Goal: Task Accomplishment & Management: Manage account settings

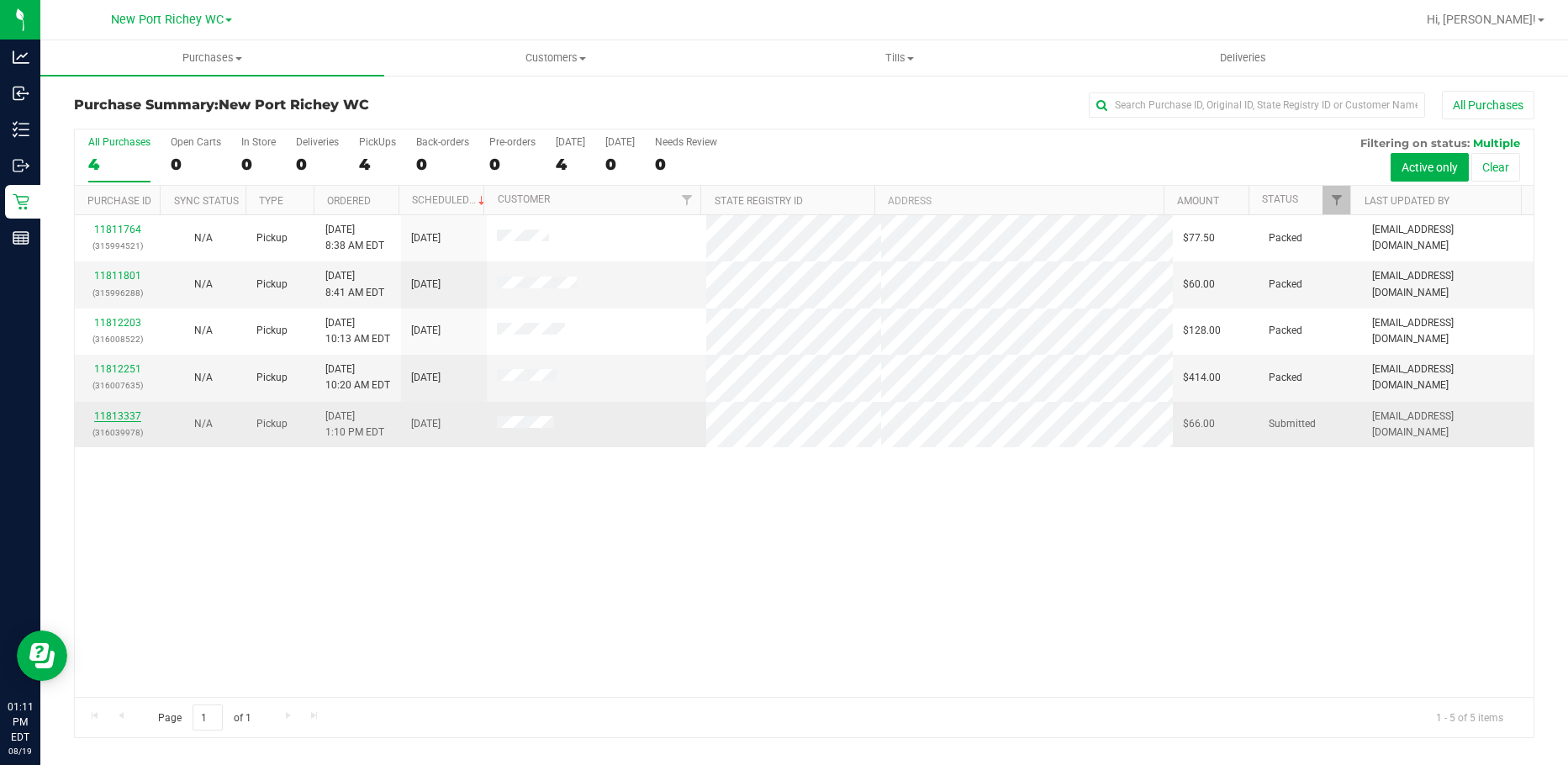
click at [123, 420] on link "11813337" at bounding box center [118, 416] width 47 height 12
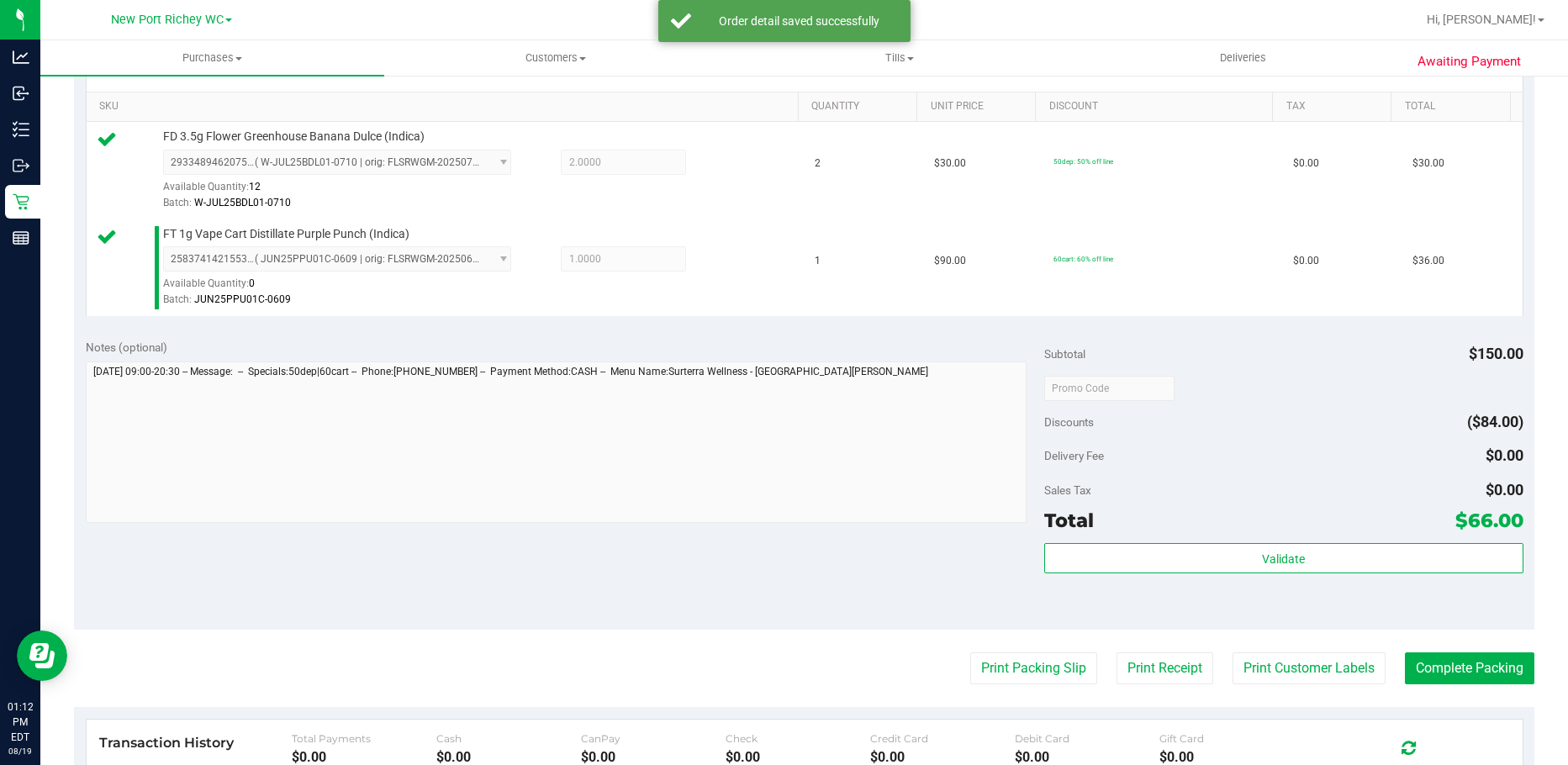
scroll to position [504, 0]
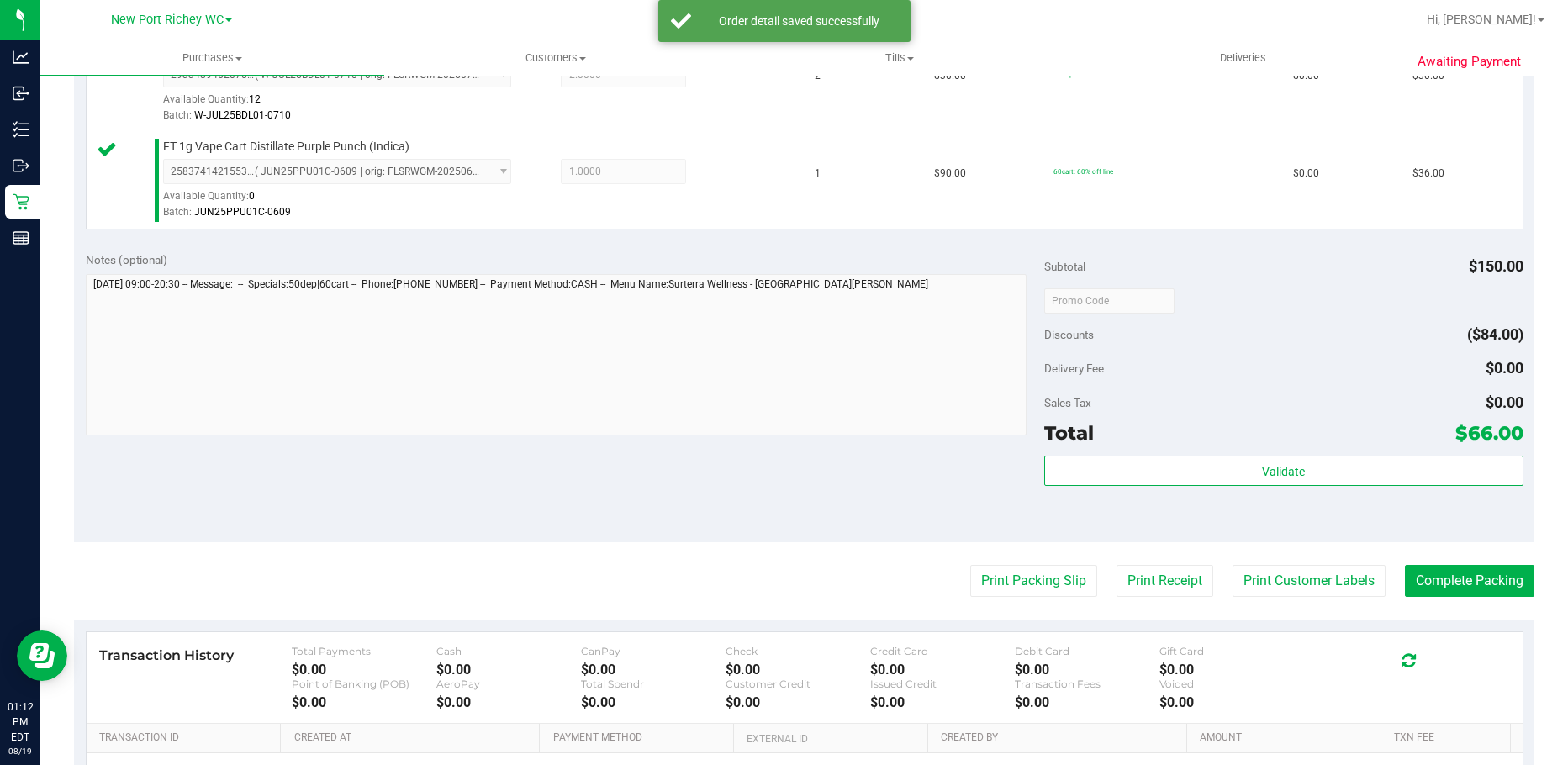
click at [1235, 494] on div "Validate" at bounding box center [1283, 493] width 479 height 76
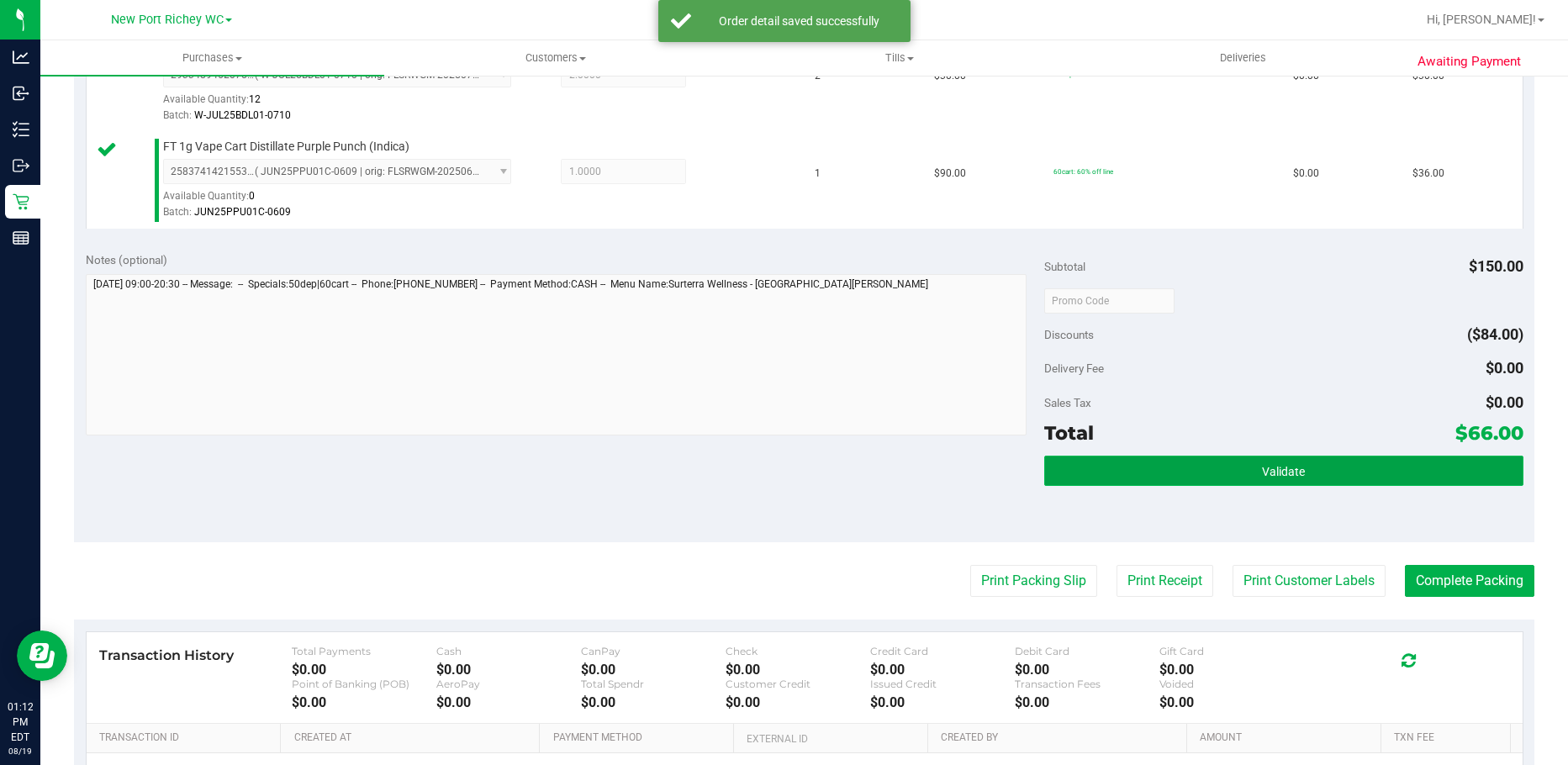
click at [1228, 472] on button "Validate" at bounding box center [1283, 470] width 479 height 30
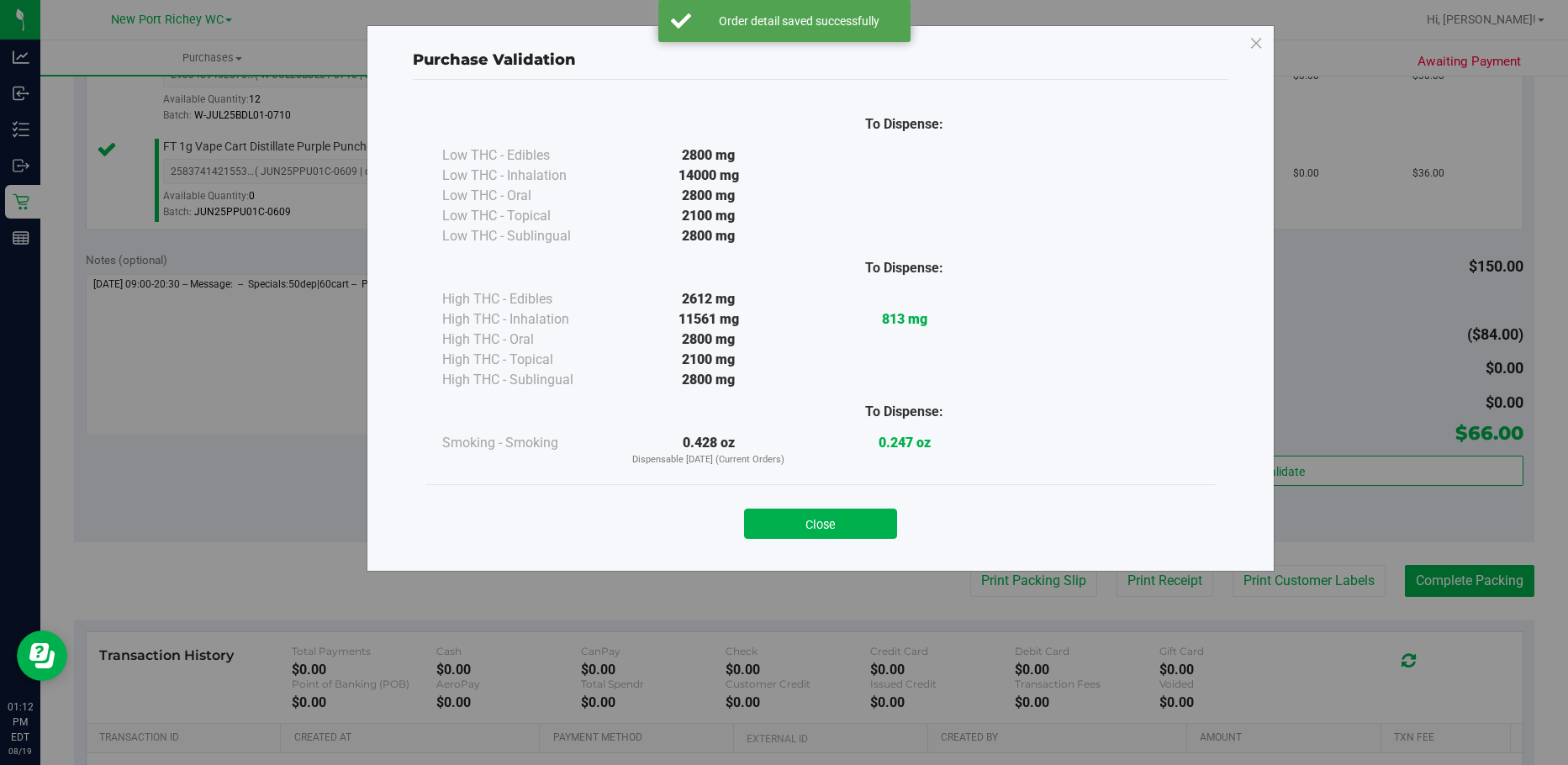
drag, startPoint x: 893, startPoint y: 514, endPoint x: 907, endPoint y: 514, distance: 14.0
click at [902, 514] on div "Close" at bounding box center [821, 519] width 765 height 42
click at [841, 514] on button "Close" at bounding box center [821, 524] width 153 height 30
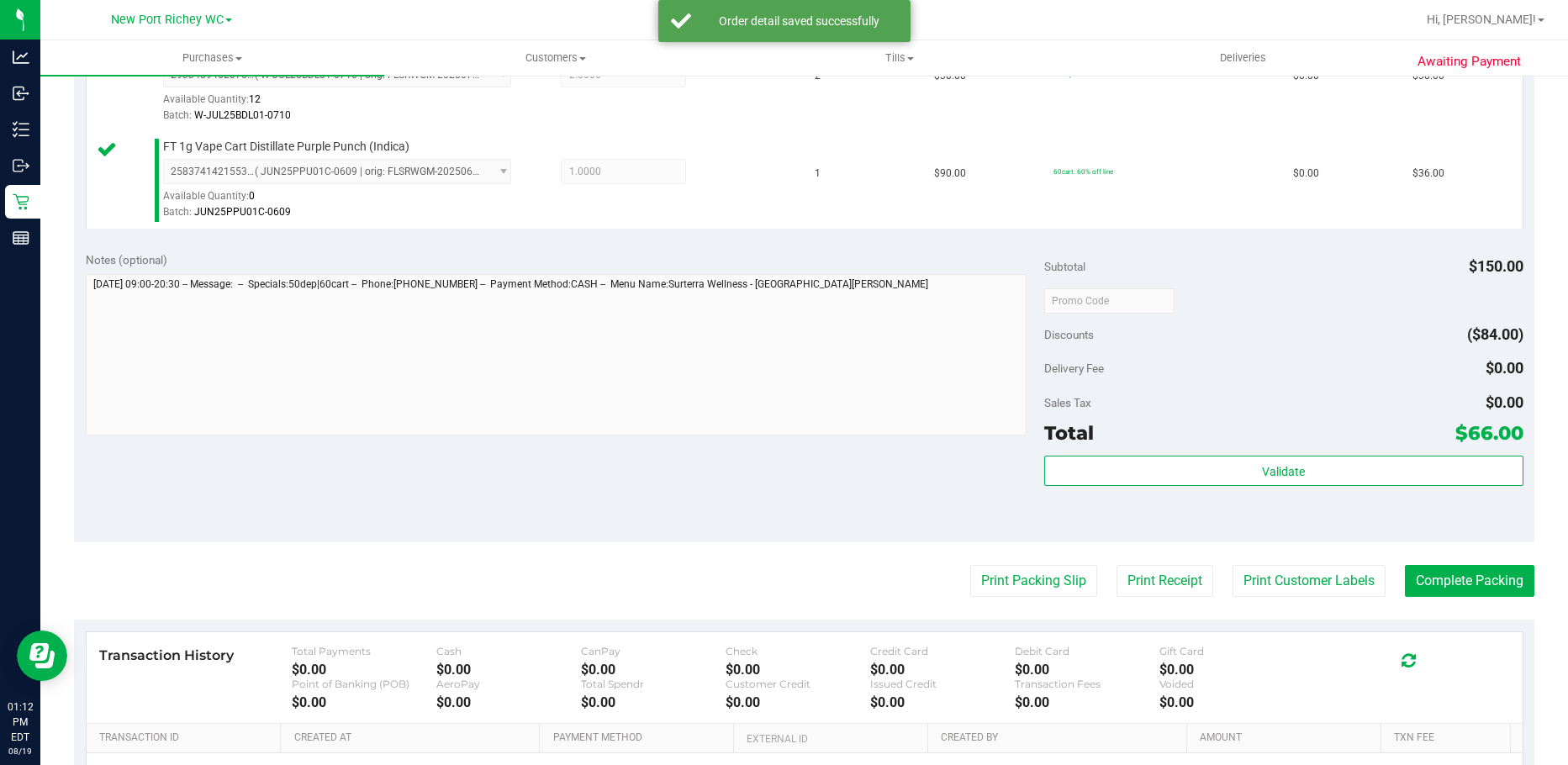
click at [951, 565] on div "Print Packing Slip Print Receipt Print Customer Labels Complete Packing" at bounding box center [804, 581] width 1460 height 32
click at [970, 578] on button "Print Packing Slip" at bounding box center [1033, 581] width 127 height 32
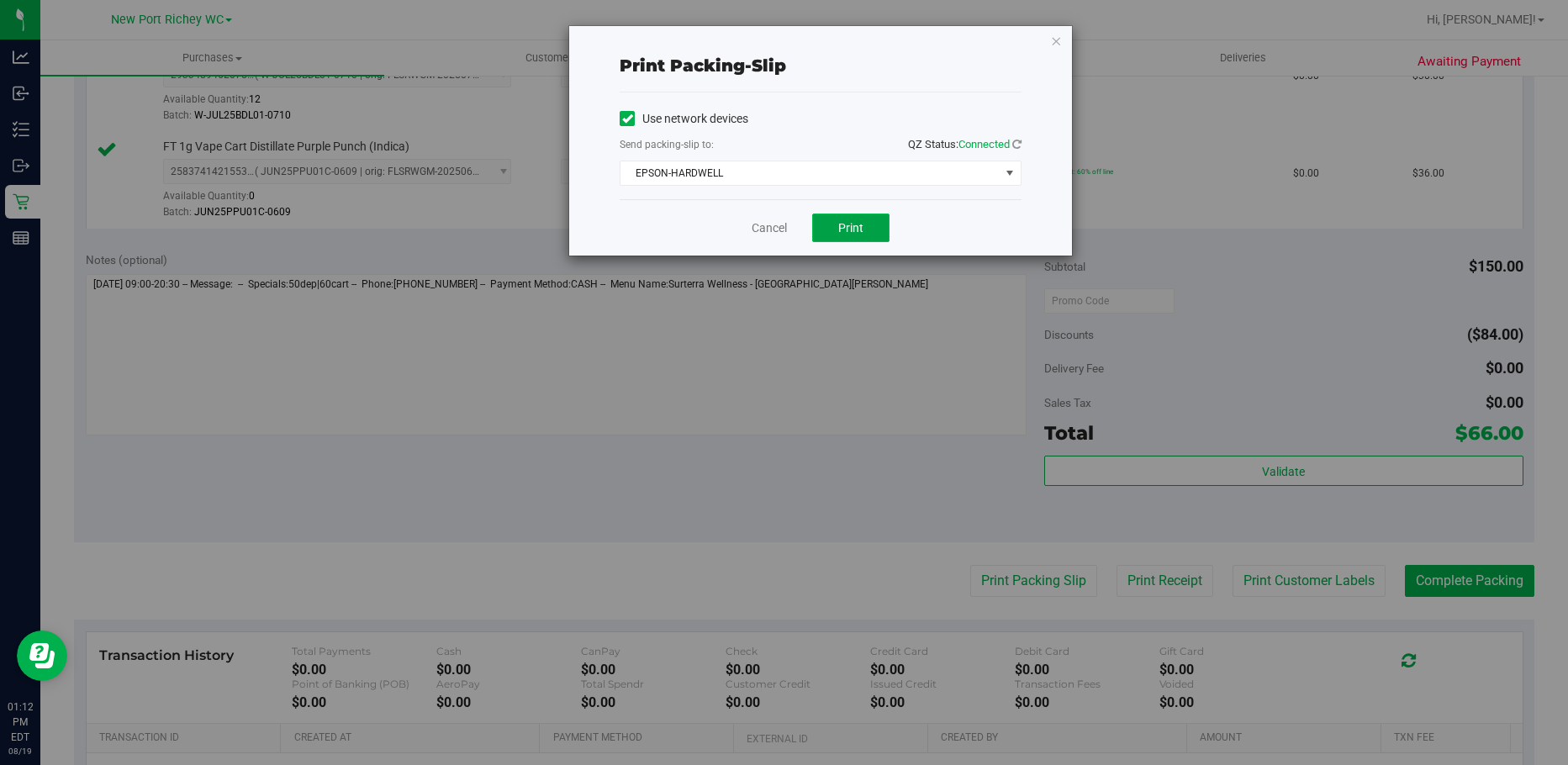
click at [848, 221] on span "Print" at bounding box center [850, 228] width 25 height 14
click at [772, 228] on link "Cancel" at bounding box center [768, 228] width 35 height 18
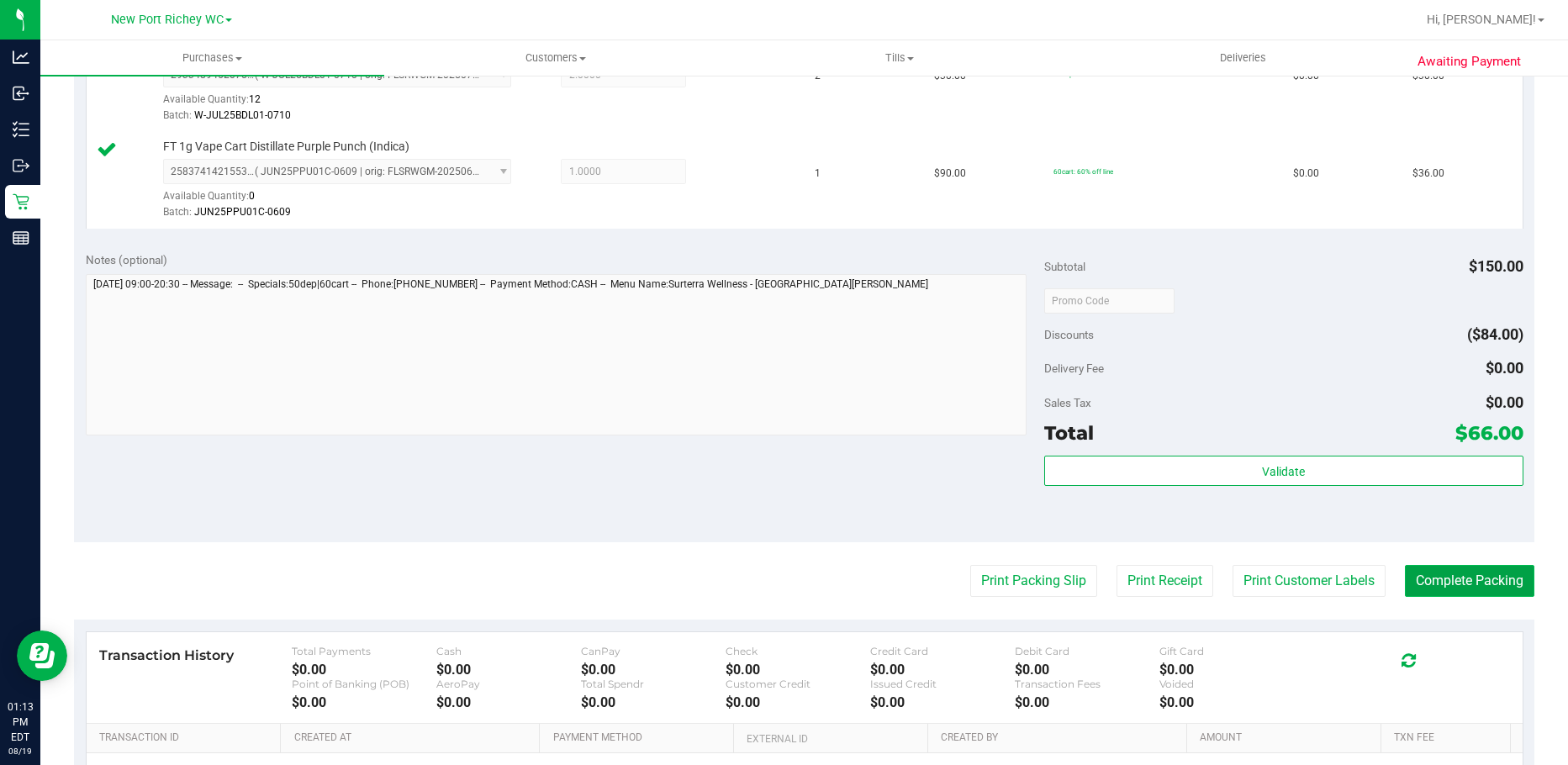
click at [1408, 592] on button "Complete Packing" at bounding box center [1469, 581] width 130 height 32
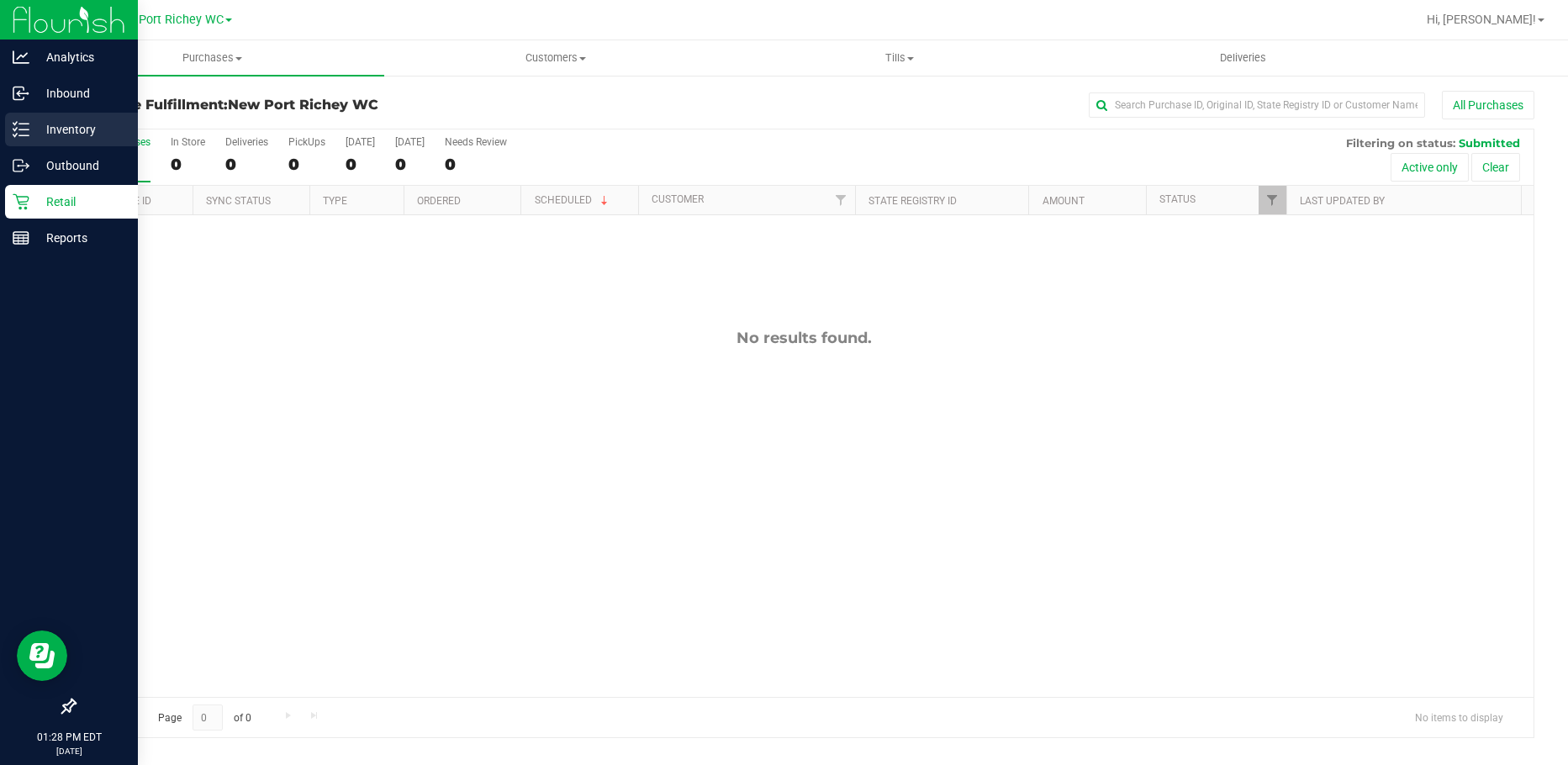
click at [56, 117] on div "Inventory" at bounding box center [71, 129] width 132 height 34
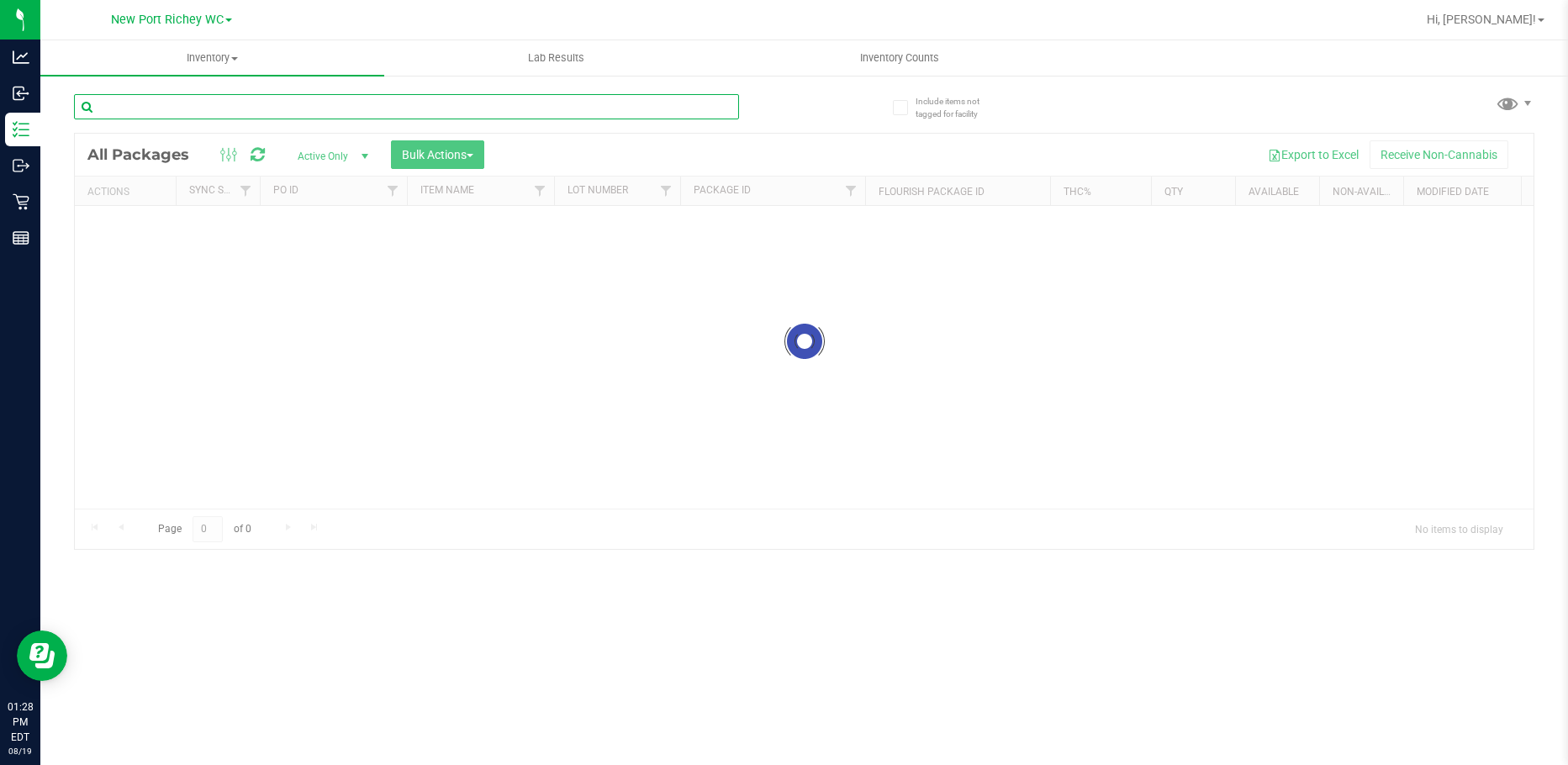
click at [285, 105] on input "text" at bounding box center [406, 107] width 665 height 25
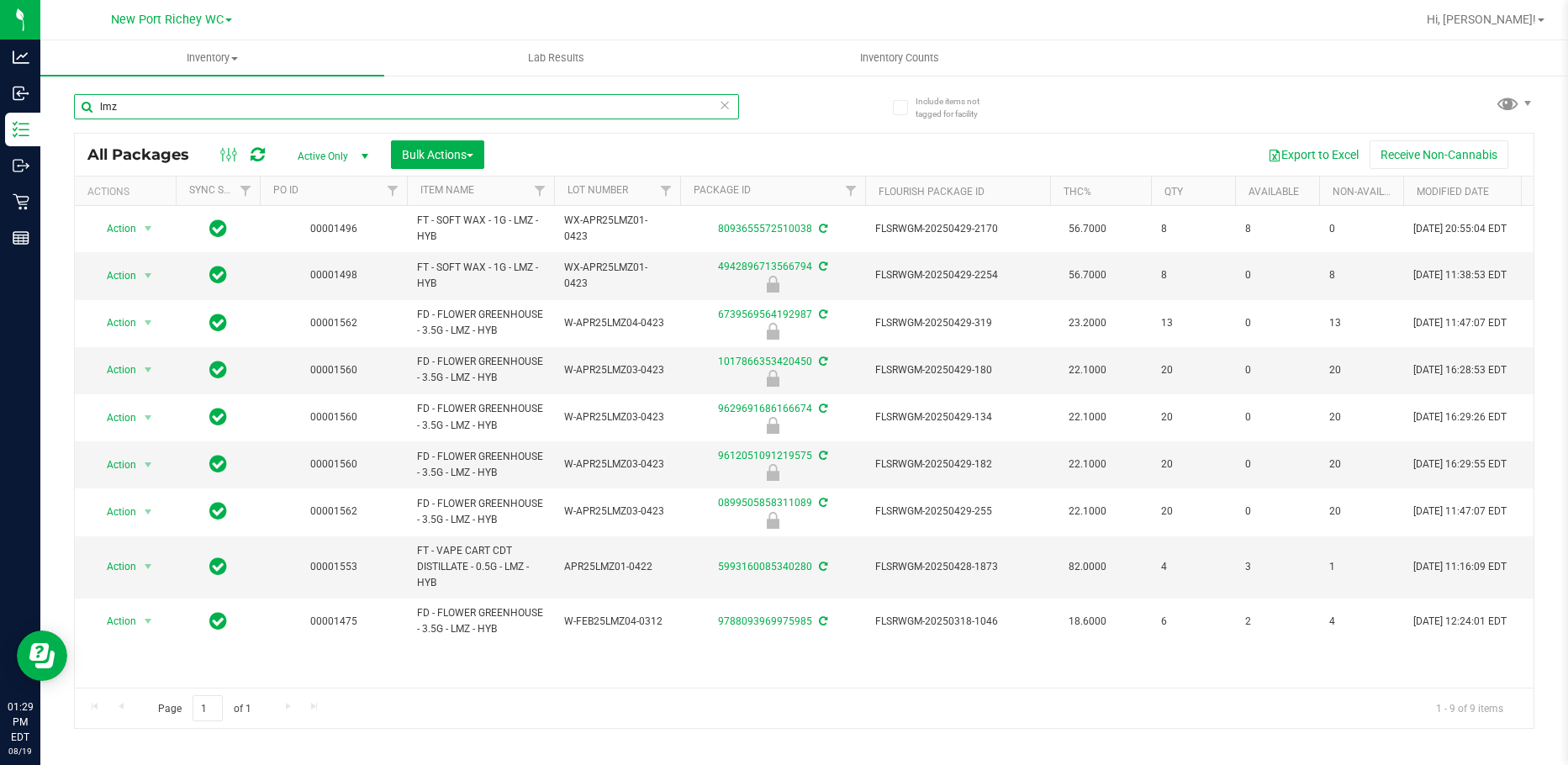
click at [638, 105] on input "lmz" at bounding box center [406, 107] width 665 height 25
click at [410, 106] on input "lmz" at bounding box center [406, 107] width 665 height 25
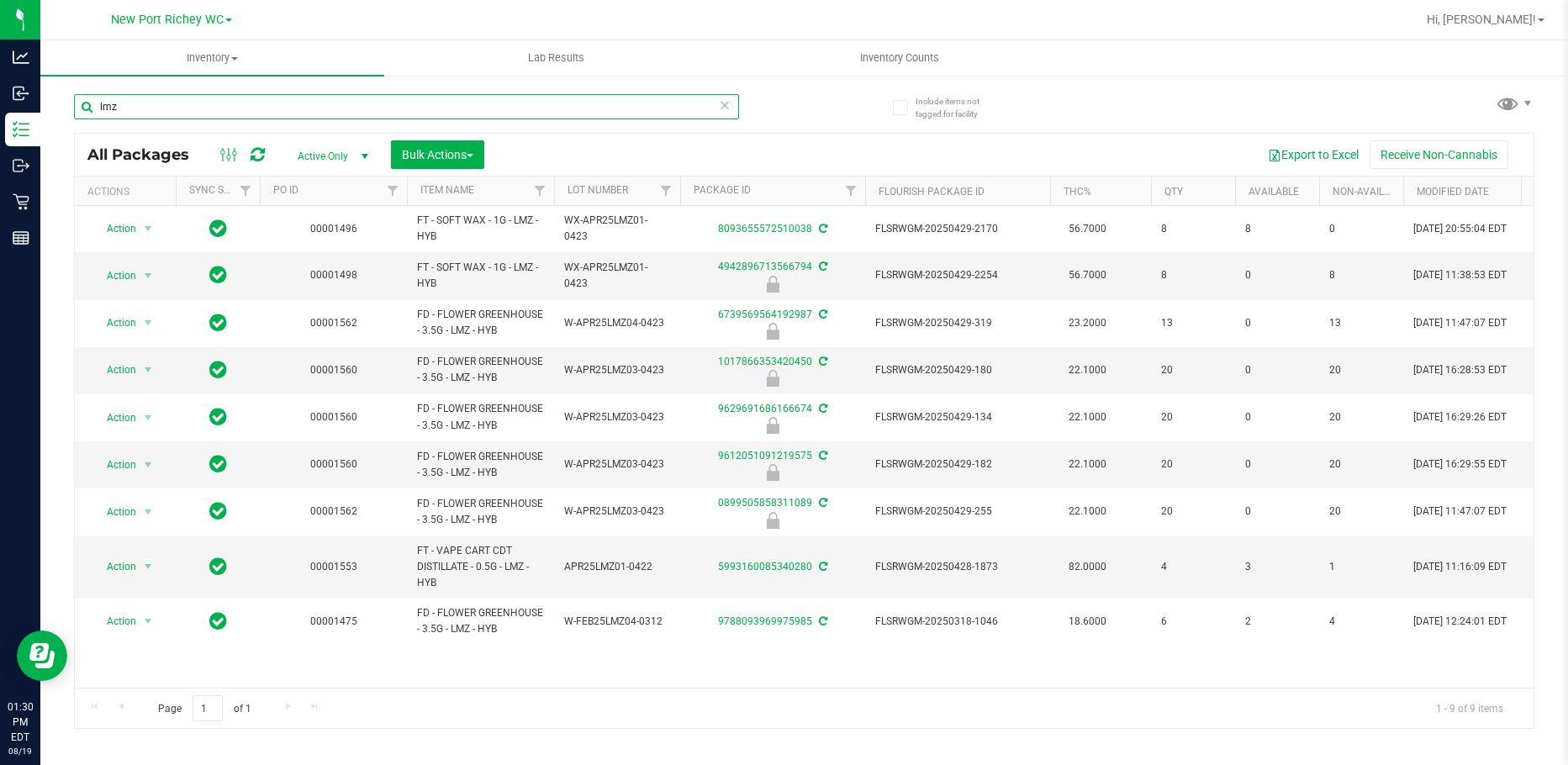
click at [410, 106] on input "lmz" at bounding box center [406, 107] width 665 height 25
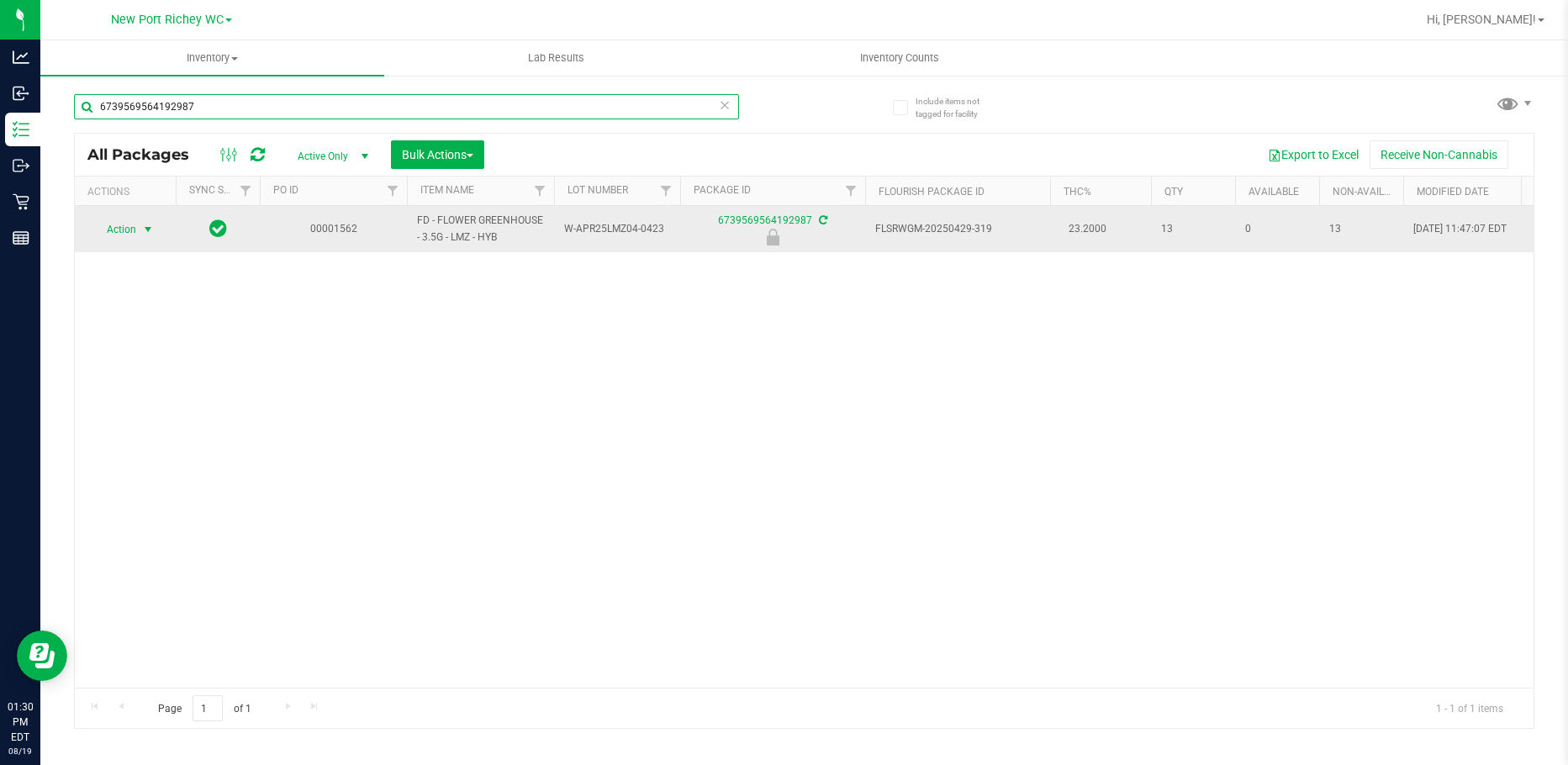
type input "6739569564192987"
click at [148, 232] on span "select" at bounding box center [148, 230] width 14 height 14
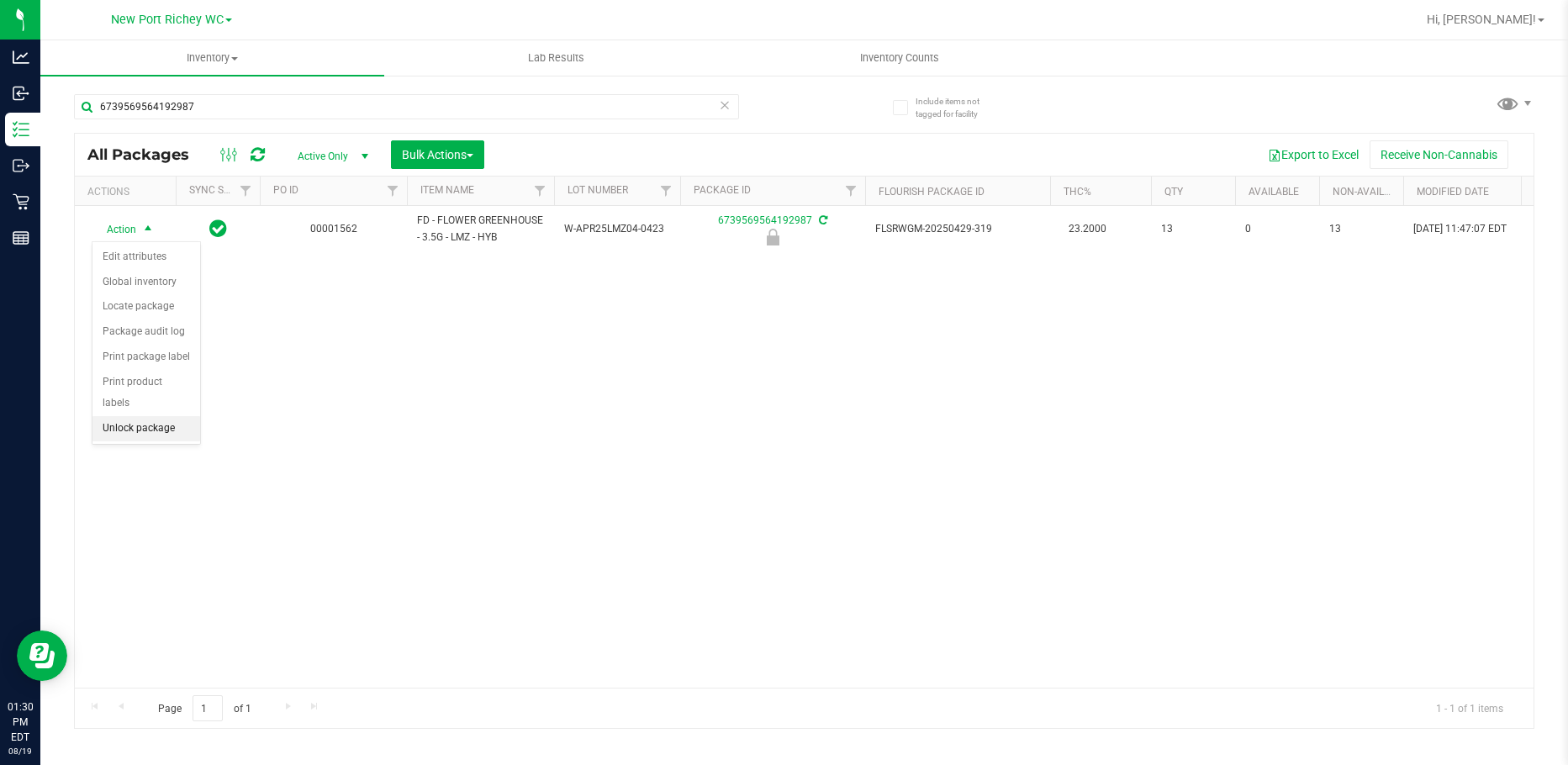
click at [175, 416] on li "Unlock package" at bounding box center [146, 428] width 108 height 25
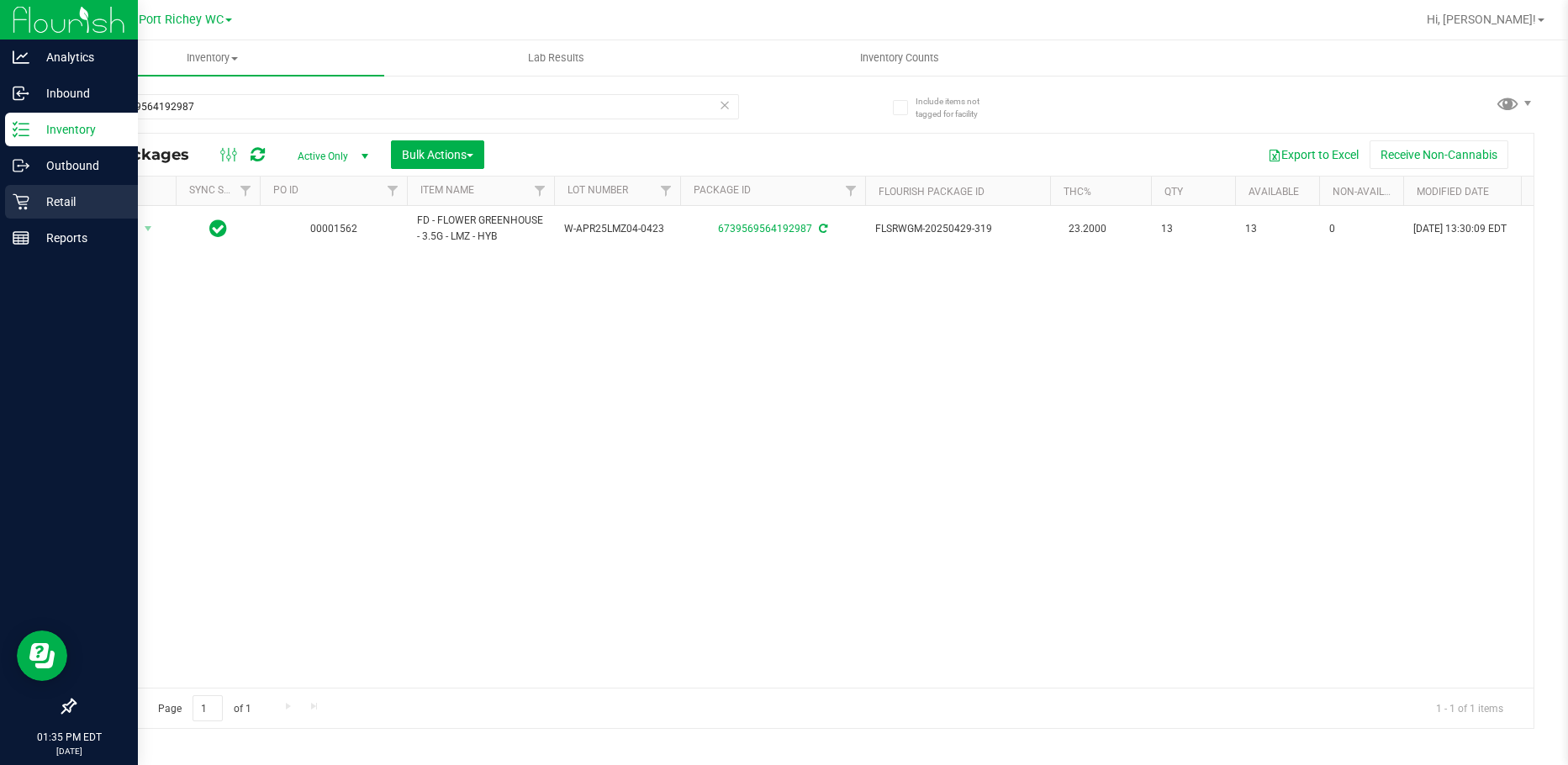
click at [38, 195] on p "Retail" at bounding box center [80, 201] width 101 height 20
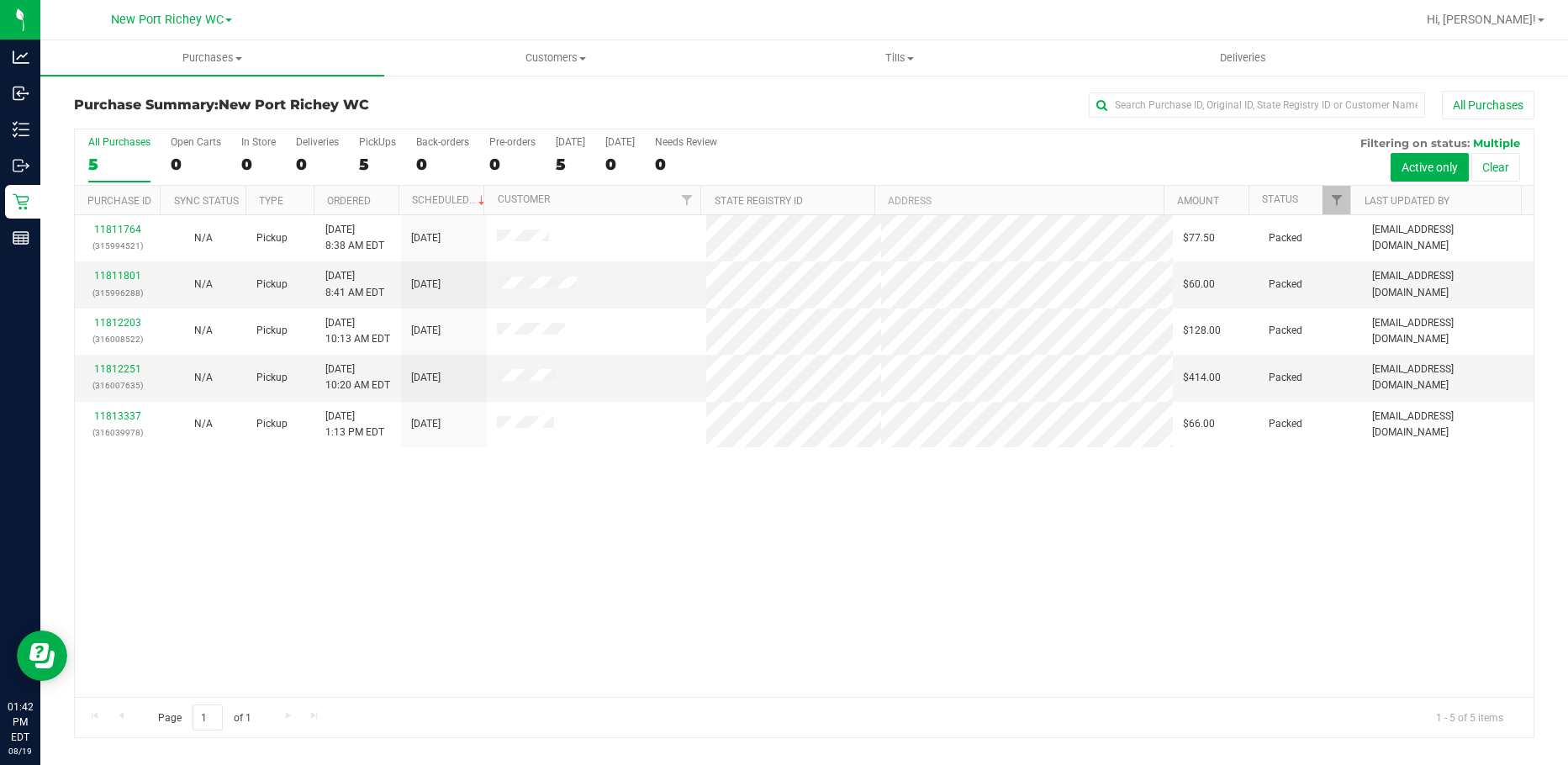
click at [521, 640] on div "11811764 (315994521) N/A Pickup 8/19/2025 8:38 AM EDT 8/19/2025 $77.50 Packed t…" at bounding box center [804, 456] width 1458 height 482
click at [122, 370] on link "11813853" at bounding box center [118, 370] width 47 height 12
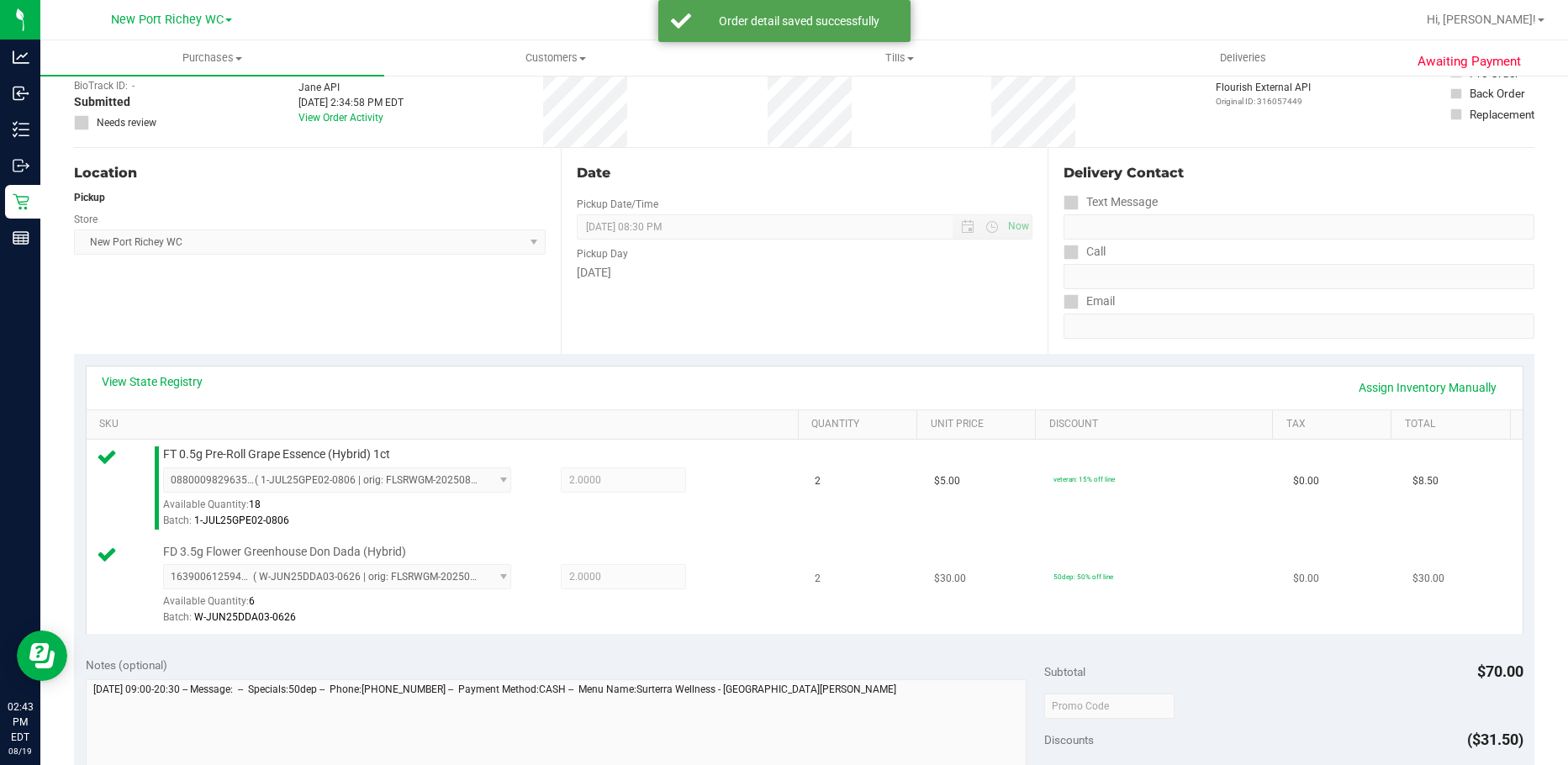
scroll to position [252, 0]
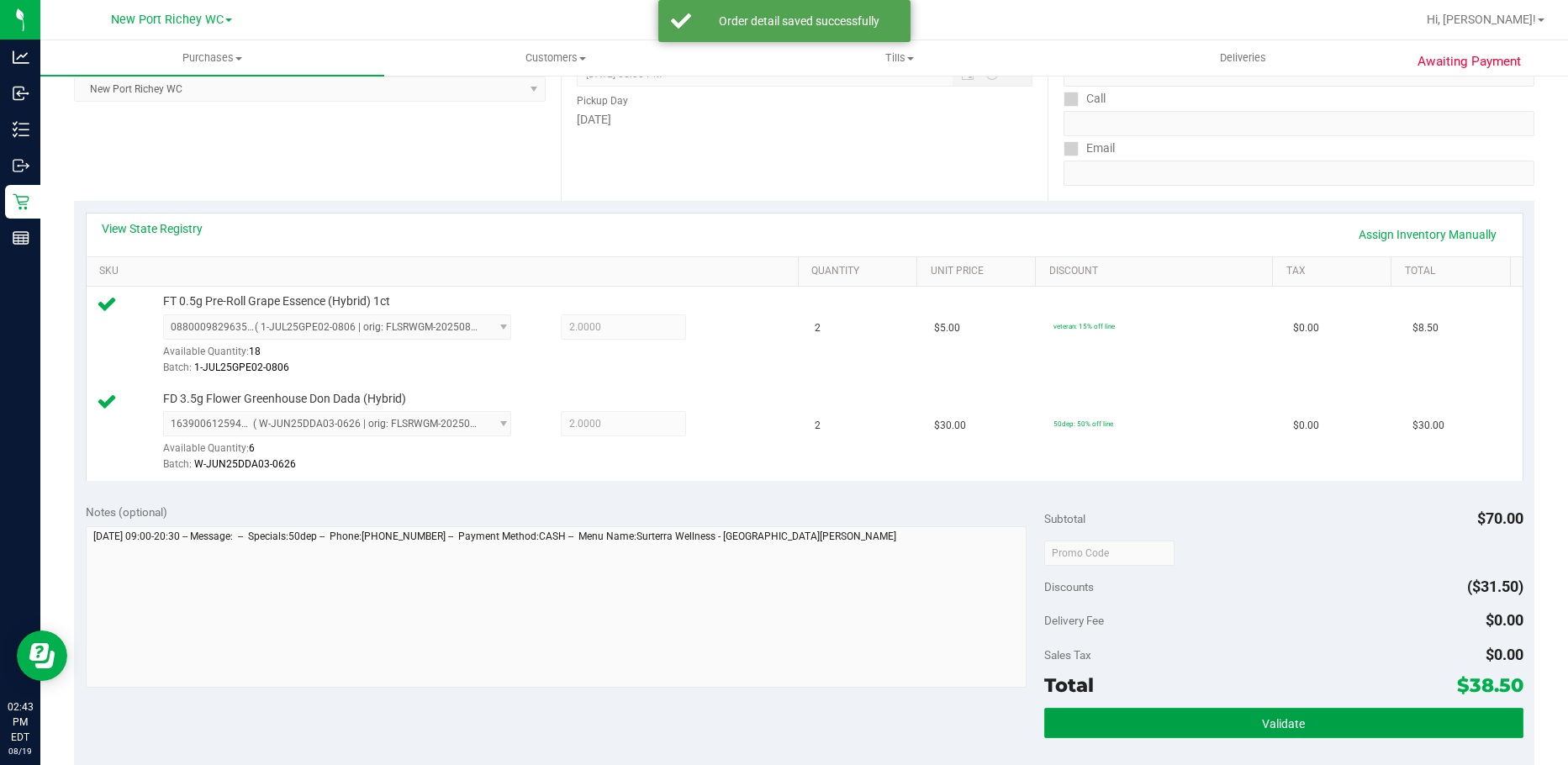
click at [1128, 720] on button "Validate" at bounding box center [1283, 723] width 479 height 30
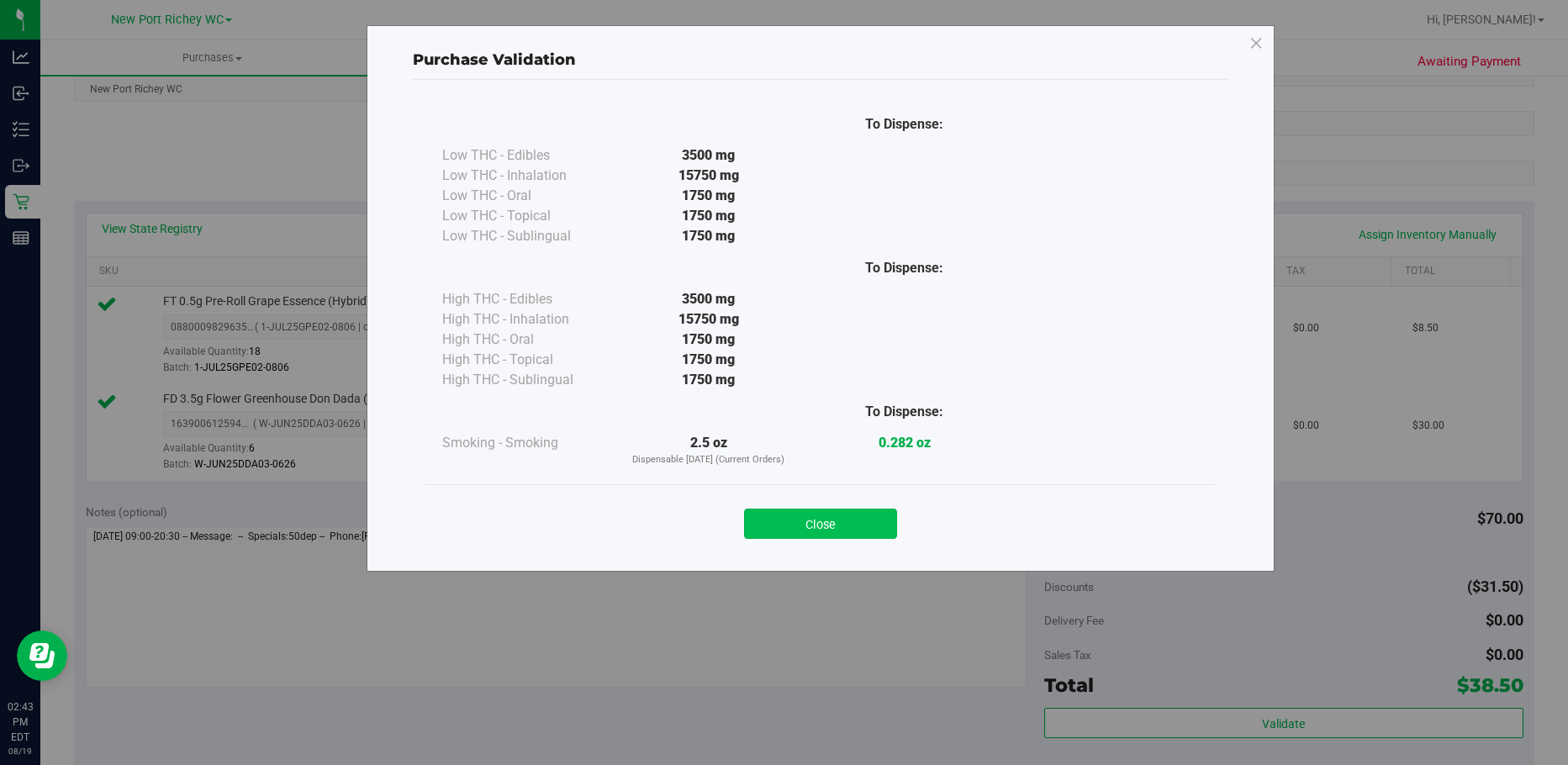
click at [860, 532] on button "Close" at bounding box center [821, 524] width 153 height 30
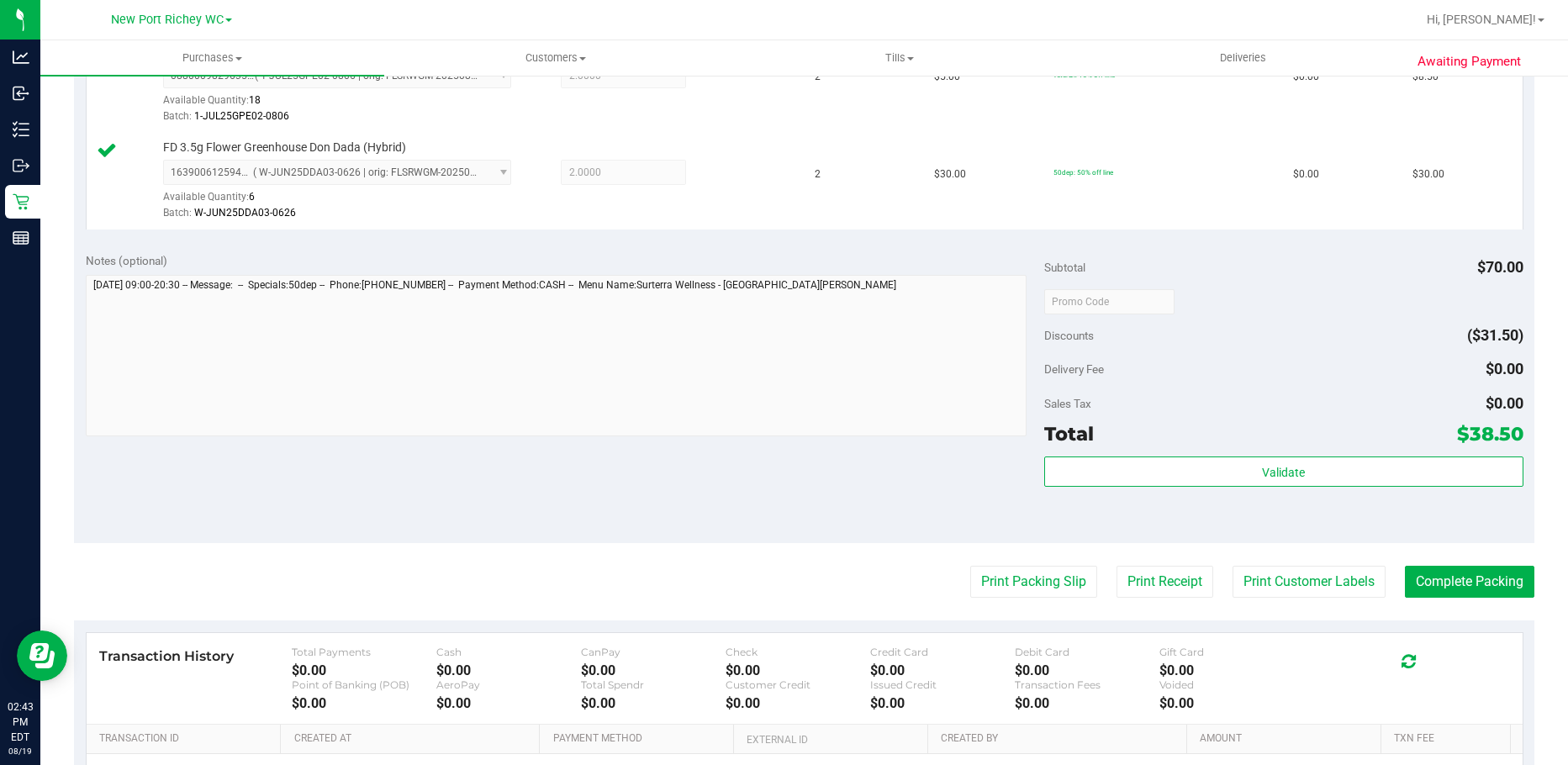
scroll to position [504, 0]
click at [1001, 586] on button "Print Packing Slip" at bounding box center [1033, 581] width 127 height 32
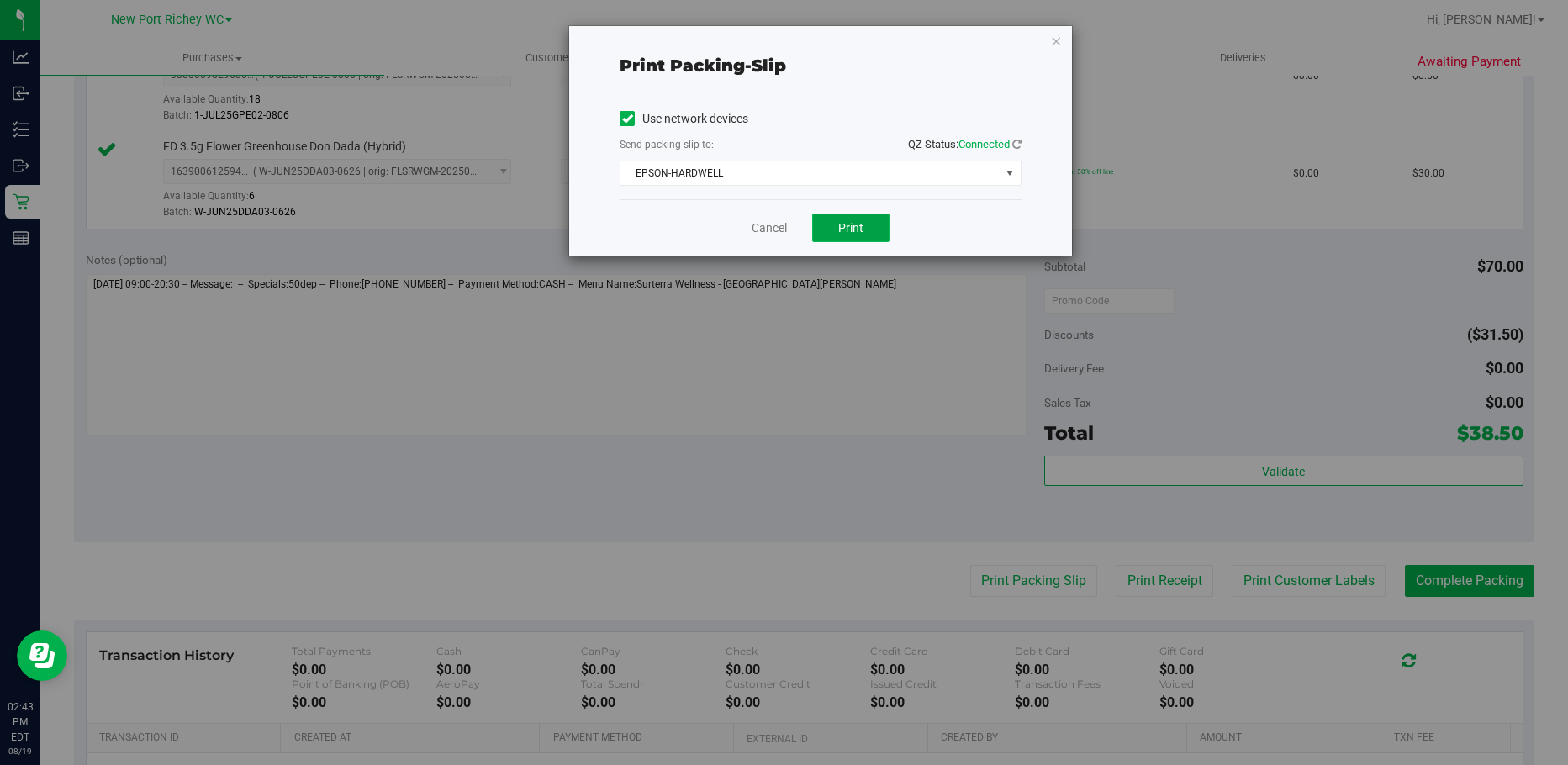
click at [836, 226] on button "Print" at bounding box center [851, 227] width 78 height 29
click at [778, 224] on link "Cancel" at bounding box center [768, 228] width 35 height 18
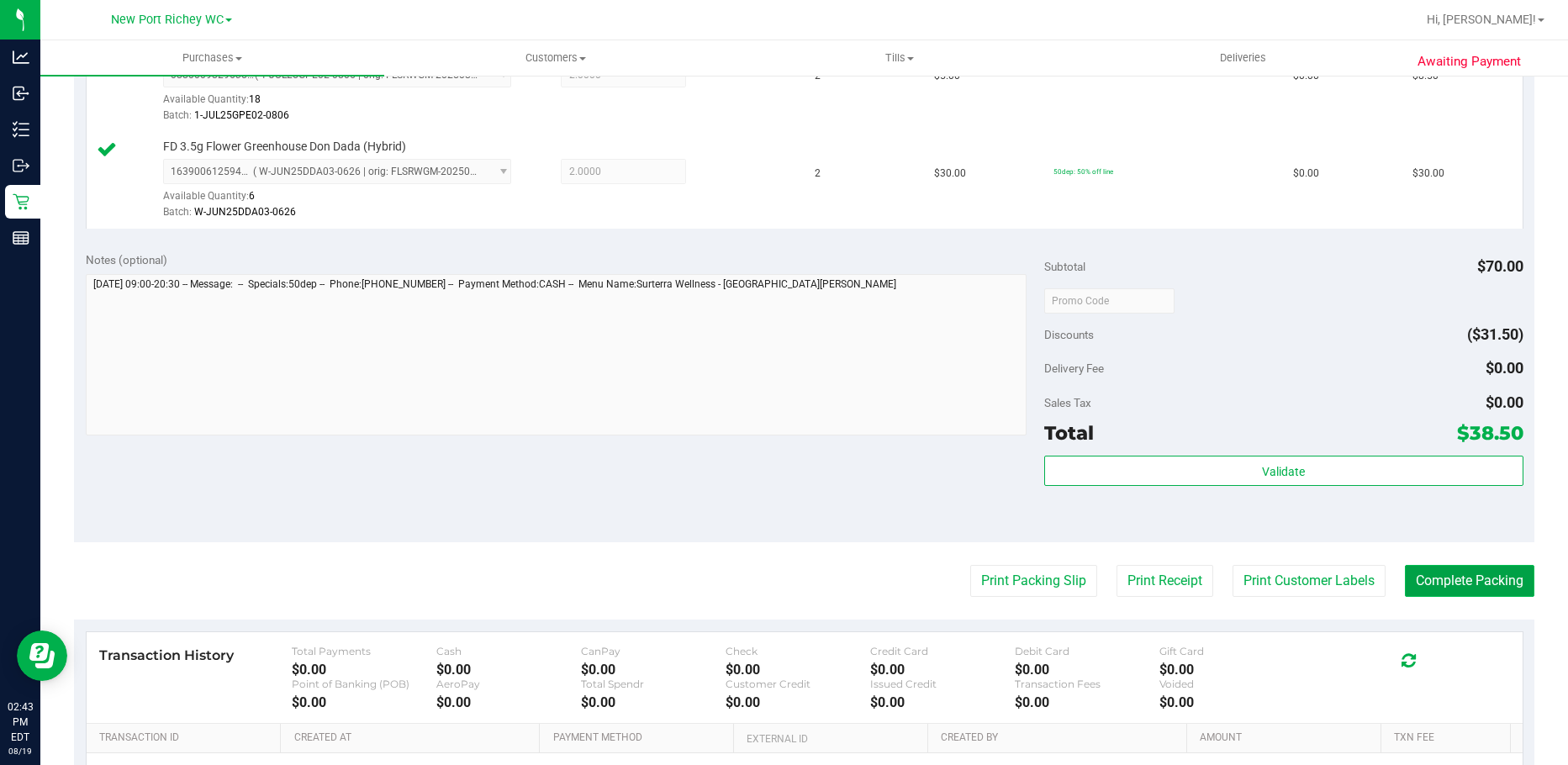
click at [1461, 574] on button "Complete Packing" at bounding box center [1469, 581] width 130 height 32
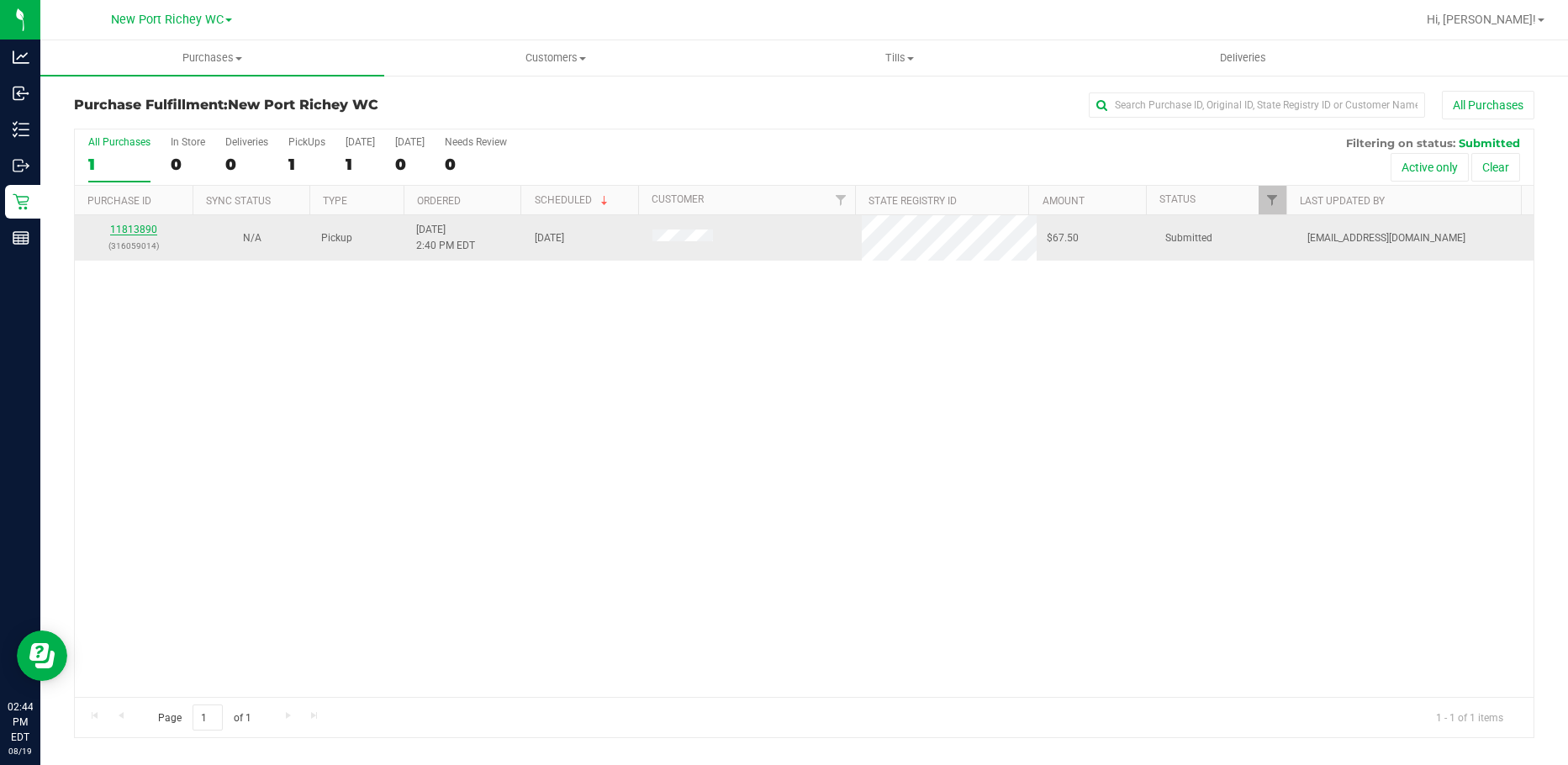
click at [149, 228] on link "11813890" at bounding box center [133, 229] width 47 height 12
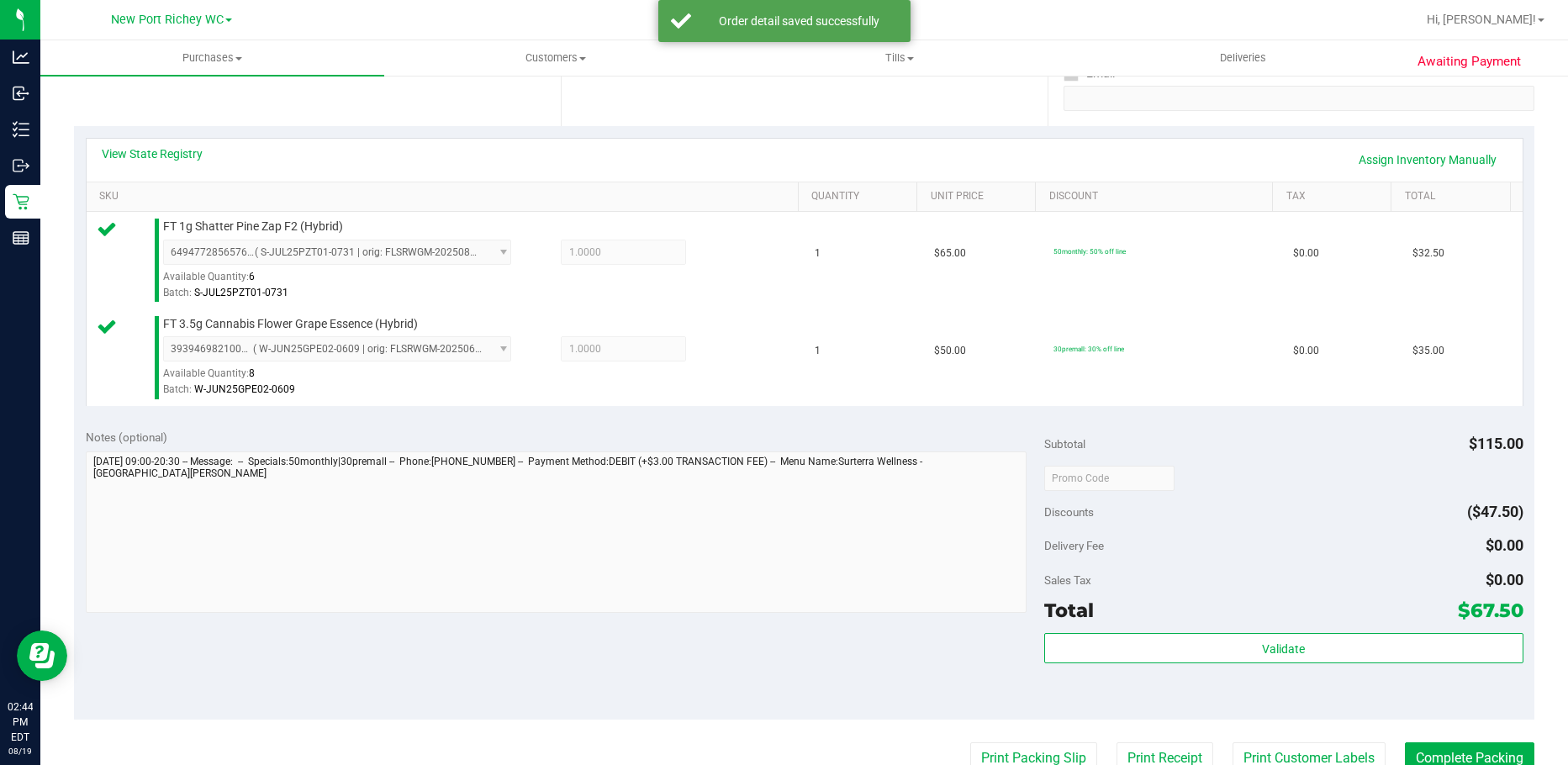
scroll to position [337, 0]
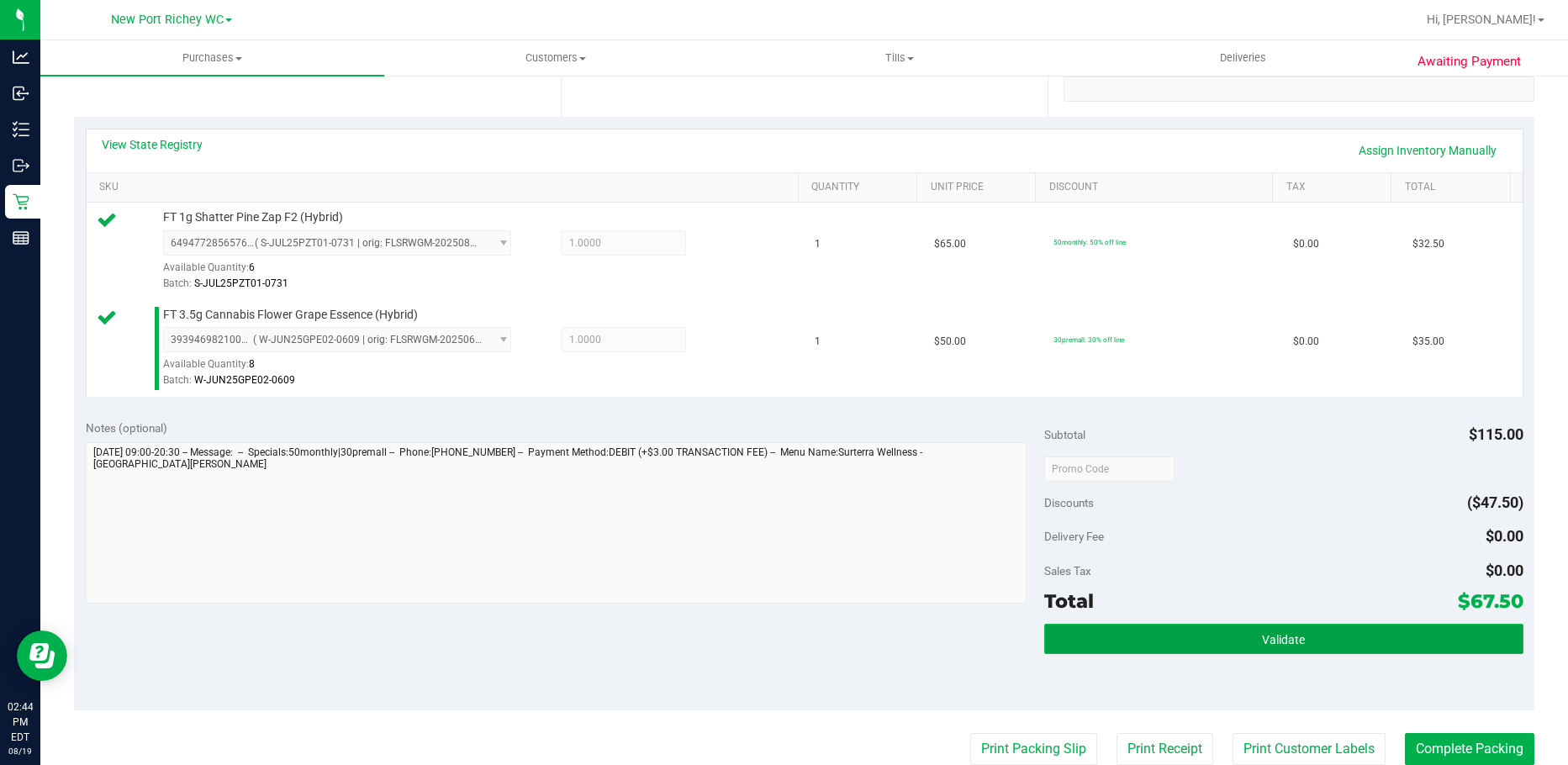
click at [1144, 631] on button "Validate" at bounding box center [1283, 638] width 479 height 30
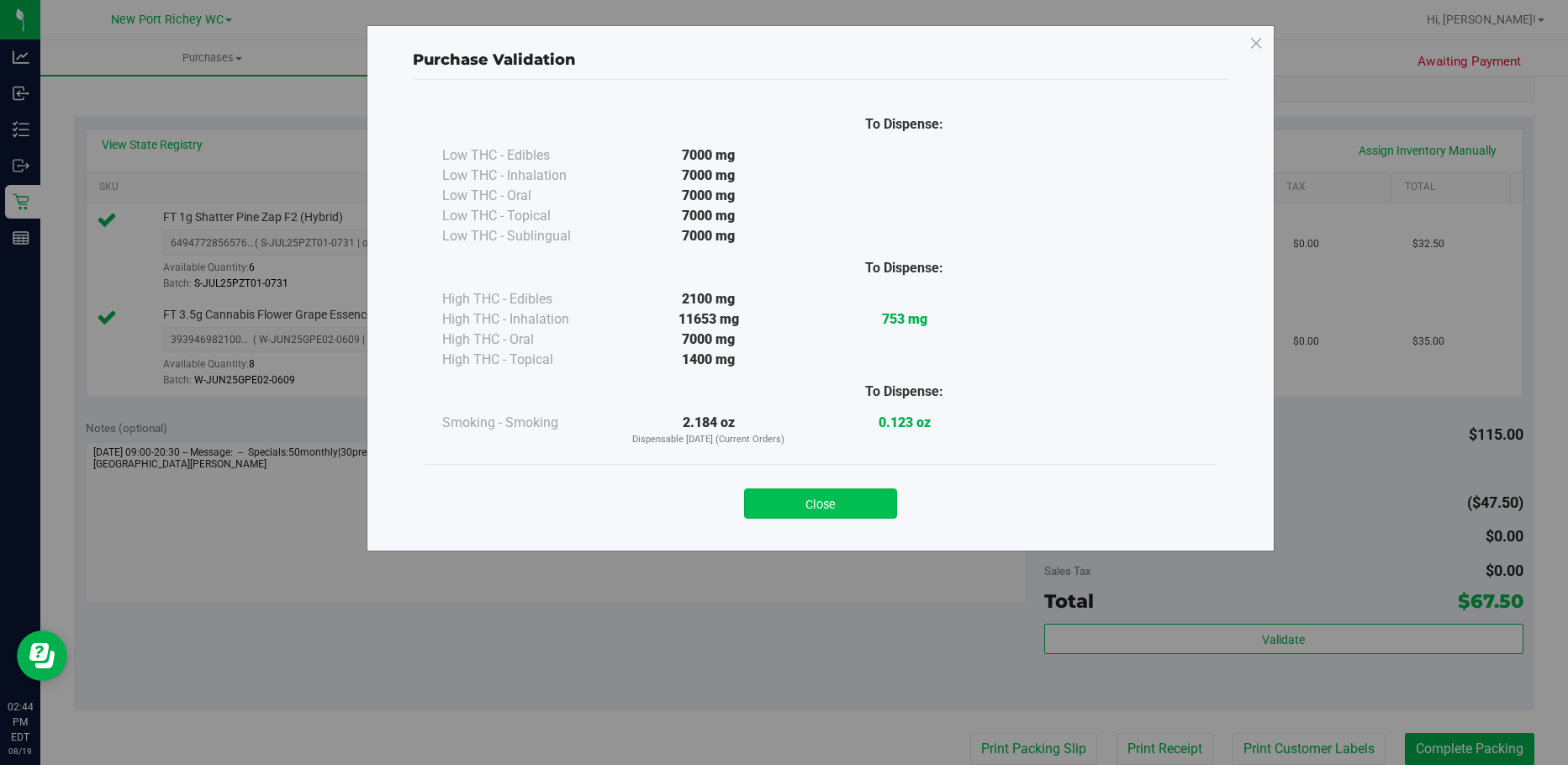
click at [837, 506] on button "Close" at bounding box center [821, 503] width 153 height 30
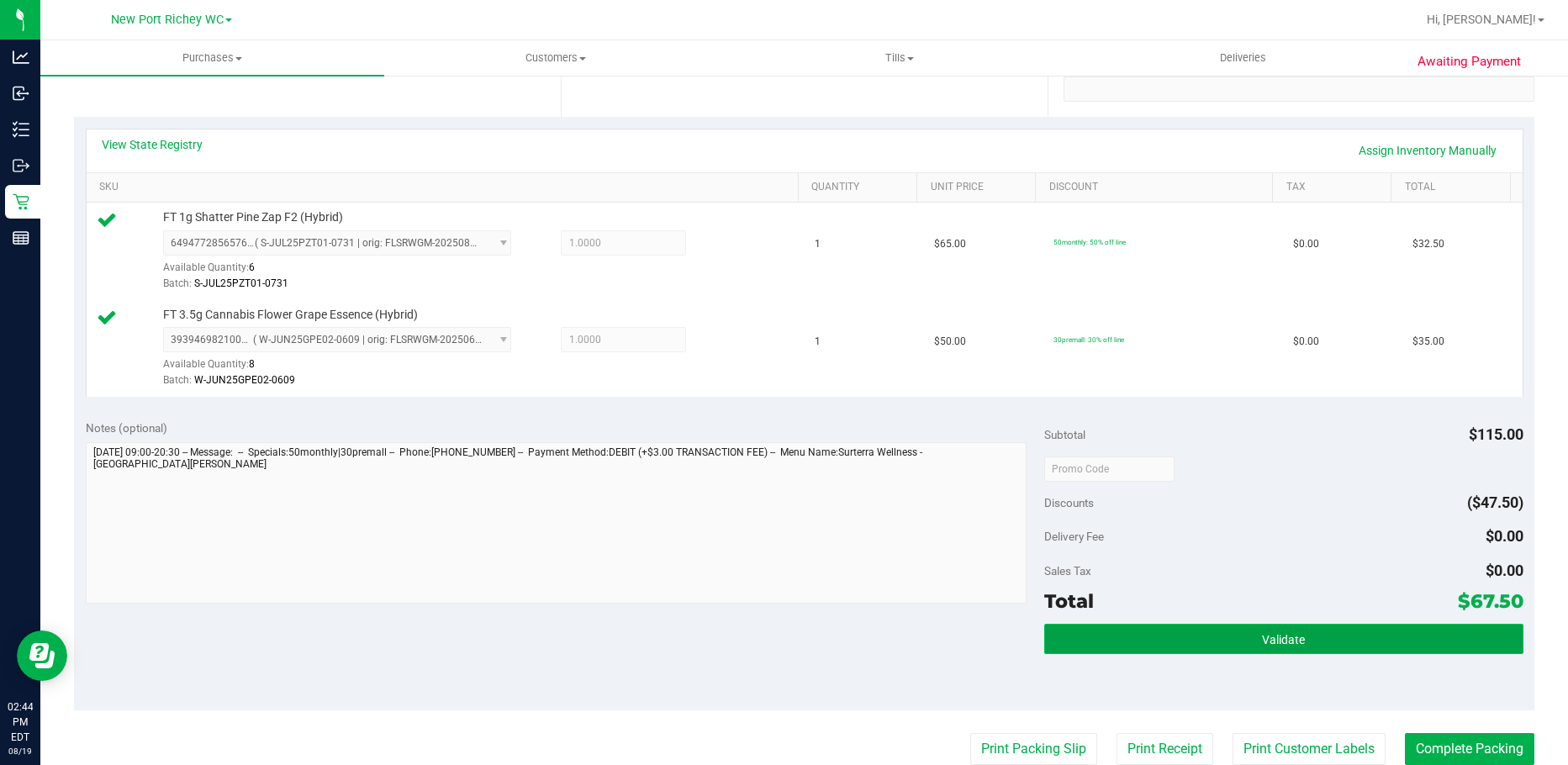
click at [1195, 633] on button "Validate" at bounding box center [1283, 638] width 479 height 30
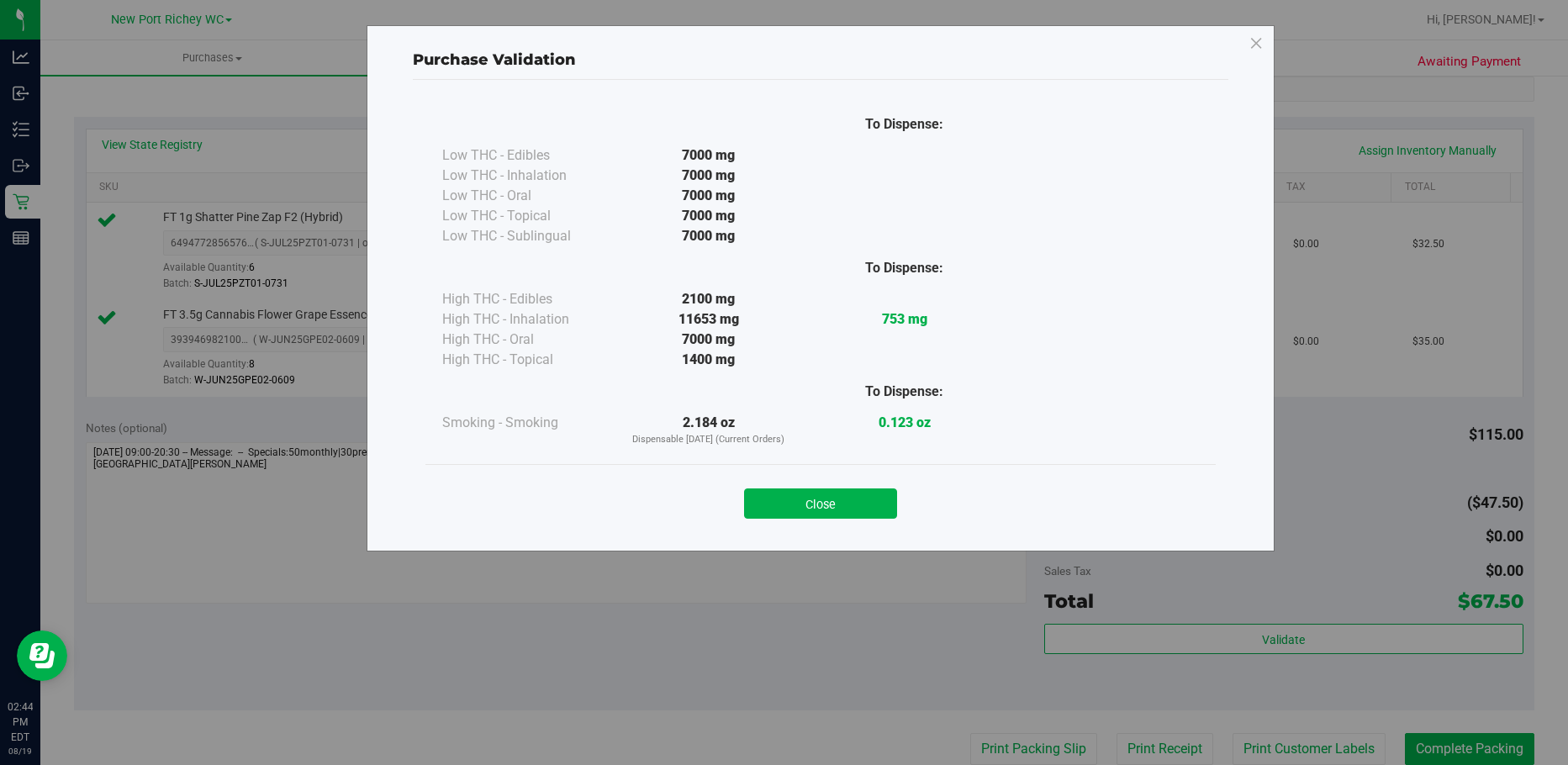
click at [886, 520] on div "Close" at bounding box center [820, 498] width 790 height 68
click at [875, 499] on button "Close" at bounding box center [821, 503] width 153 height 30
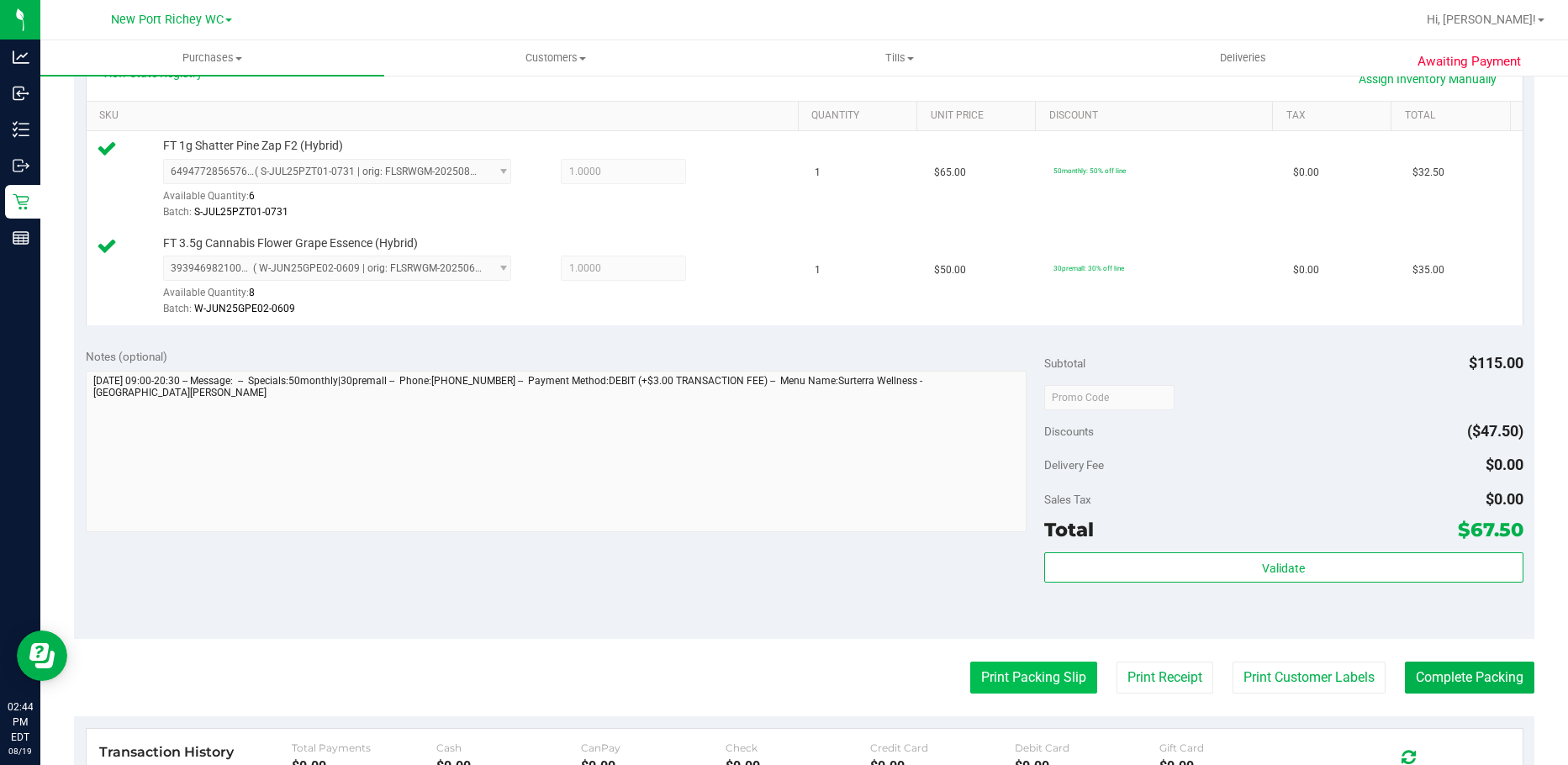
scroll to position [504, 0]
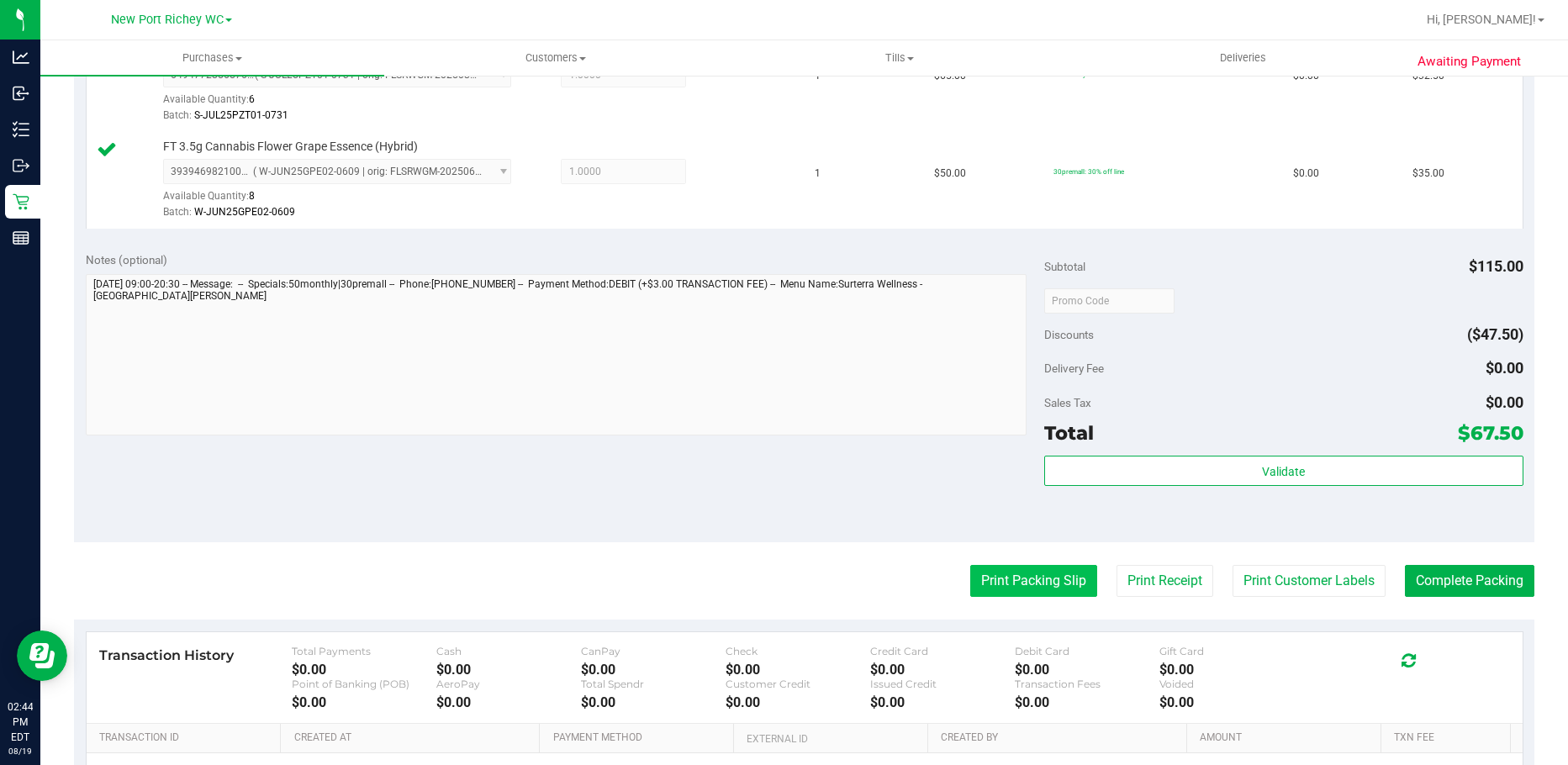
click at [990, 590] on button "Print Packing Slip" at bounding box center [1033, 581] width 127 height 32
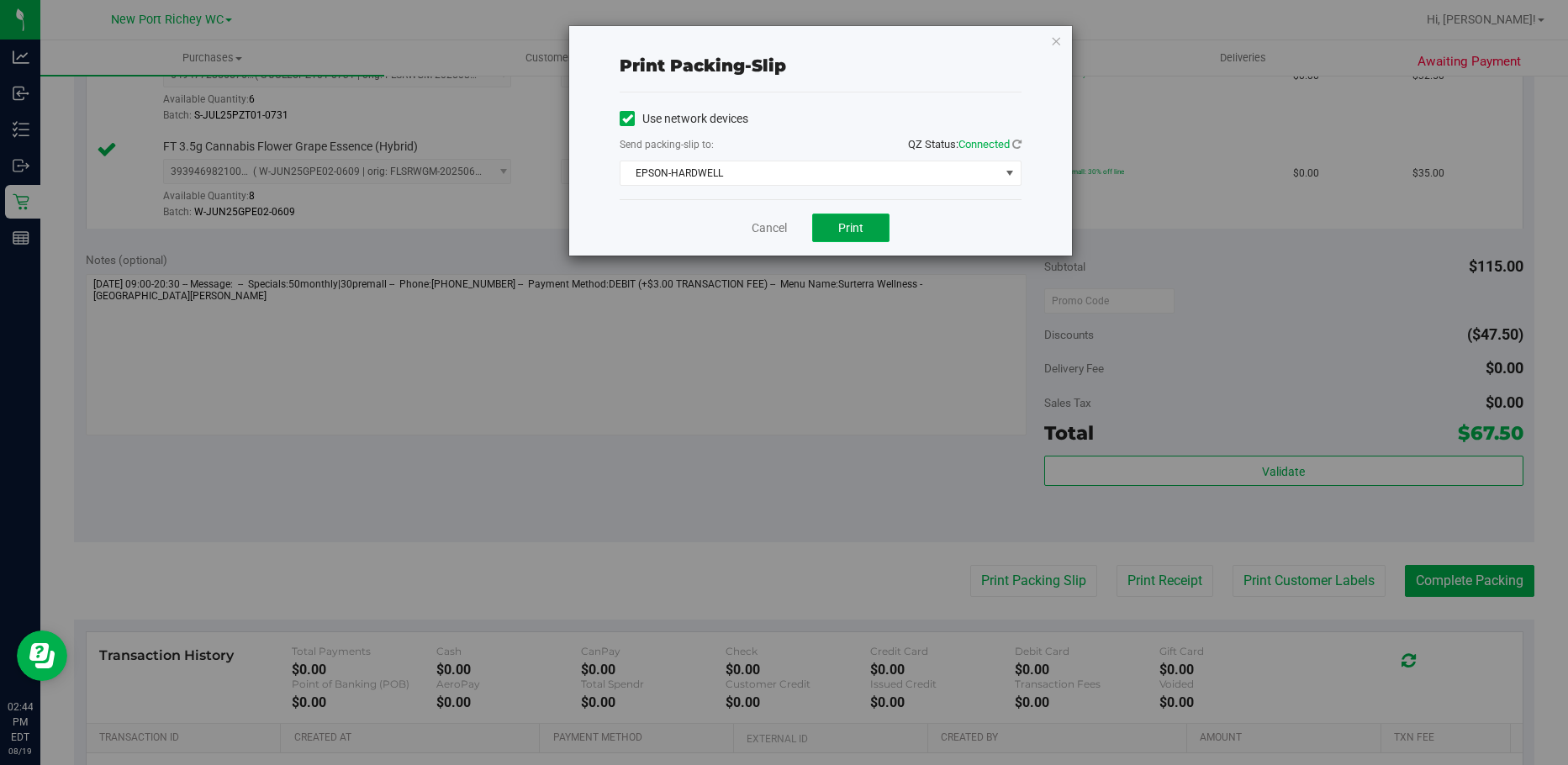
click at [837, 222] on button "Print" at bounding box center [851, 227] width 78 height 29
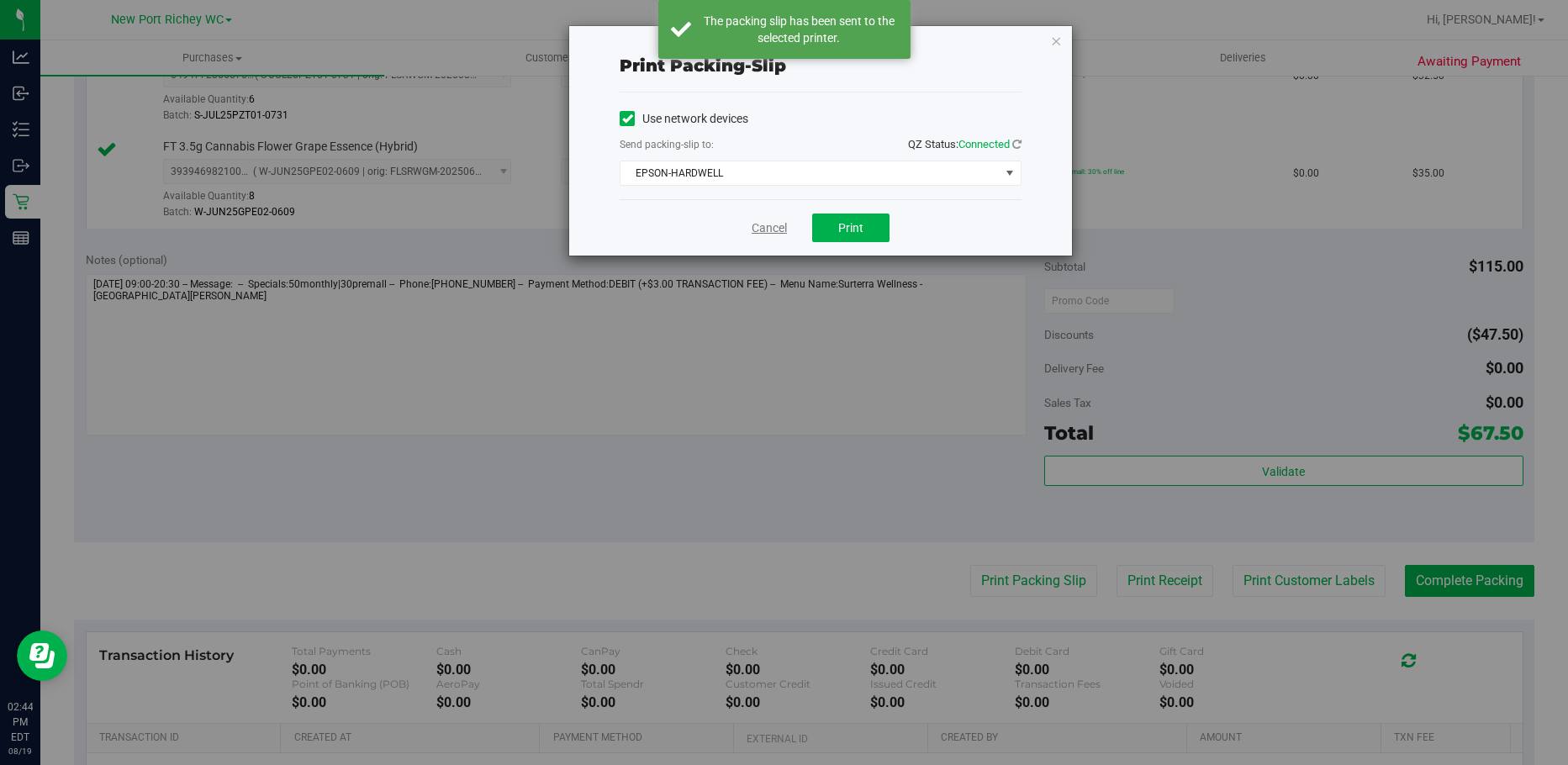
click at [778, 229] on link "Cancel" at bounding box center [768, 228] width 35 height 18
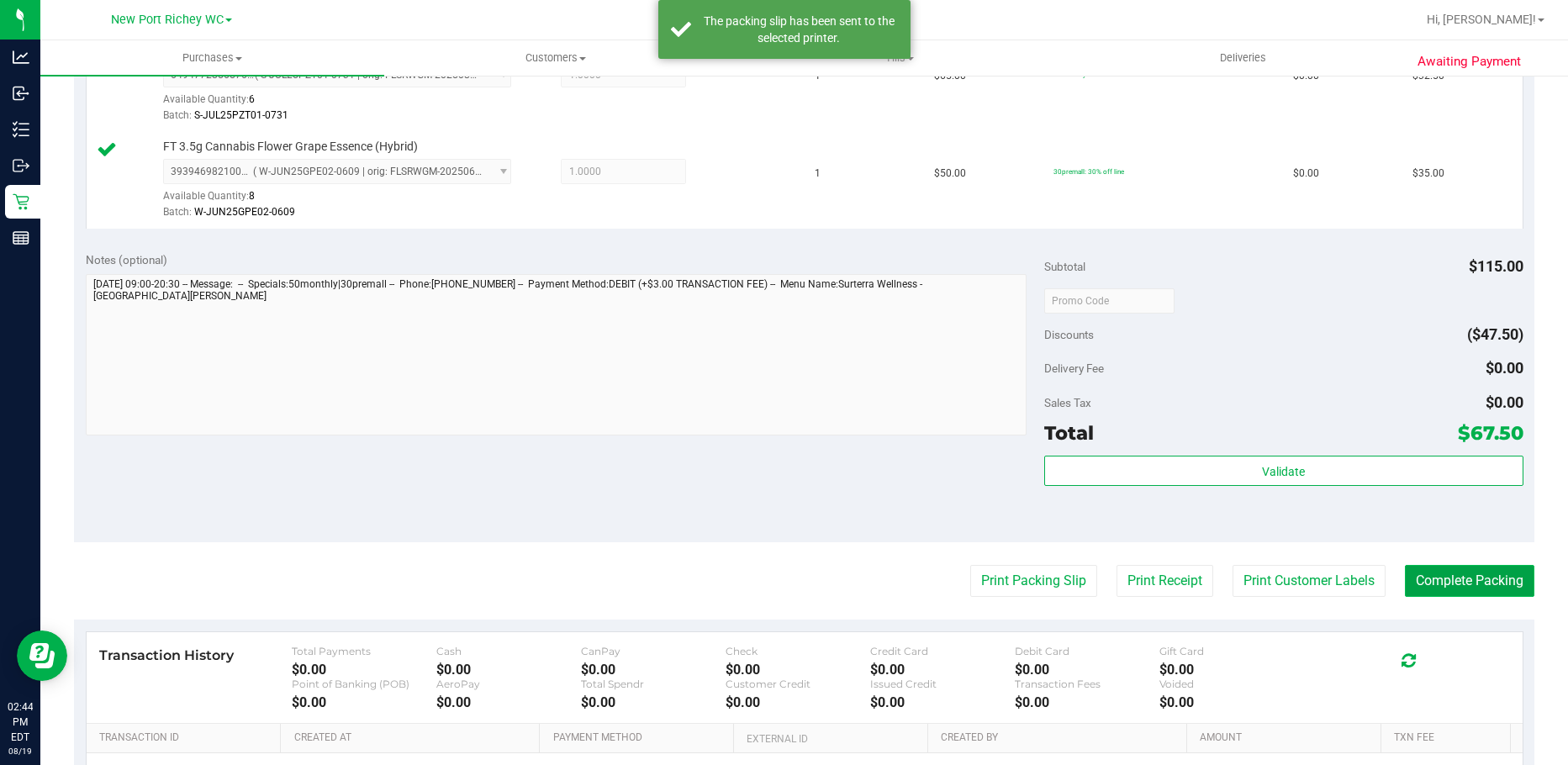
click at [1431, 584] on button "Complete Packing" at bounding box center [1469, 581] width 130 height 32
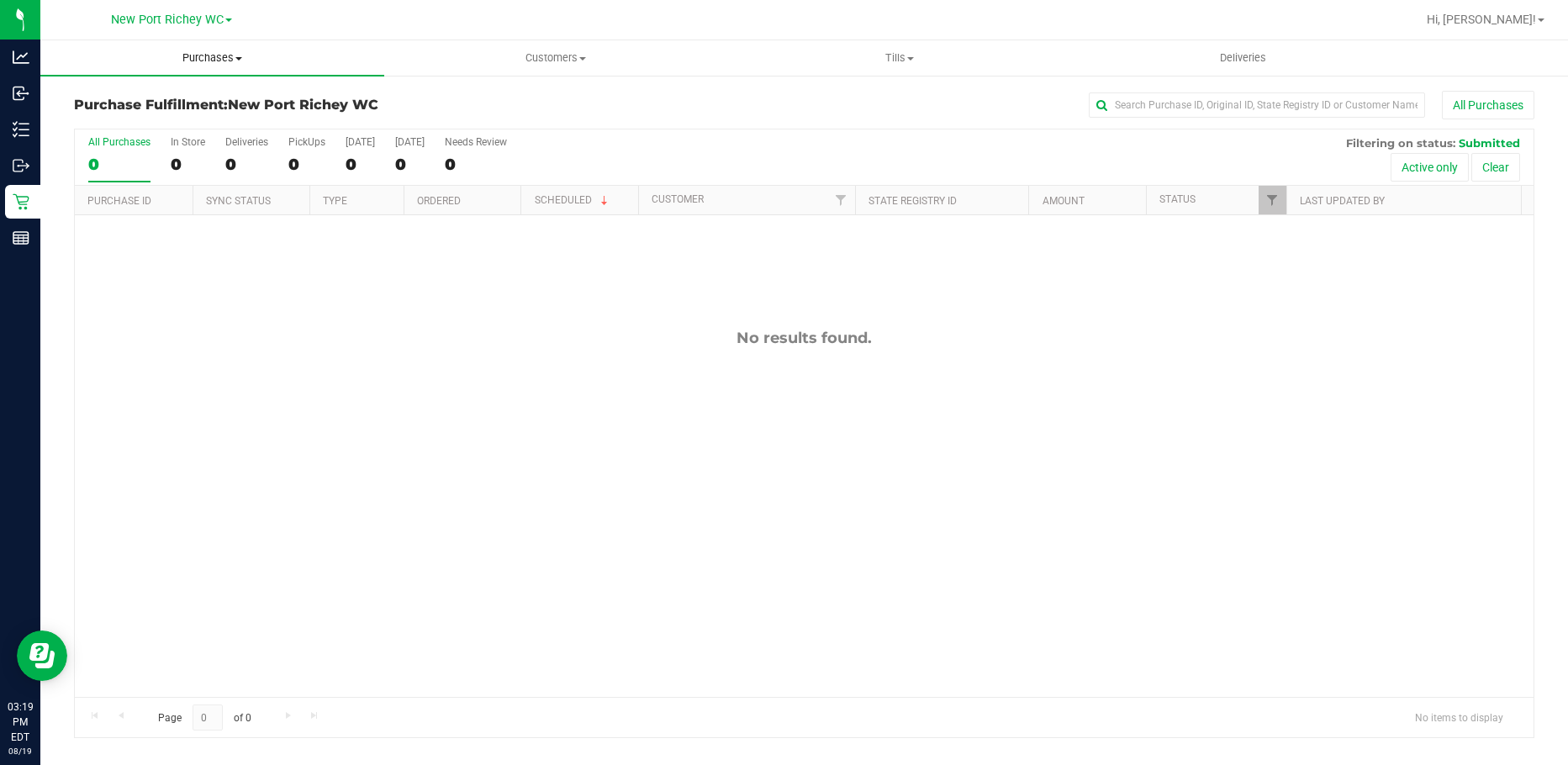
click at [235, 62] on span "Purchases" at bounding box center [212, 58] width 344 height 15
click at [185, 104] on span "Summary of purchases" at bounding box center [127, 102] width 172 height 14
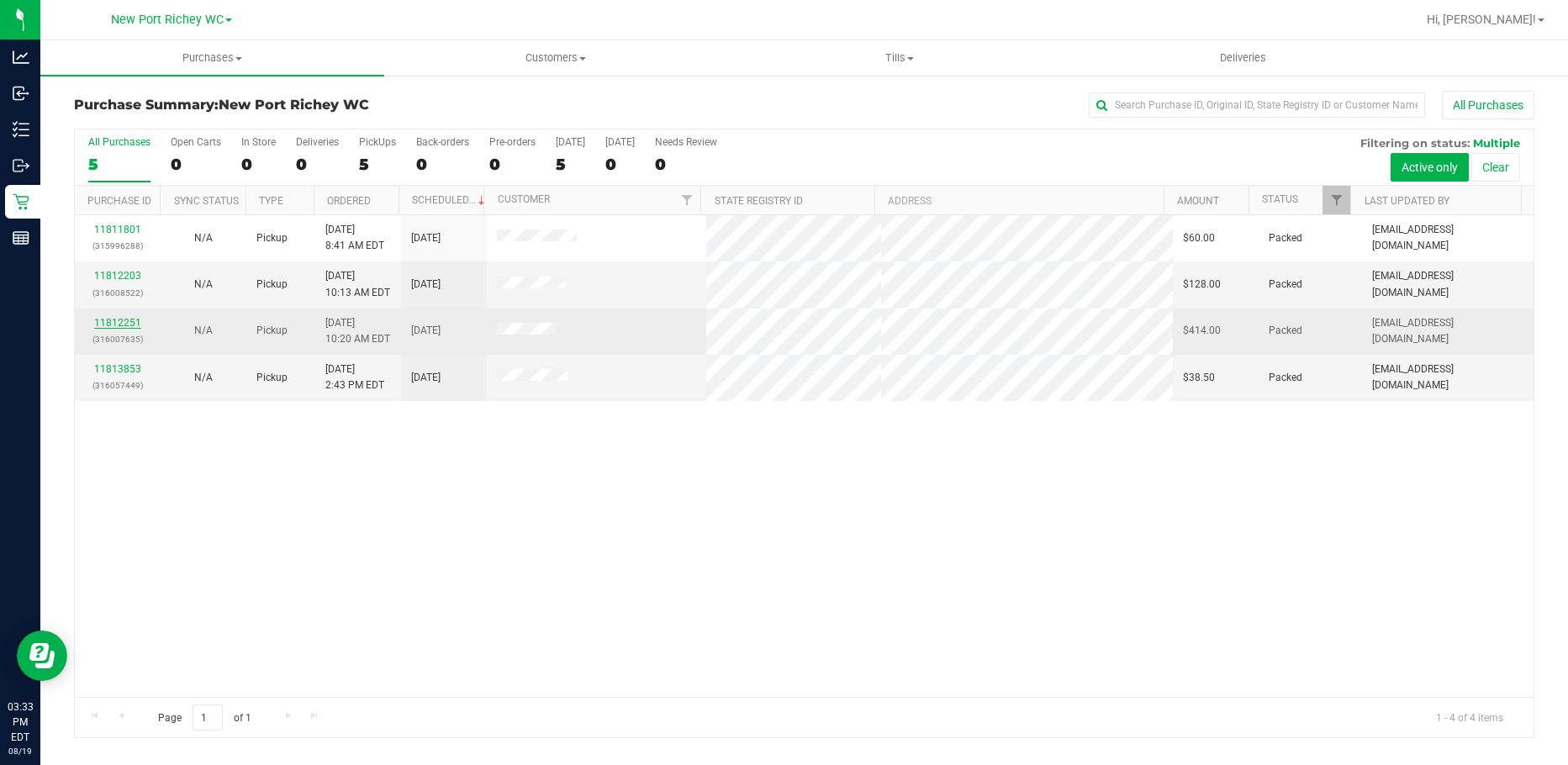
click at [125, 322] on link "11812251" at bounding box center [118, 323] width 47 height 12
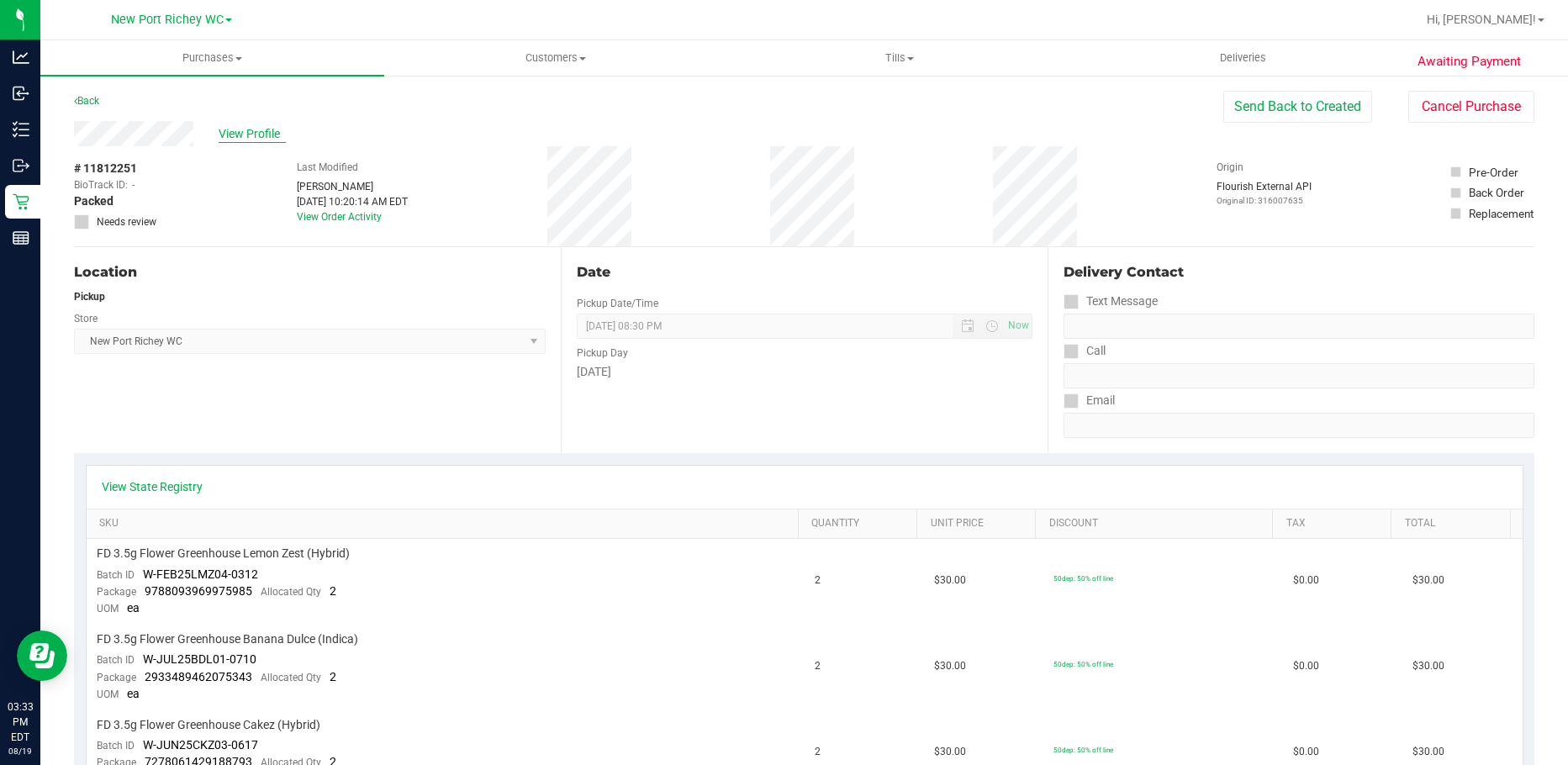
click at [261, 132] on span "View Profile" at bounding box center [252, 134] width 68 height 18
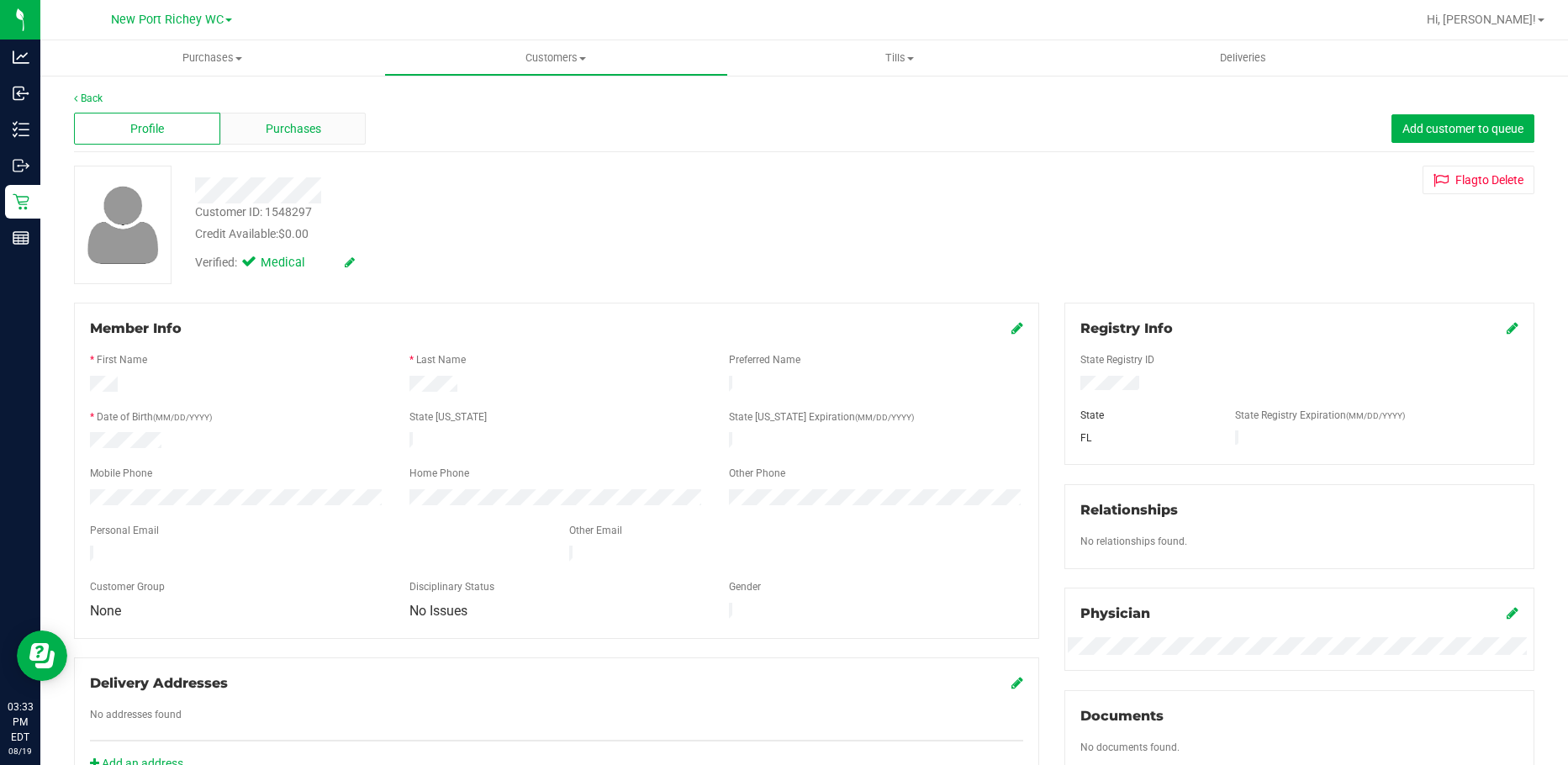
click at [299, 121] on span "Purchases" at bounding box center [294, 129] width 56 height 18
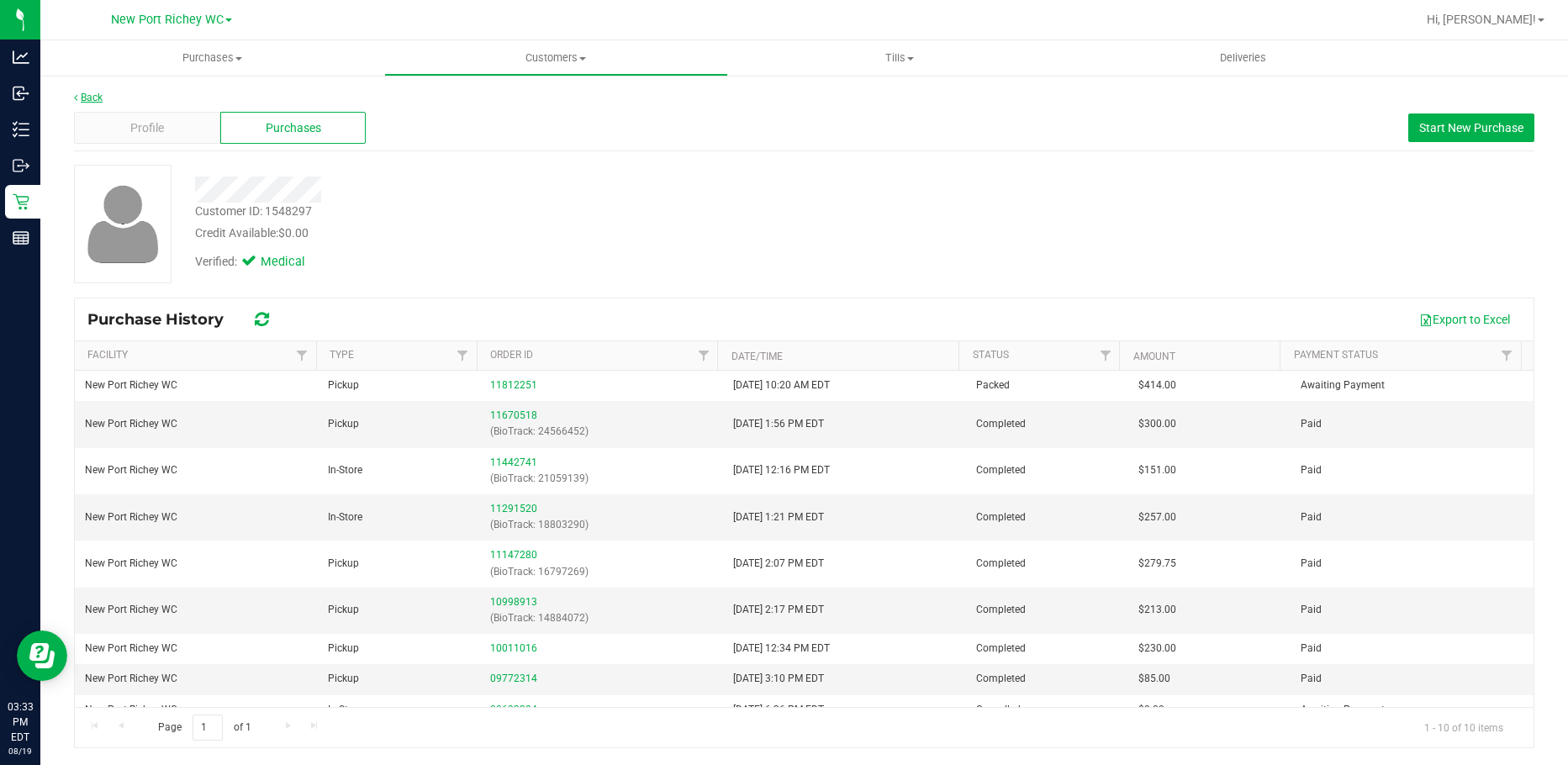
click at [91, 93] on link "Back" at bounding box center [88, 98] width 29 height 12
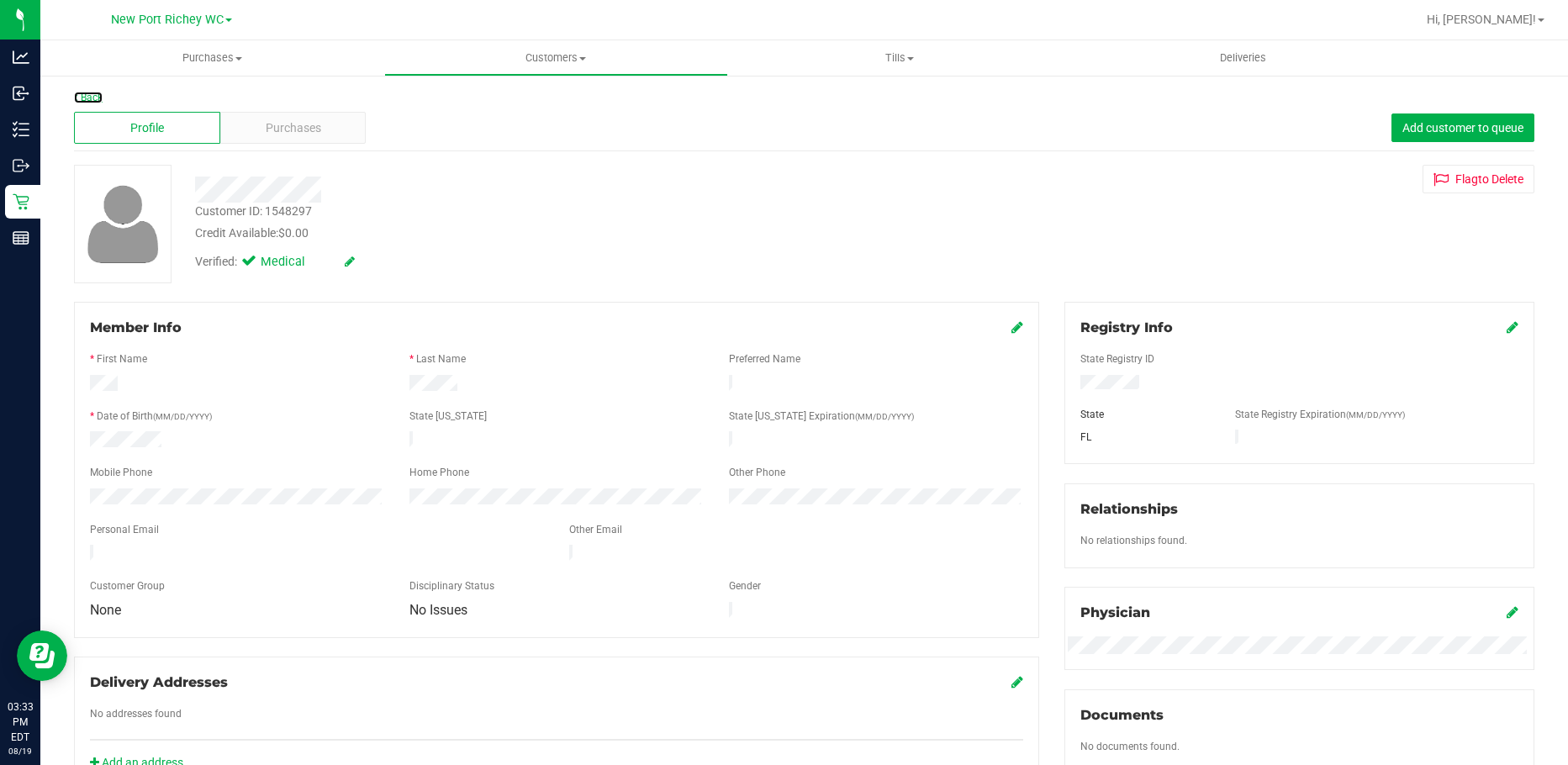
click at [91, 93] on link "Back" at bounding box center [88, 98] width 29 height 12
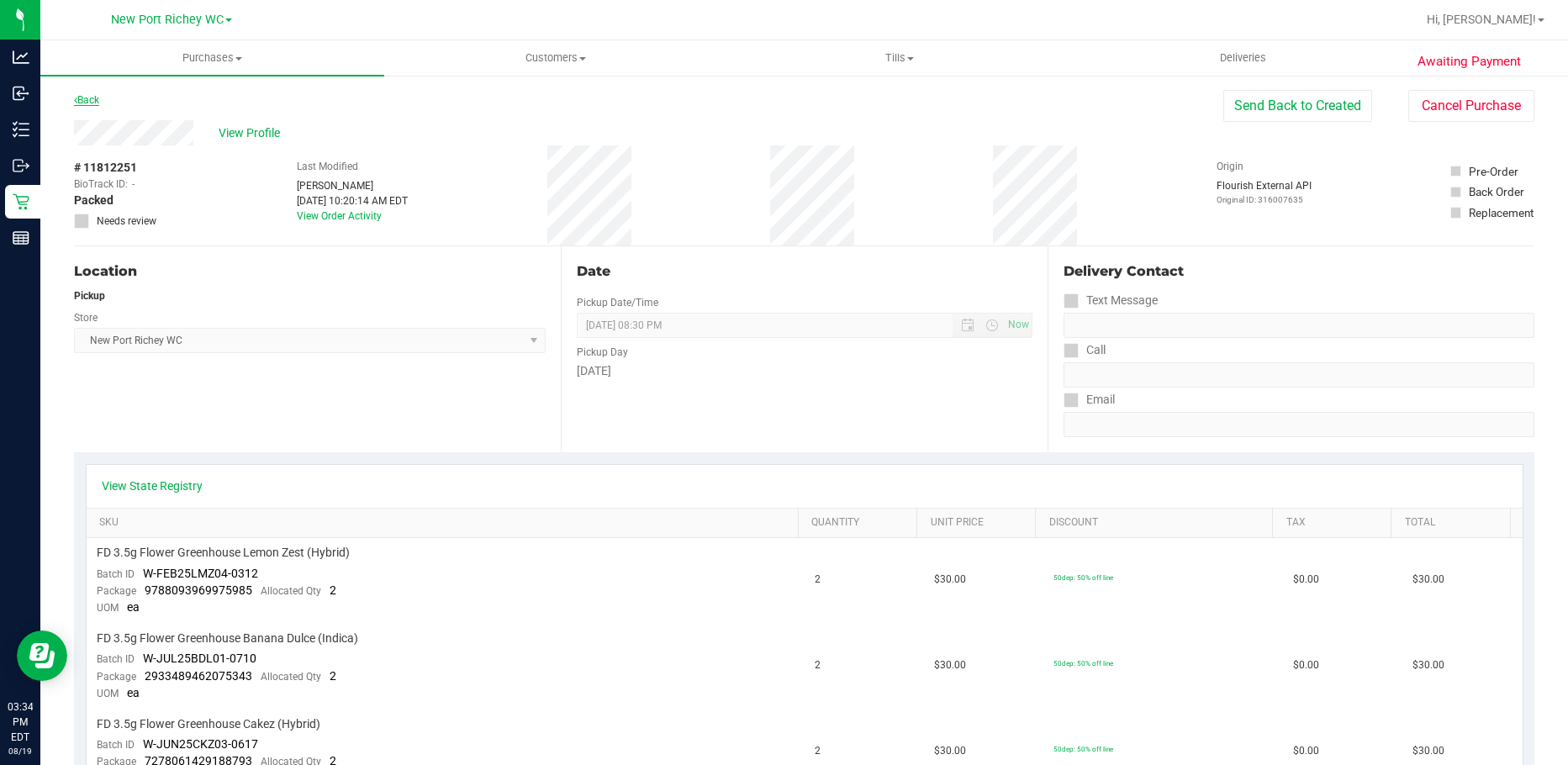
click at [95, 98] on link "Back" at bounding box center [86, 101] width 25 height 12
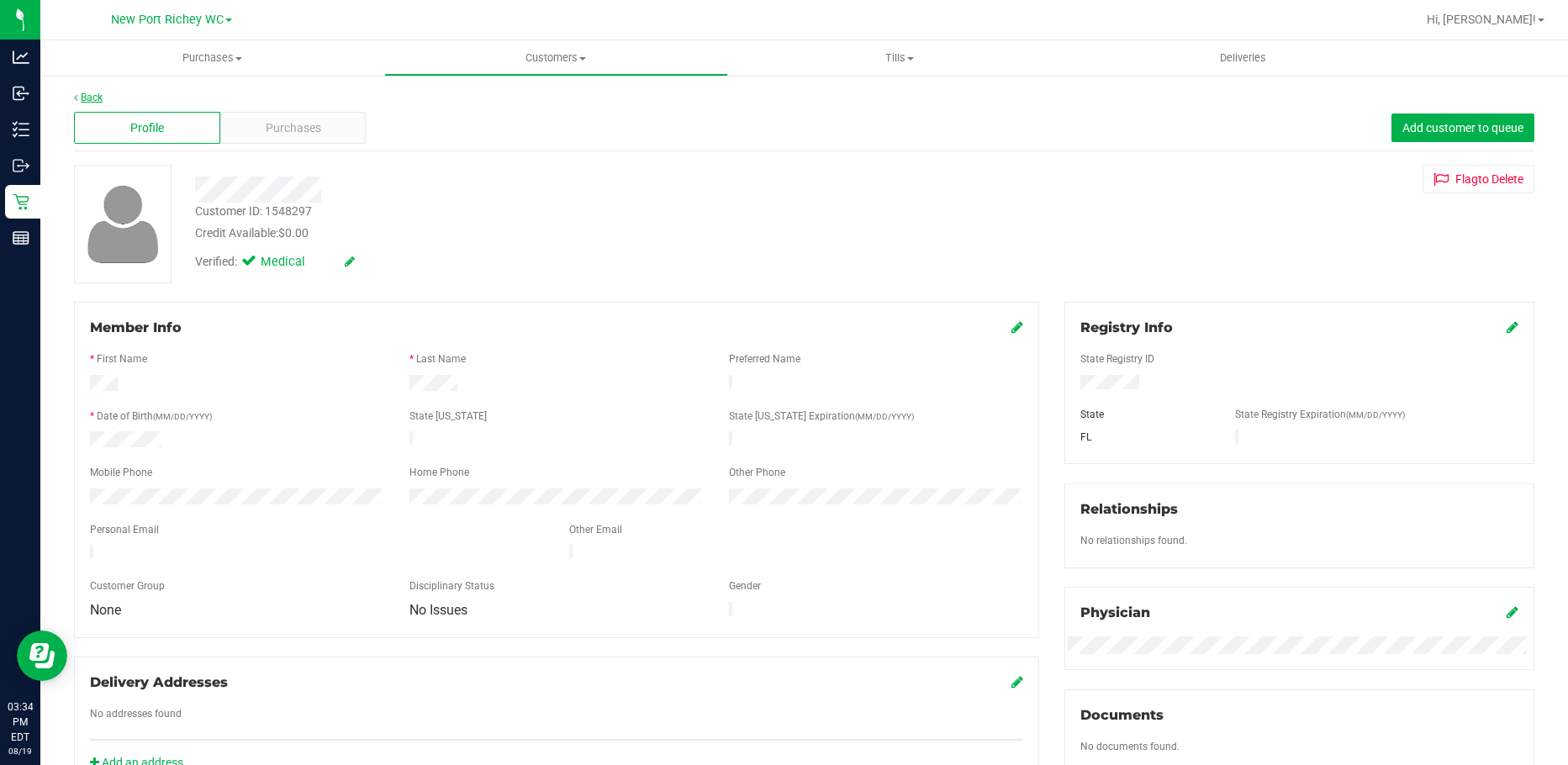
click at [93, 98] on link "Back" at bounding box center [88, 98] width 29 height 12
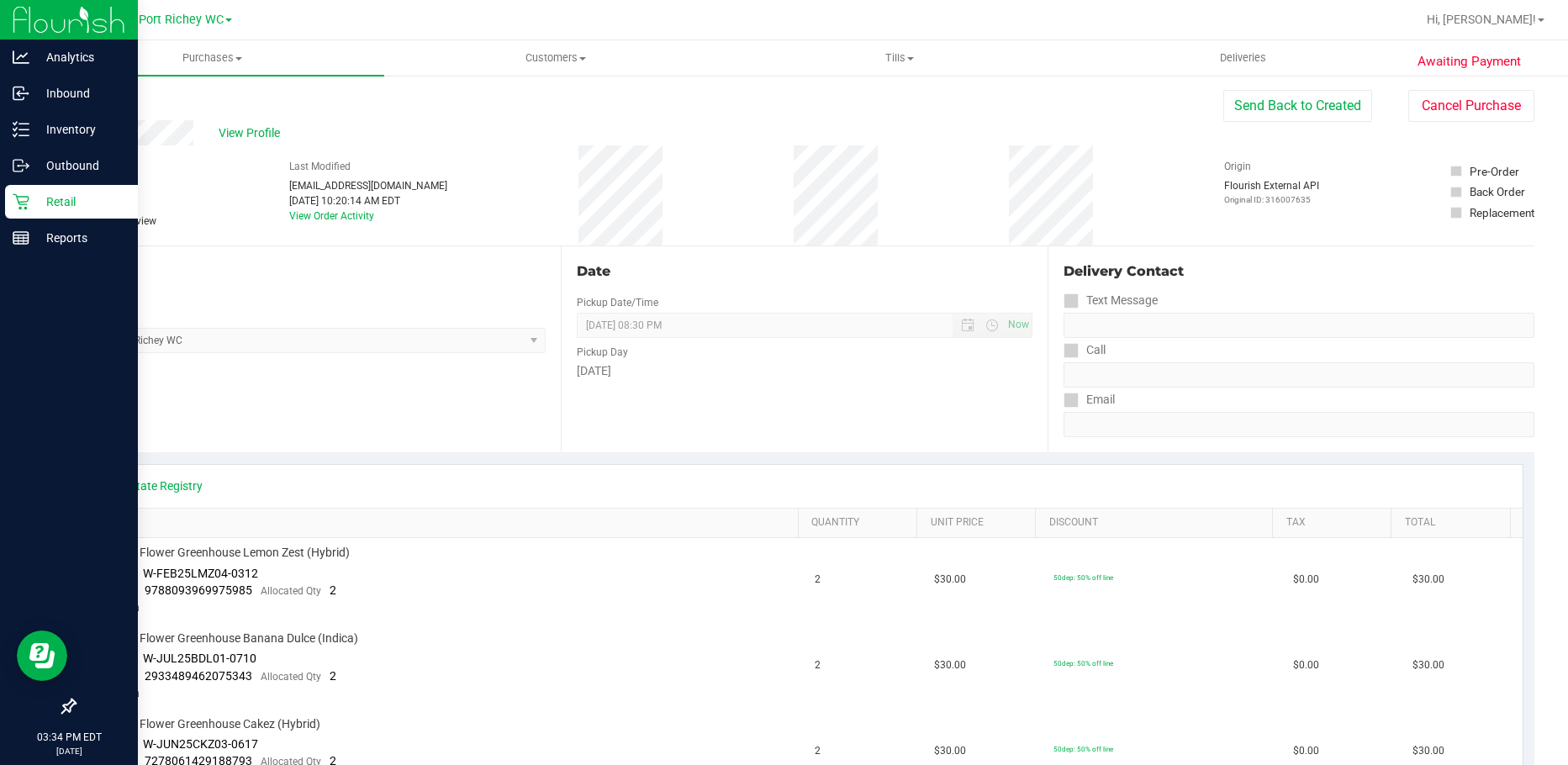
click at [33, 203] on p "Retail" at bounding box center [80, 201] width 101 height 20
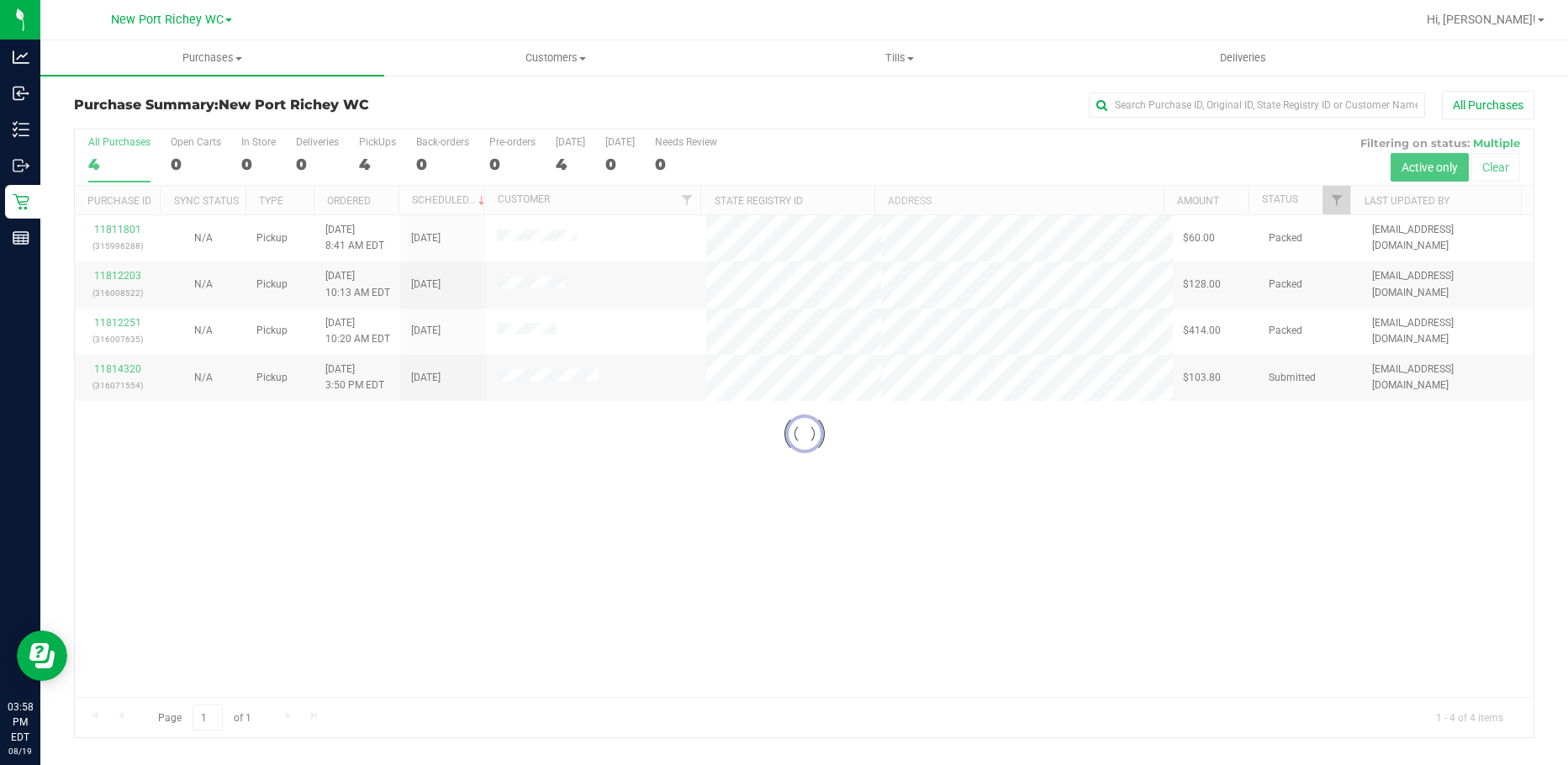
click at [127, 372] on div at bounding box center [804, 433] width 1458 height 608
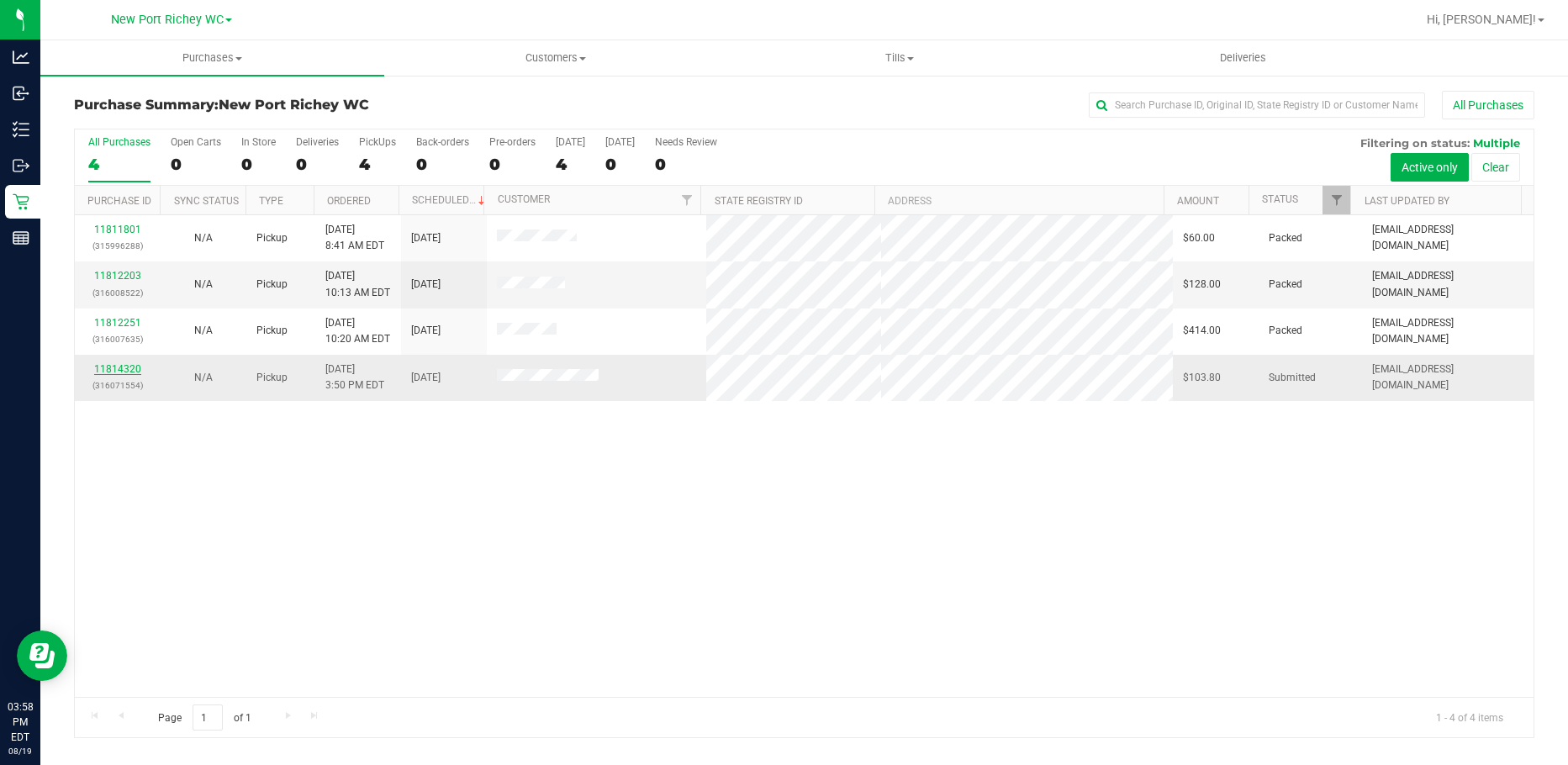
click at [120, 372] on link "11814320" at bounding box center [118, 370] width 47 height 12
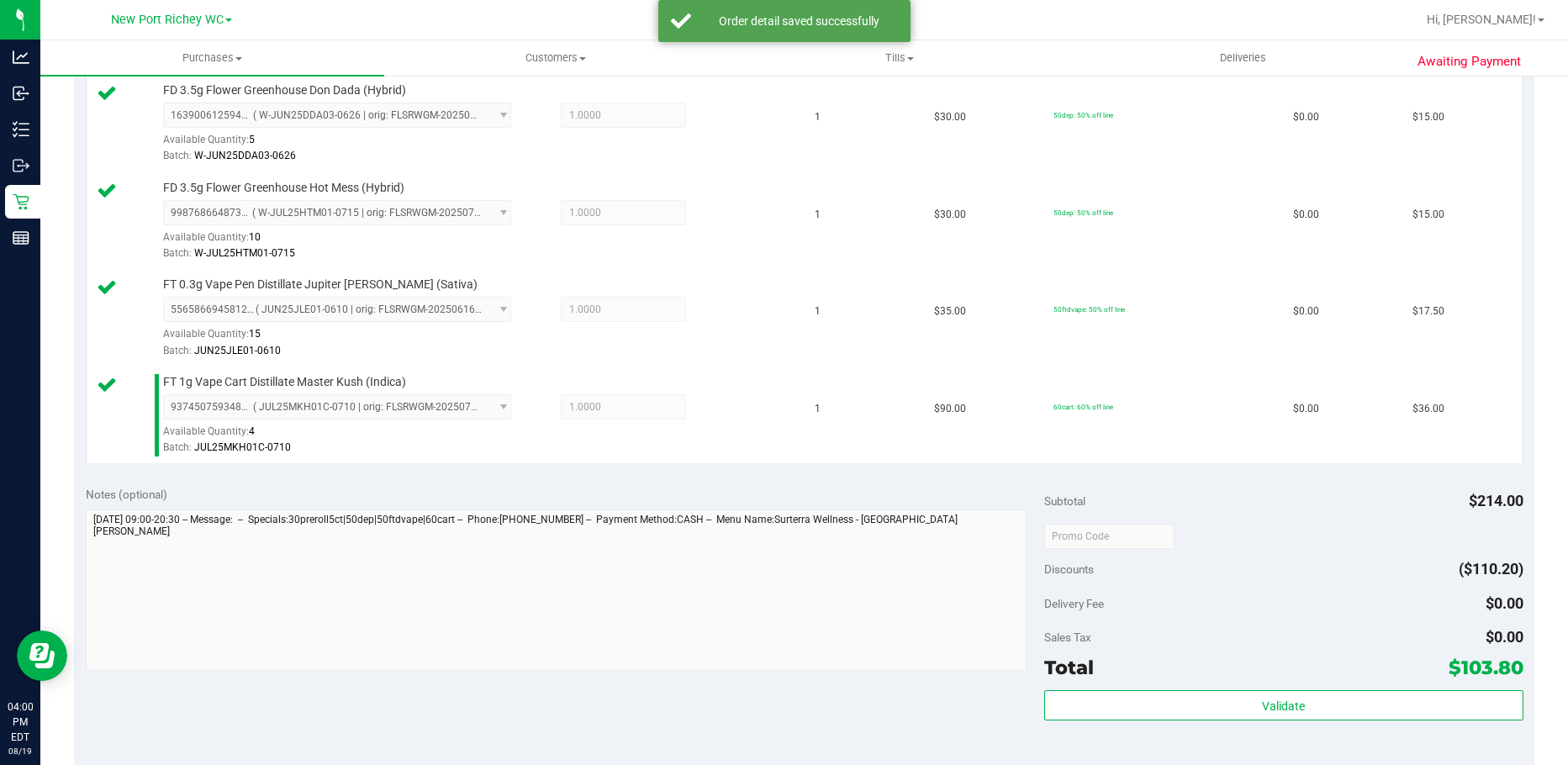
scroll to position [565, 0]
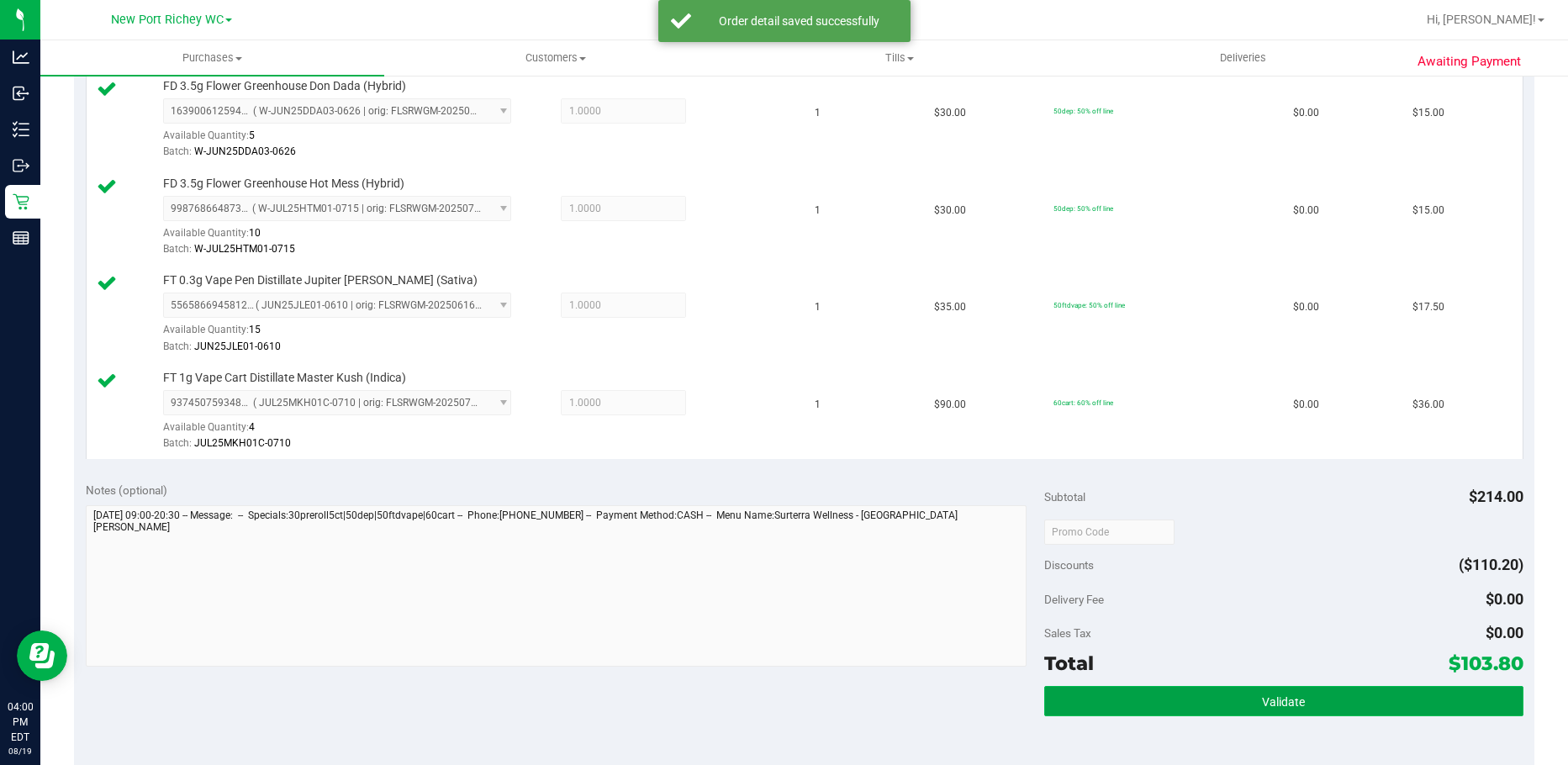
click at [1211, 707] on button "Validate" at bounding box center [1283, 701] width 479 height 30
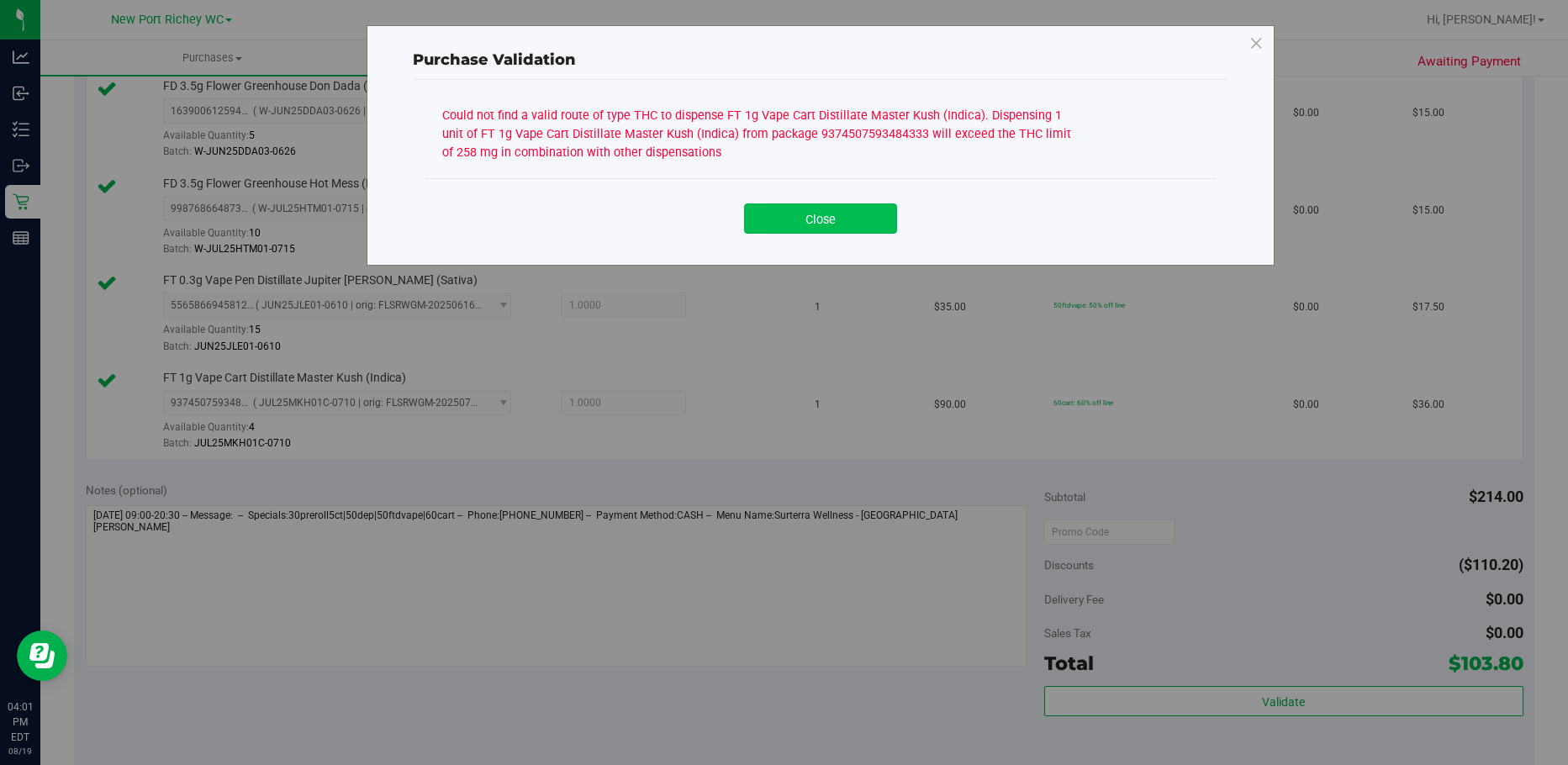
click at [811, 213] on button "Close" at bounding box center [821, 218] width 153 height 30
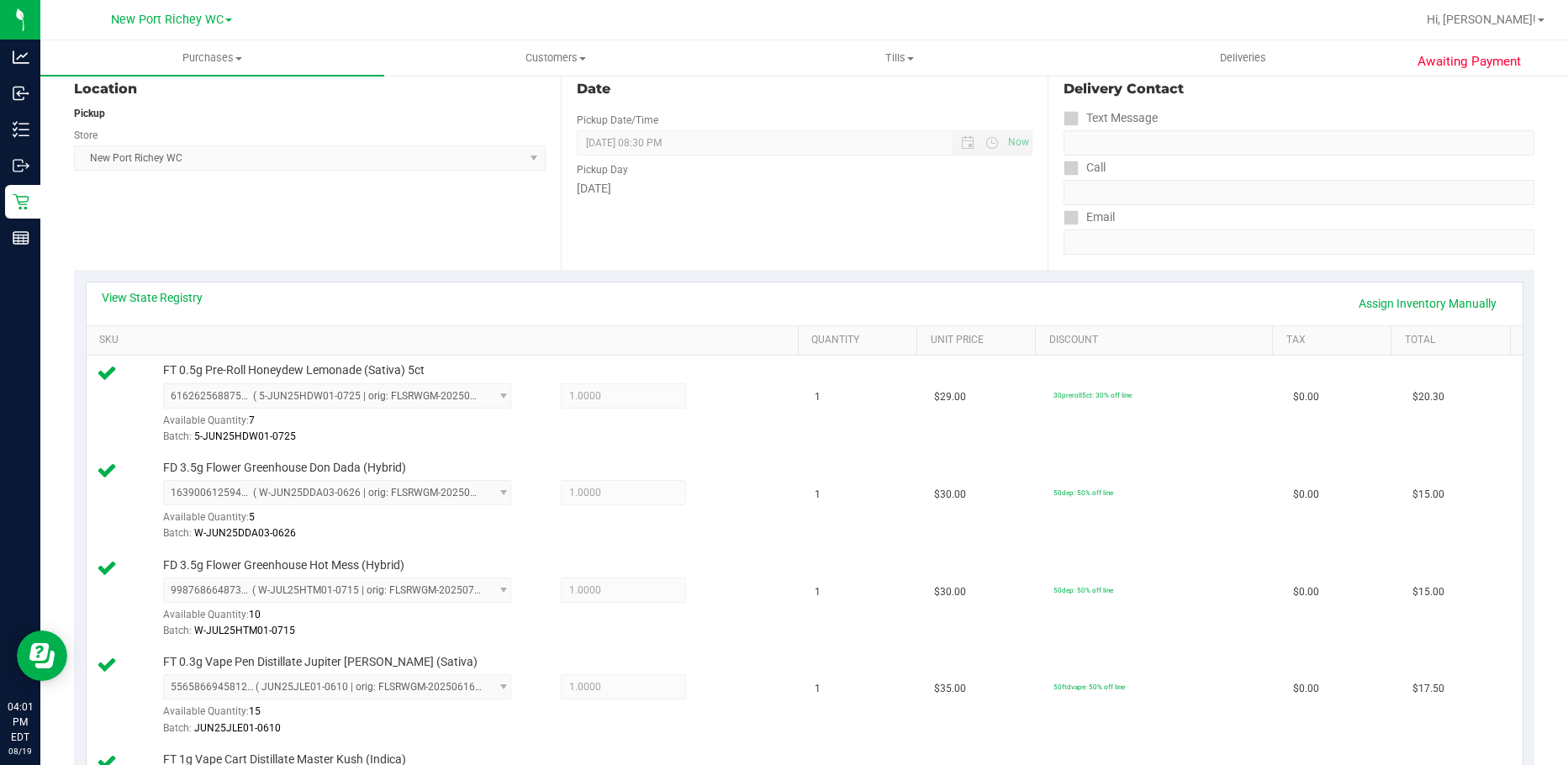
scroll to position [144, 0]
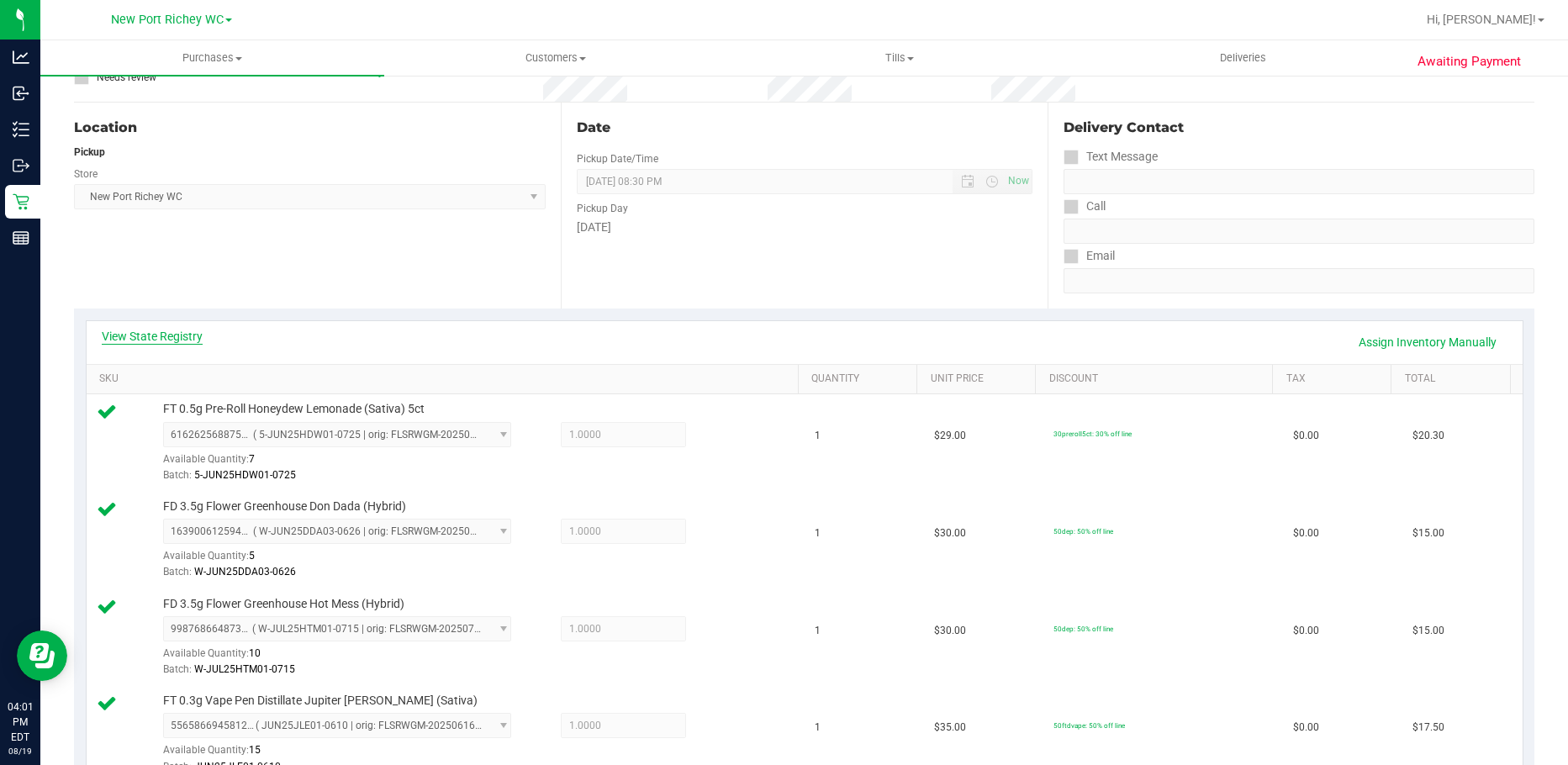
click at [189, 342] on link "View State Registry" at bounding box center [151, 336] width 101 height 17
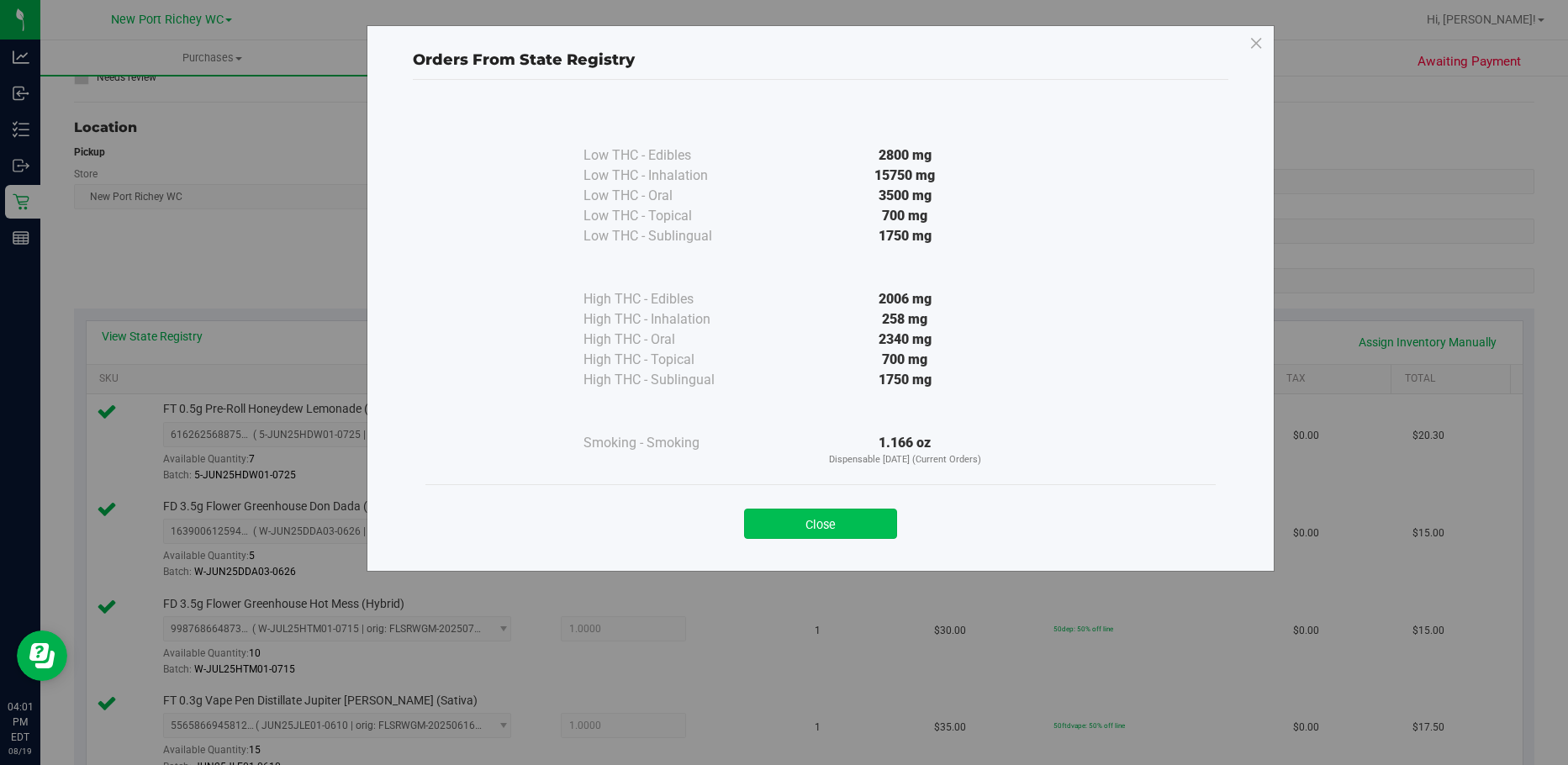
click at [816, 535] on button "Close" at bounding box center [821, 524] width 153 height 30
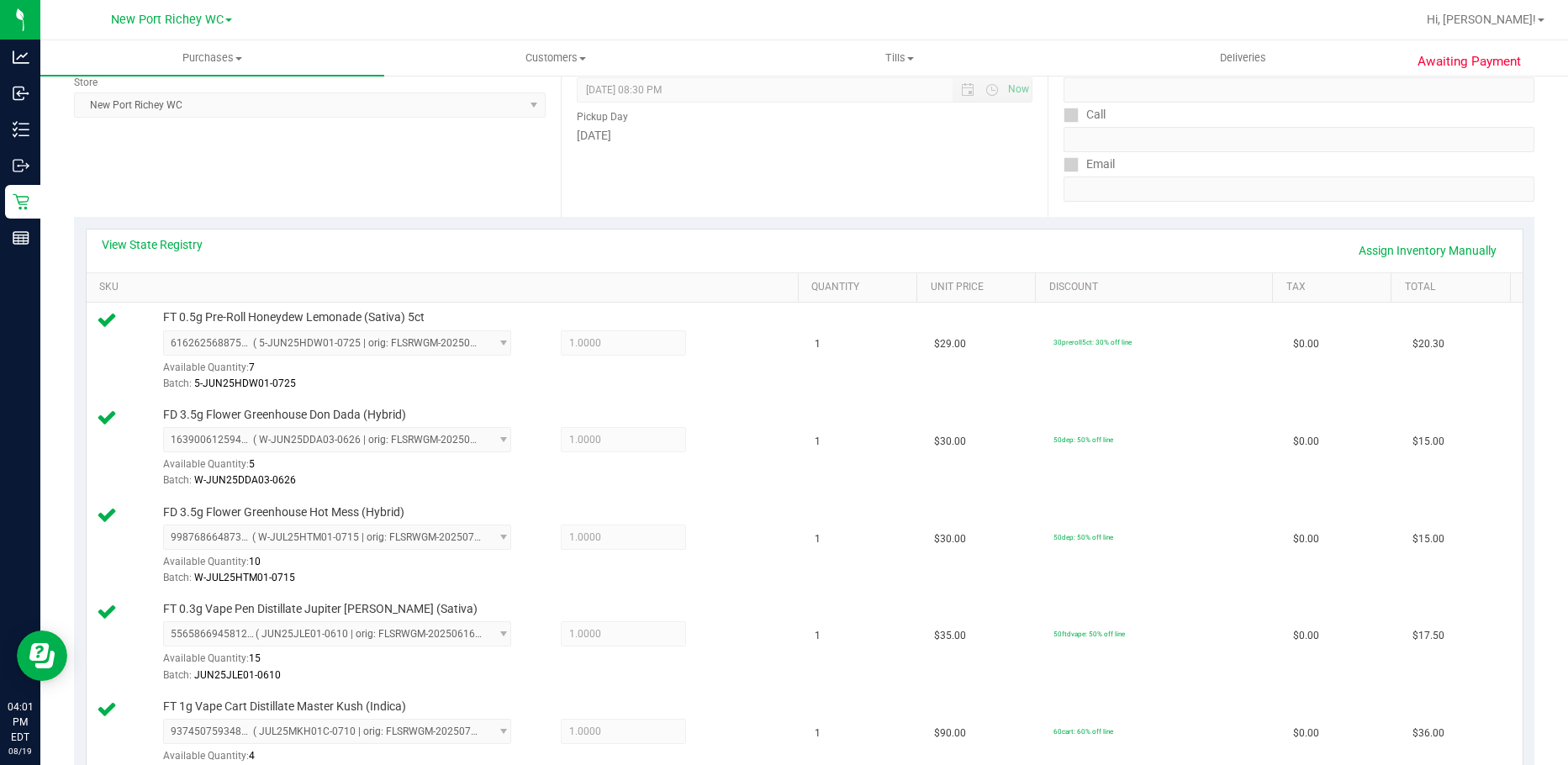
scroll to position [229, 0]
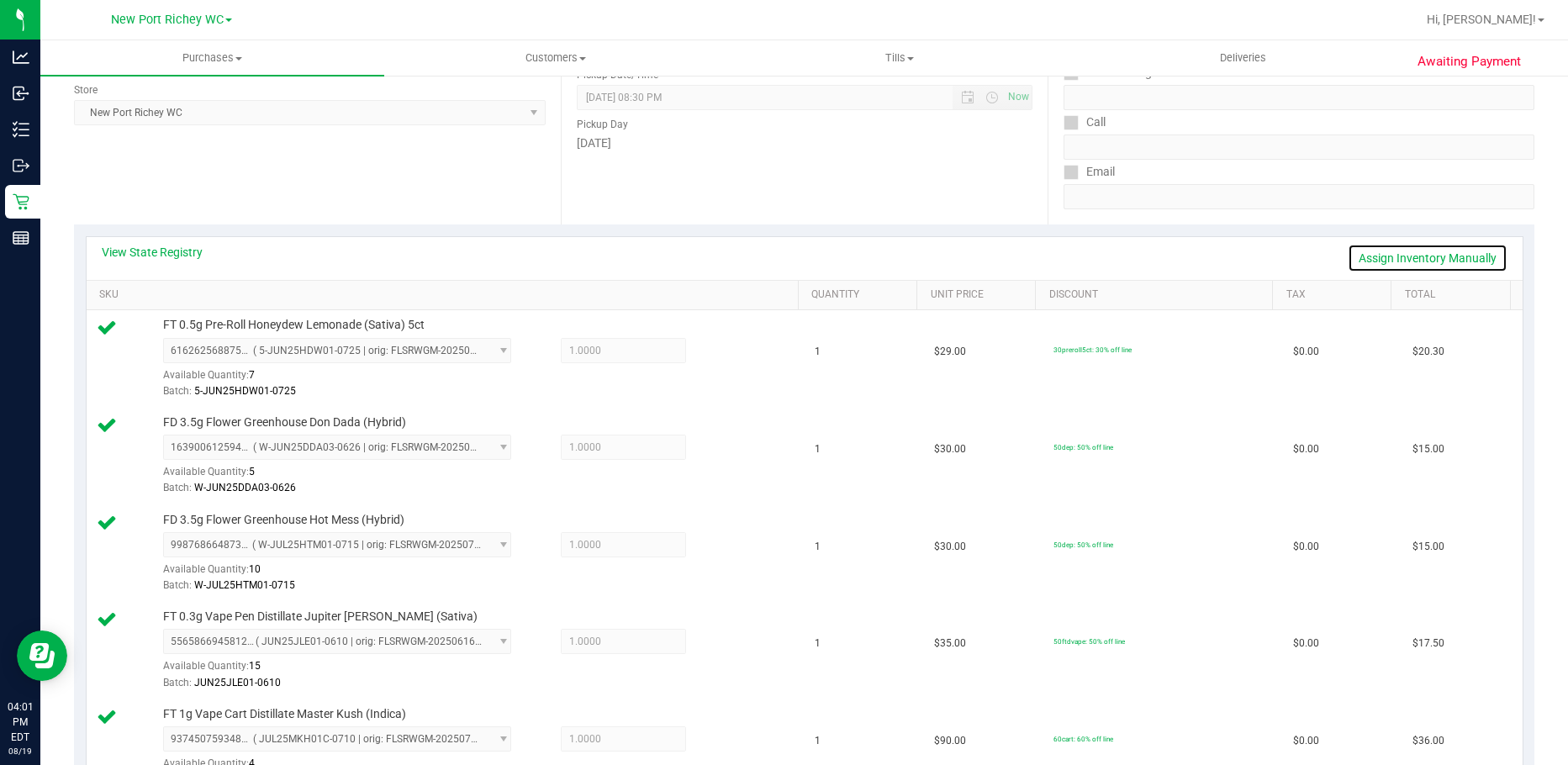
click at [1437, 252] on link "Assign Inventory Manually" at bounding box center [1428, 258] width 159 height 29
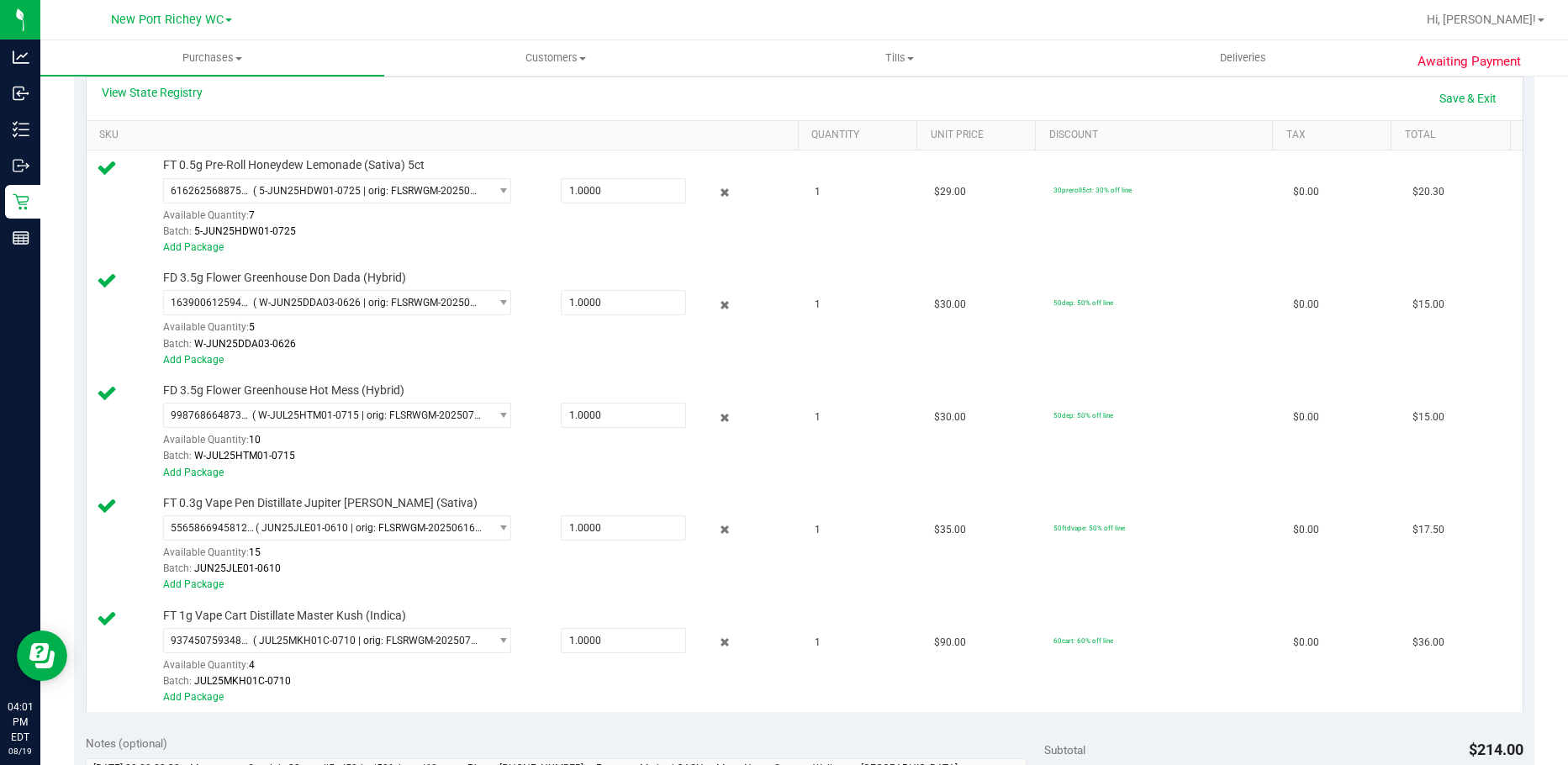
scroll to position [648, 0]
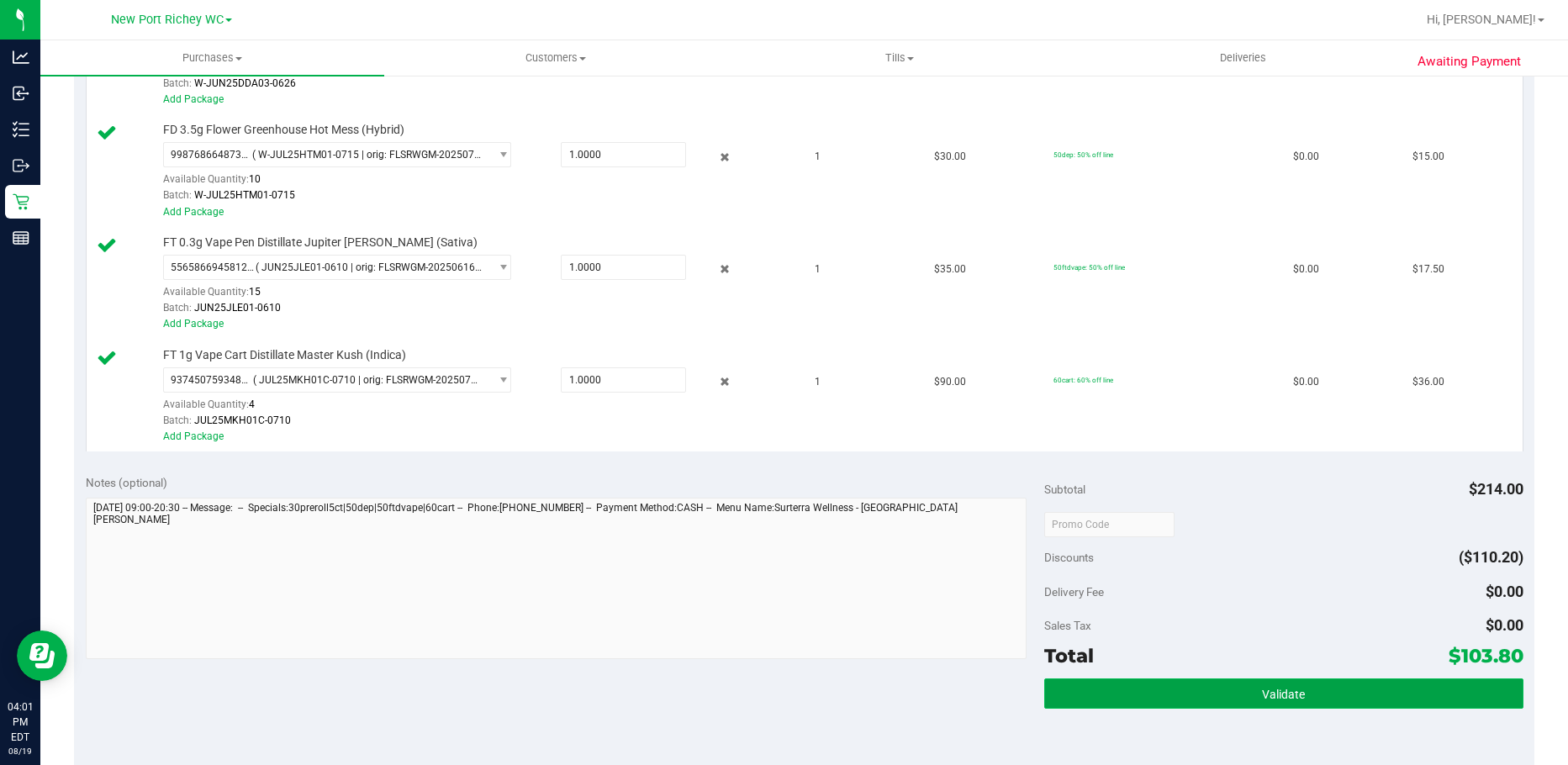
click at [1359, 692] on button "Validate" at bounding box center [1283, 693] width 479 height 30
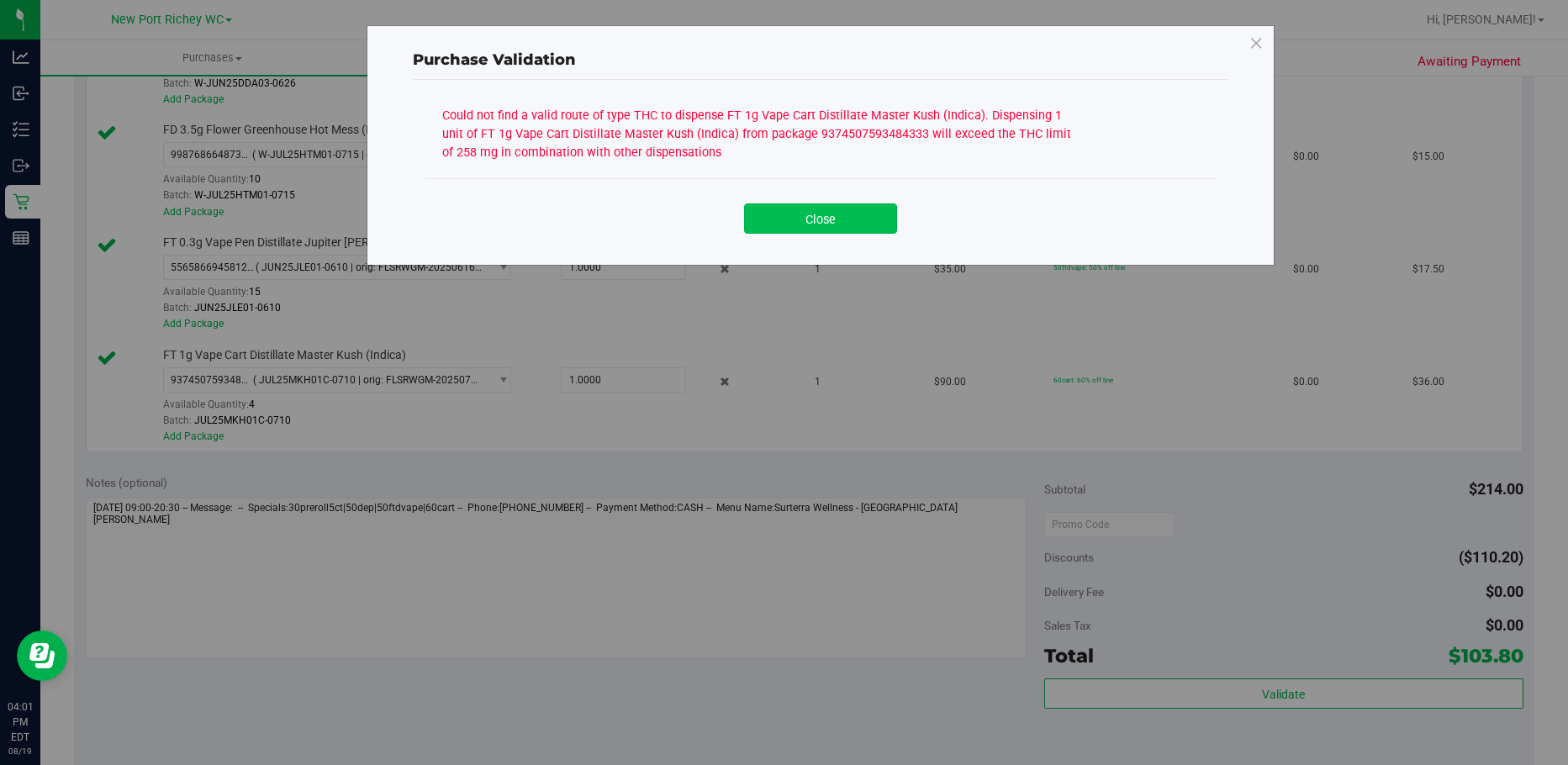
click at [865, 221] on button "Close" at bounding box center [821, 218] width 153 height 30
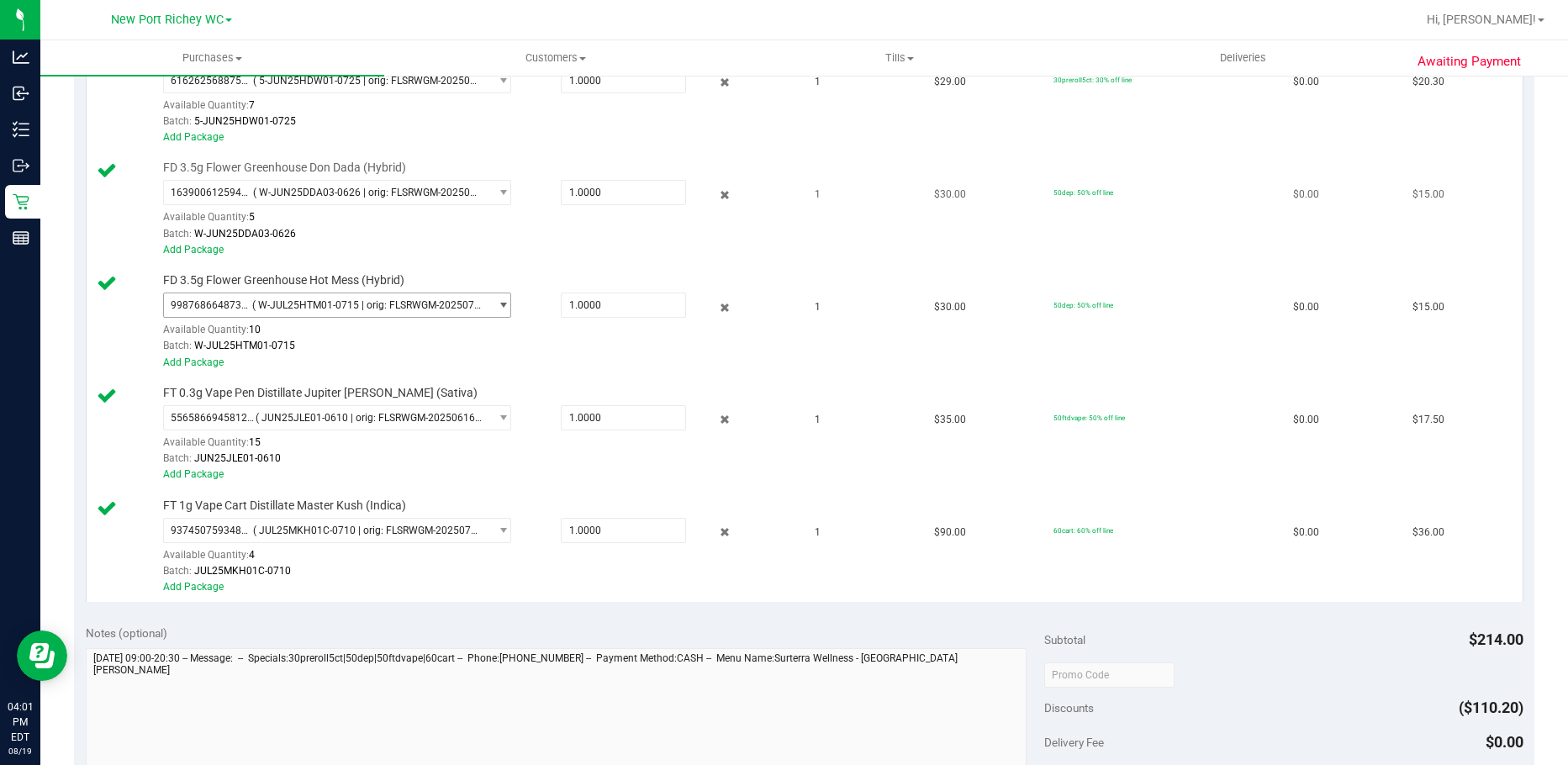
scroll to position [396, 0]
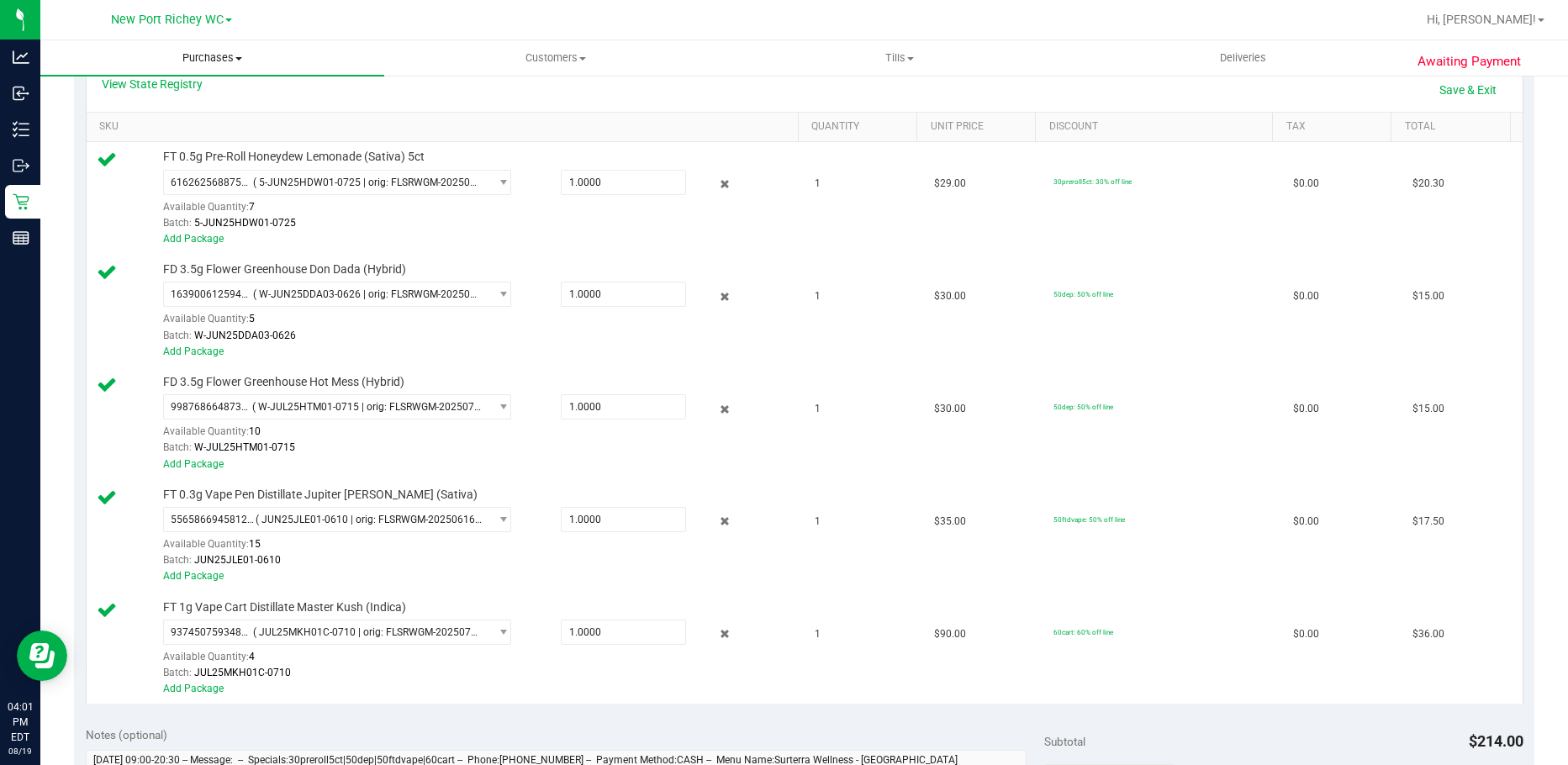
click at [164, 70] on uib-tab-heading "Purchases Summary of purchases Fulfillment All purchases" at bounding box center [212, 58] width 344 height 35
click at [473, 89] on div "View State Registry Save & Exit" at bounding box center [804, 90] width 1406 height 29
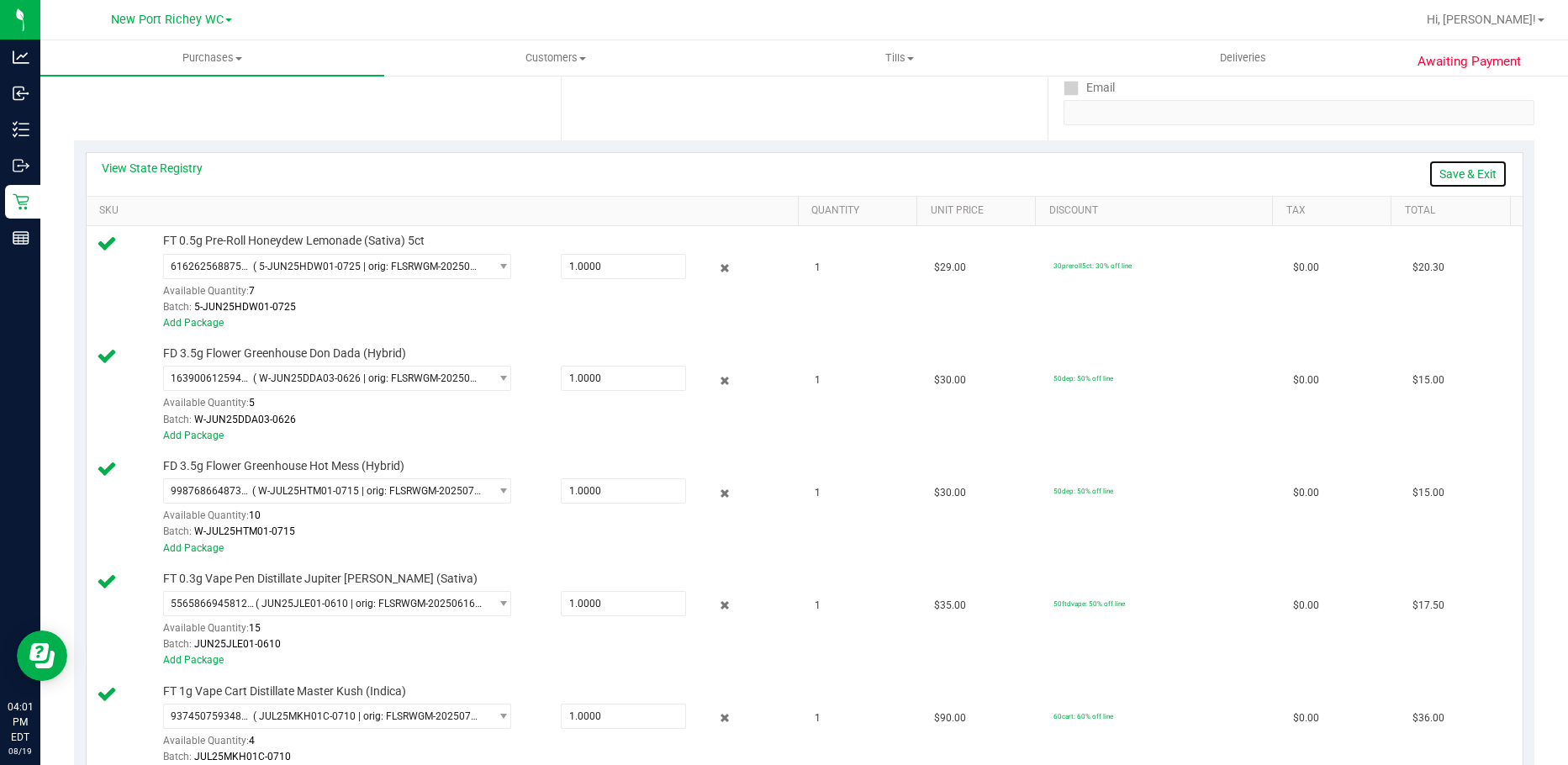
click at [1435, 174] on link "Save & Exit" at bounding box center [1467, 173] width 79 height 29
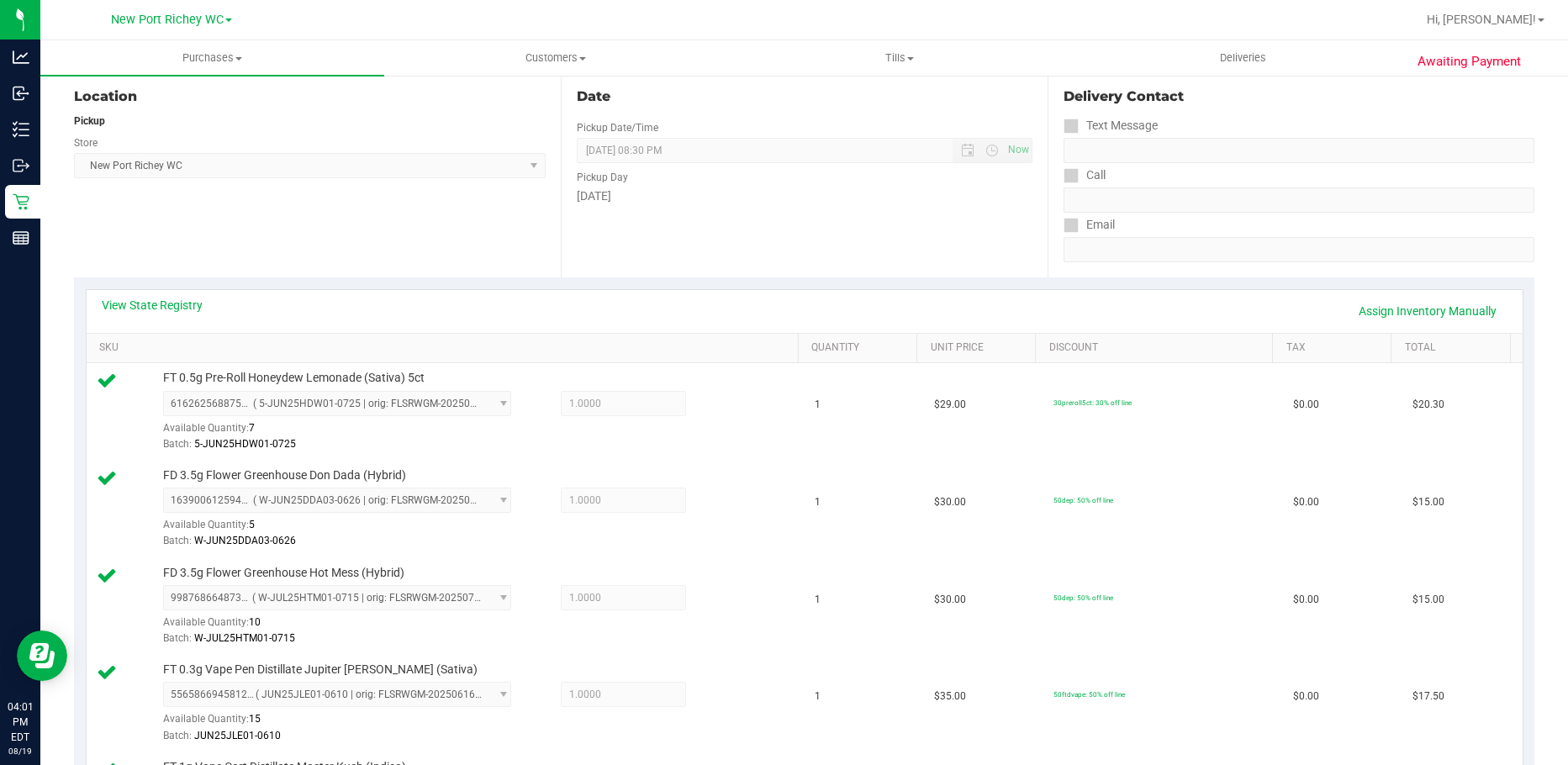
scroll to position [0, 0]
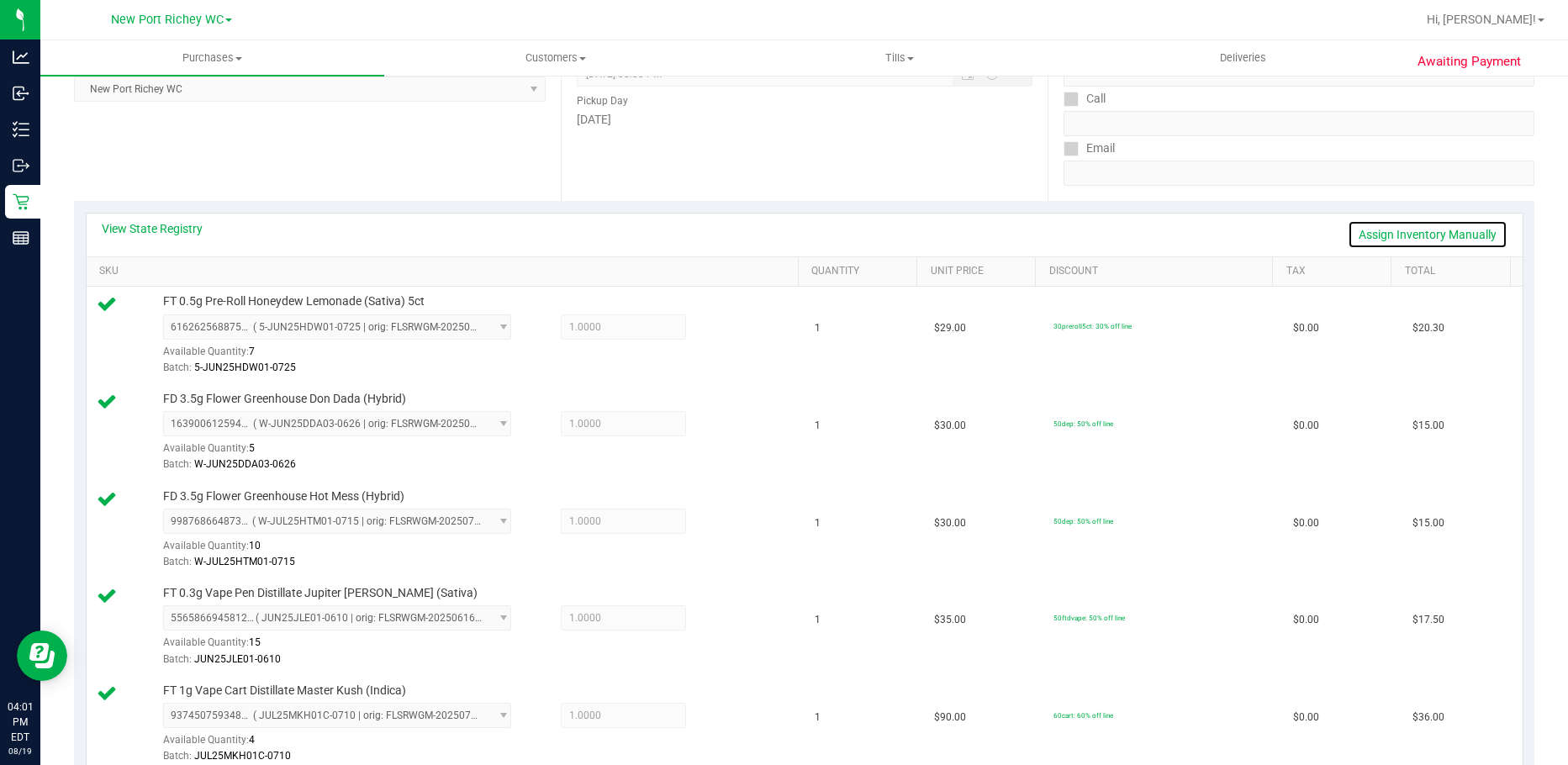
click at [1398, 238] on link "Assign Inventory Manually" at bounding box center [1428, 234] width 159 height 29
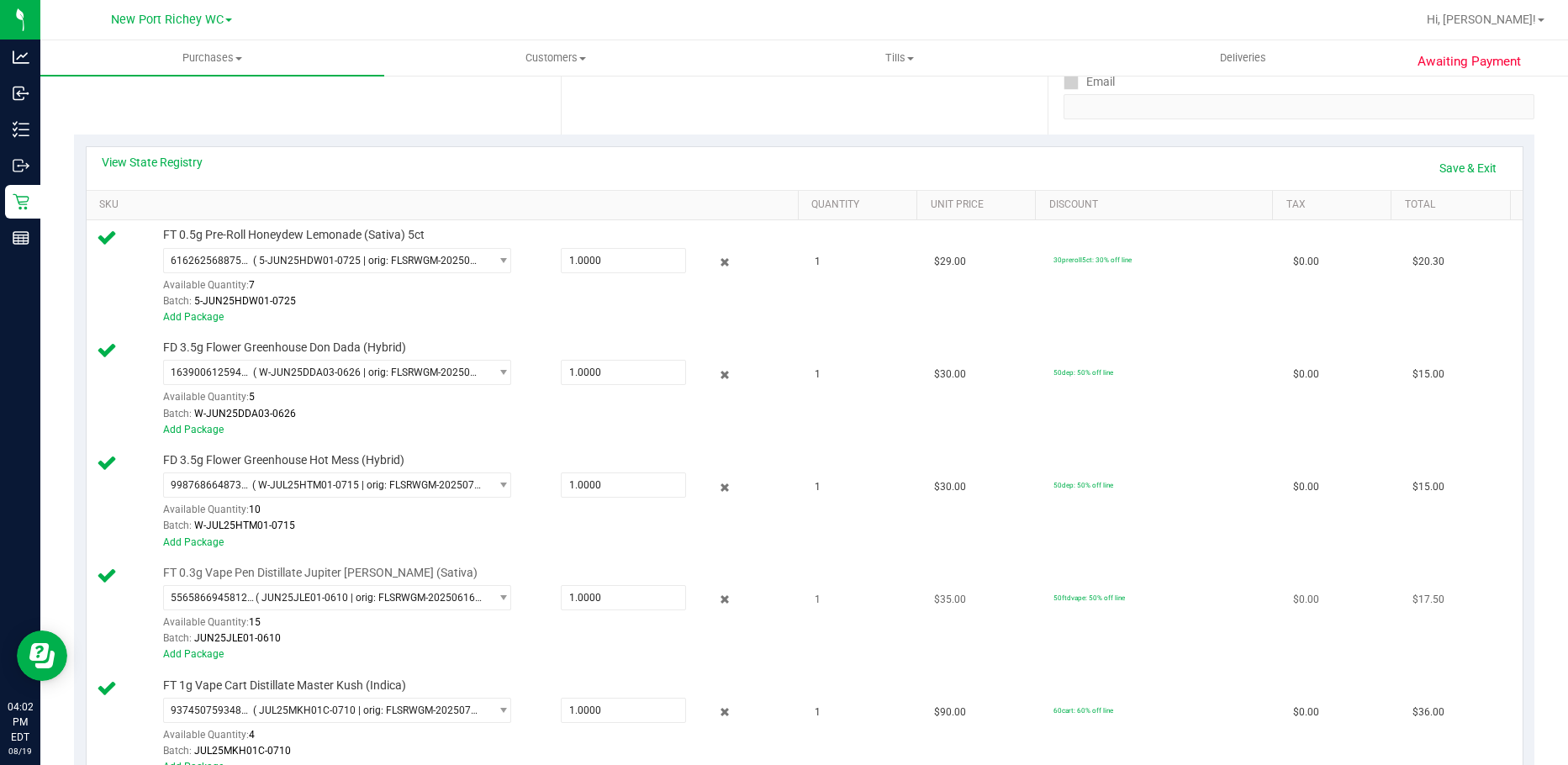
scroll to position [504, 0]
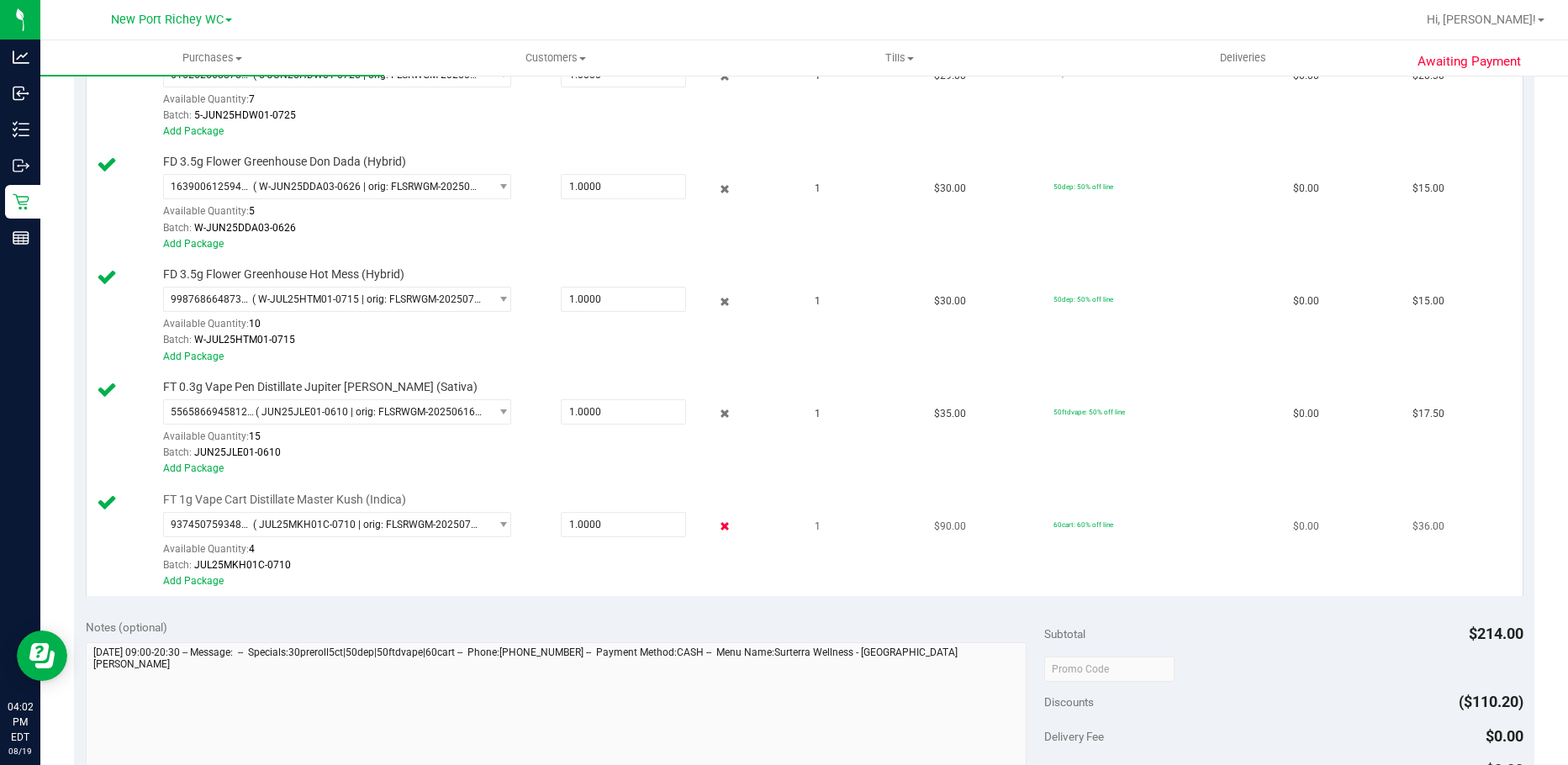
click at [716, 524] on icon at bounding box center [725, 526] width 18 height 19
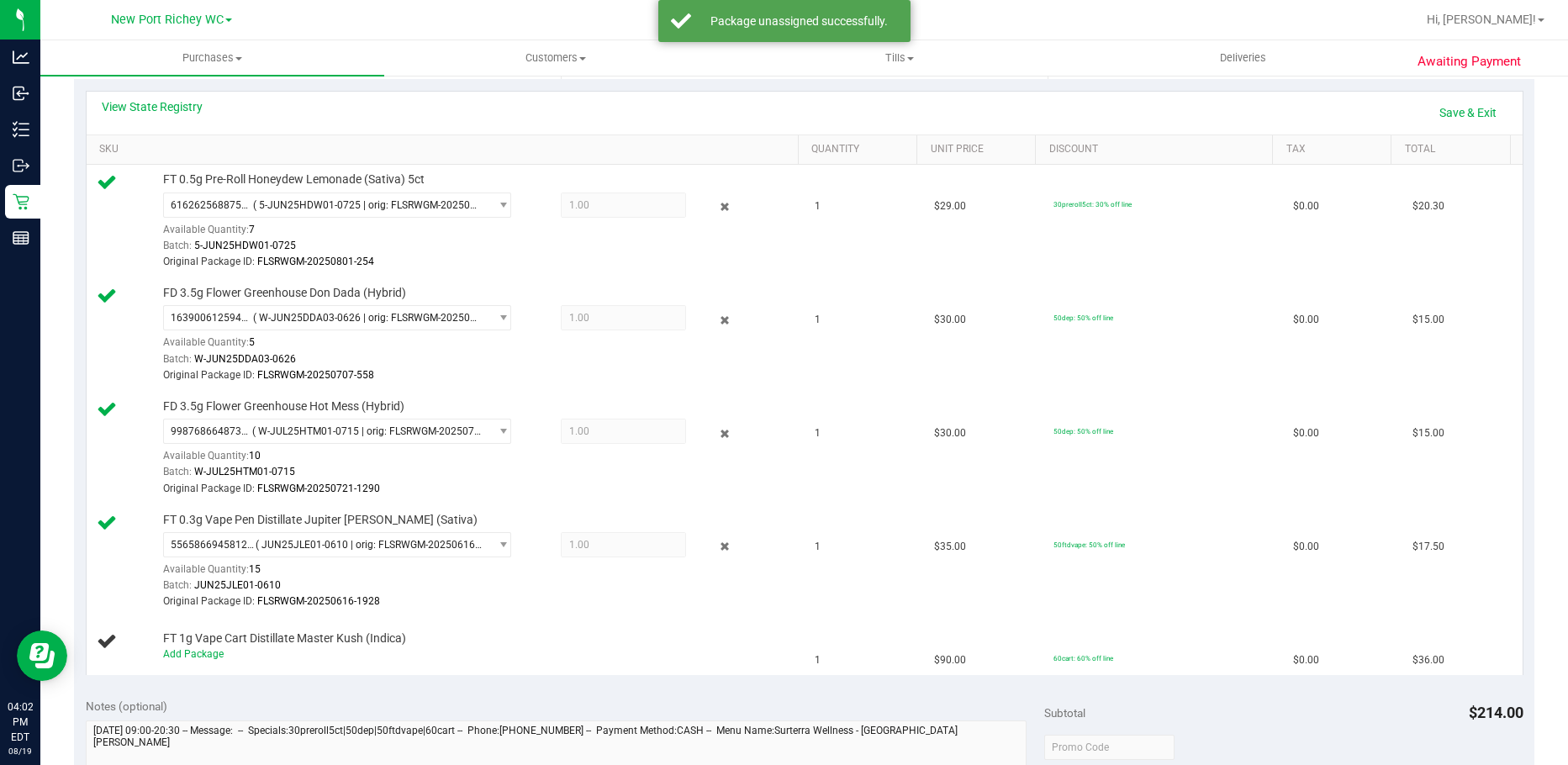
scroll to position [84, 0]
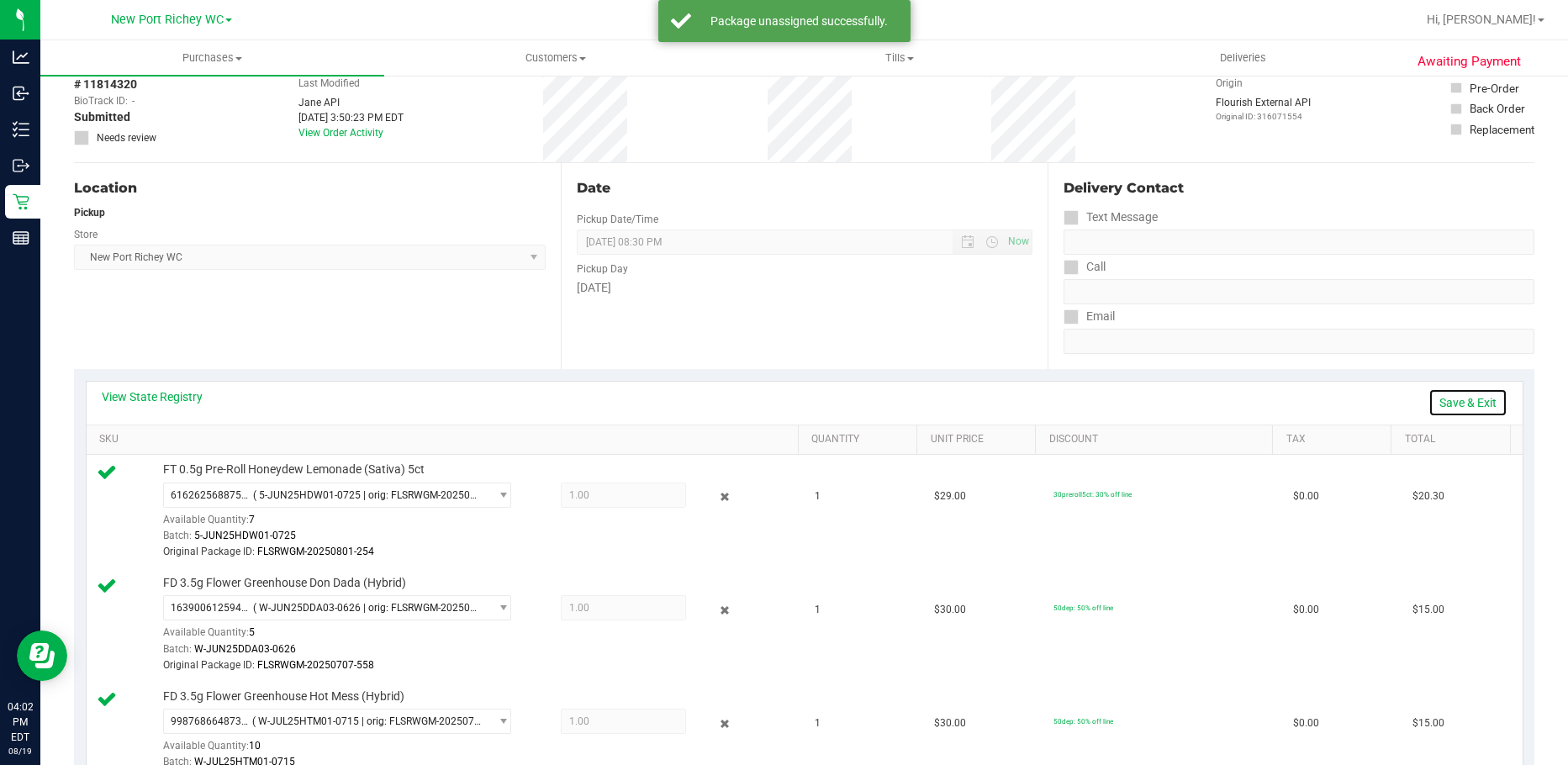
click at [1477, 407] on link "Save & Exit" at bounding box center [1467, 402] width 79 height 29
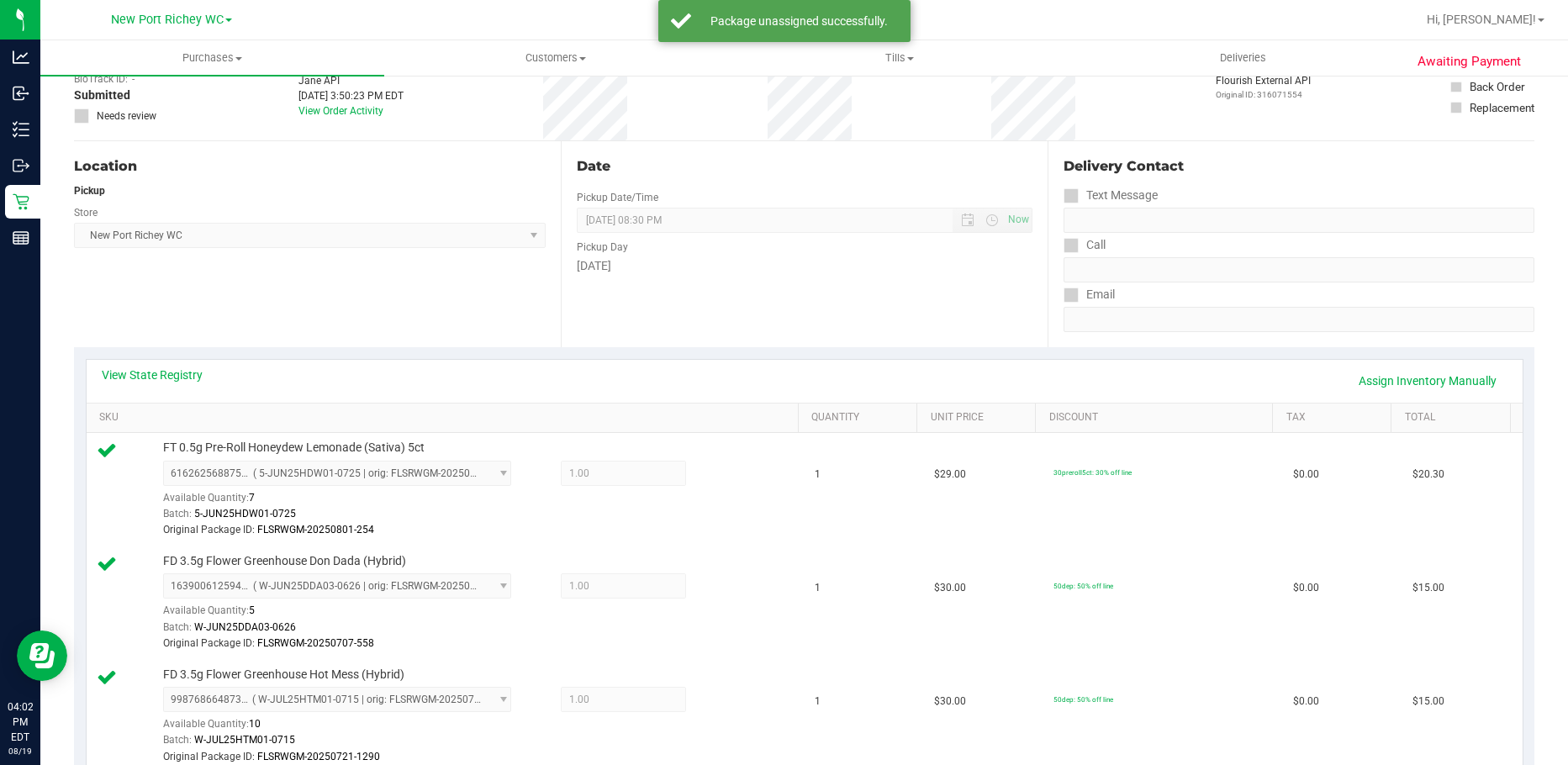
scroll to position [0, 0]
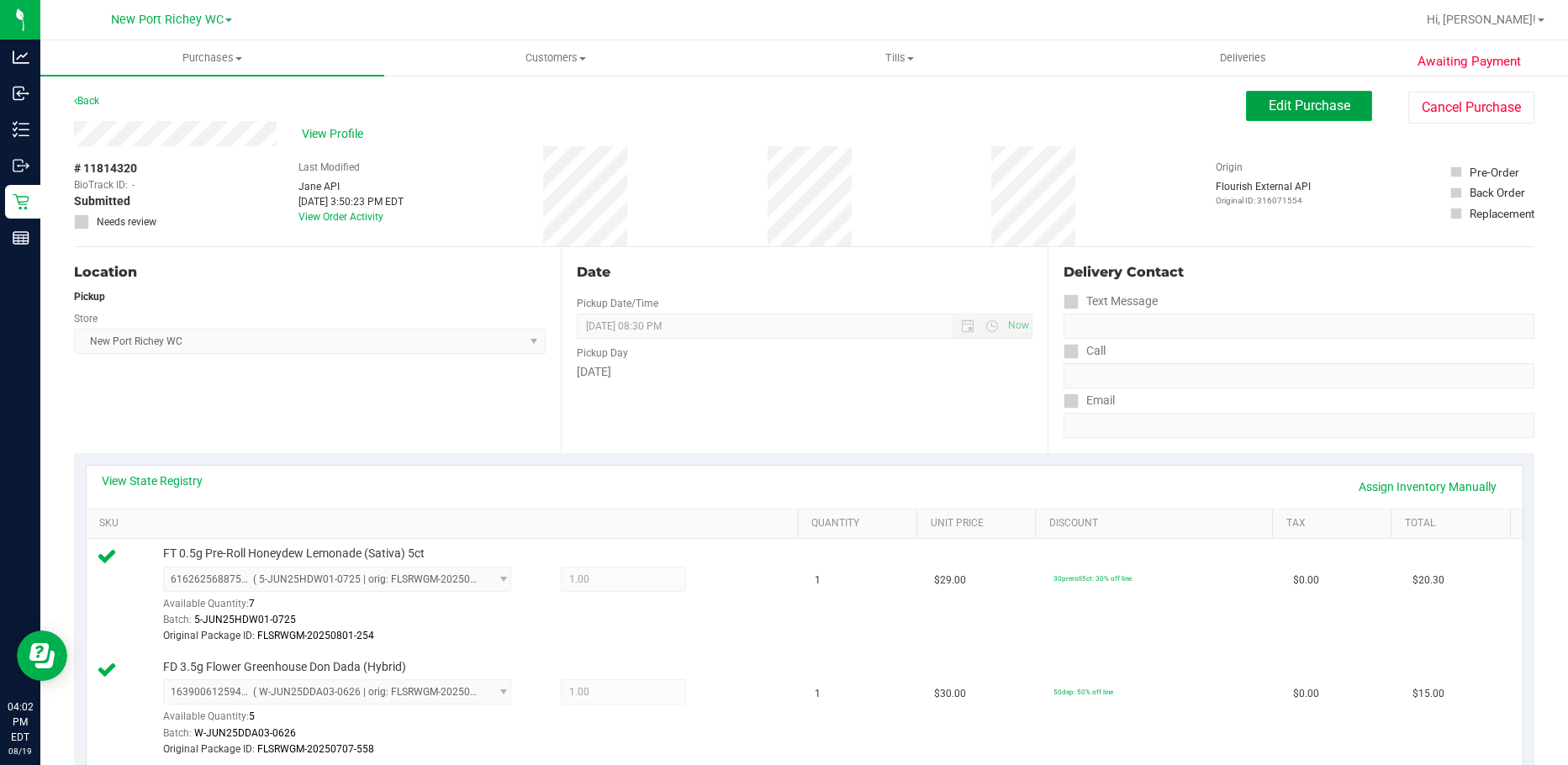
click at [1280, 101] on span "Edit Purchase" at bounding box center [1309, 106] width 82 height 16
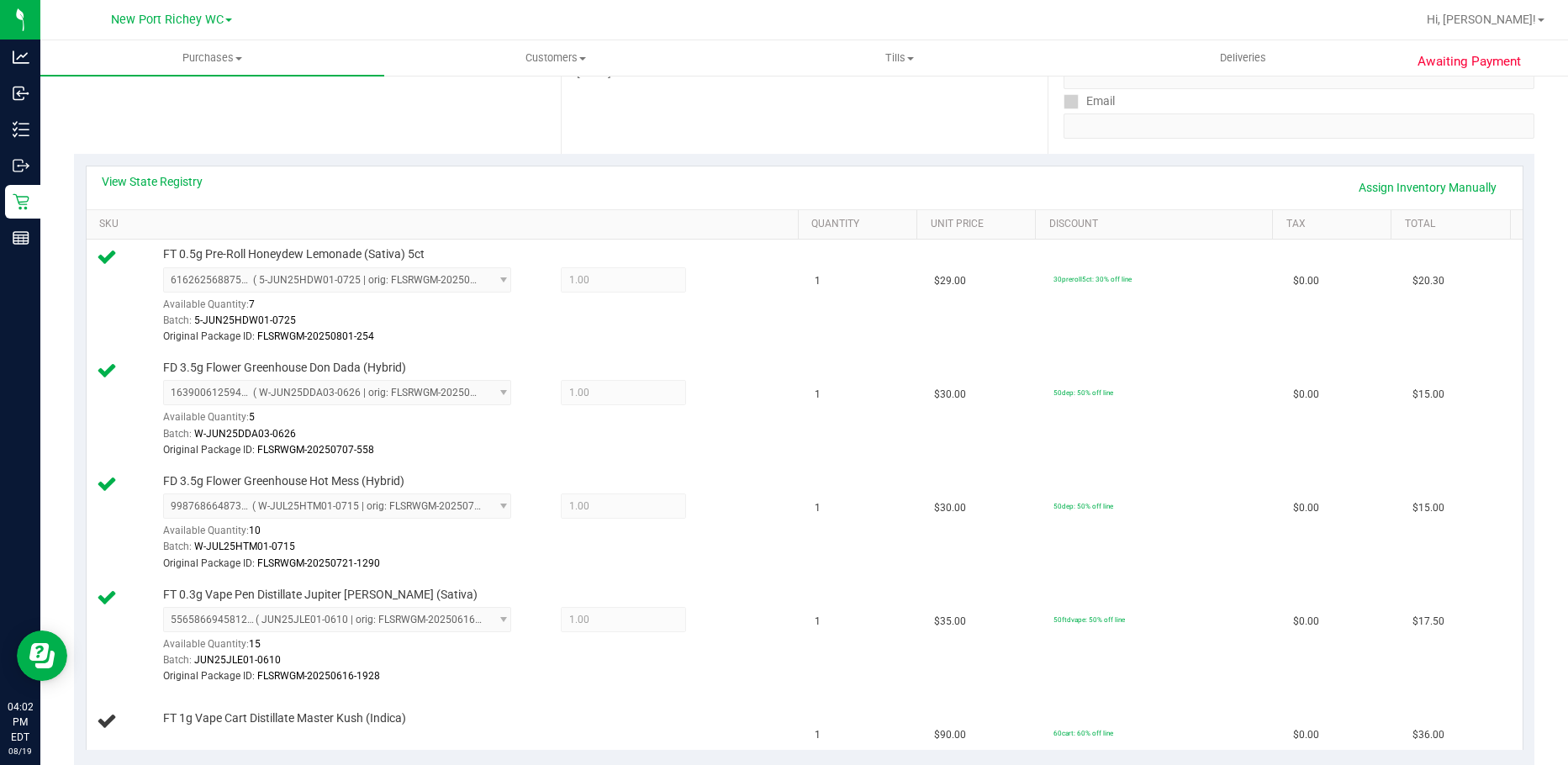
scroll to position [589, 0]
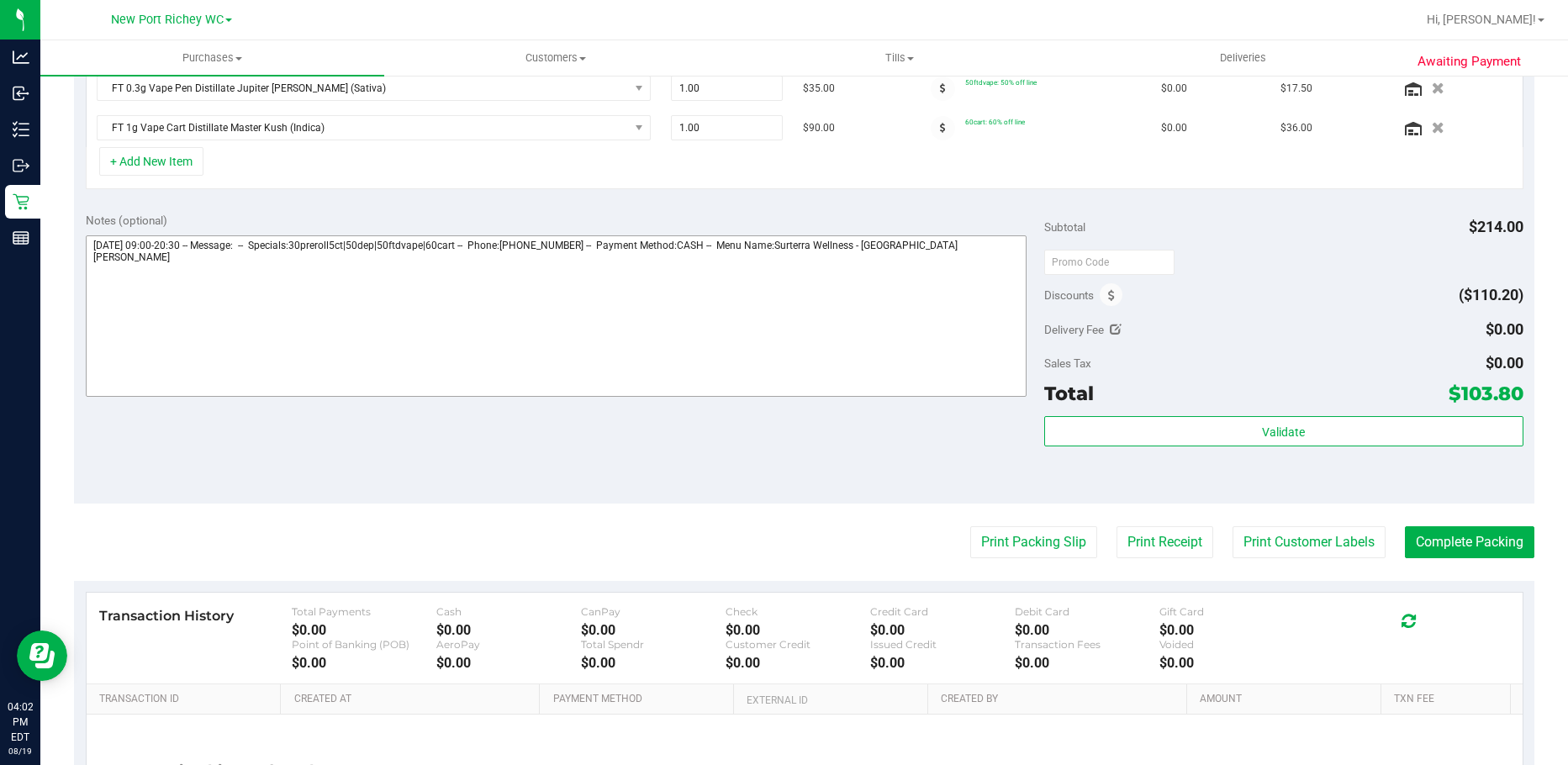
scroll to position [420, 0]
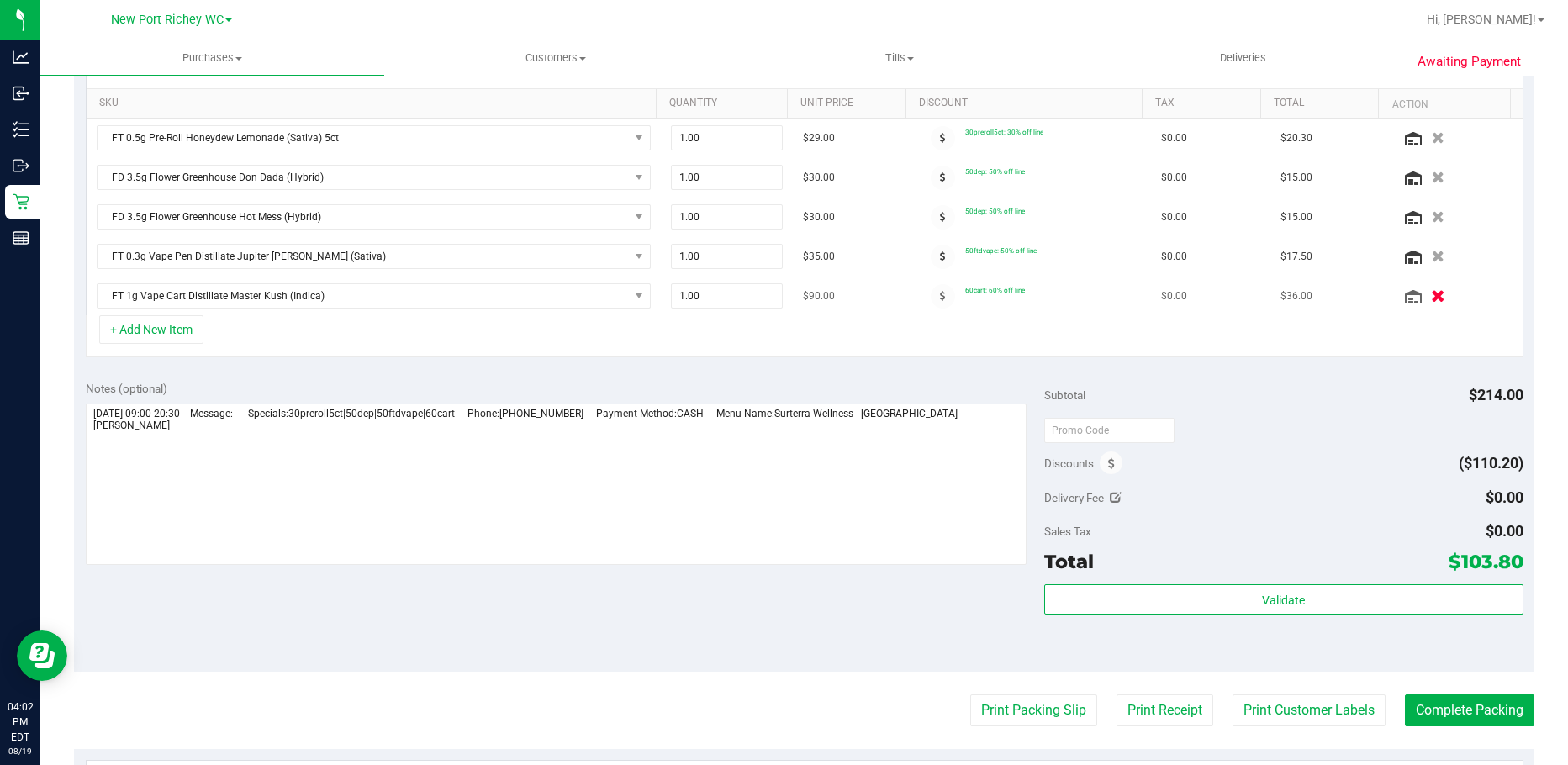
click at [1424, 301] on button "button" at bounding box center [1437, 296] width 29 height 18
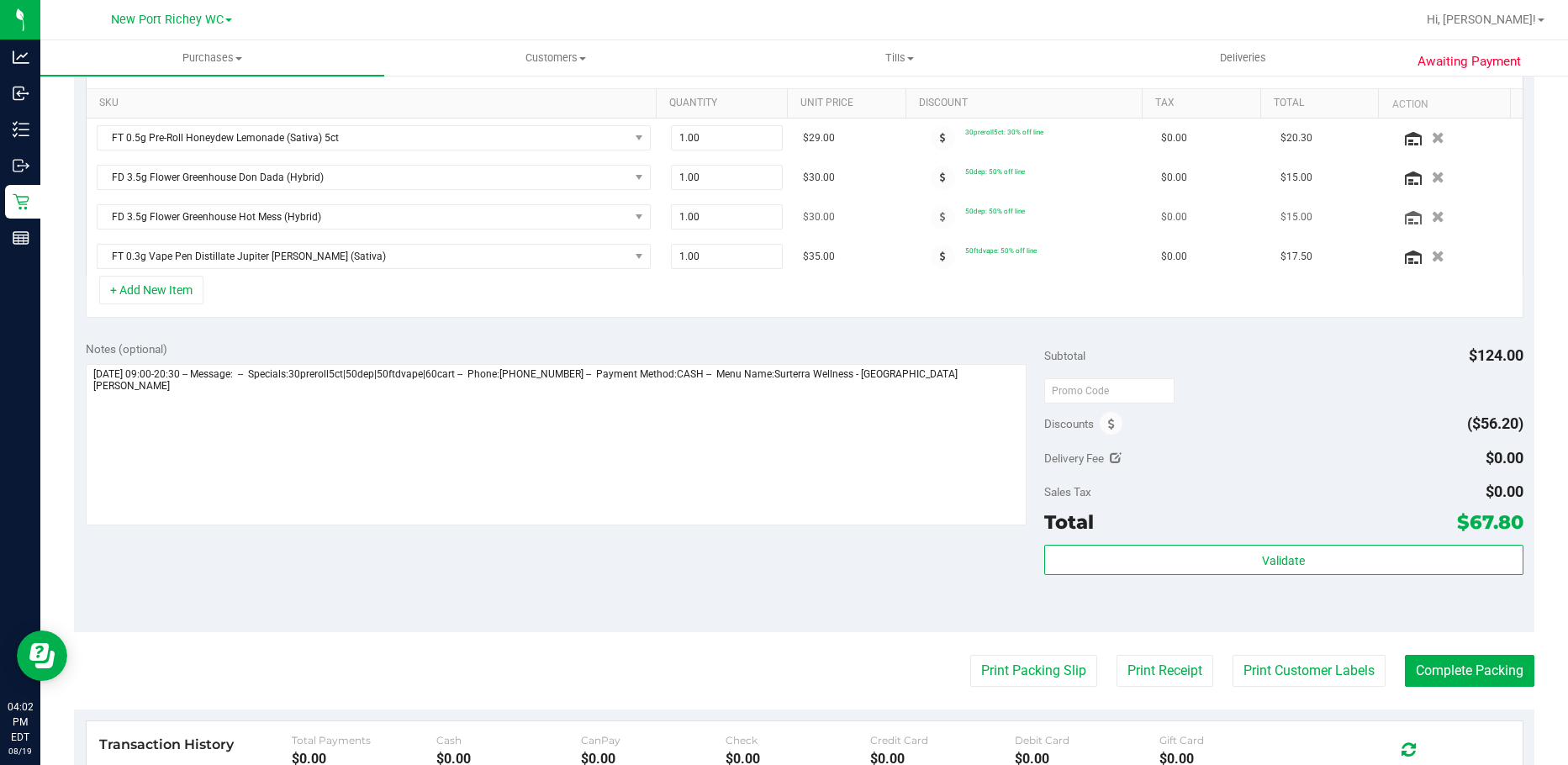
scroll to position [0, 0]
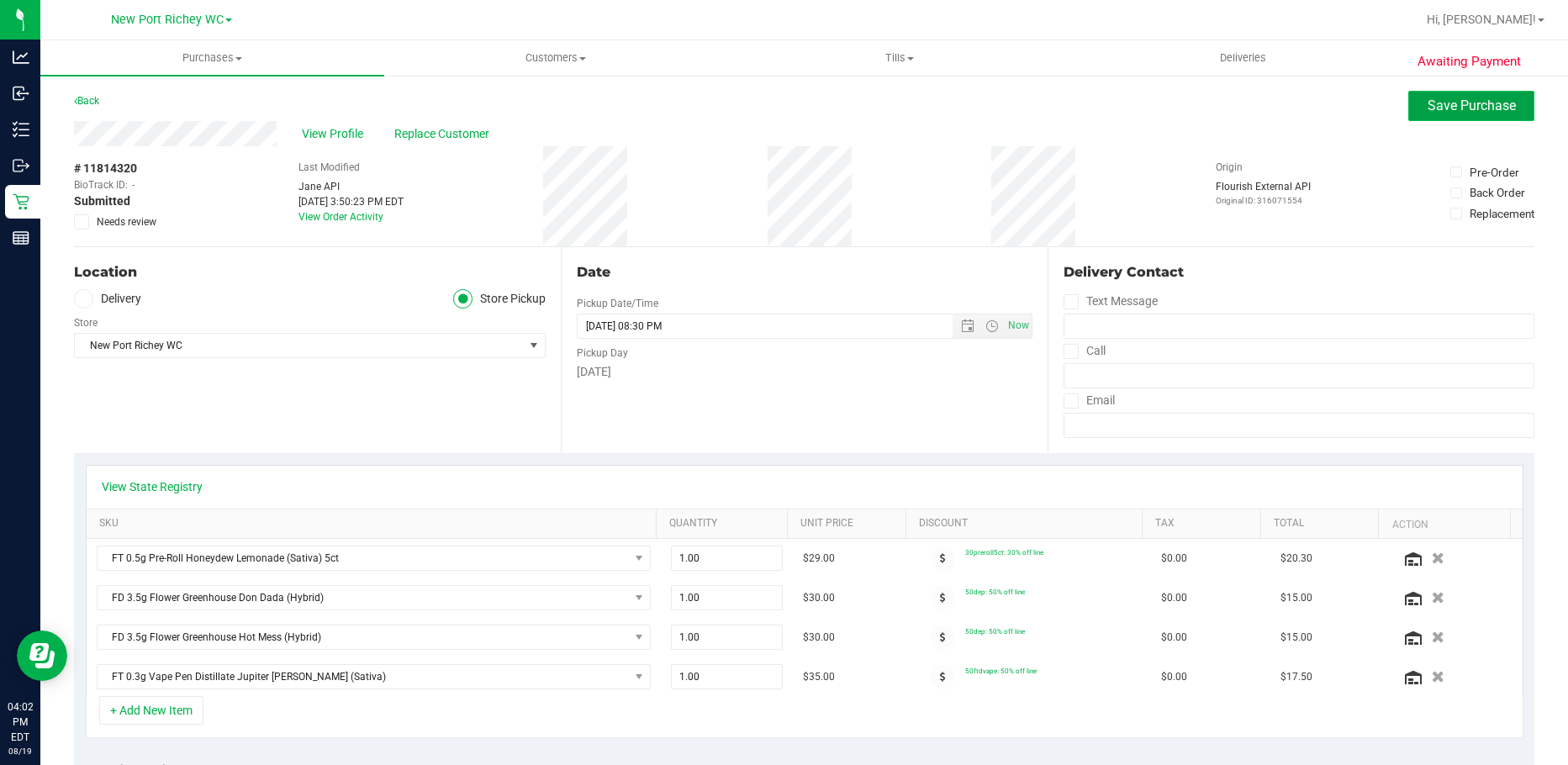
click at [1495, 103] on span "Save Purchase" at bounding box center [1471, 106] width 89 height 16
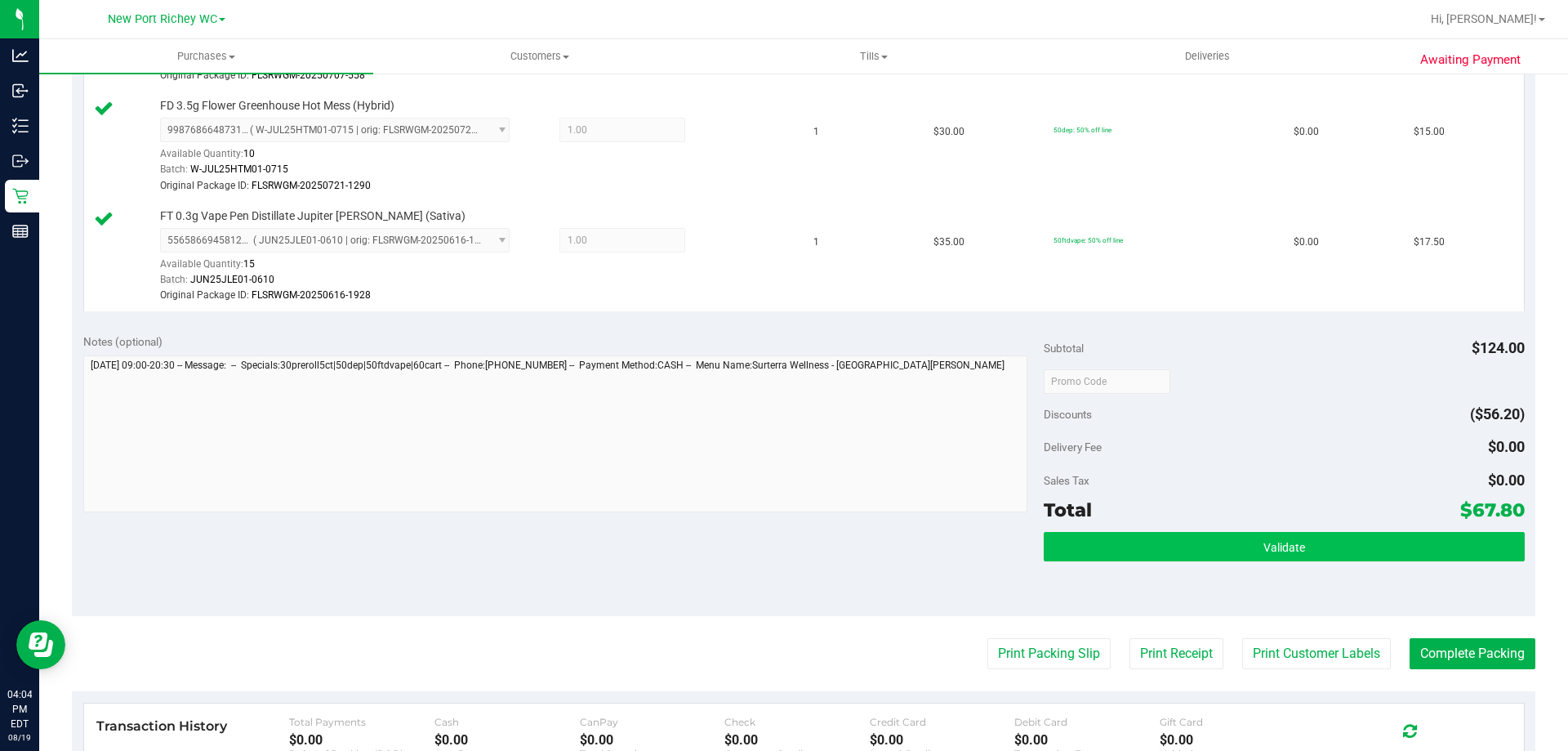
scroll to position [653, 0]
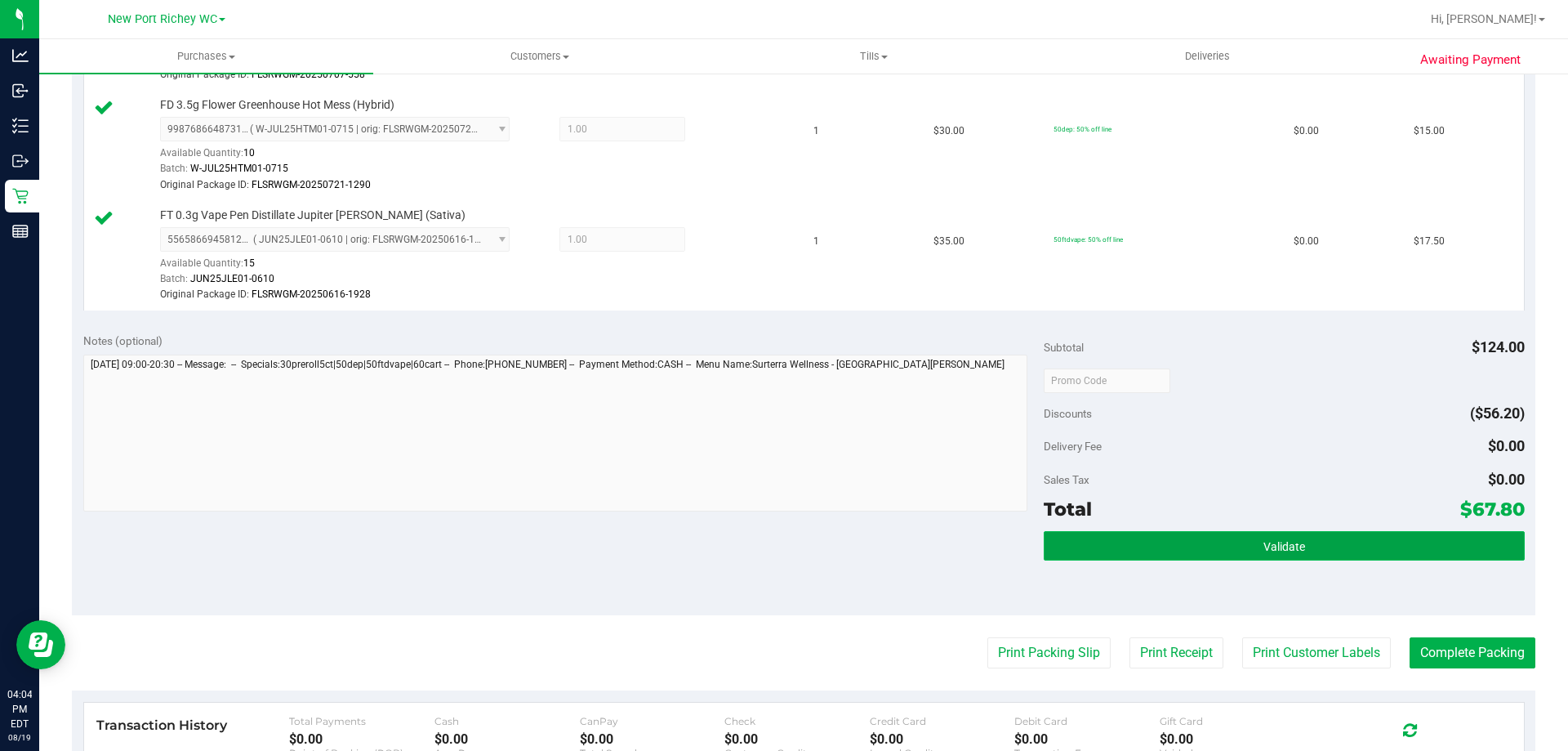
click at [1121, 540] on button "Validate" at bounding box center [1283, 546] width 480 height 29
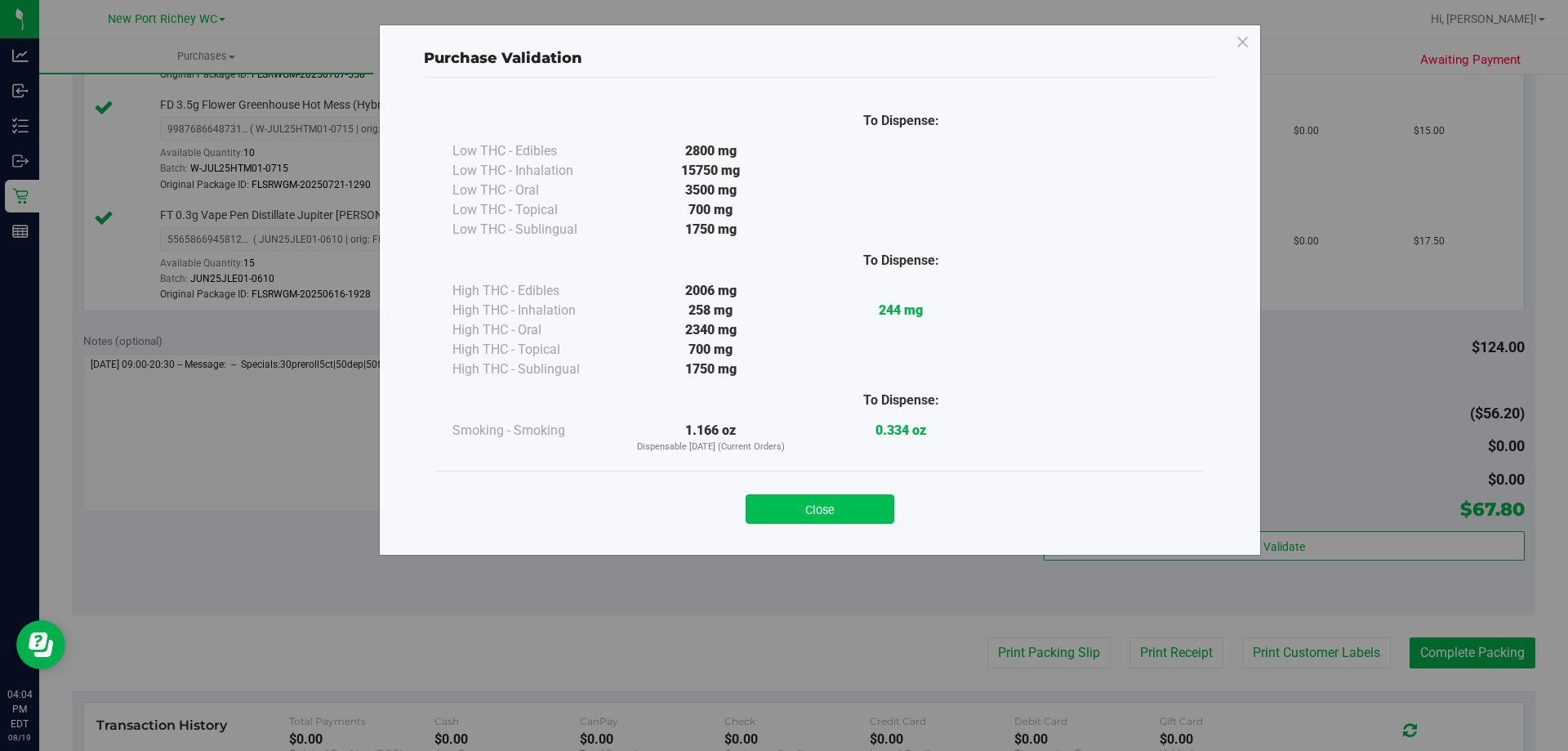
click at [843, 511] on button "Close" at bounding box center [820, 509] width 149 height 29
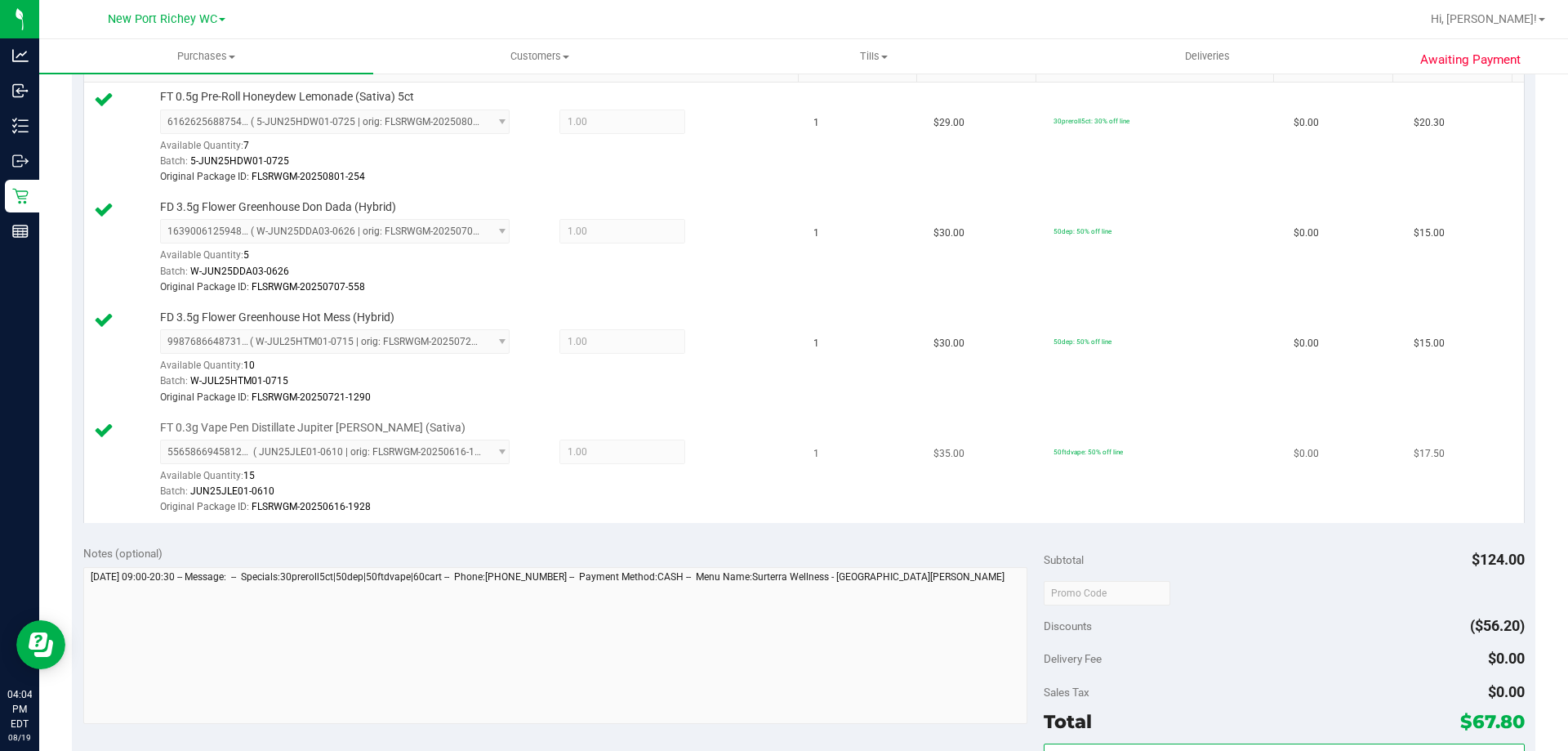
scroll to position [735, 0]
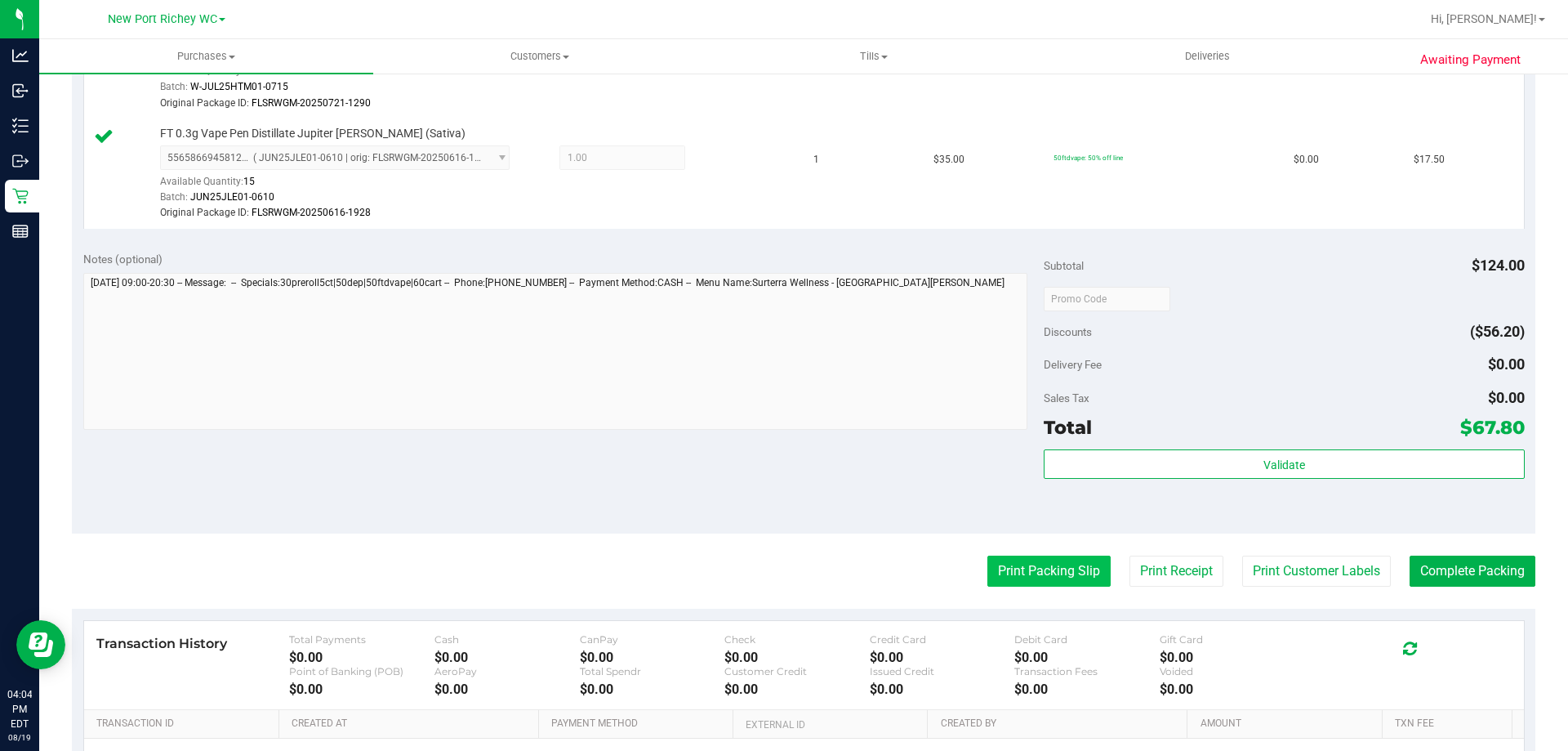
click at [1075, 558] on button "Print Packing Slip" at bounding box center [1048, 571] width 123 height 31
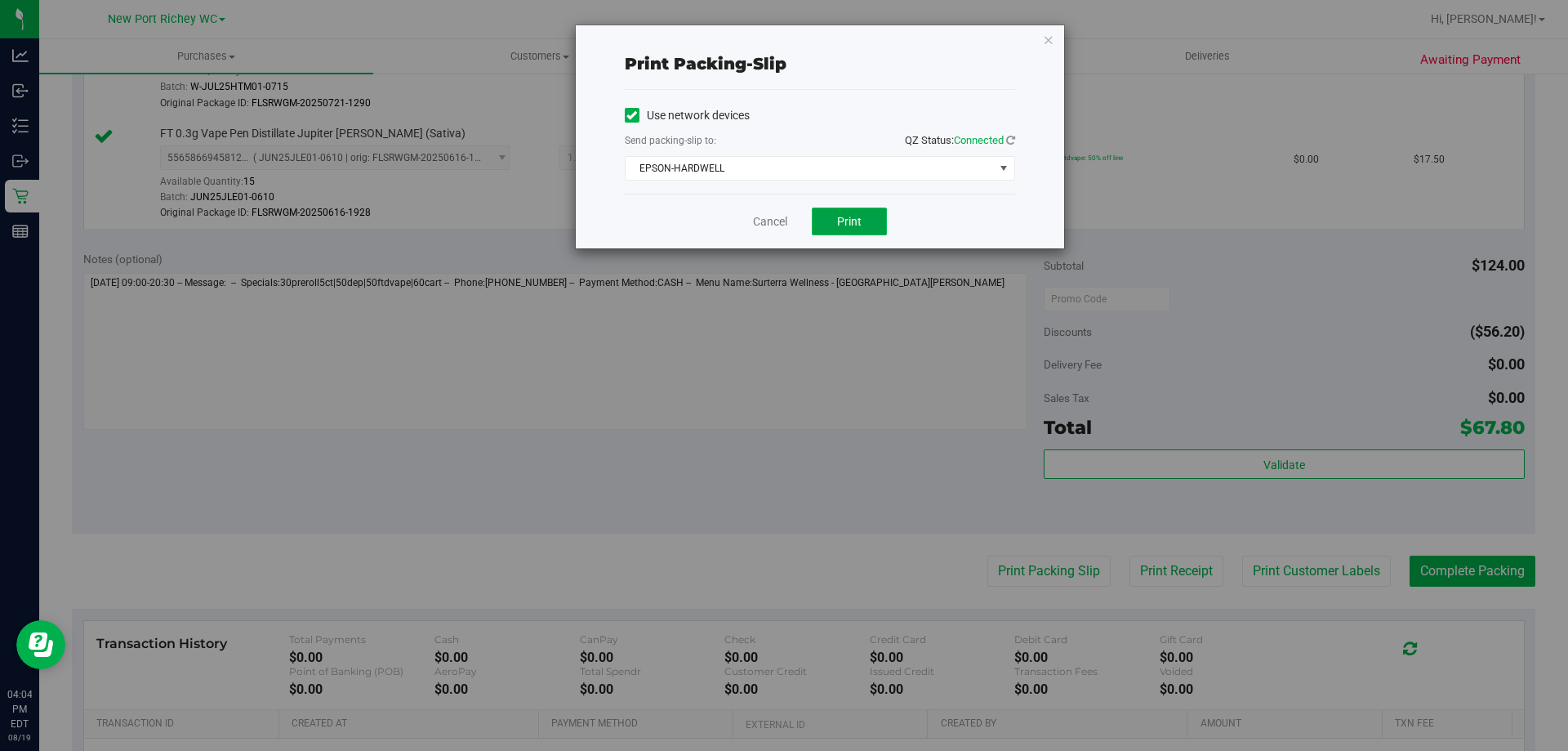
click at [860, 215] on span "Print" at bounding box center [849, 222] width 24 height 14
click at [835, 225] on button "Print" at bounding box center [850, 221] width 75 height 28
click at [769, 222] on link "Cancel" at bounding box center [769, 222] width 34 height 17
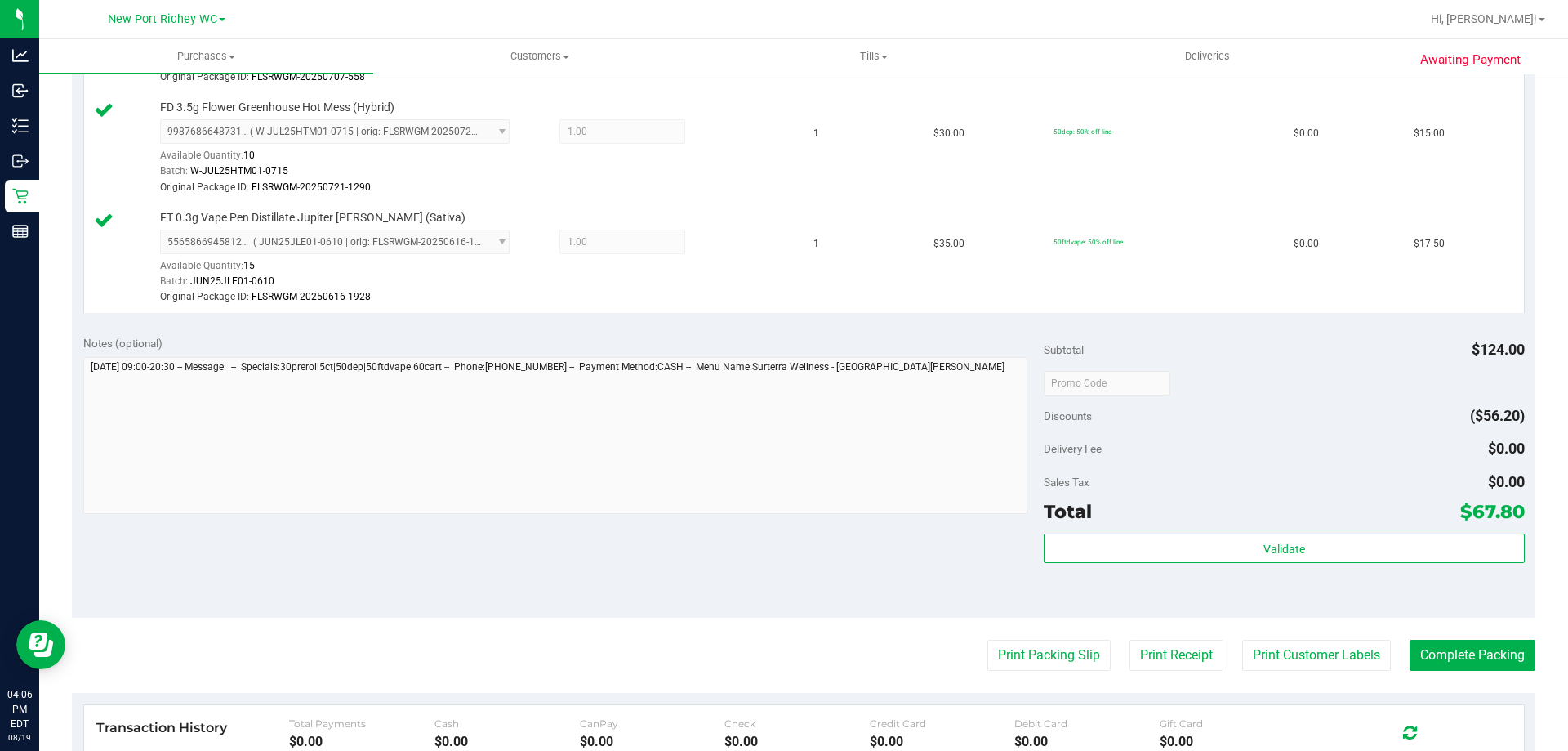
scroll to position [653, 0]
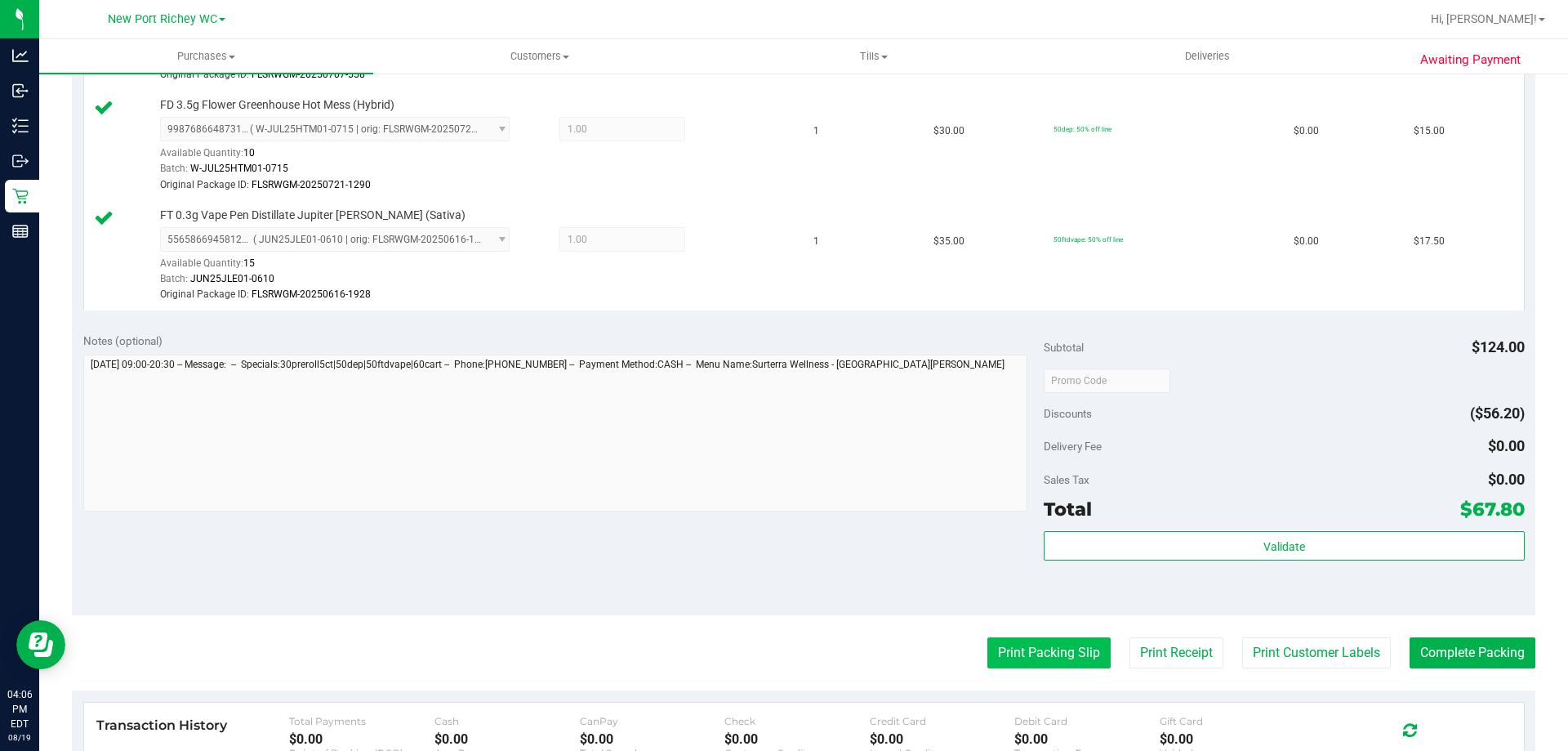
click at [1067, 660] on button "Print Packing Slip" at bounding box center [1048, 652] width 123 height 31
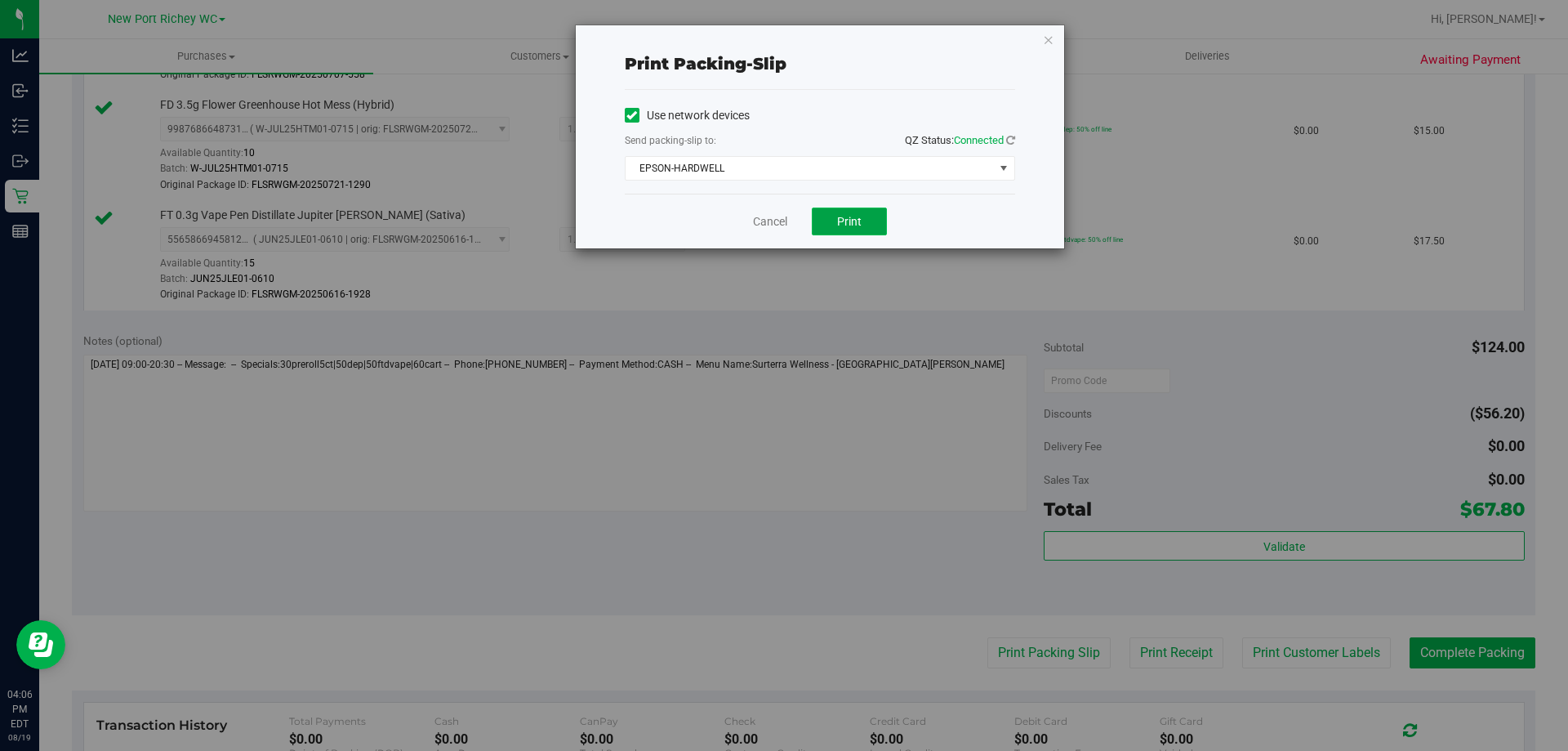
click at [819, 214] on button "Print" at bounding box center [850, 221] width 75 height 28
click at [766, 223] on link "Cancel" at bounding box center [769, 222] width 34 height 17
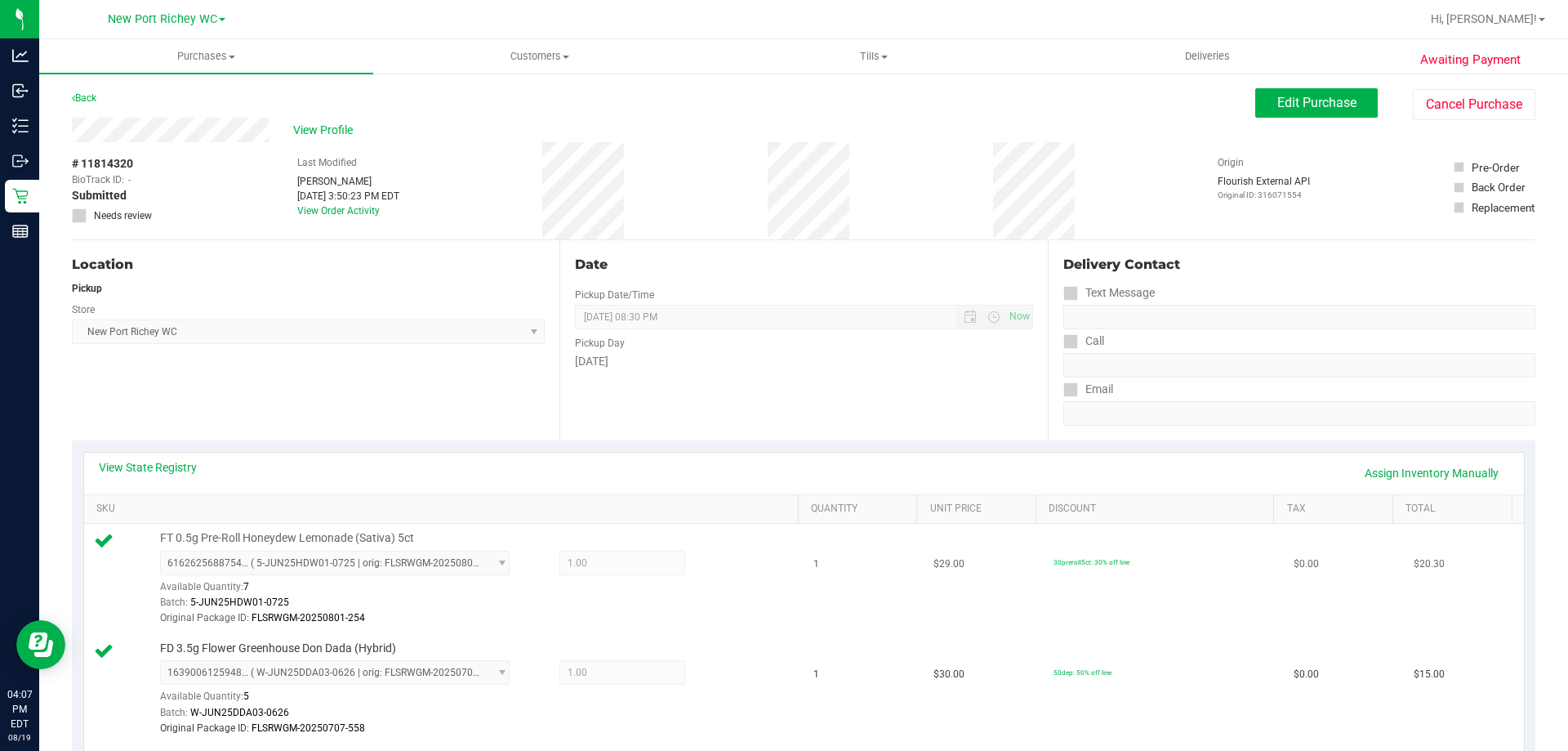
scroll to position [572, 0]
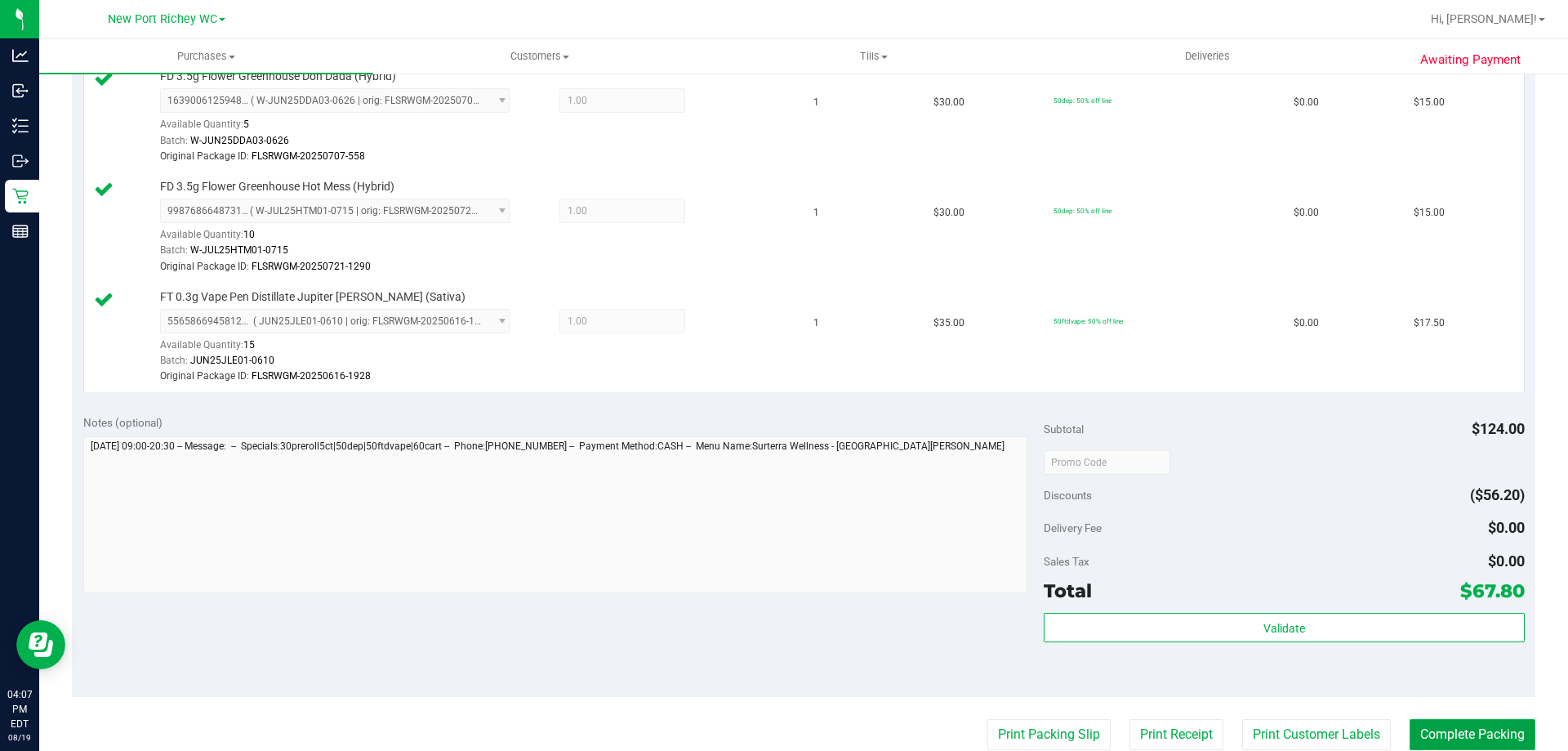
click at [1487, 721] on button "Complete Packing" at bounding box center [1473, 735] width 126 height 31
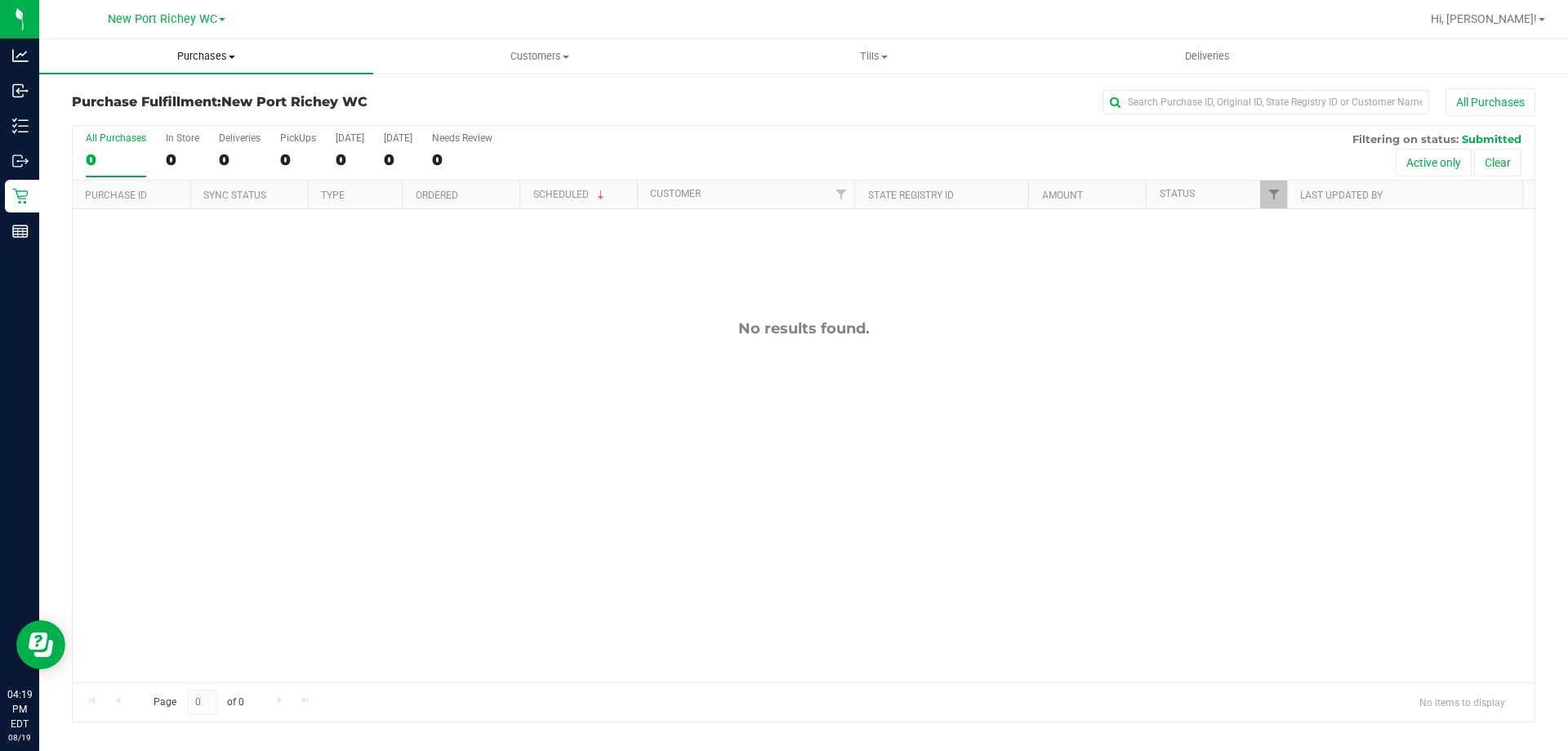
click at [199, 60] on span "Purchases" at bounding box center [206, 56] width 334 height 15
click at [170, 97] on span "Summary of purchases" at bounding box center [123, 99] width 167 height 14
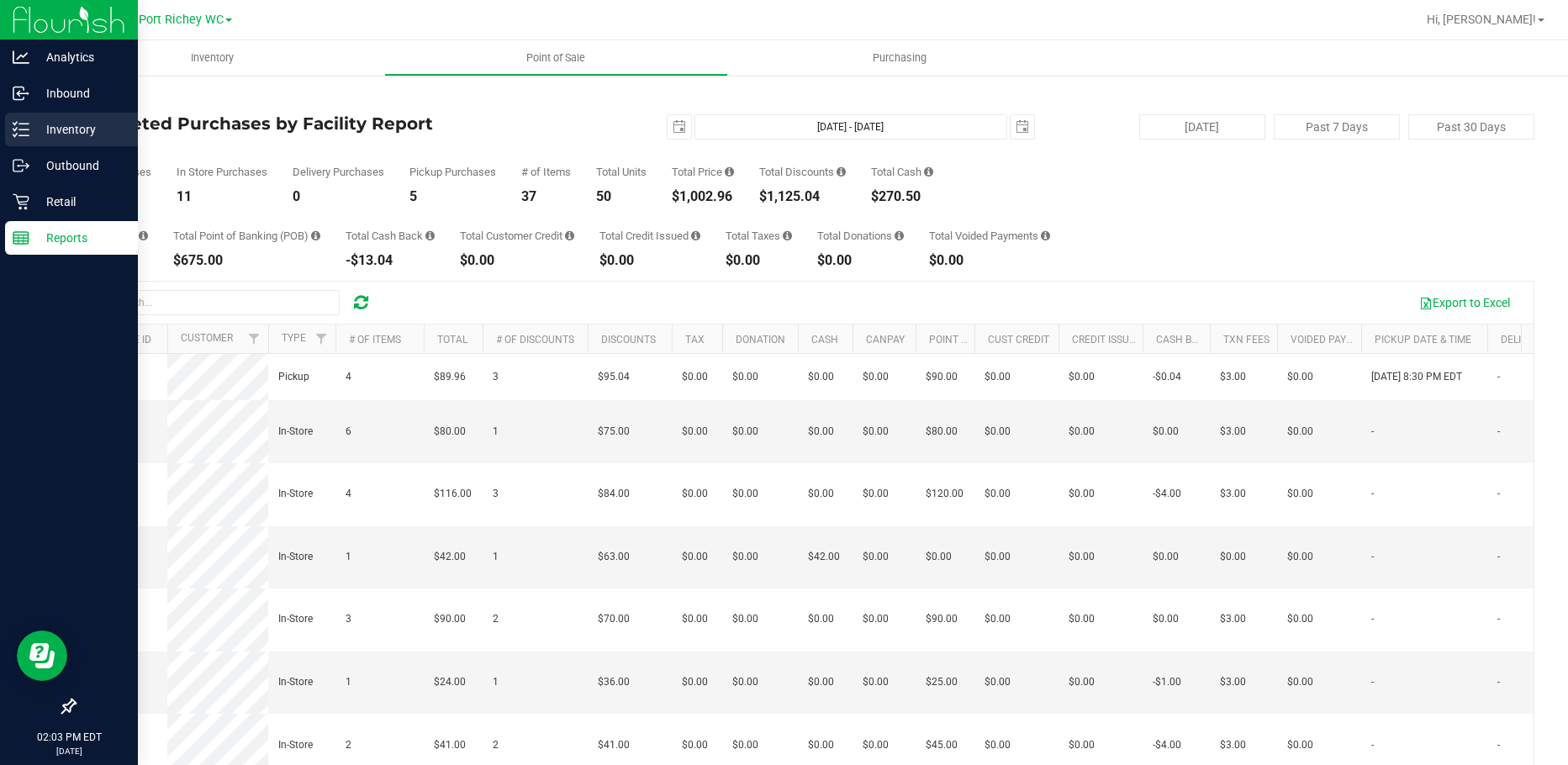
click at [20, 134] on icon at bounding box center [21, 129] width 17 height 17
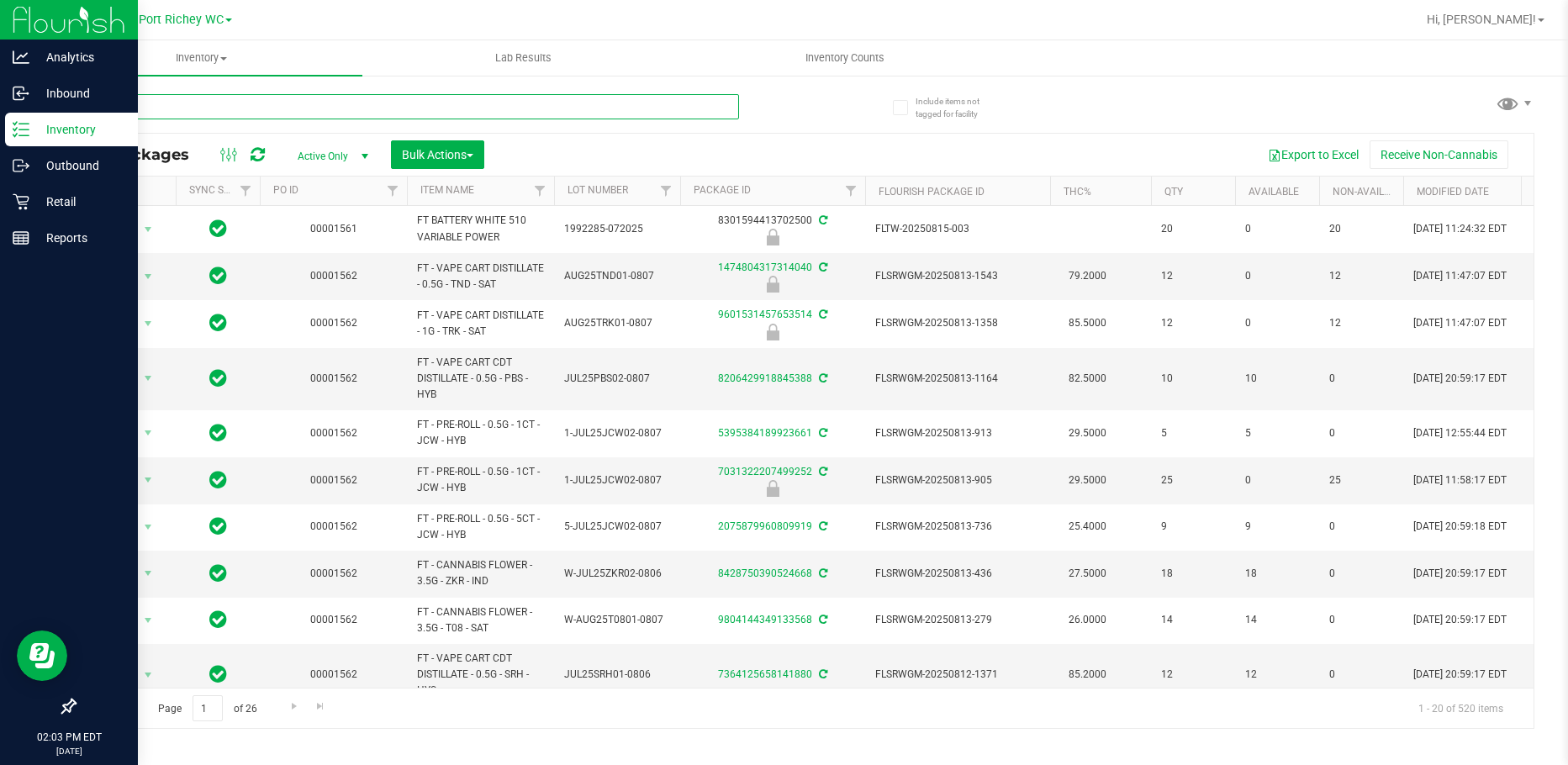
click at [193, 105] on input "text" at bounding box center [406, 107] width 665 height 25
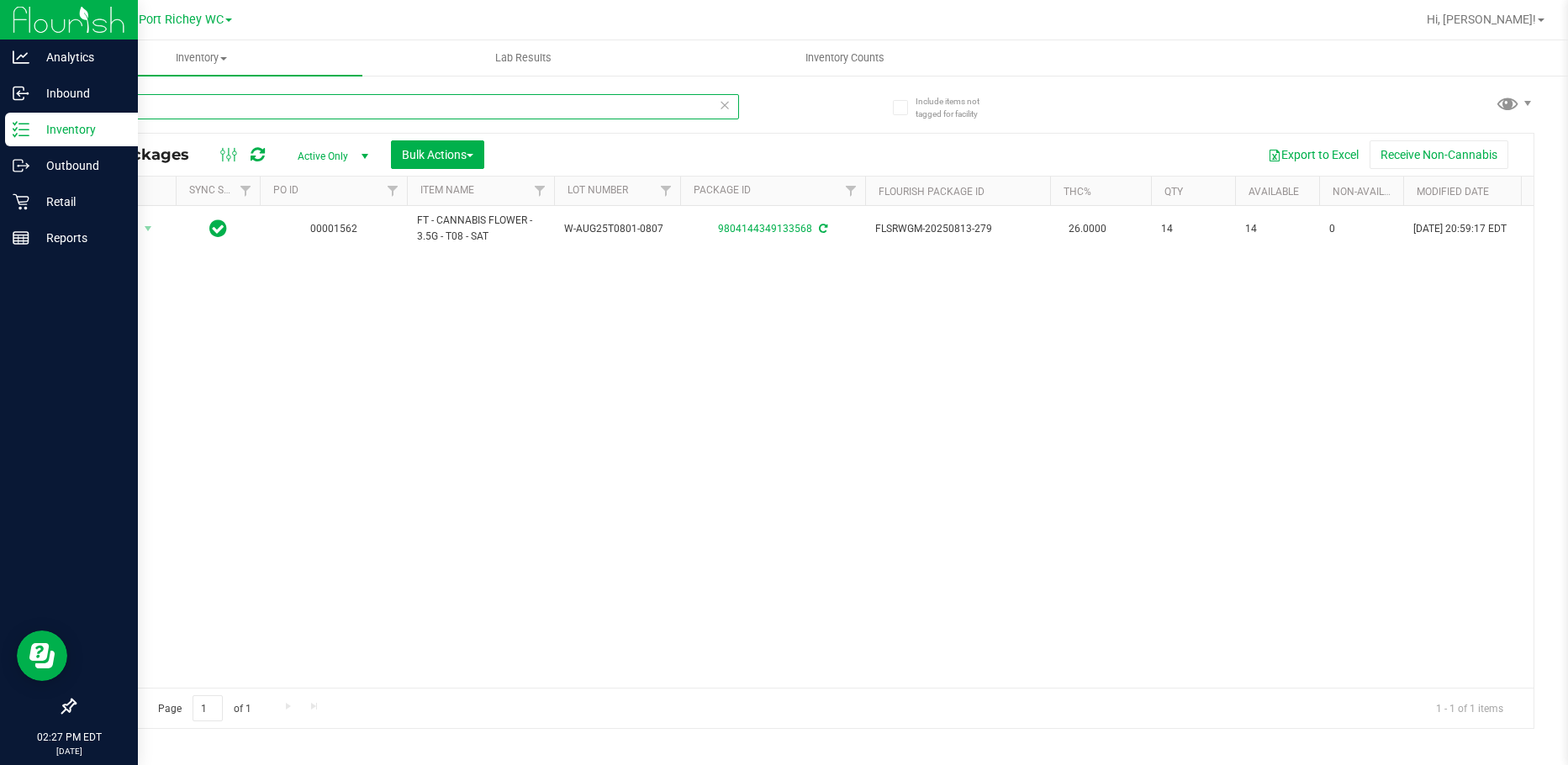
type input "W"
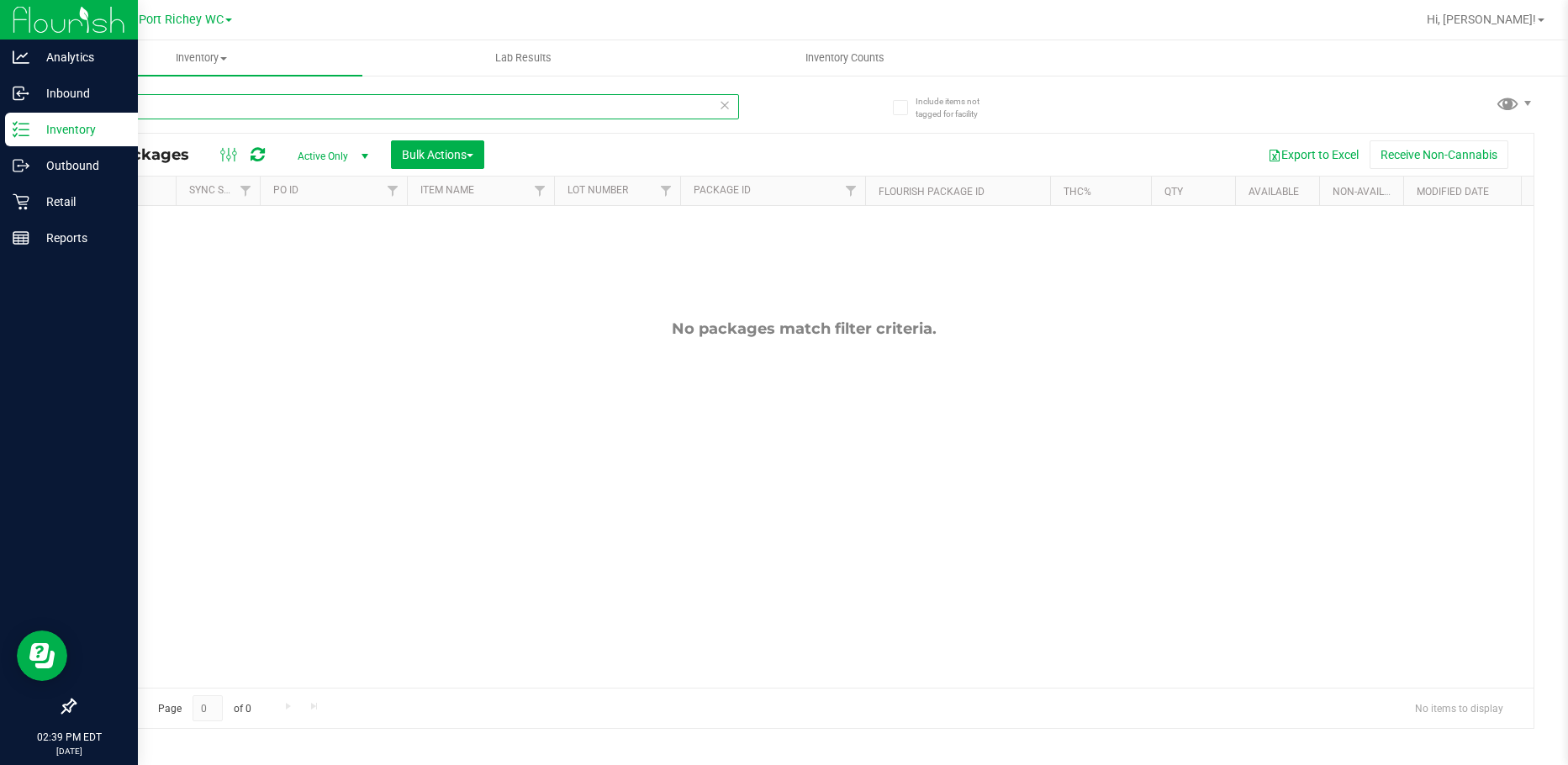
type input "a"
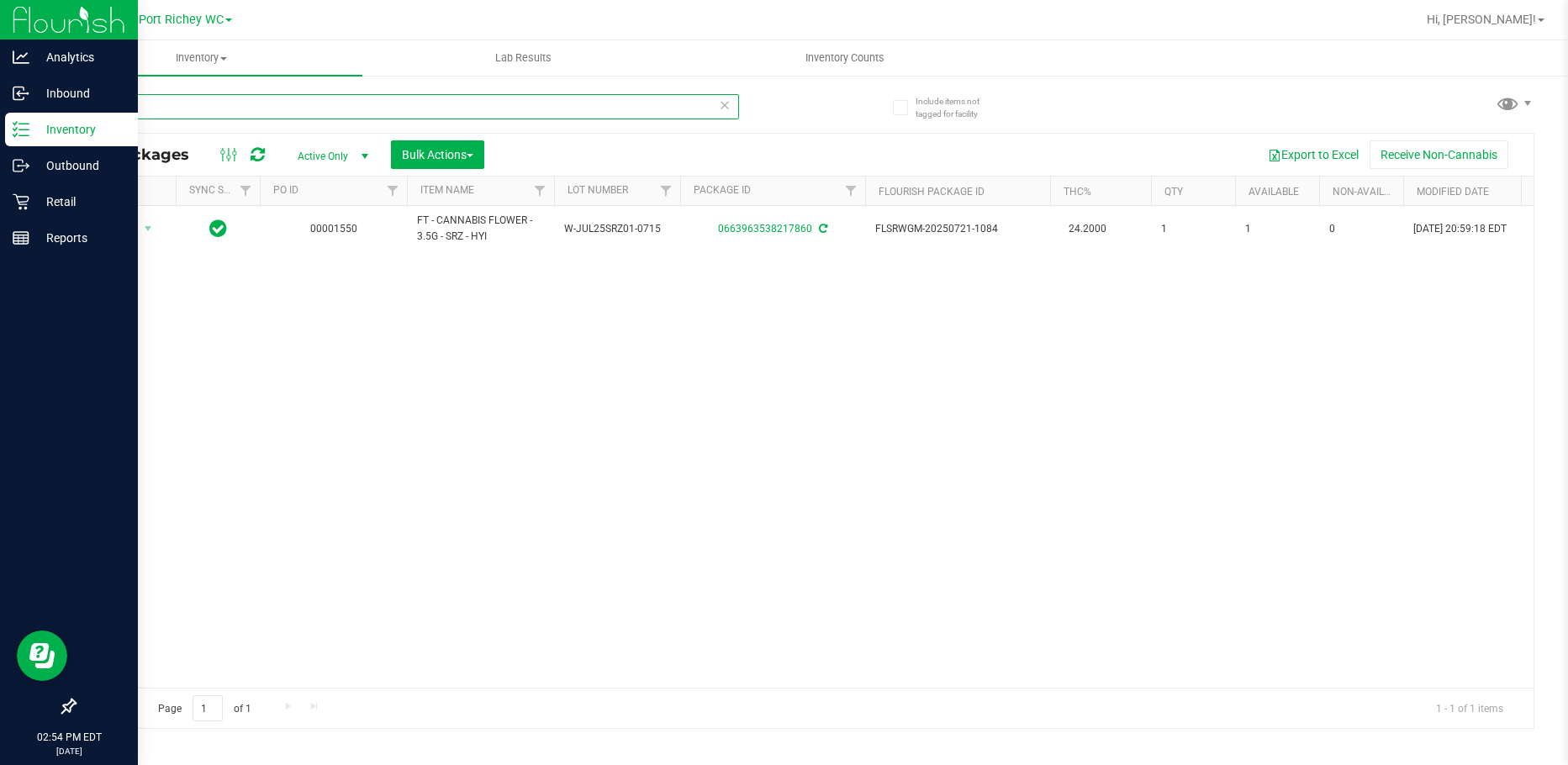
type input "W"
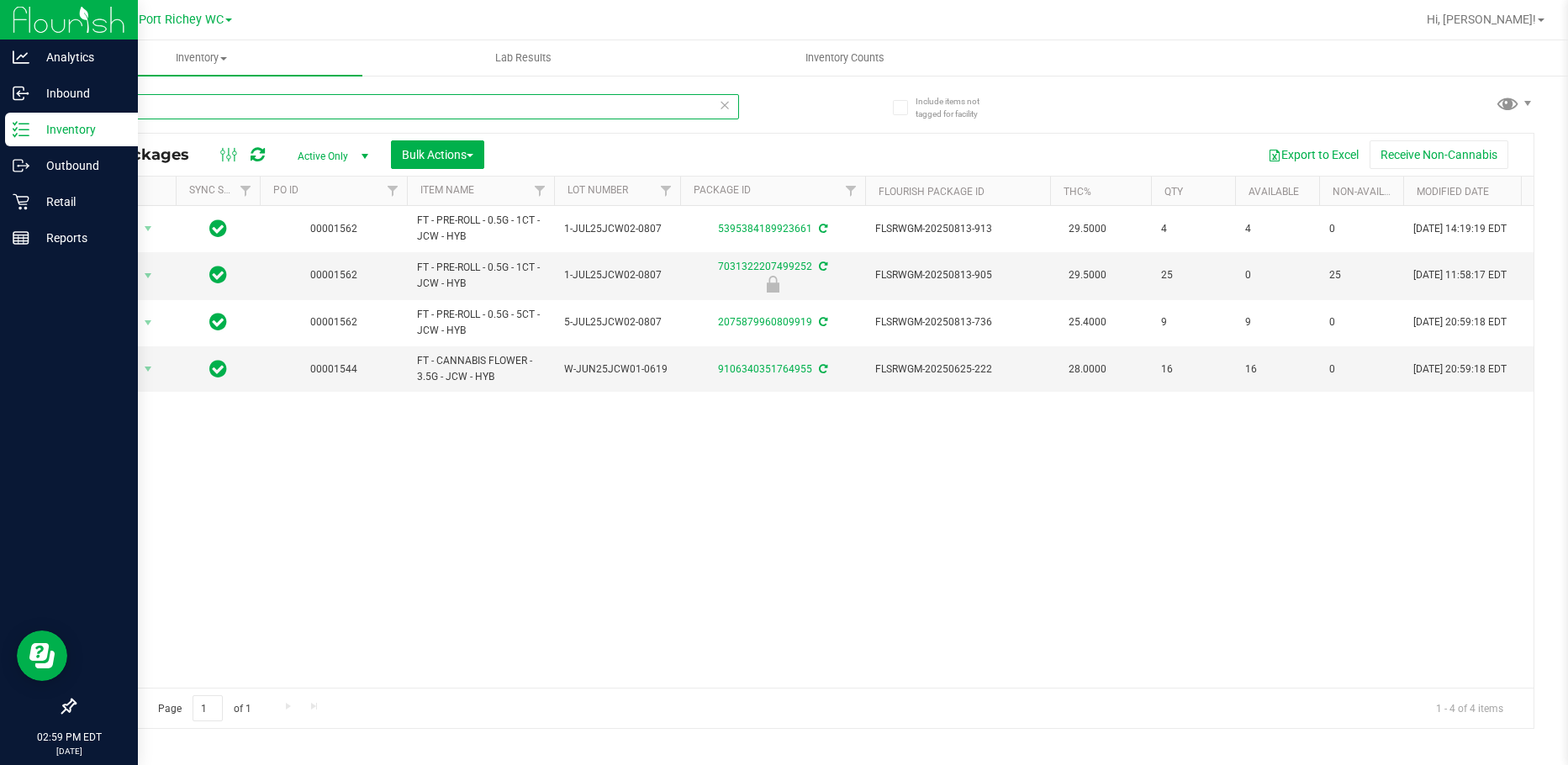
click at [191, 106] on input "jcw" at bounding box center [406, 107] width 665 height 25
type input "j"
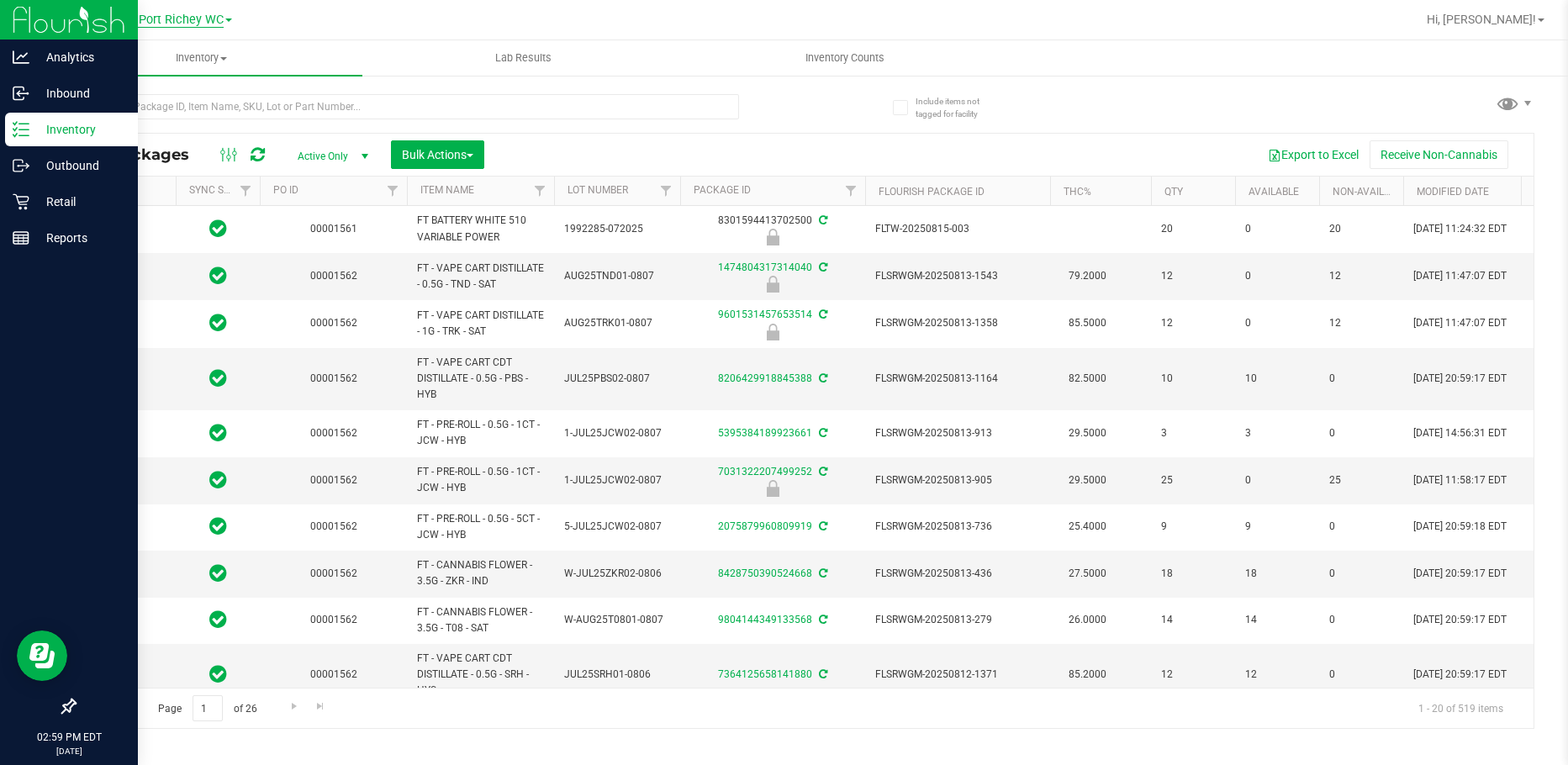
type input "2026-02-14"
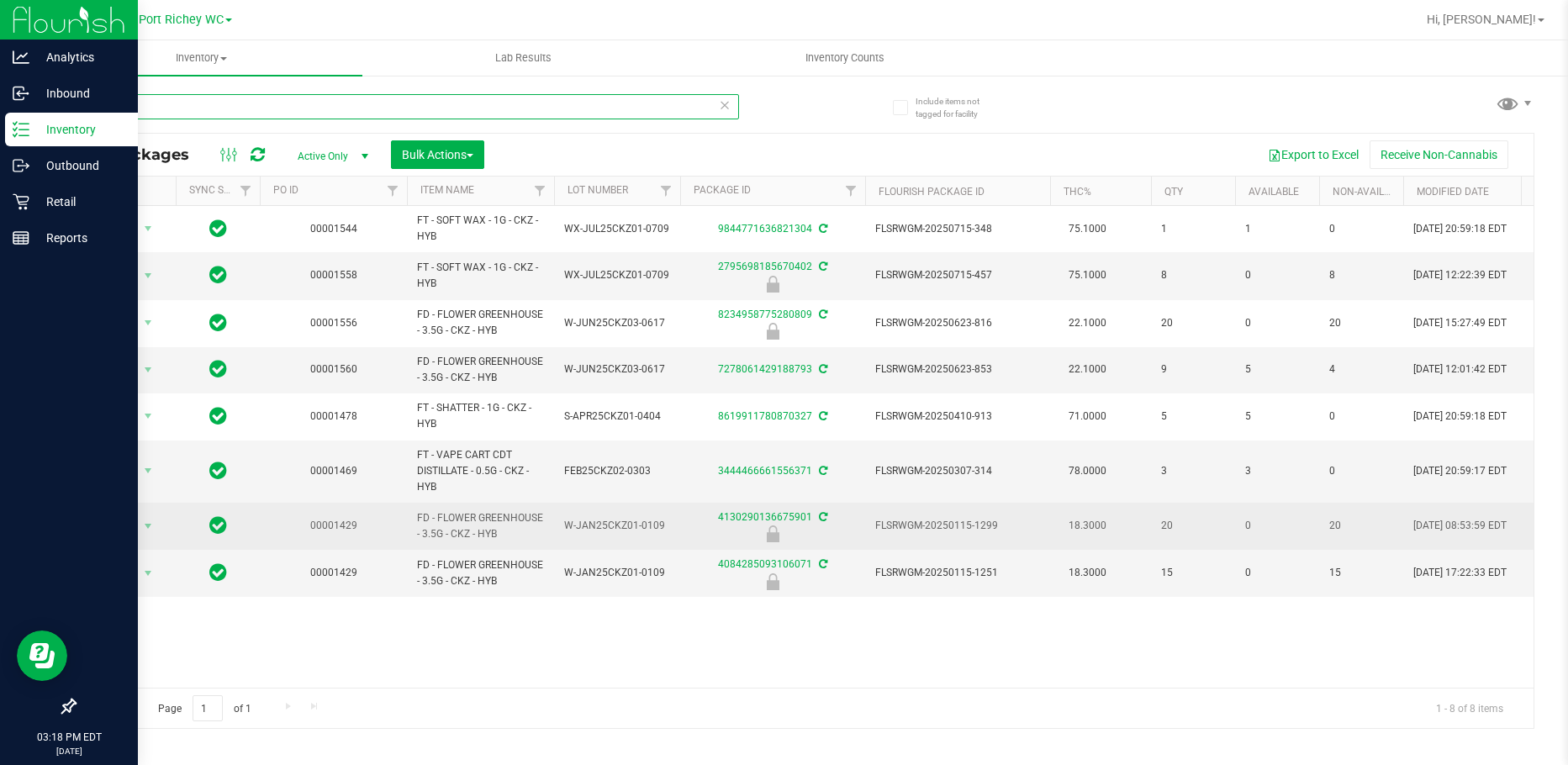
type input "c"
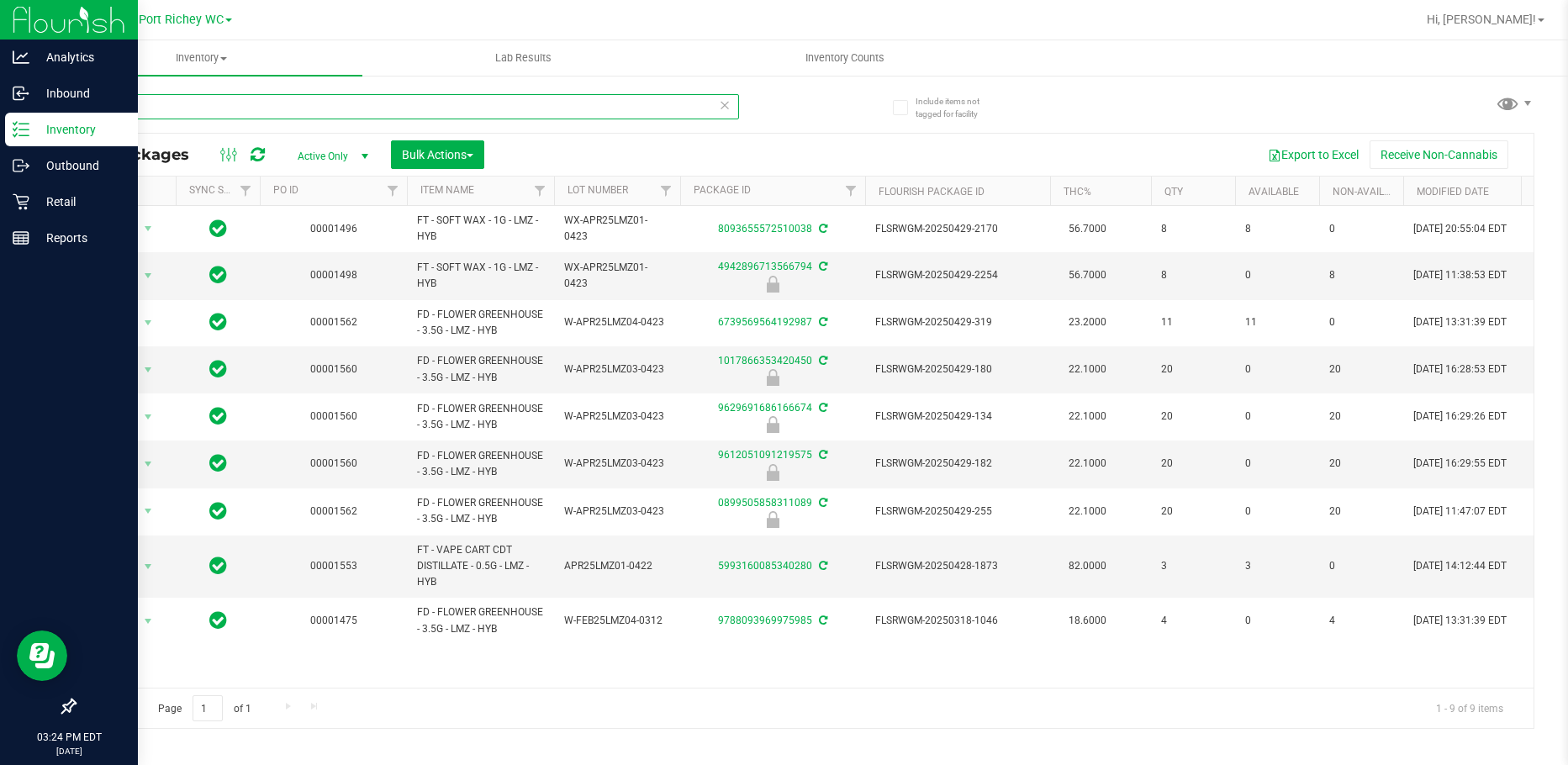
click at [208, 104] on input "lmz" at bounding box center [406, 107] width 665 height 25
type input "l"
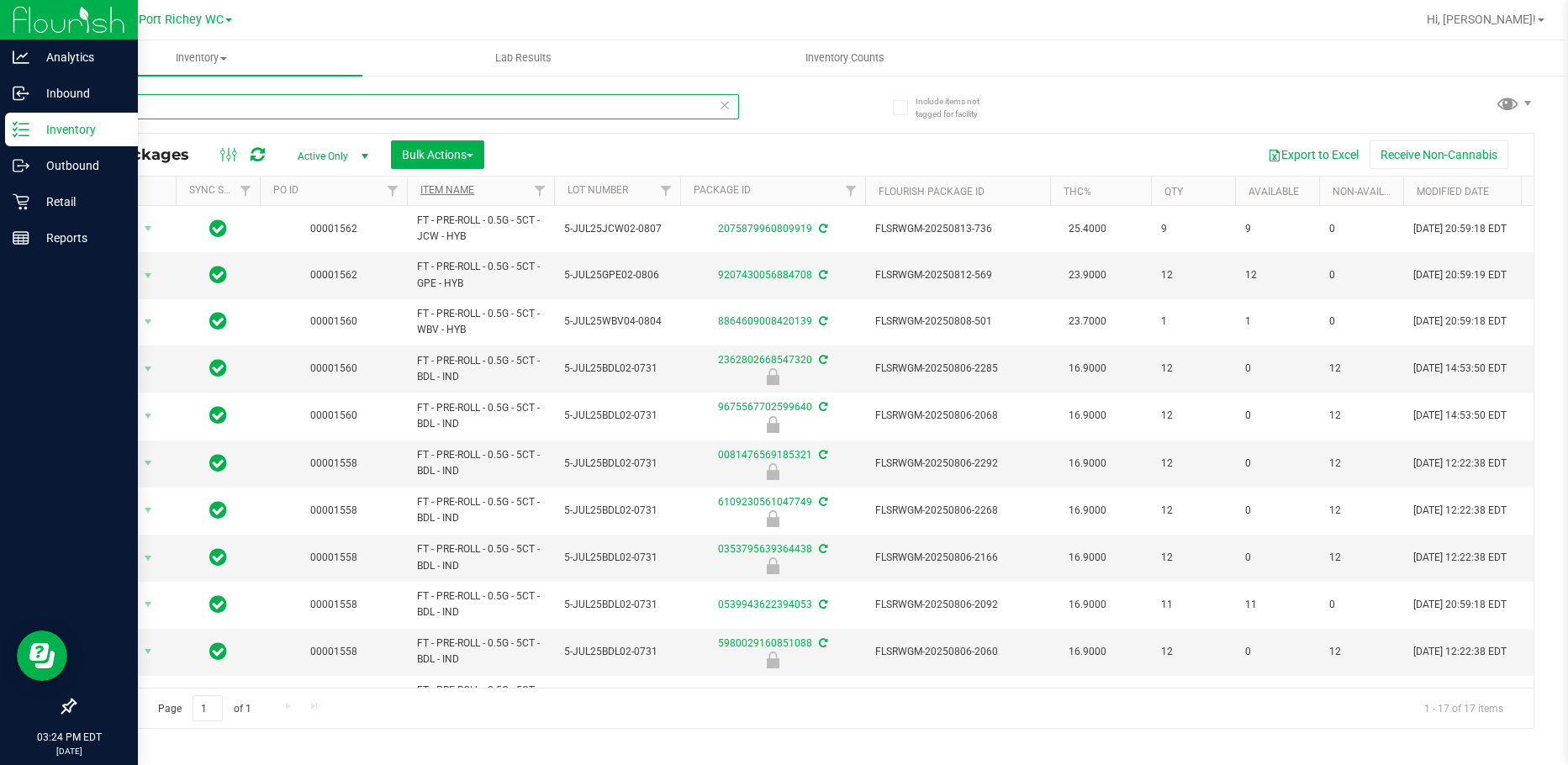
type input "5ct"
click at [446, 184] on link "Item Name" at bounding box center [447, 190] width 54 height 12
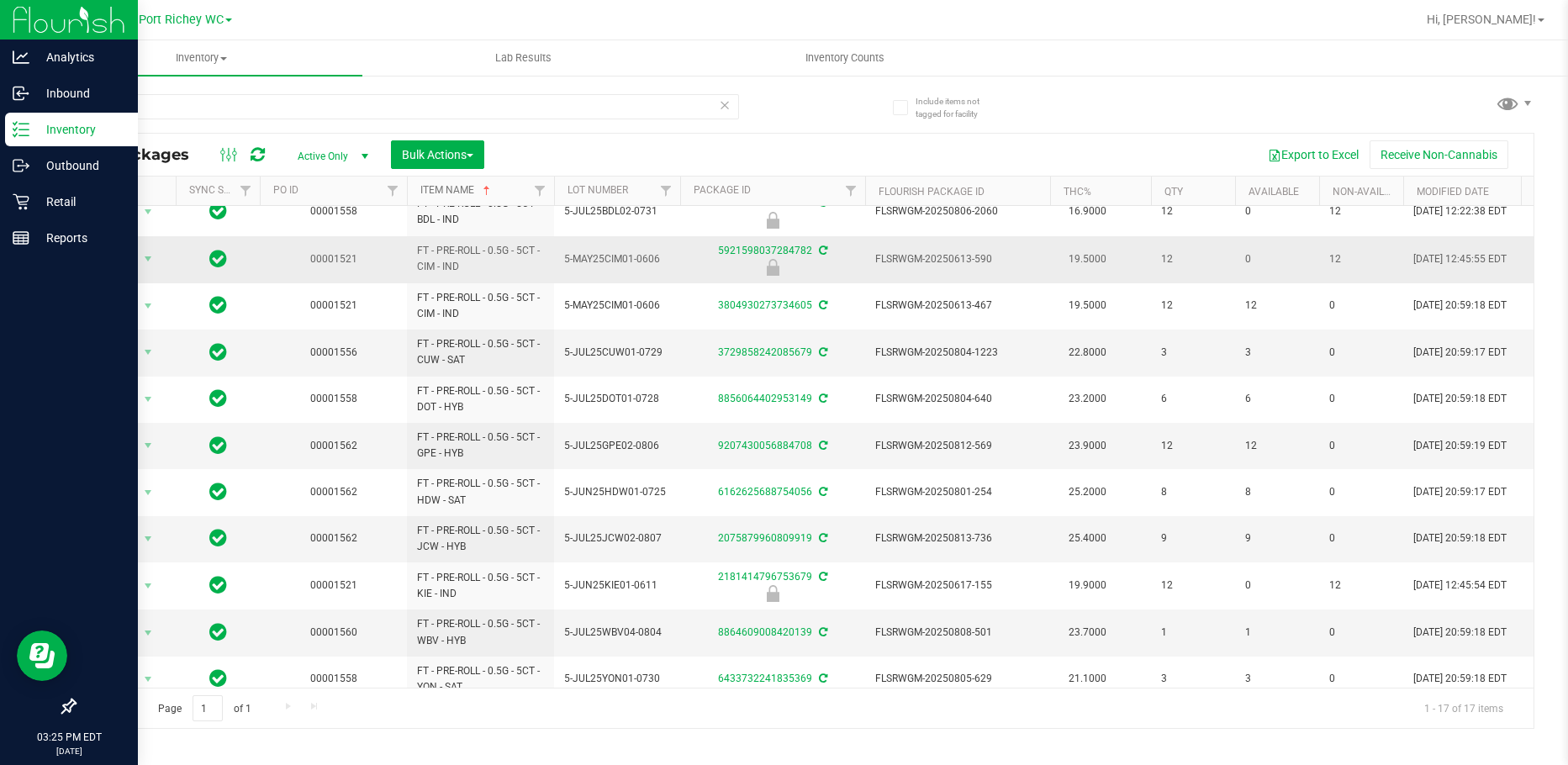
scroll to position [327, 0]
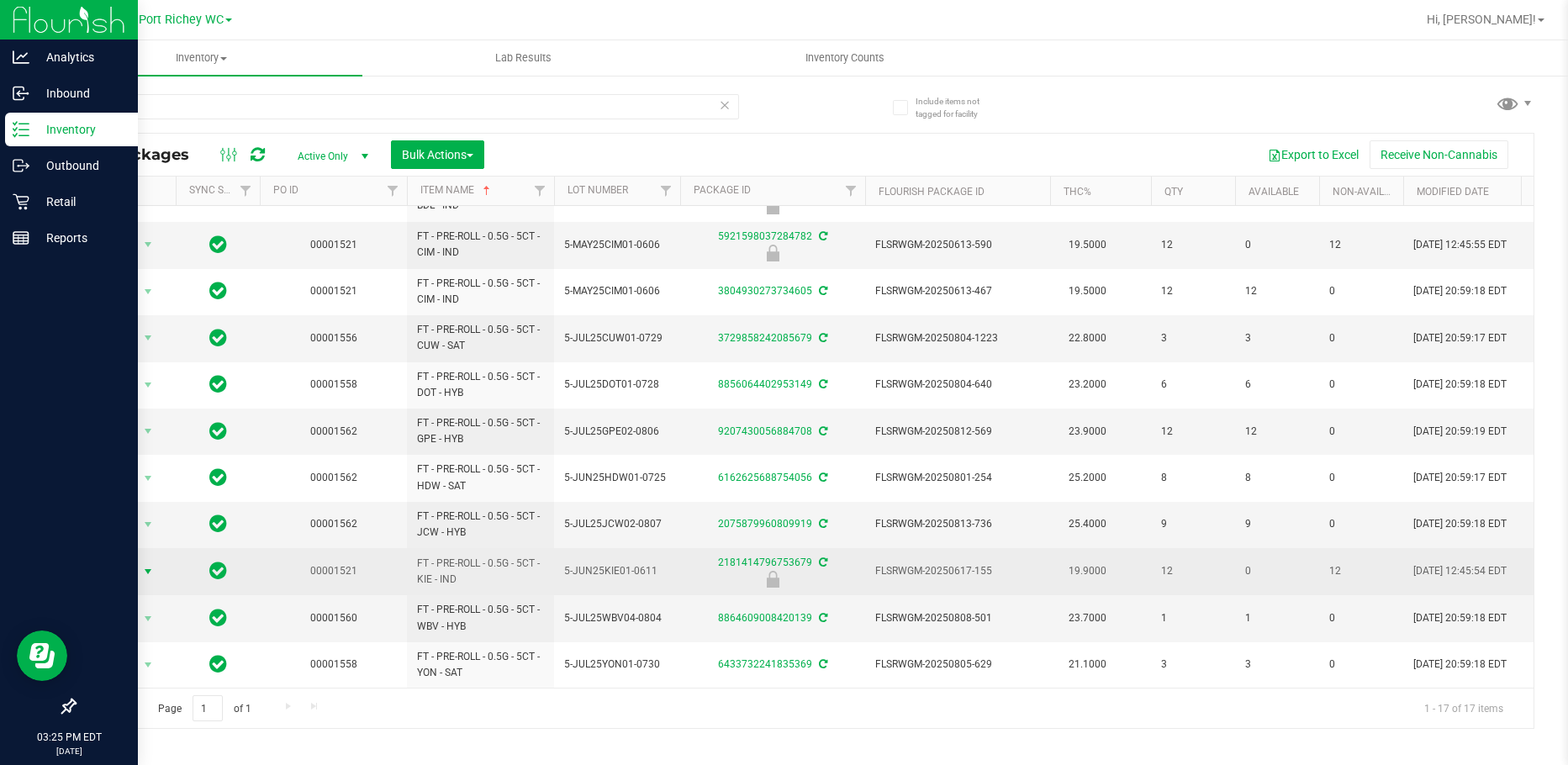
click at [147, 565] on span "select" at bounding box center [148, 572] width 14 height 14
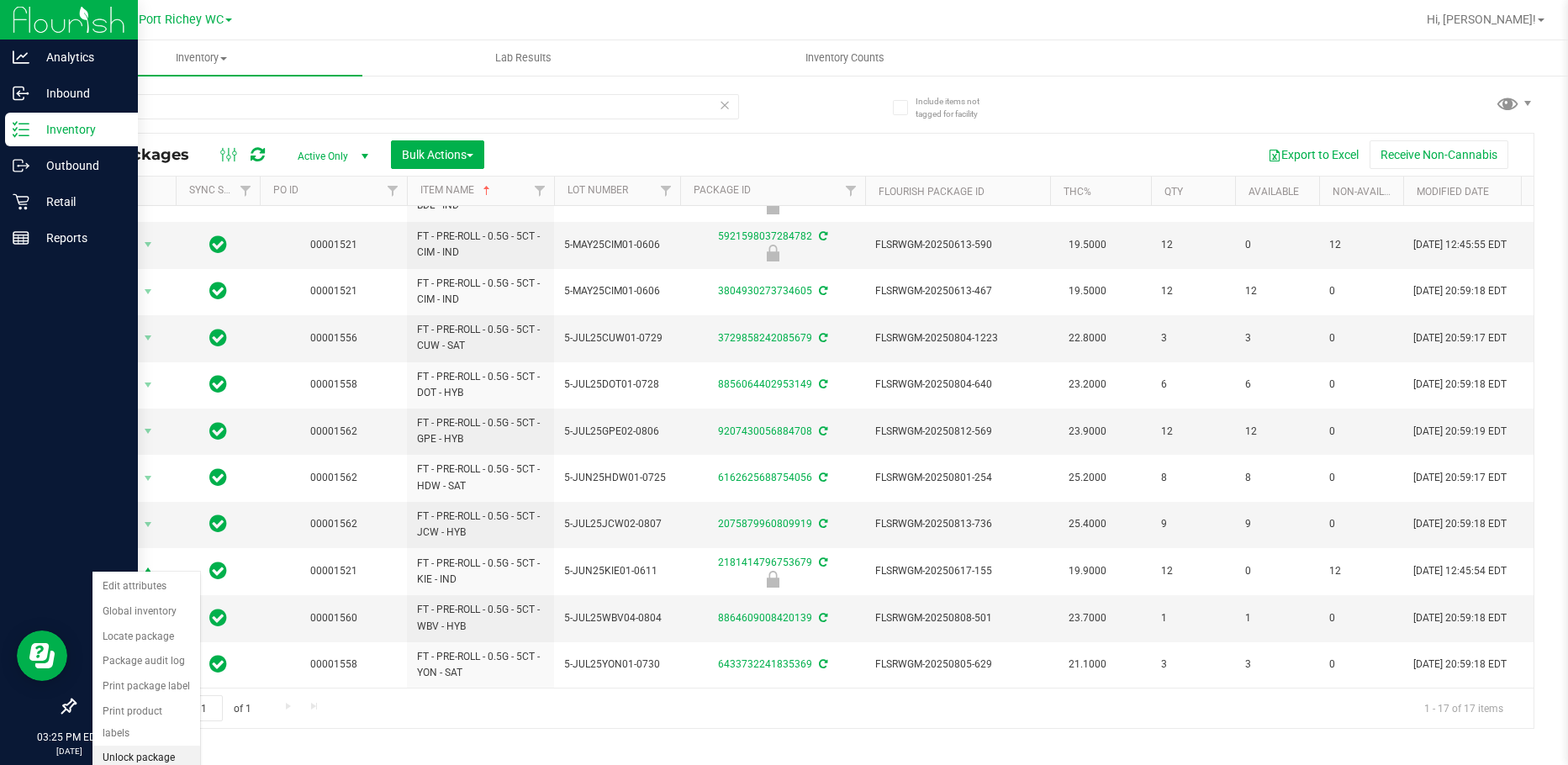
click at [142, 746] on li "Unlock package" at bounding box center [146, 758] width 108 height 25
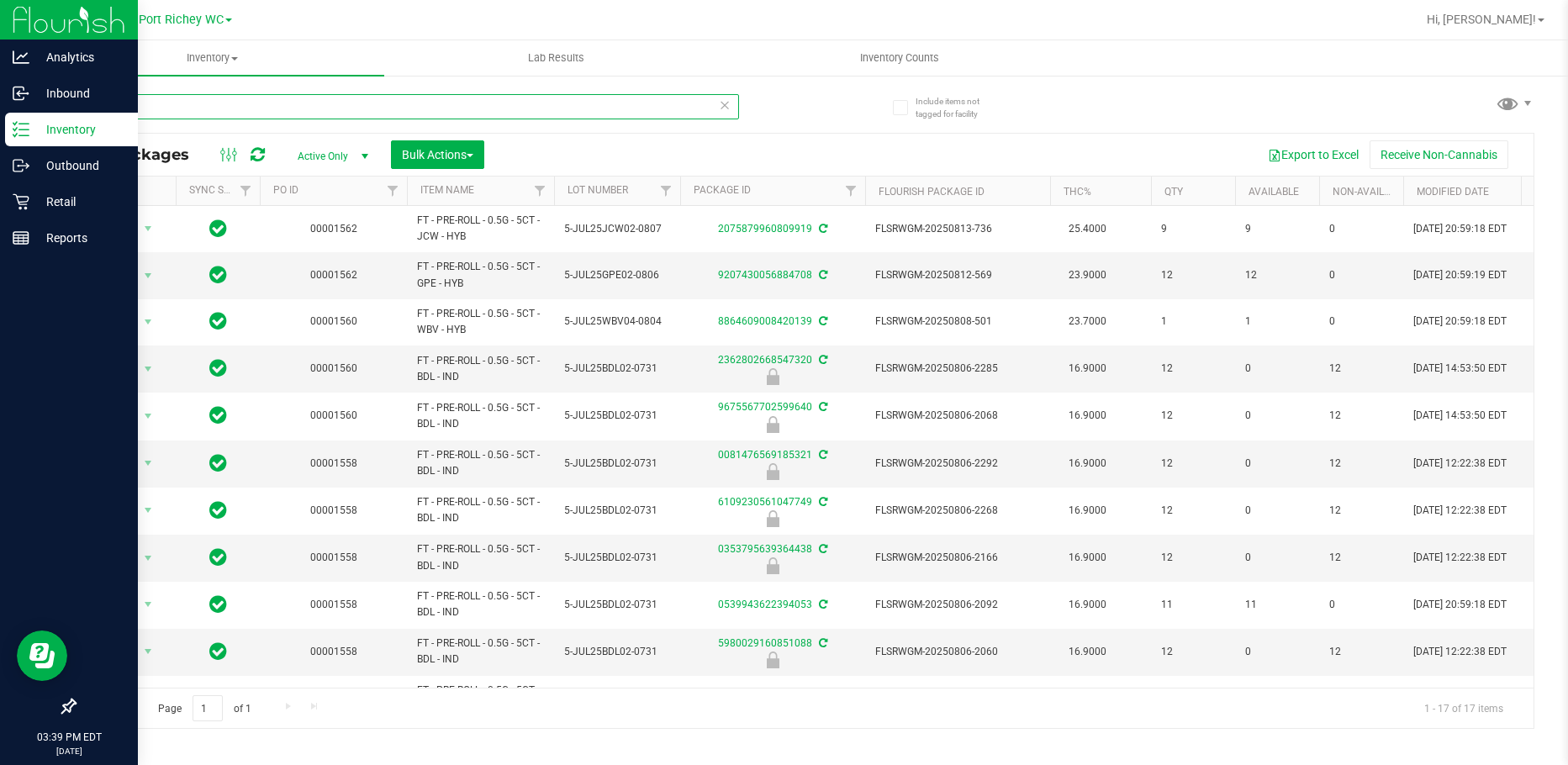
click at [144, 105] on input "5ct" at bounding box center [406, 107] width 665 height 25
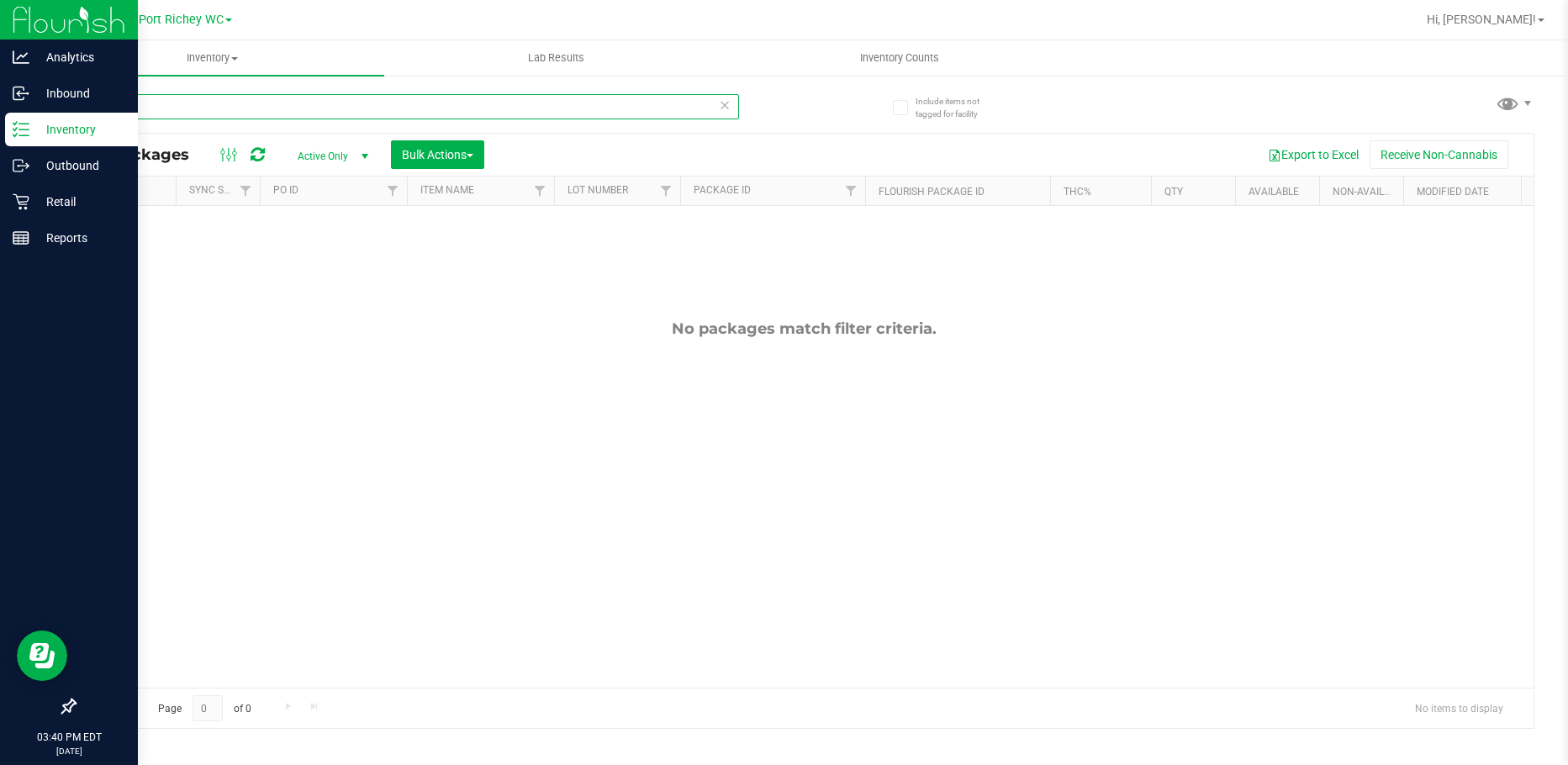
type input "s"
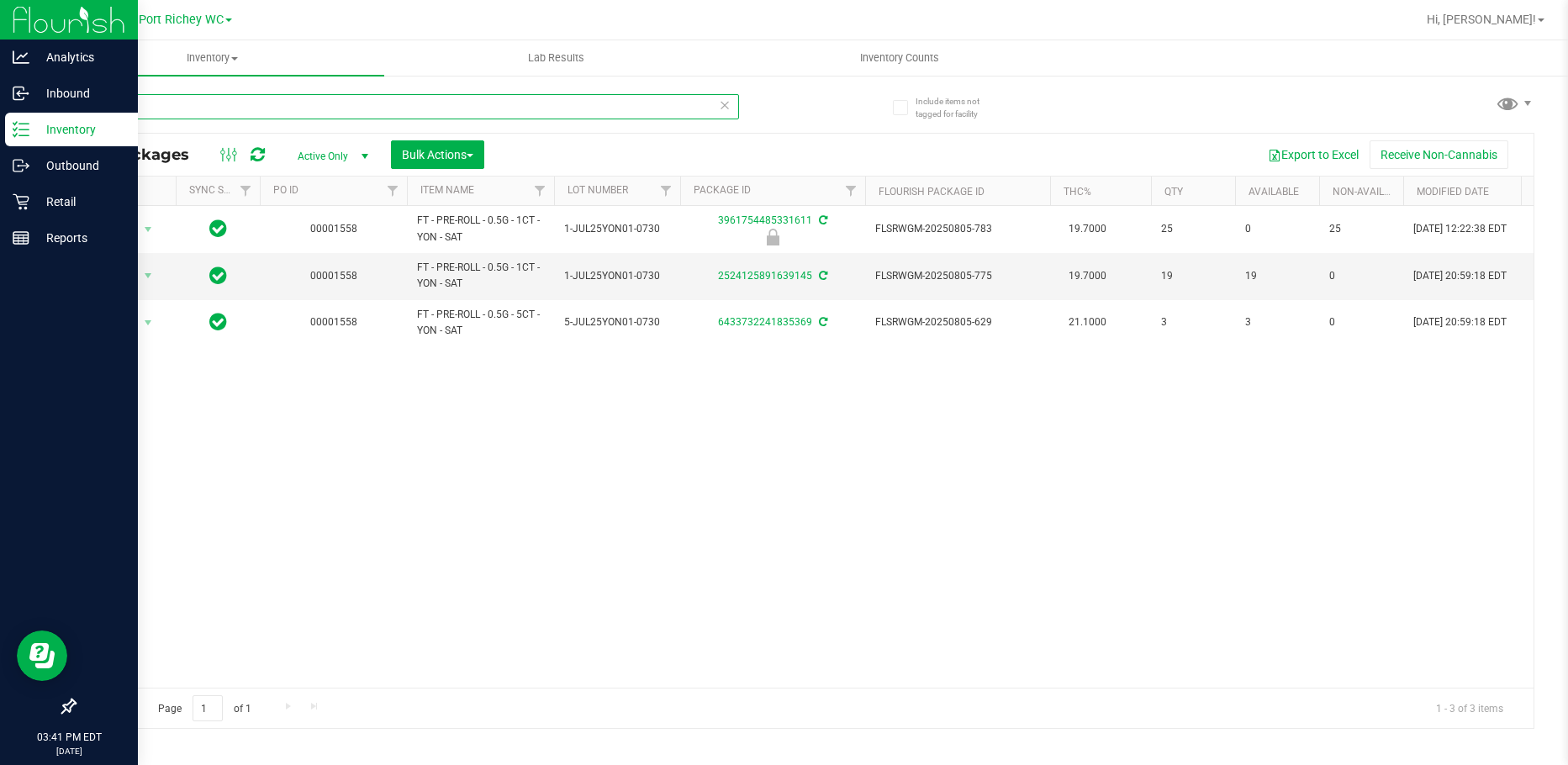
type input "y"
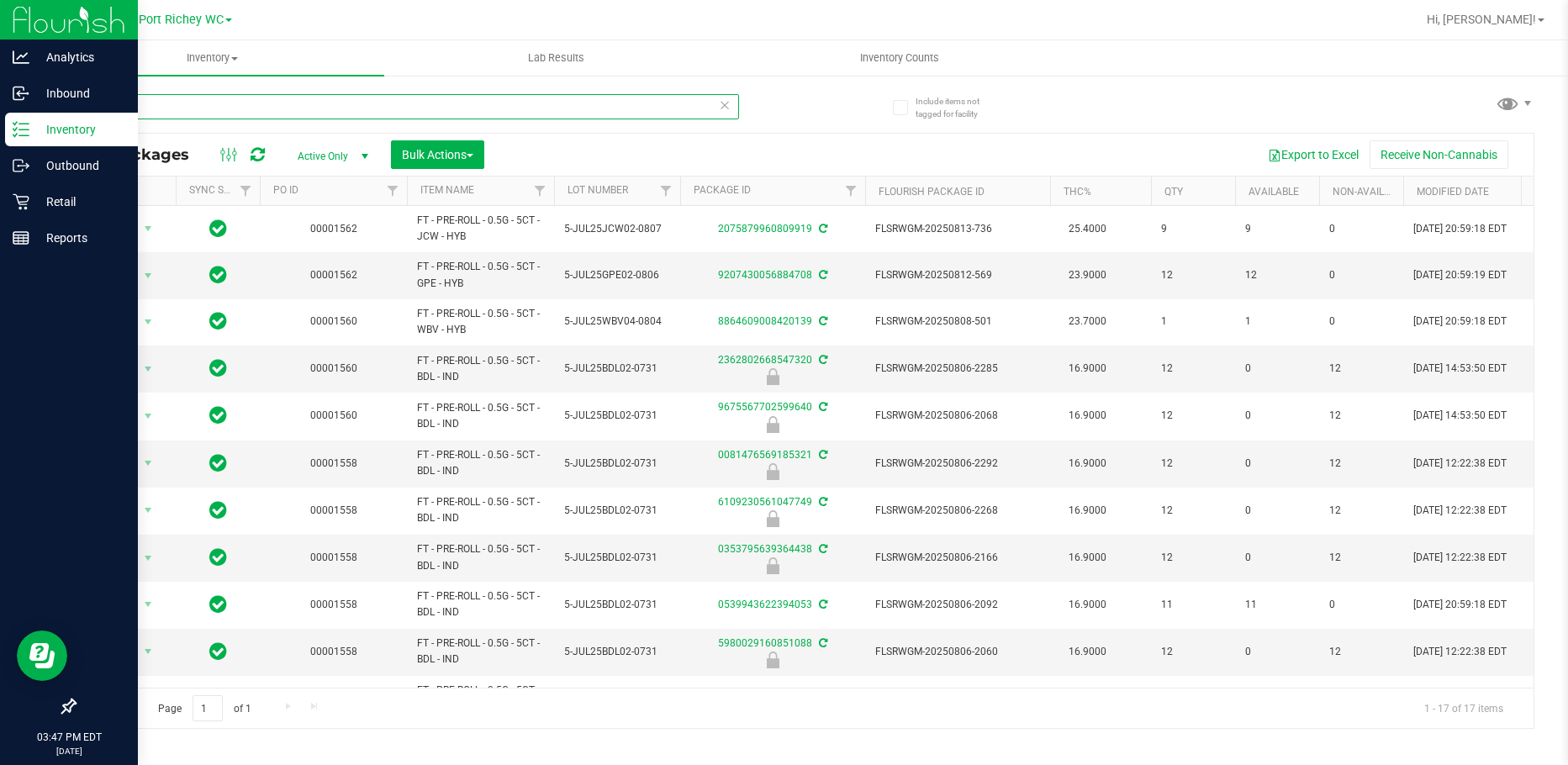
type input "5"
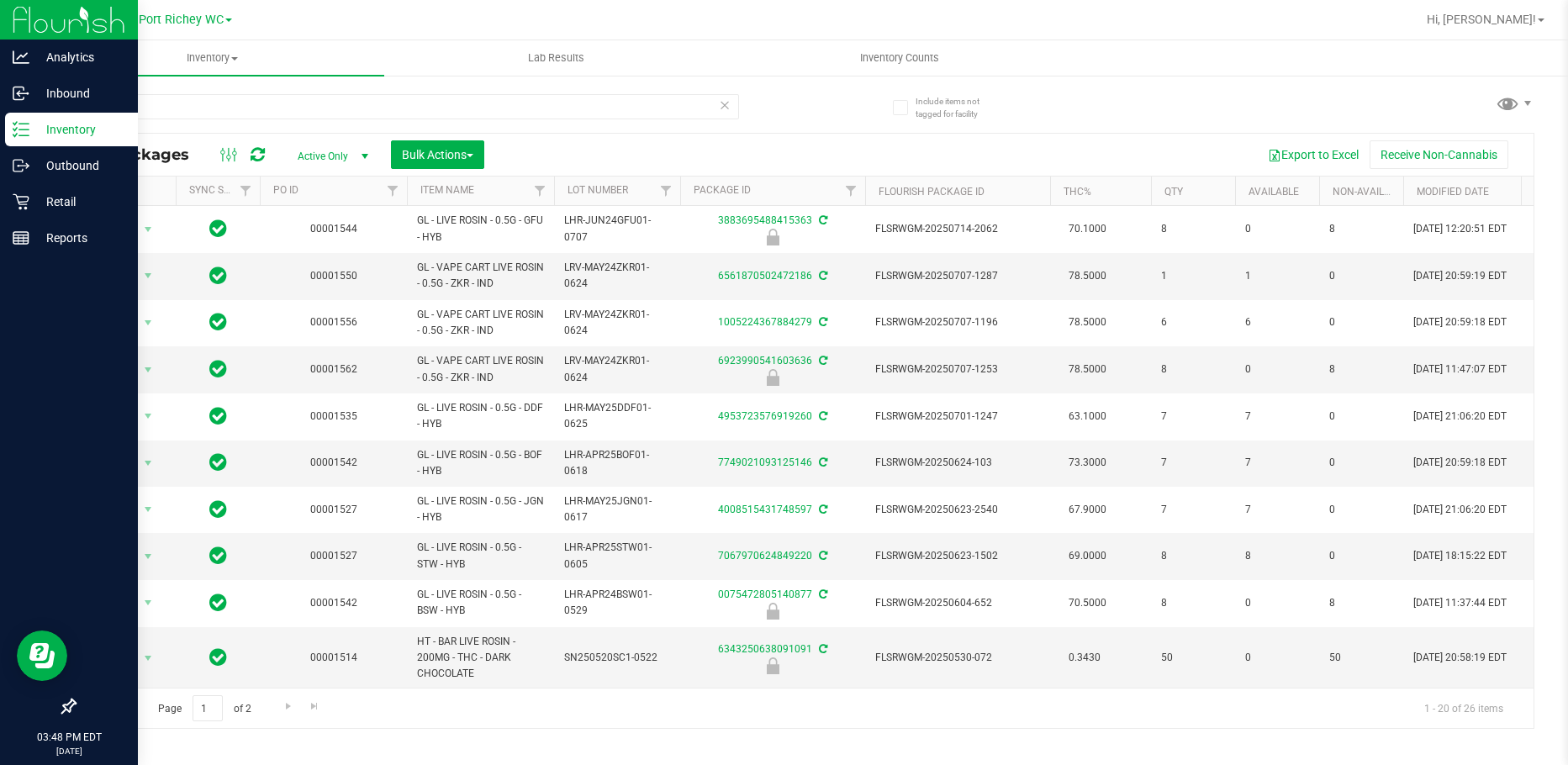
click at [446, 182] on th "Item Name" at bounding box center [480, 191] width 147 height 30
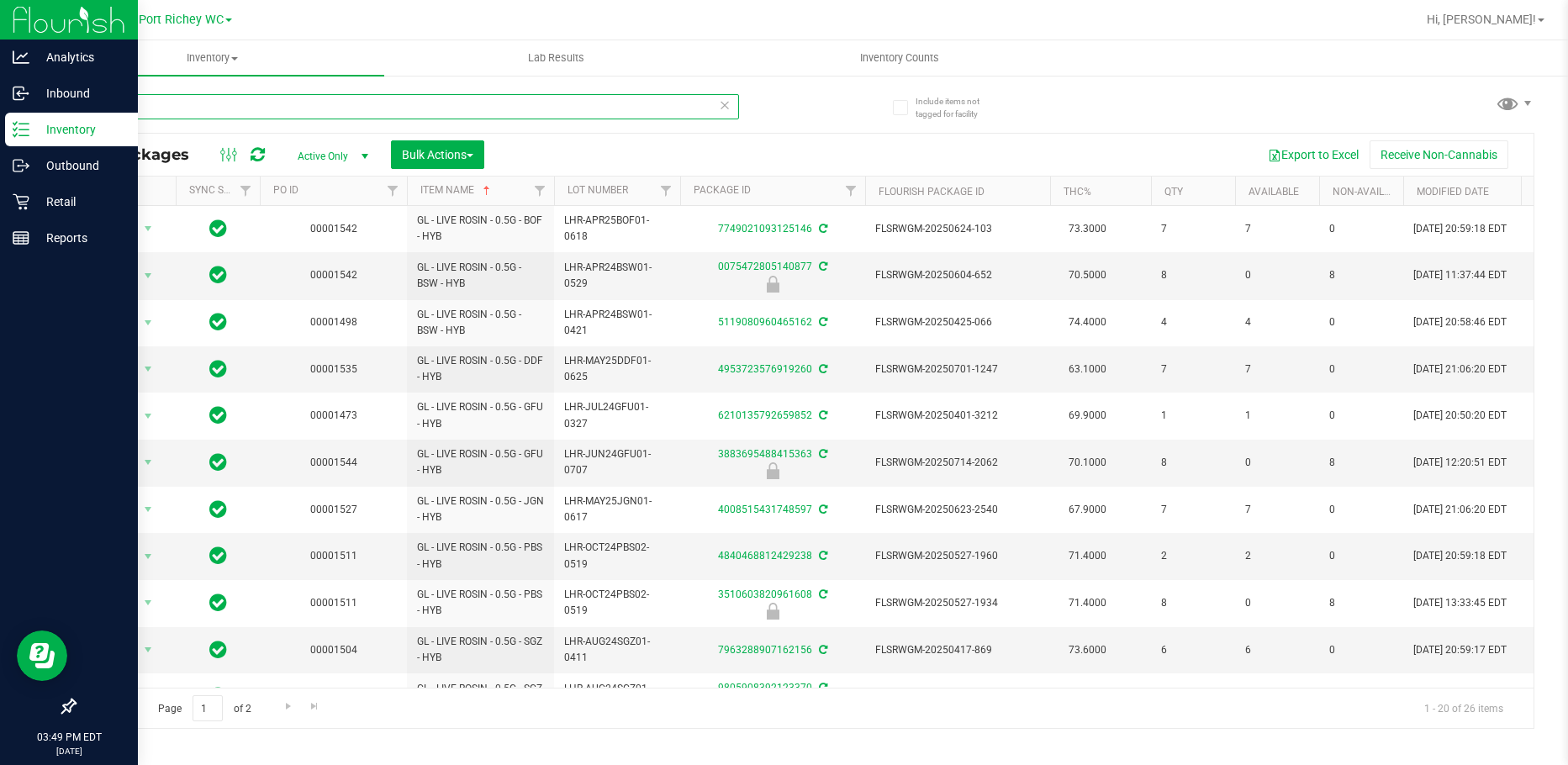
click at [297, 102] on input "live" at bounding box center [406, 107] width 665 height 25
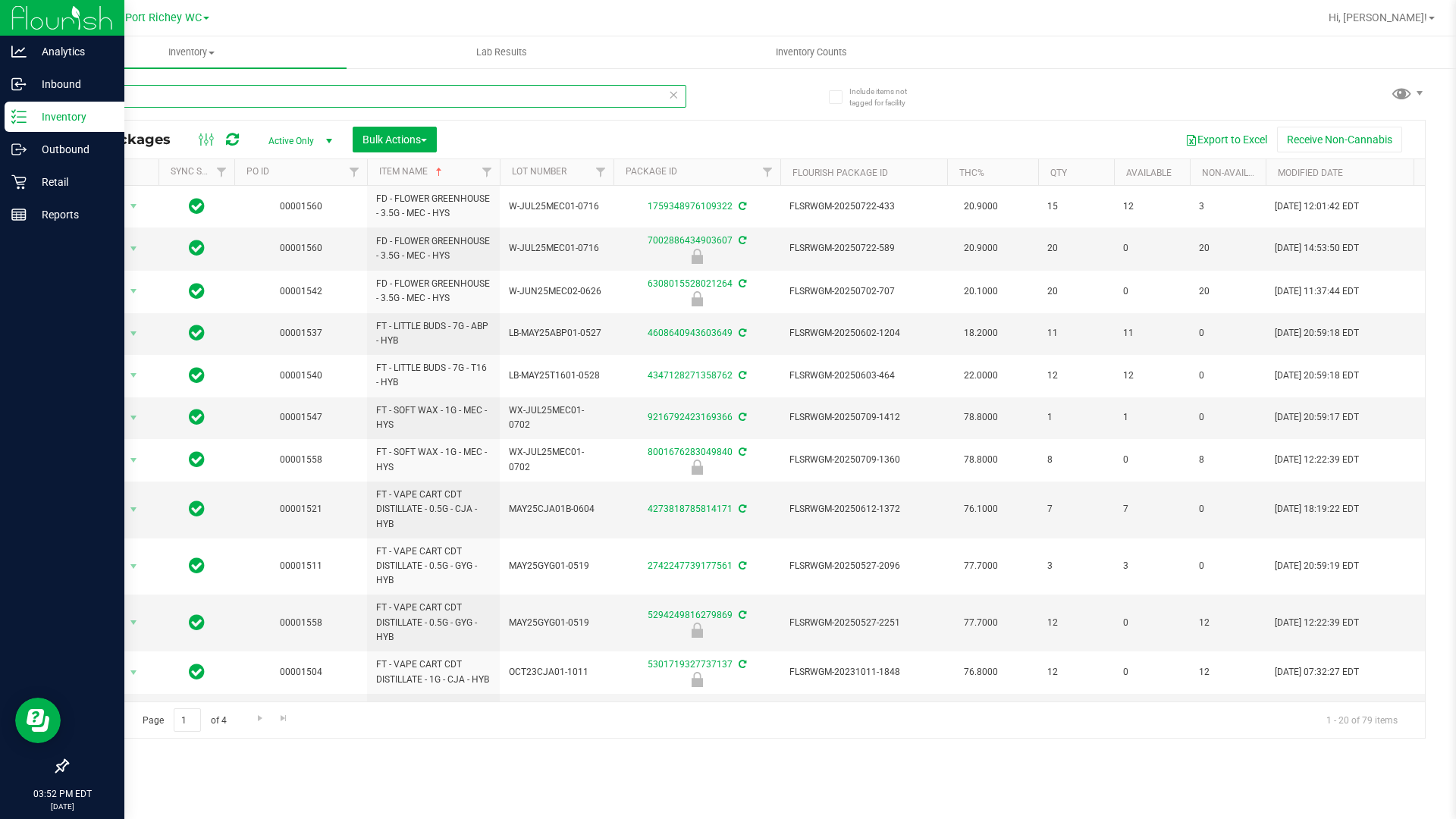
type input "l"
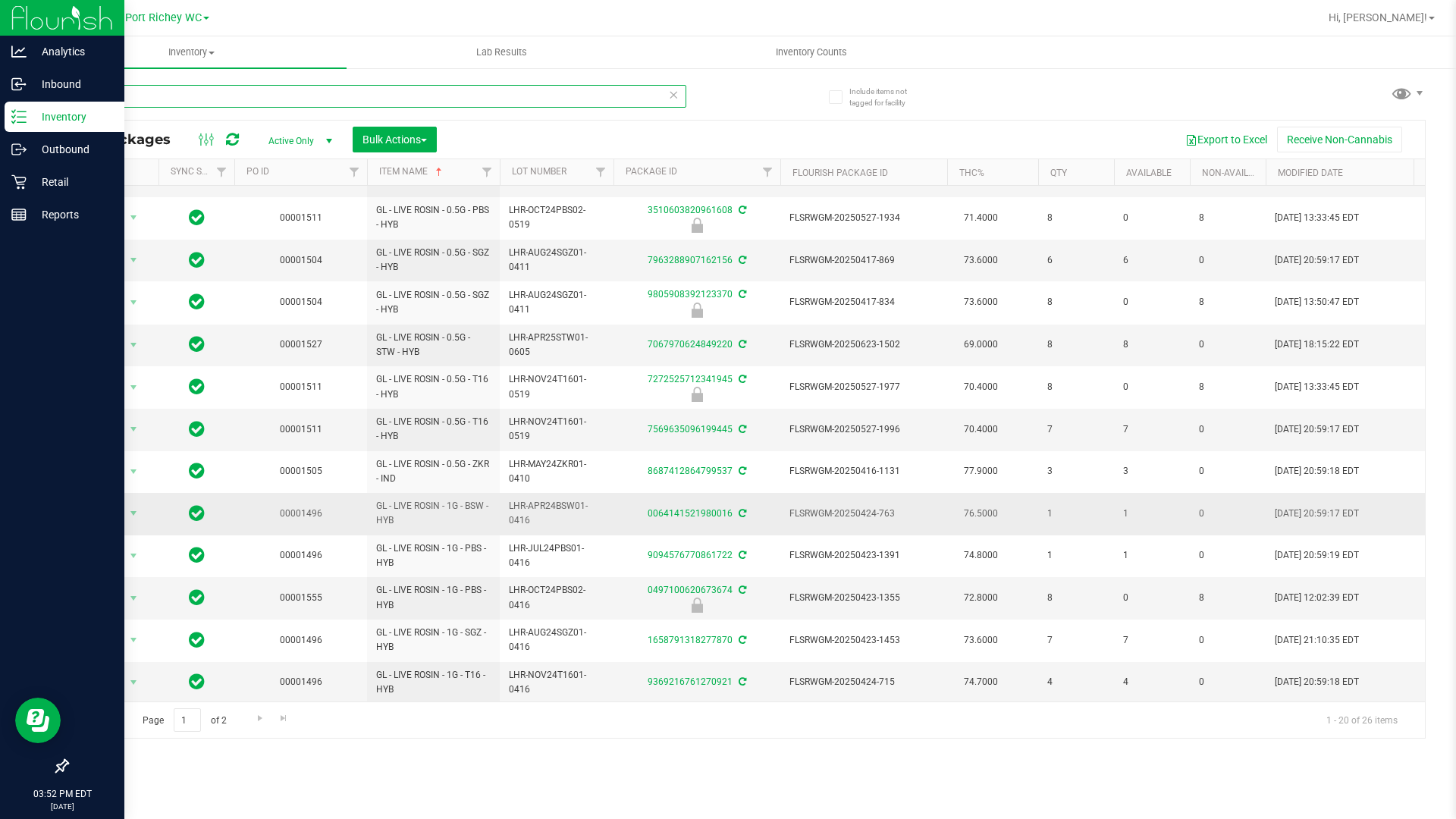
scroll to position [339, 0]
type input "l"
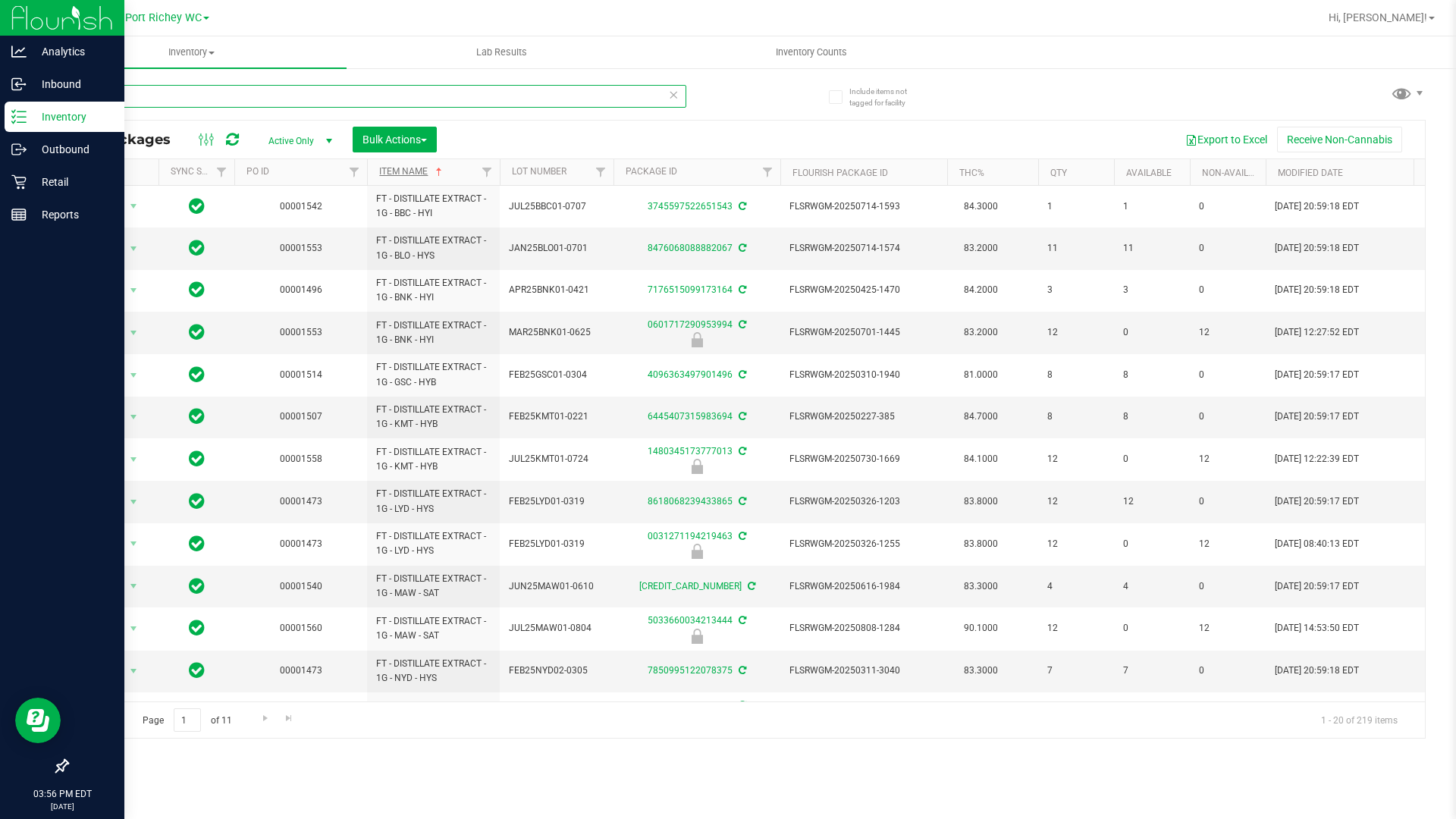
type input "distill"
click at [398, 170] on link "Item Name" at bounding box center [412, 172] width 66 height 11
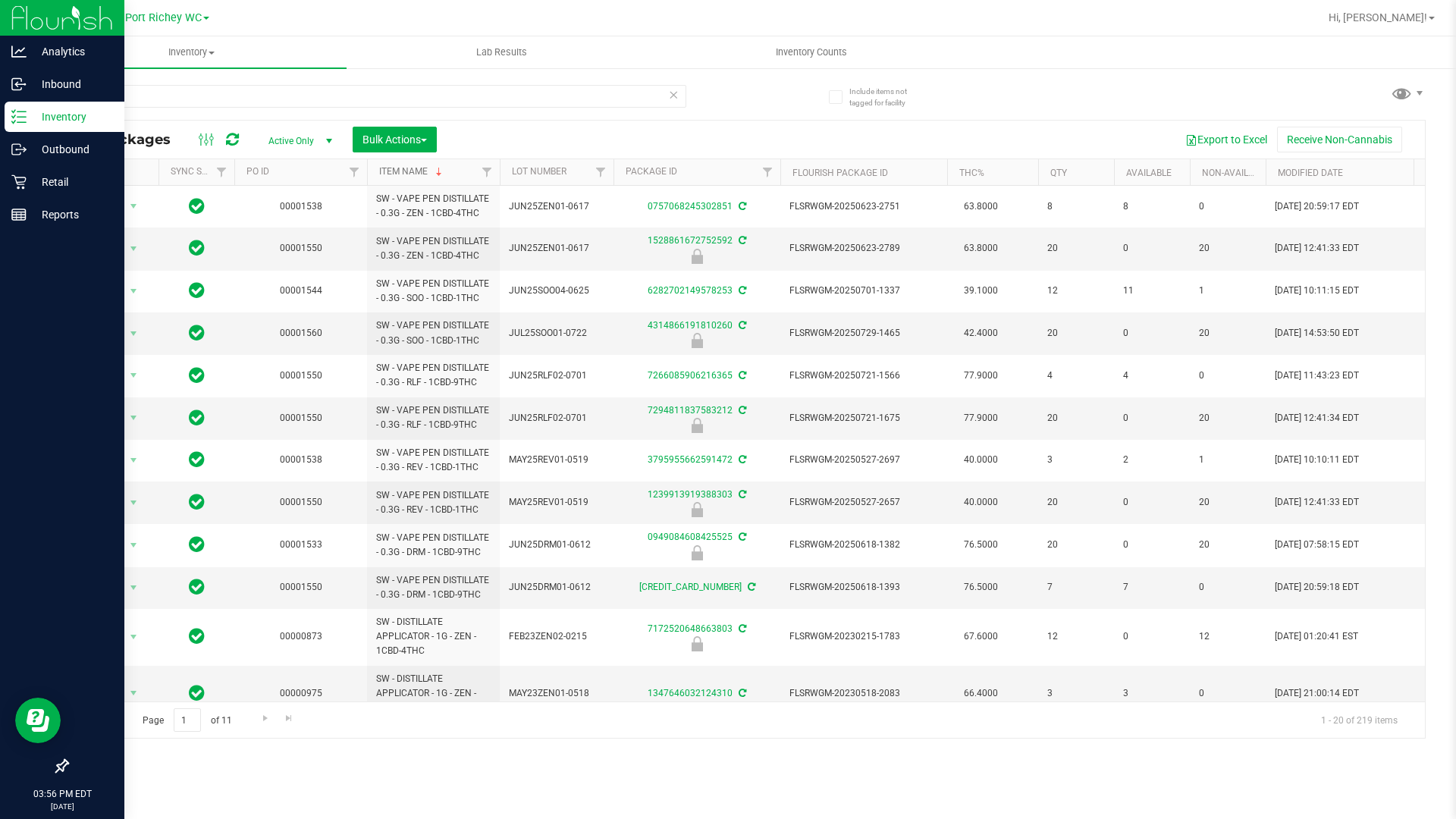
click at [412, 171] on link "Item Name" at bounding box center [412, 172] width 66 height 11
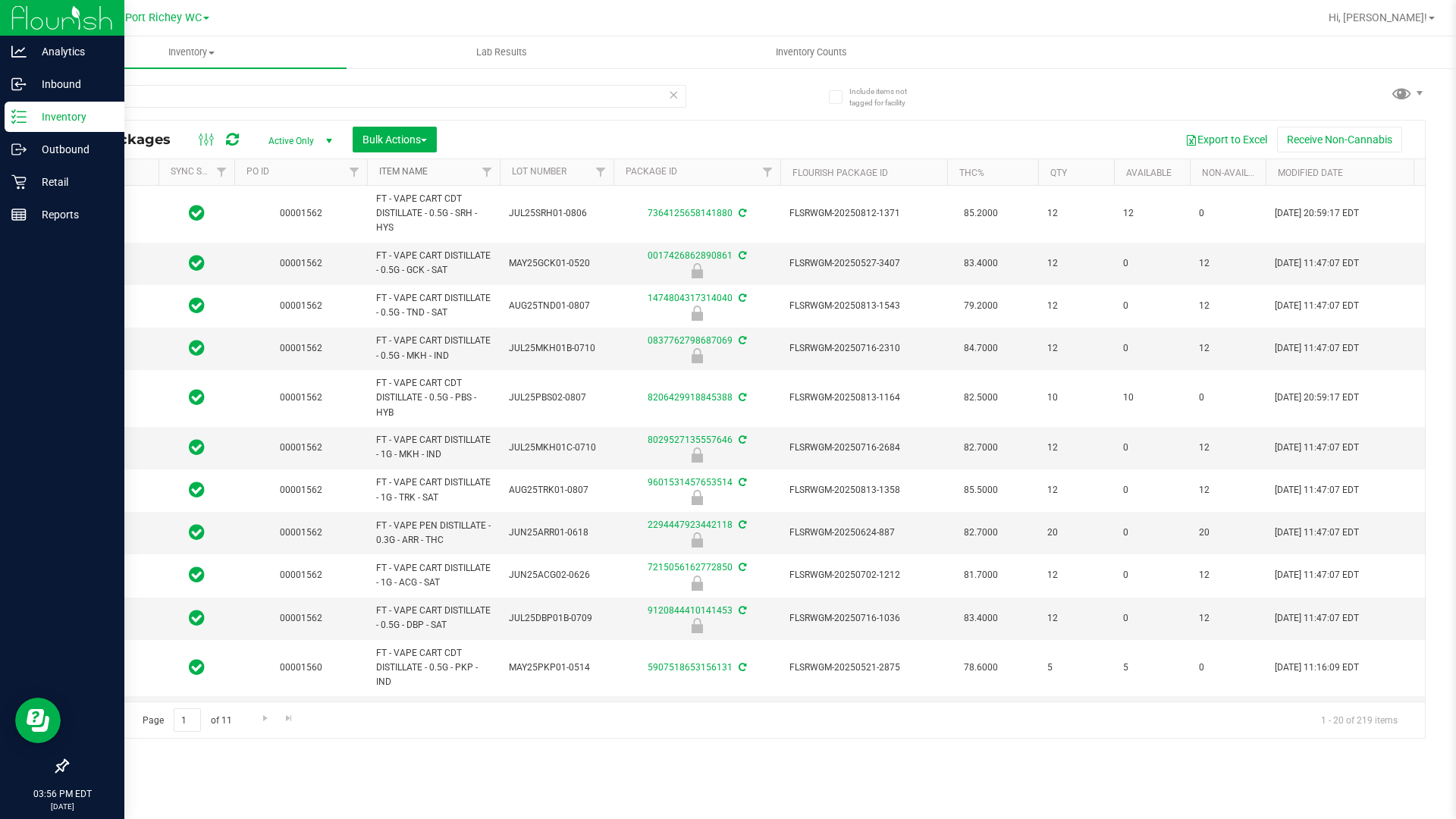
click at [412, 171] on link "Item Name" at bounding box center [404, 172] width 49 height 11
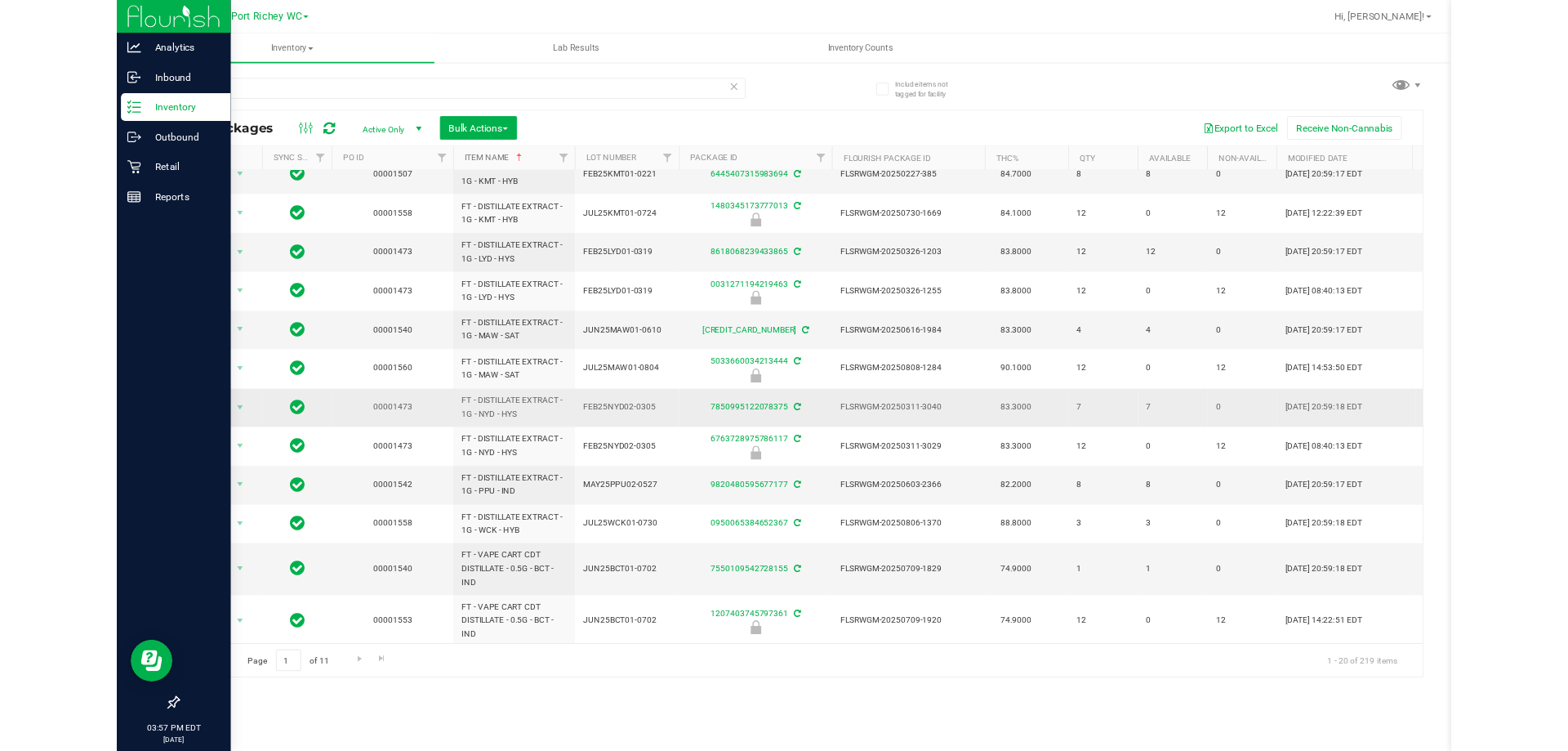
scroll to position [245, 0]
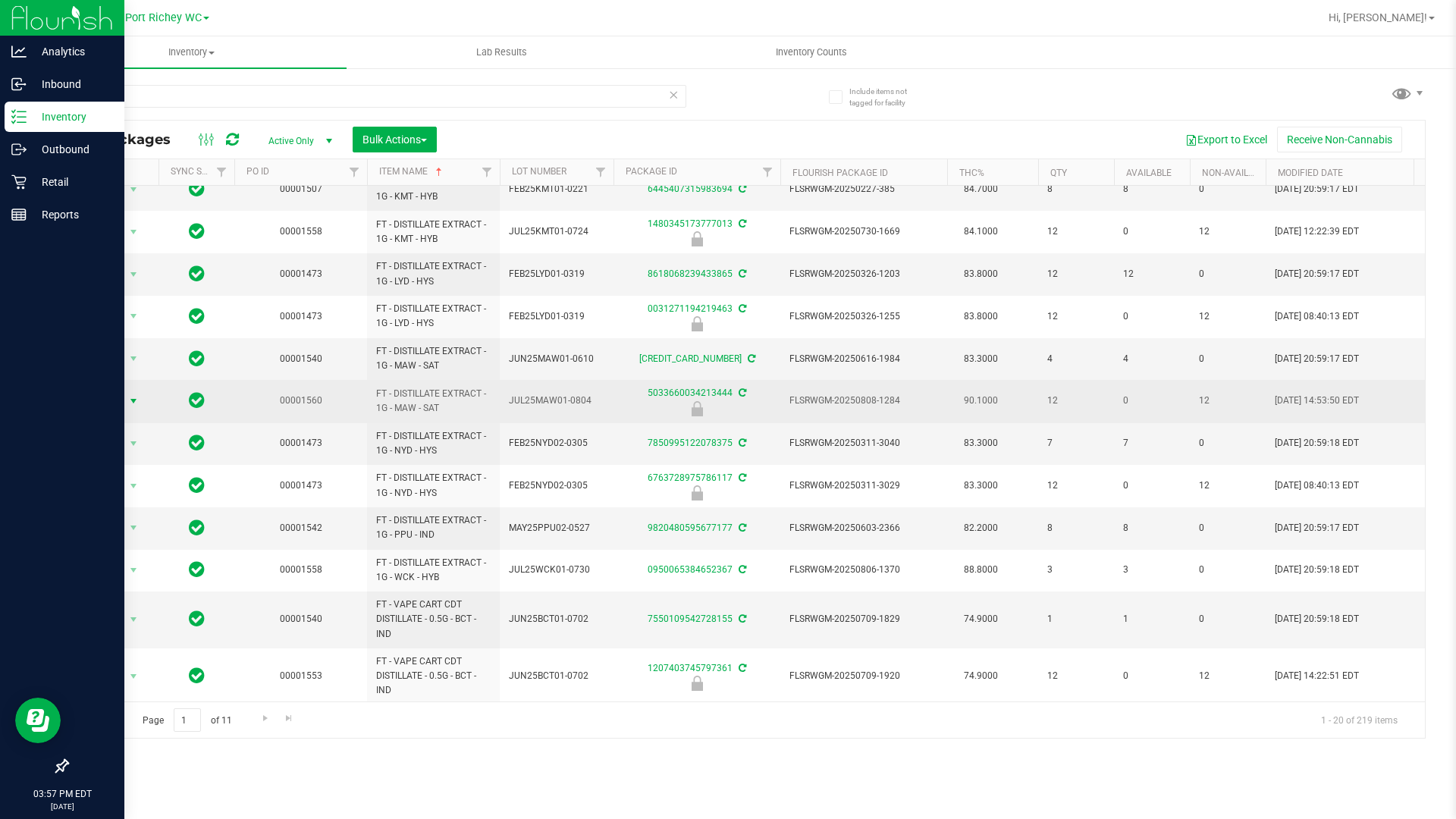
click at [138, 405] on span "select" at bounding box center [134, 402] width 13 height 13
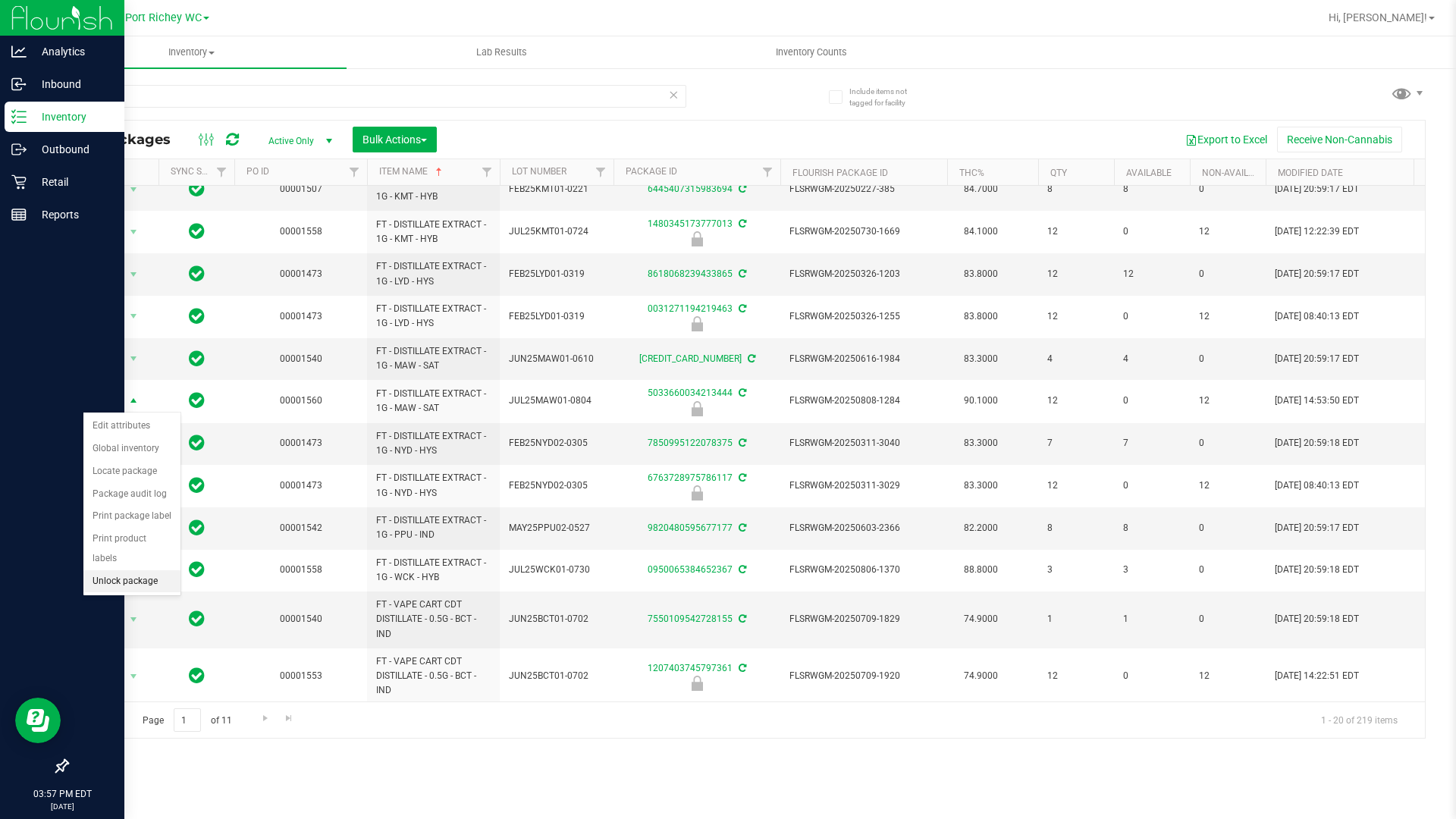
click at [138, 571] on li "Unlock package" at bounding box center [132, 582] width 97 height 22
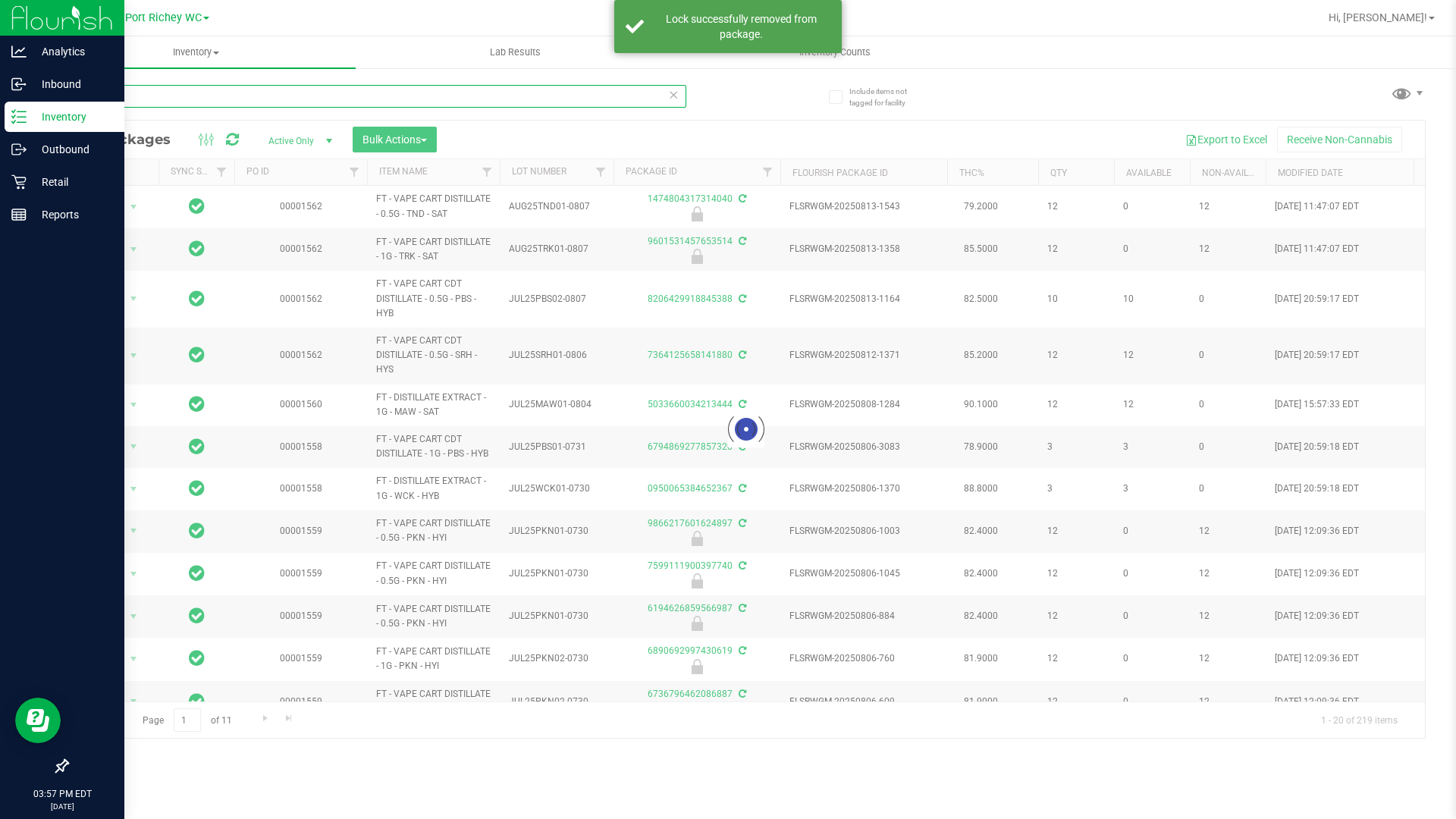
click at [121, 87] on input "distill" at bounding box center [376, 96] width 619 height 22
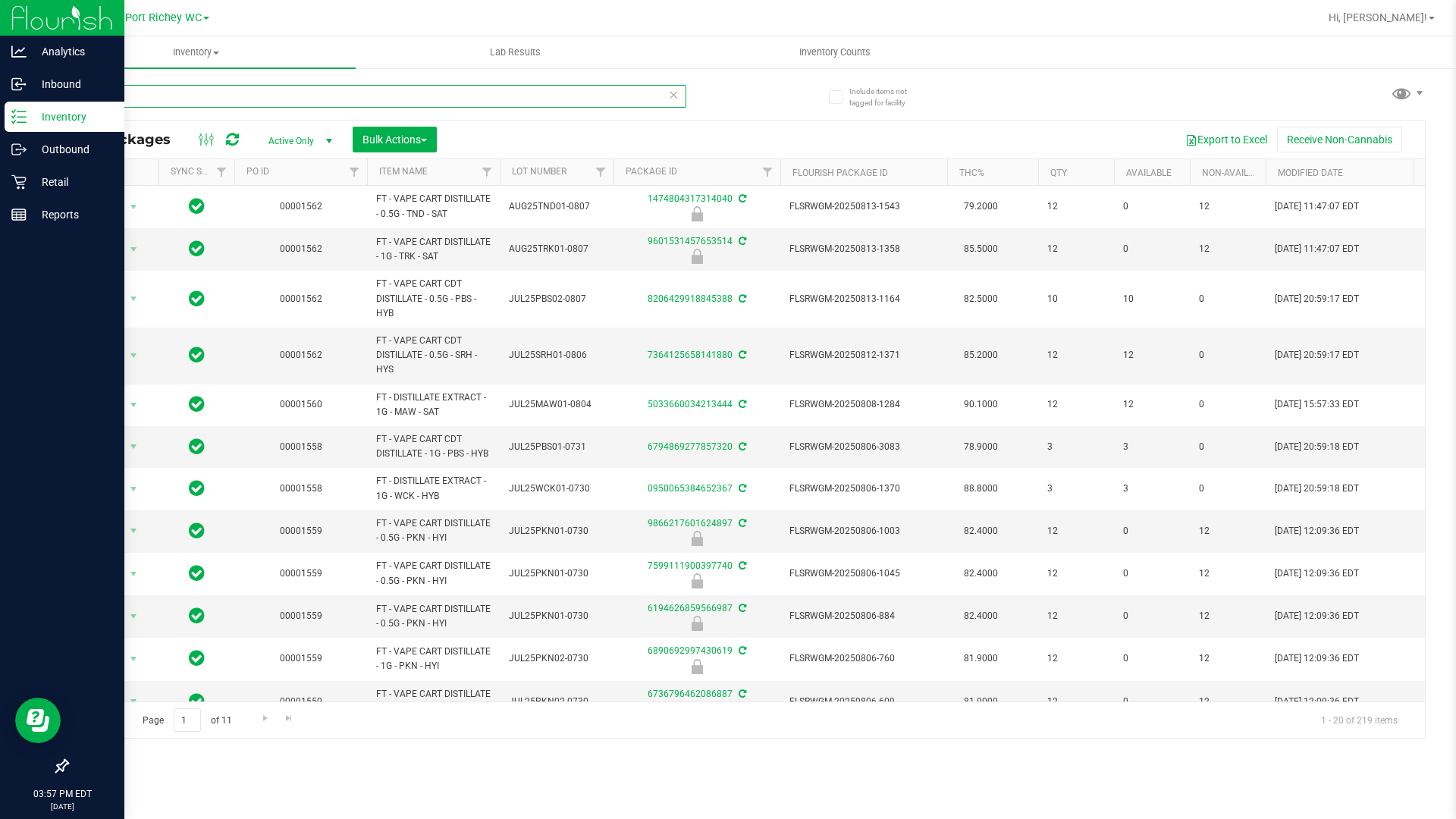
type input "d"
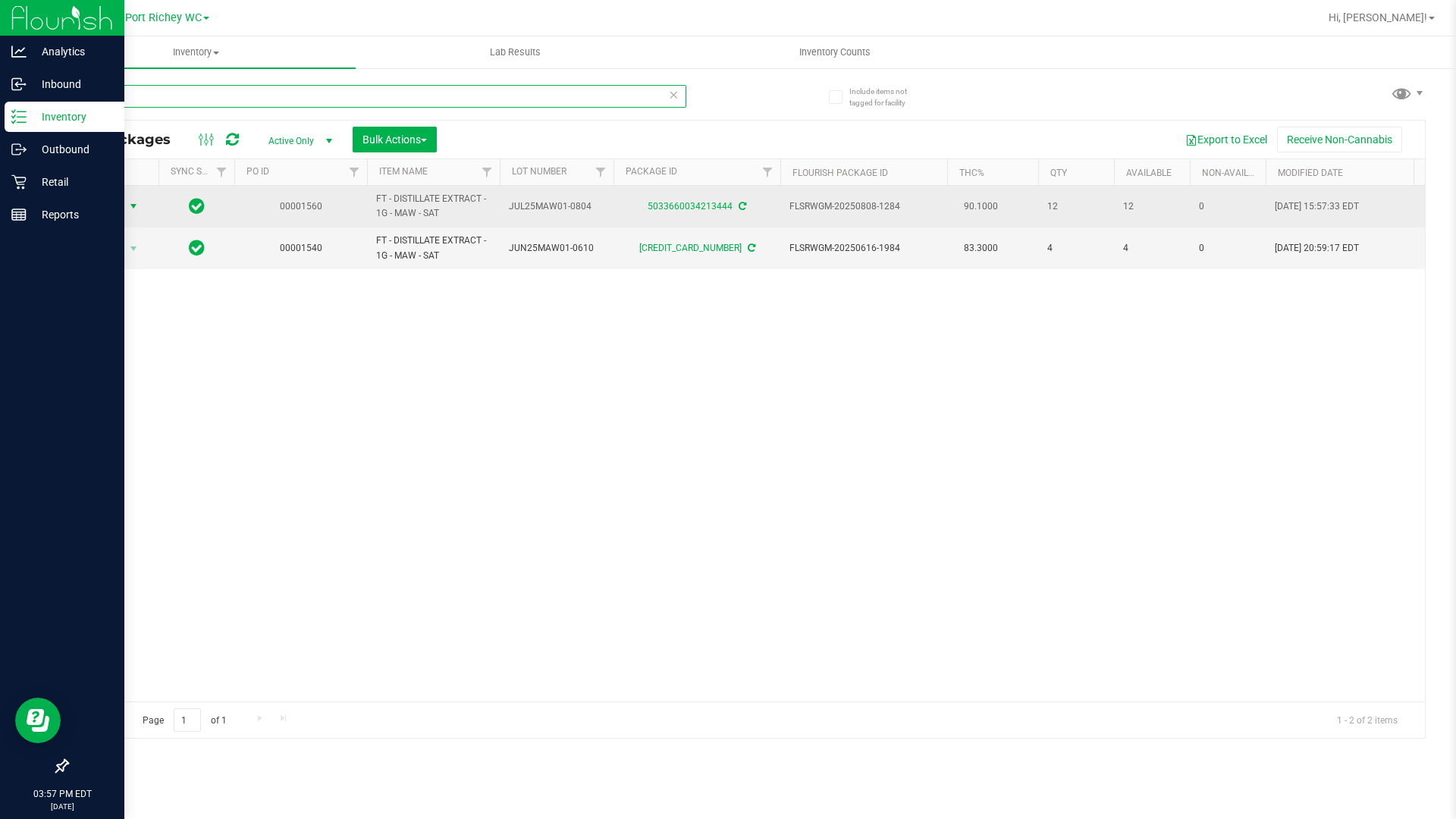
type input "maw"
click at [124, 209] on span "select" at bounding box center [133, 207] width 19 height 22
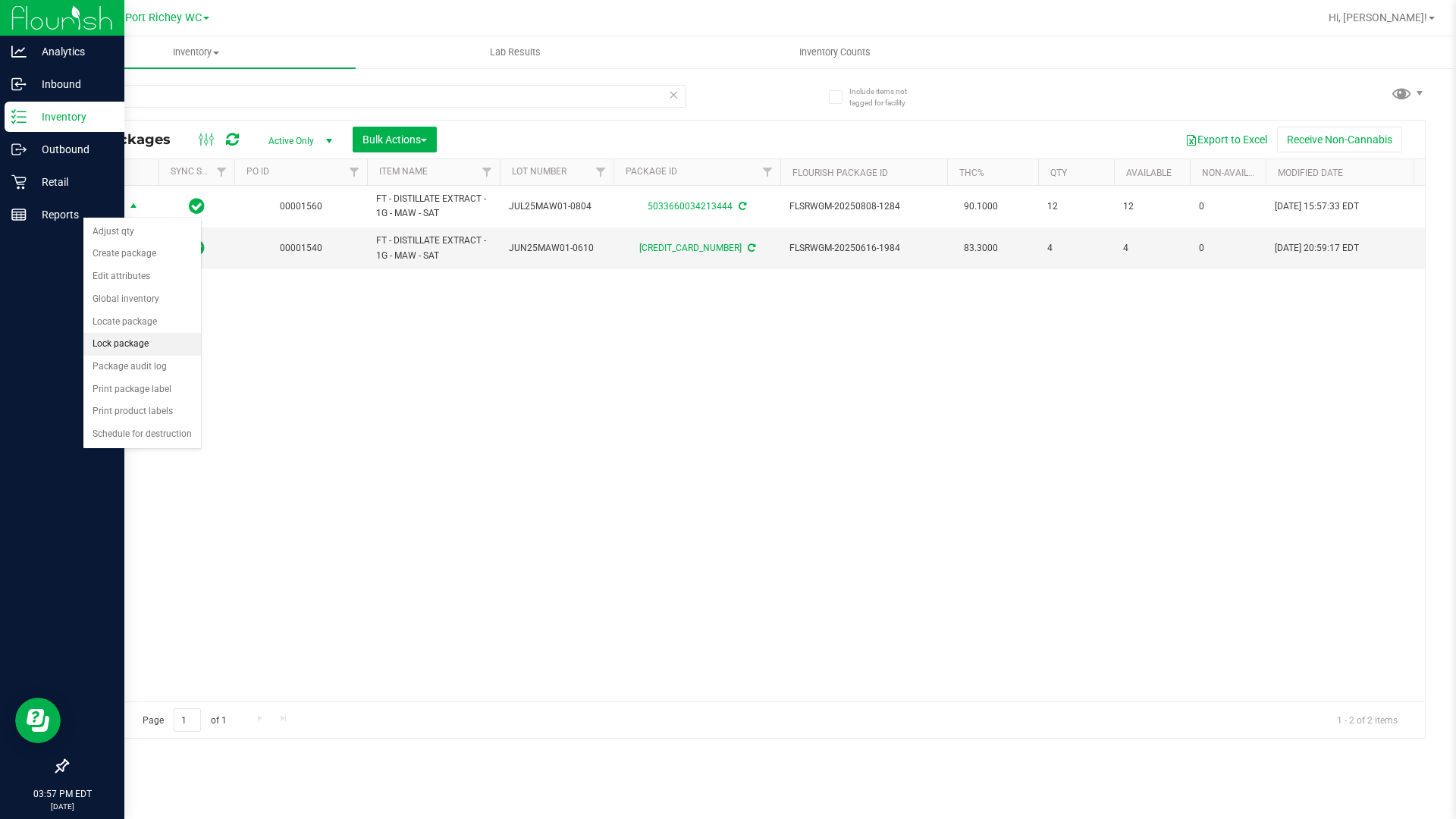
click at [138, 340] on li "Lock package" at bounding box center [142, 343] width 118 height 22
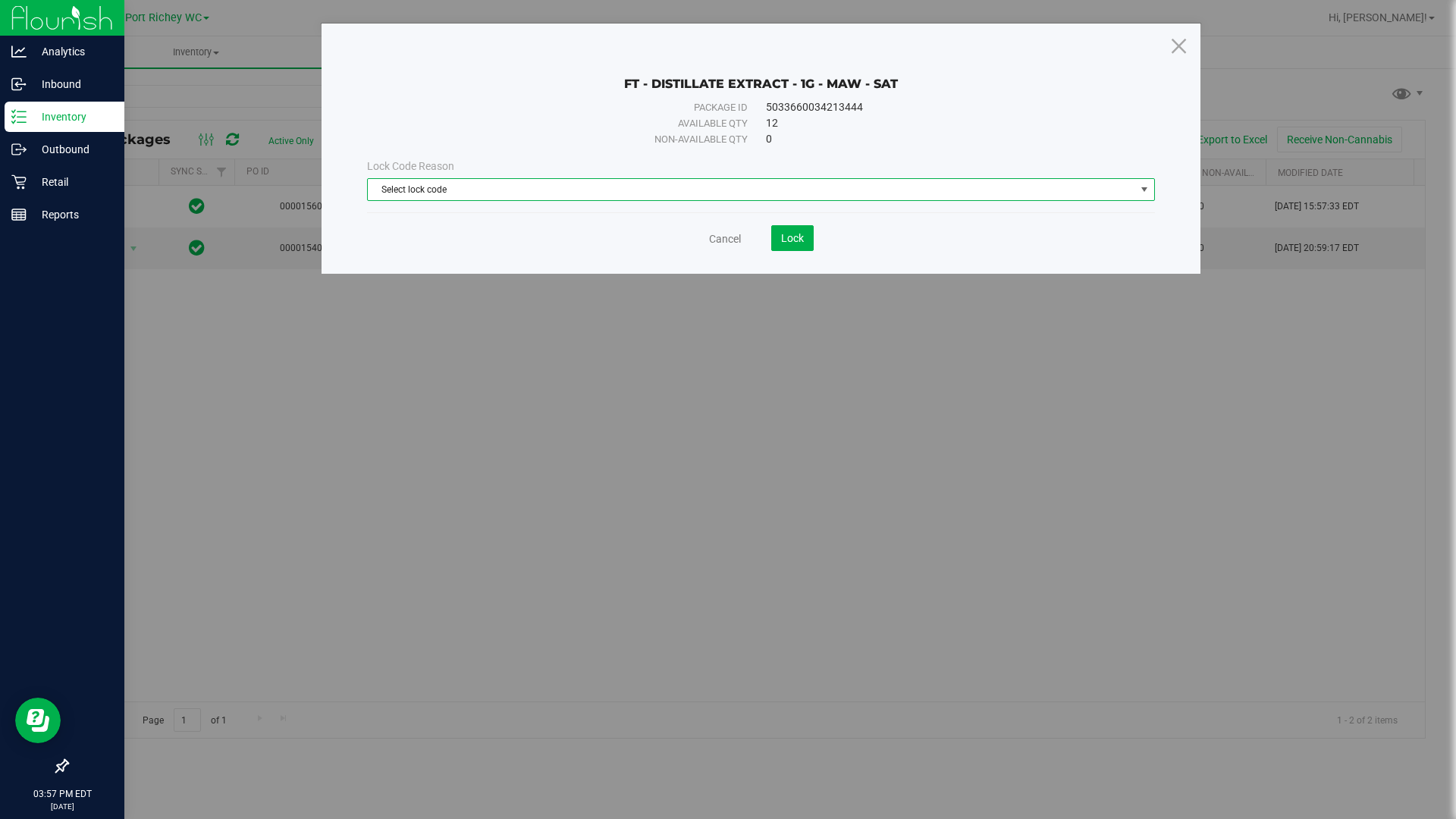
click at [430, 193] on span "Select lock code" at bounding box center [751, 190] width 768 height 22
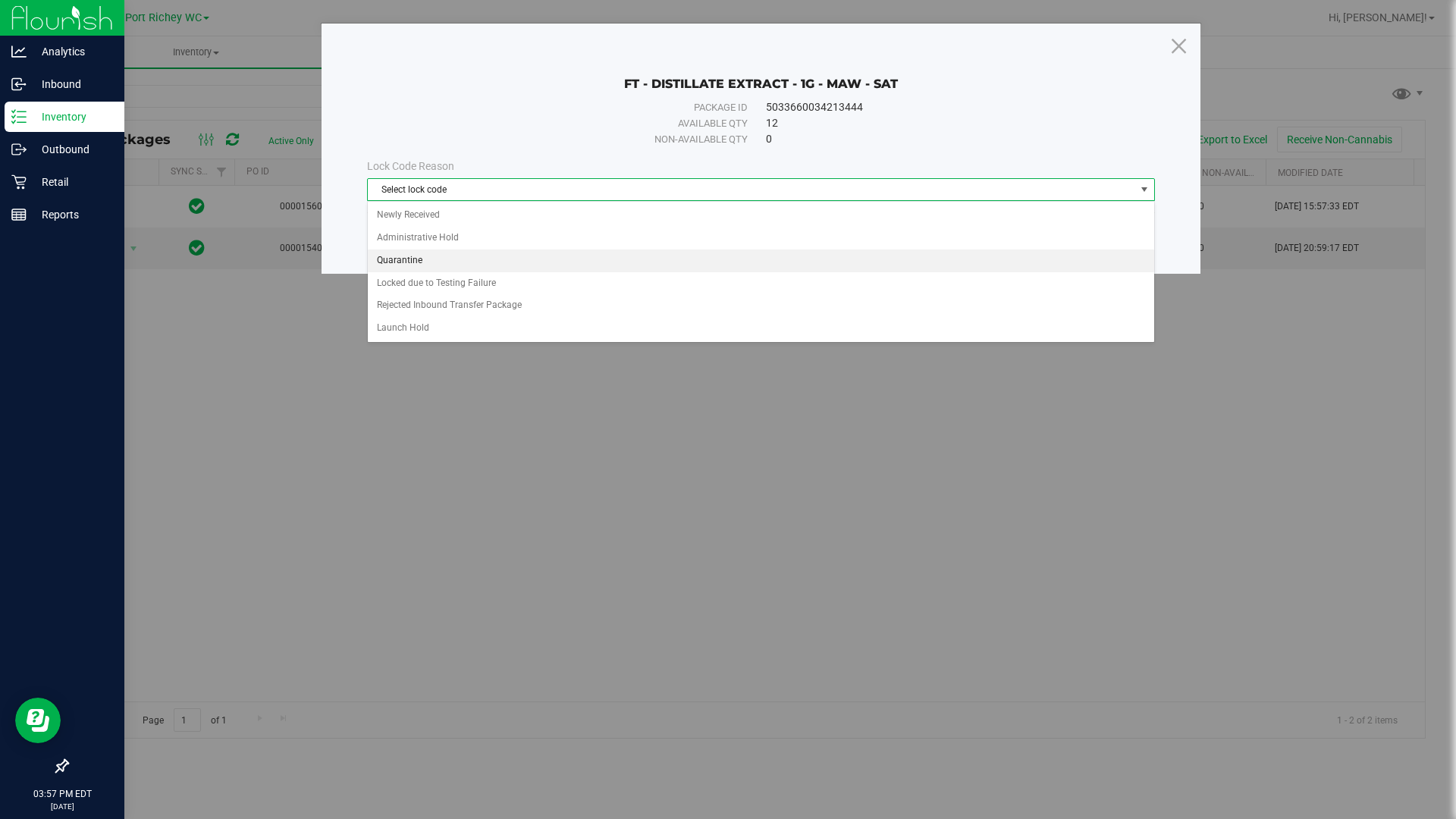
click at [408, 261] on li "Quarantine" at bounding box center [760, 261] width 786 height 22
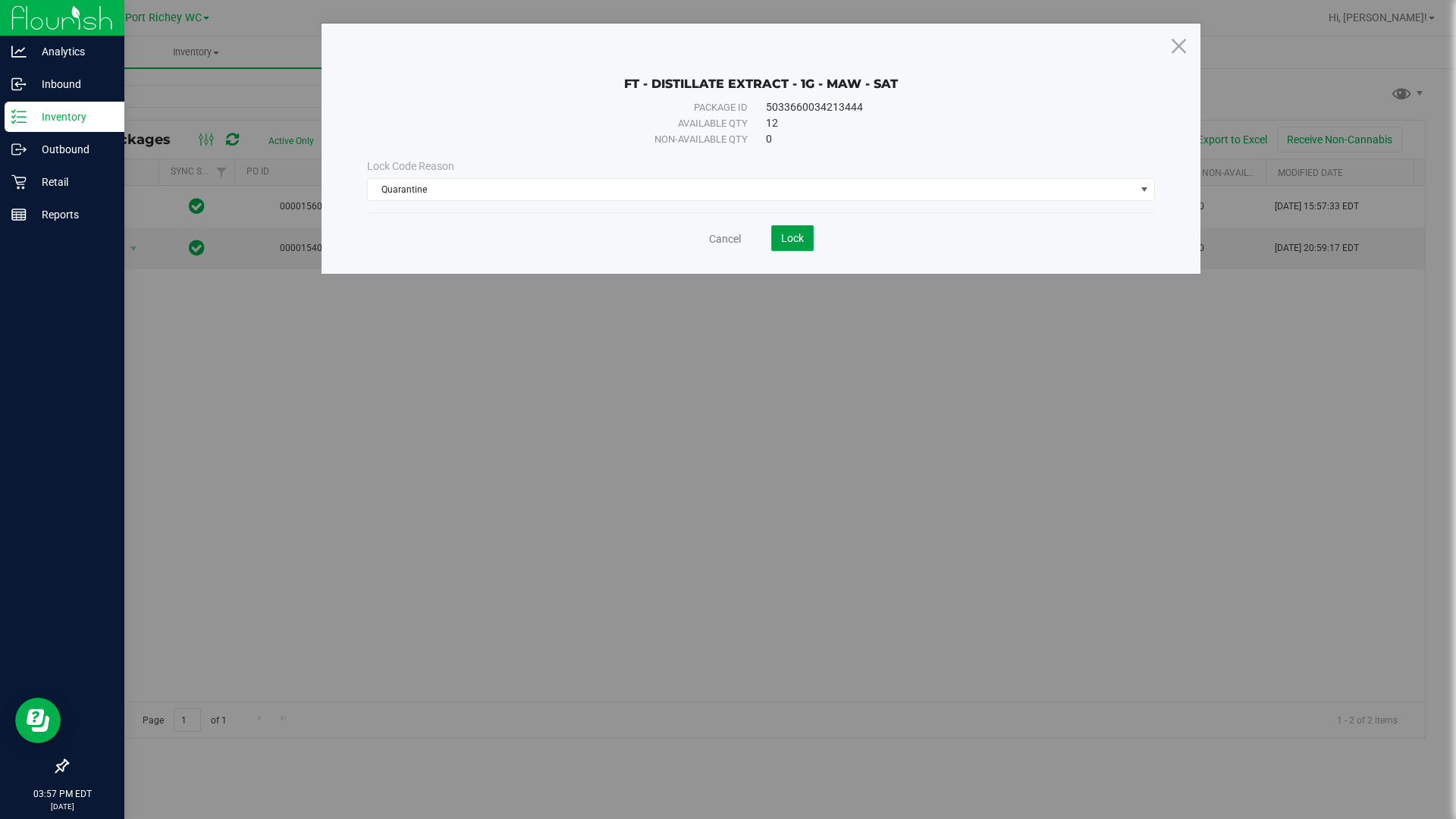
click at [784, 236] on span "Lock" at bounding box center [792, 238] width 22 height 13
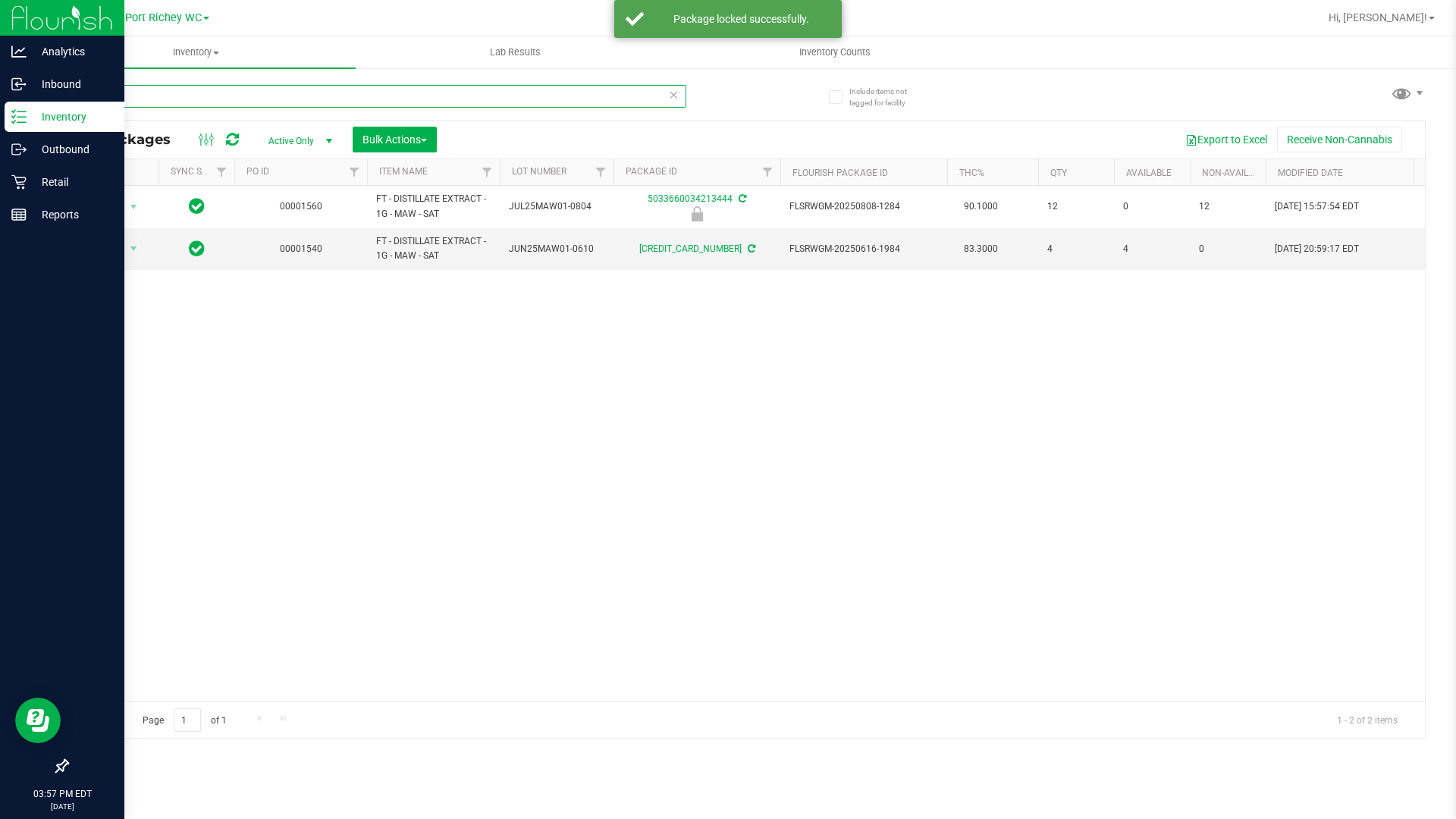
click at [191, 102] on input "maw" at bounding box center [376, 96] width 619 height 22
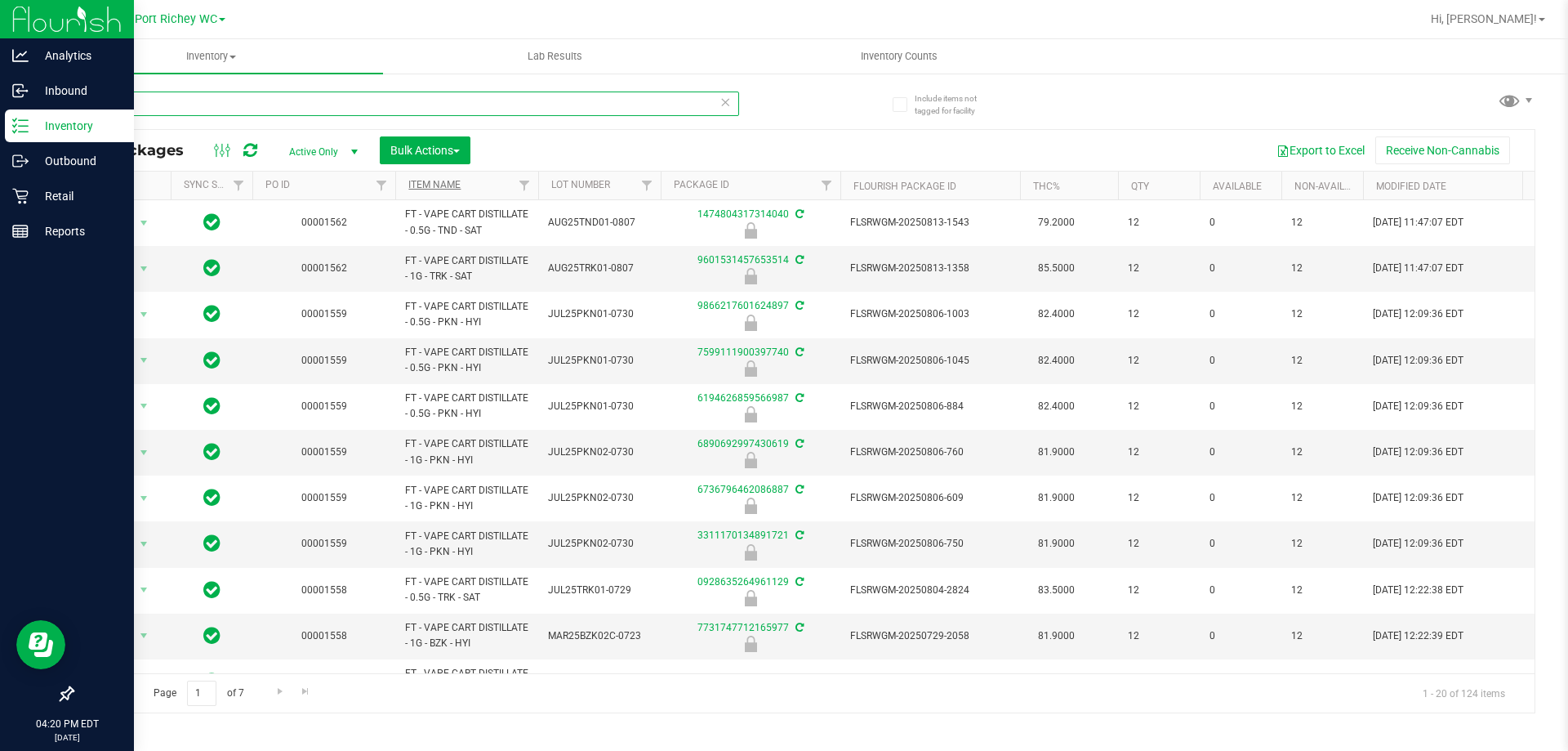
type input "bdt"
click at [437, 185] on link "Item Name" at bounding box center [435, 185] width 52 height 12
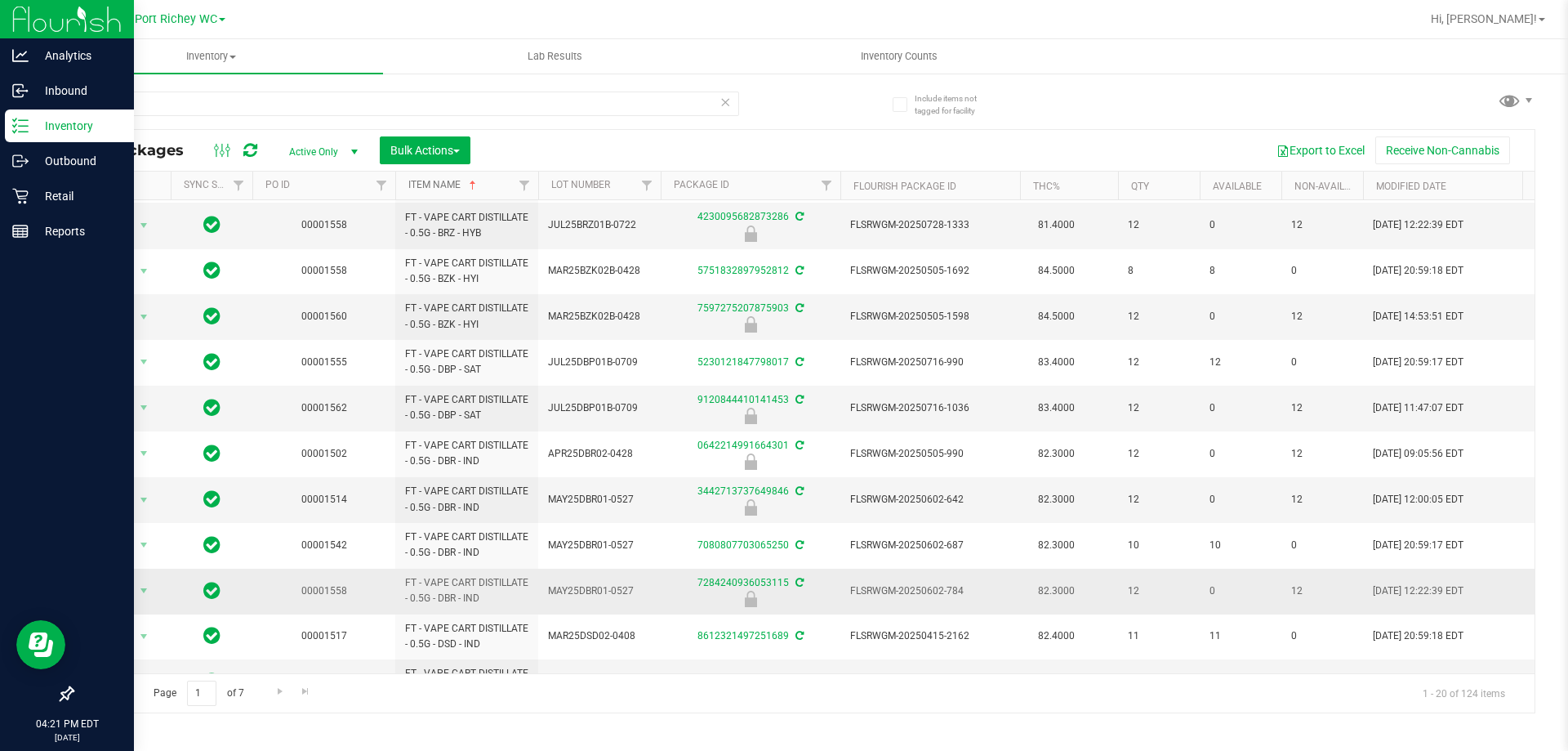
scroll to position [452, 0]
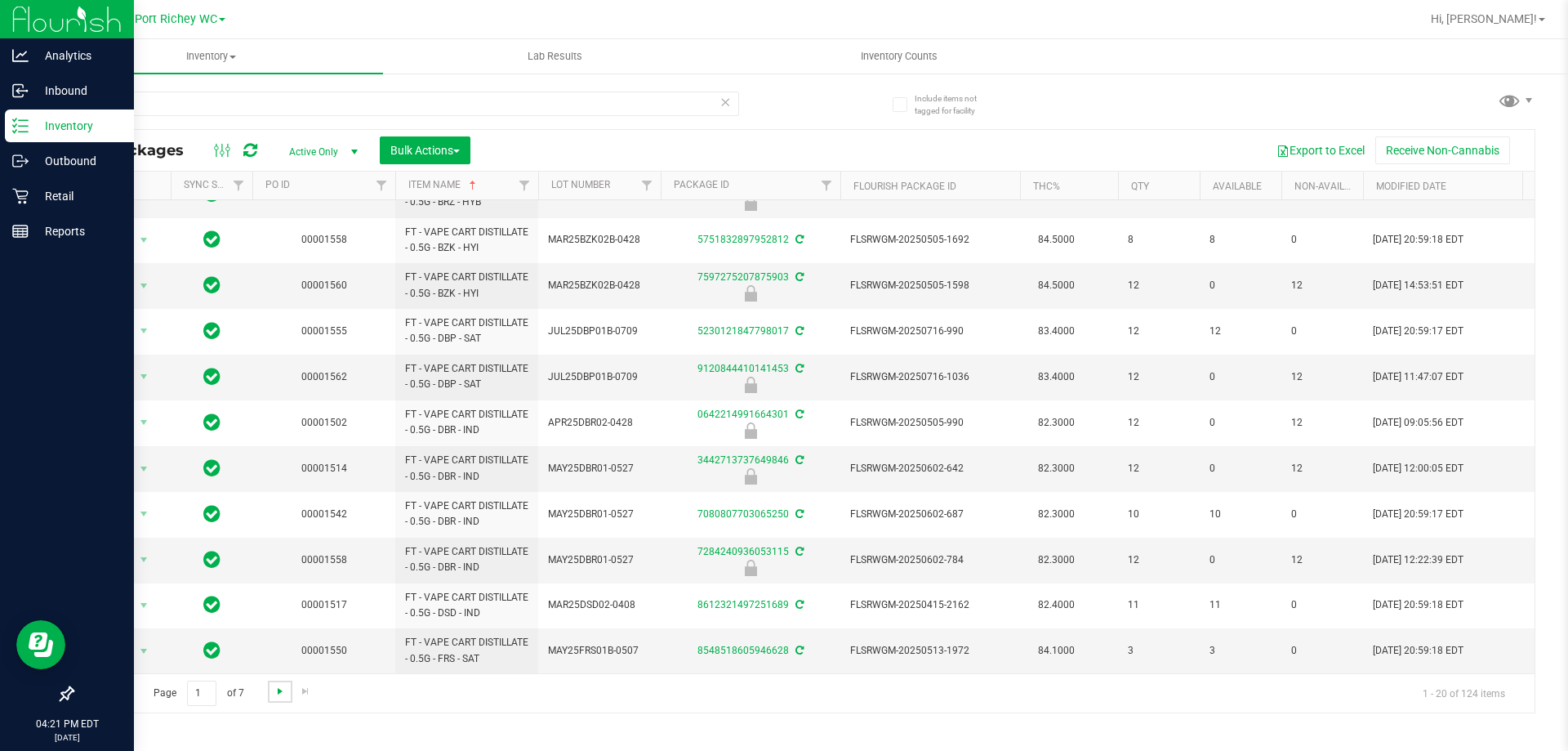
click at [280, 688] on span "Go to the next page" at bounding box center [281, 691] width 14 height 14
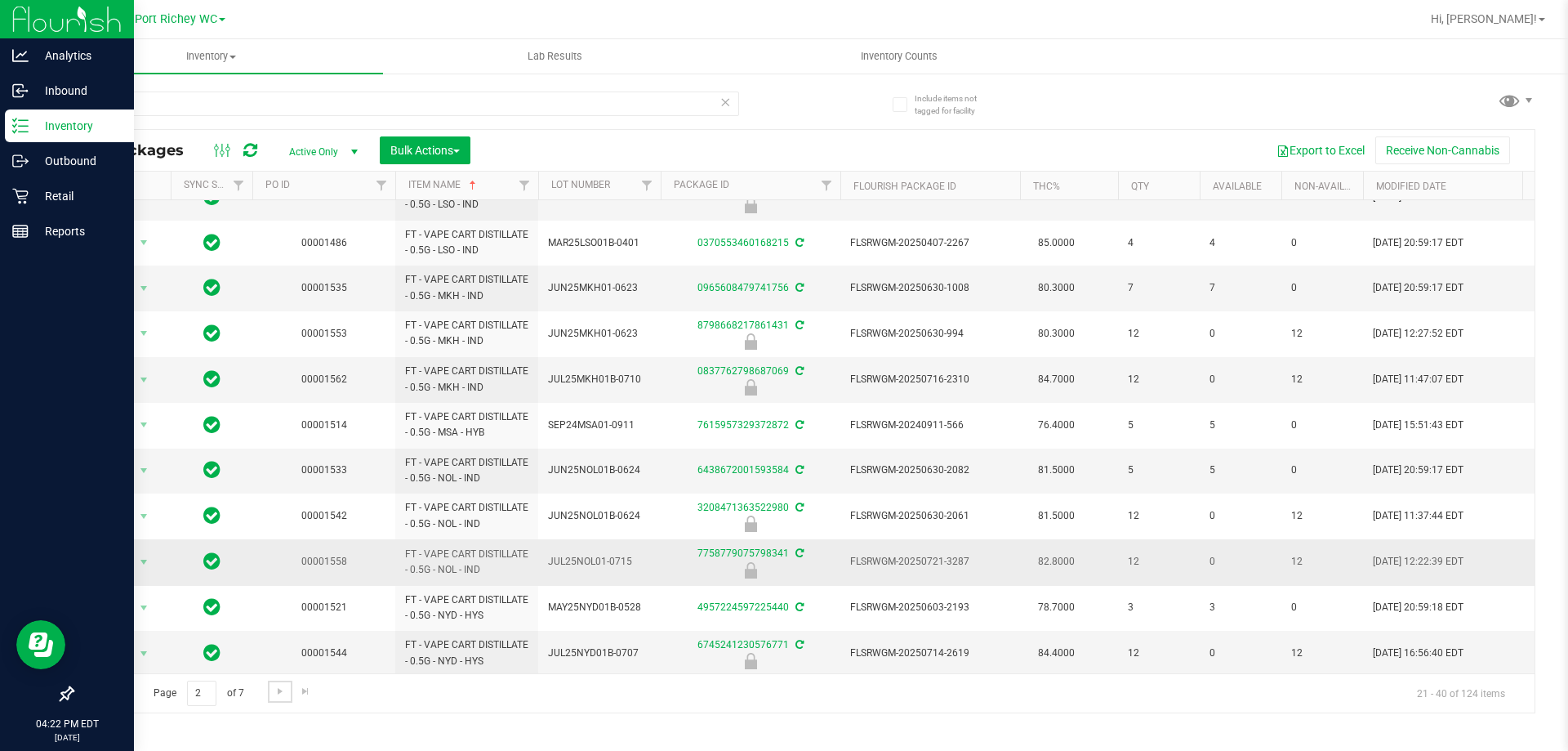
scroll to position [450, 0]
click at [284, 691] on span "Go to the next page" at bounding box center [281, 691] width 14 height 14
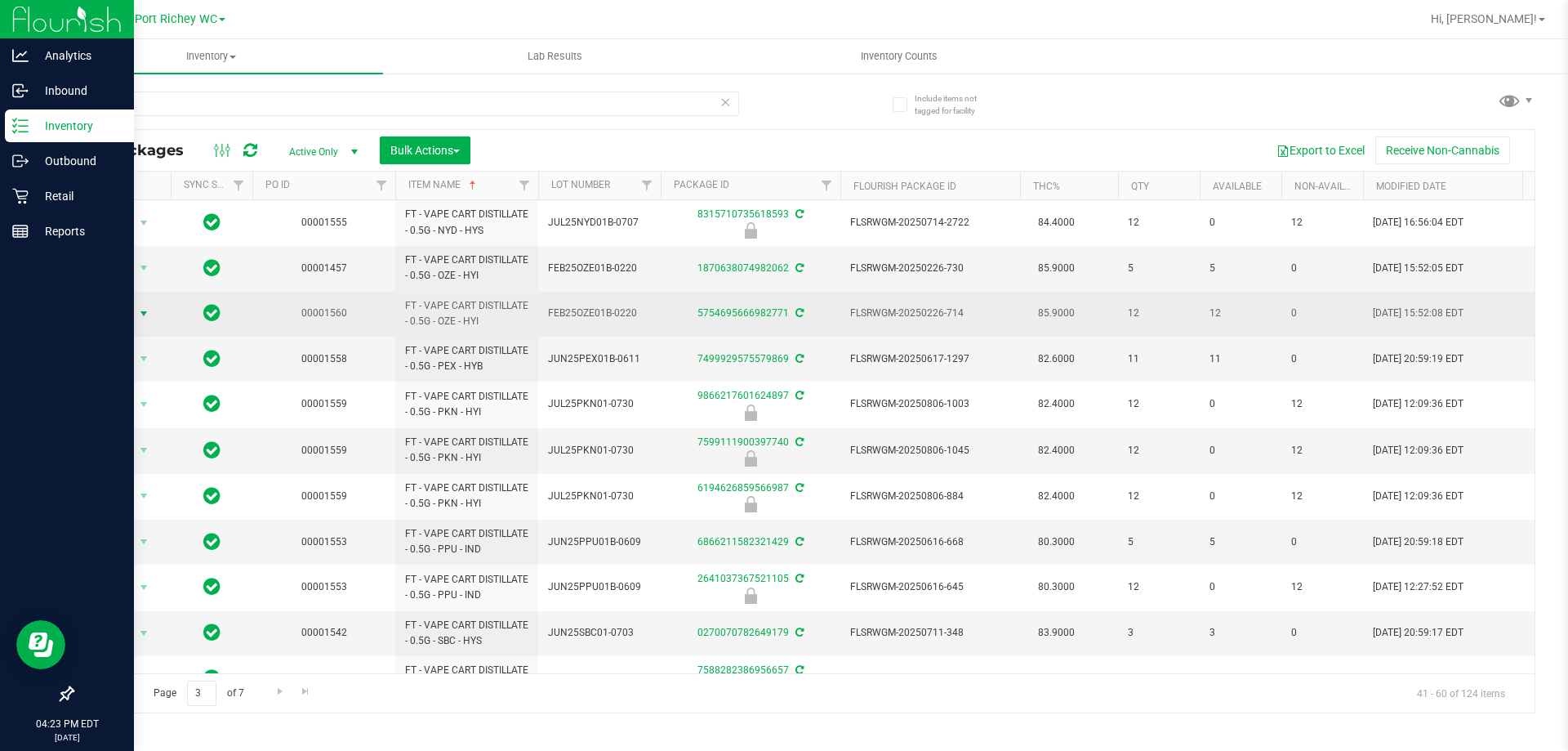
click at [145, 316] on span "select" at bounding box center [144, 314] width 14 height 14
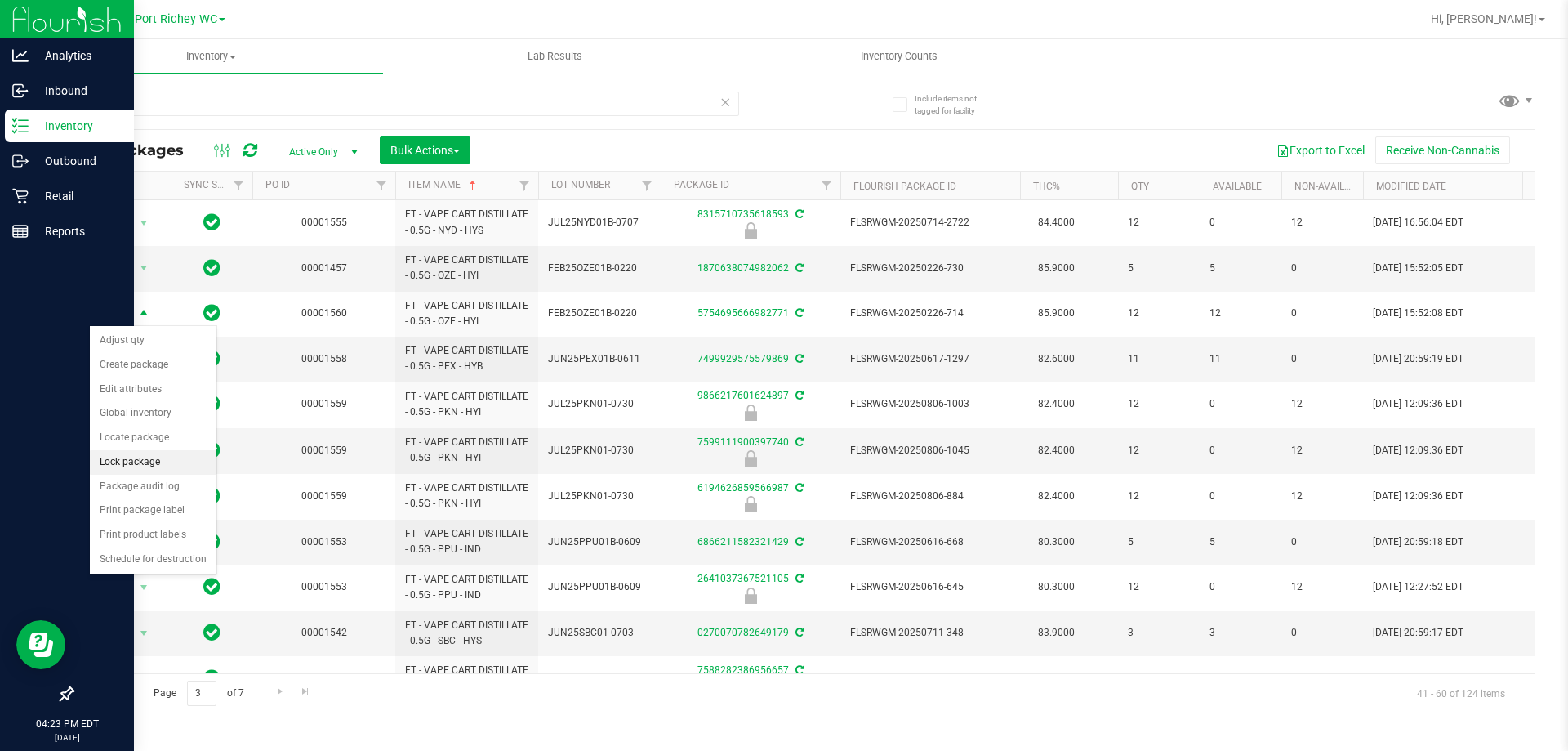
click at [131, 461] on li "Lock package" at bounding box center [153, 462] width 127 height 24
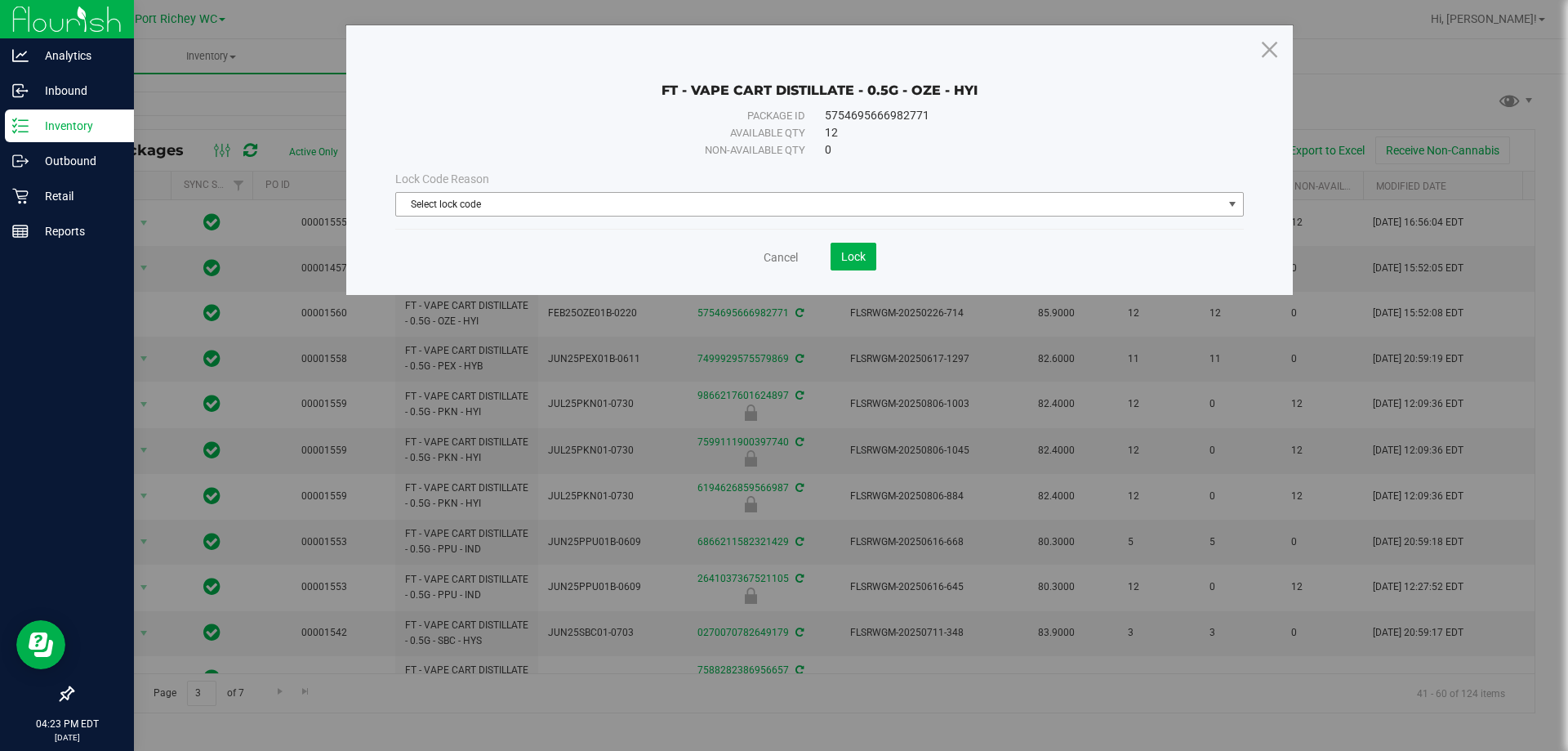
click at [474, 204] on span "Select lock code" at bounding box center [809, 204] width 827 height 23
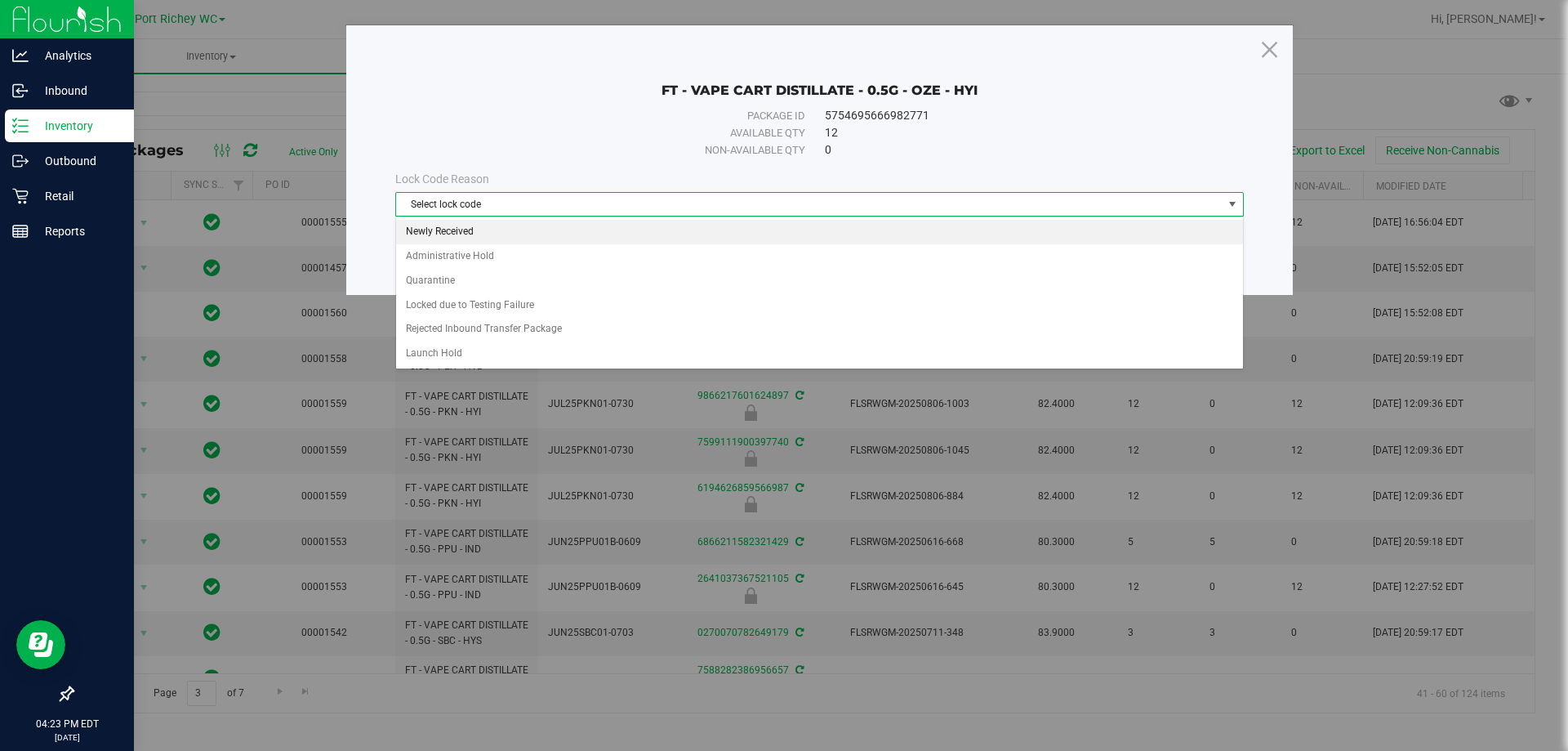
click at [437, 233] on li "Newly Received" at bounding box center [819, 231] width 847 height 24
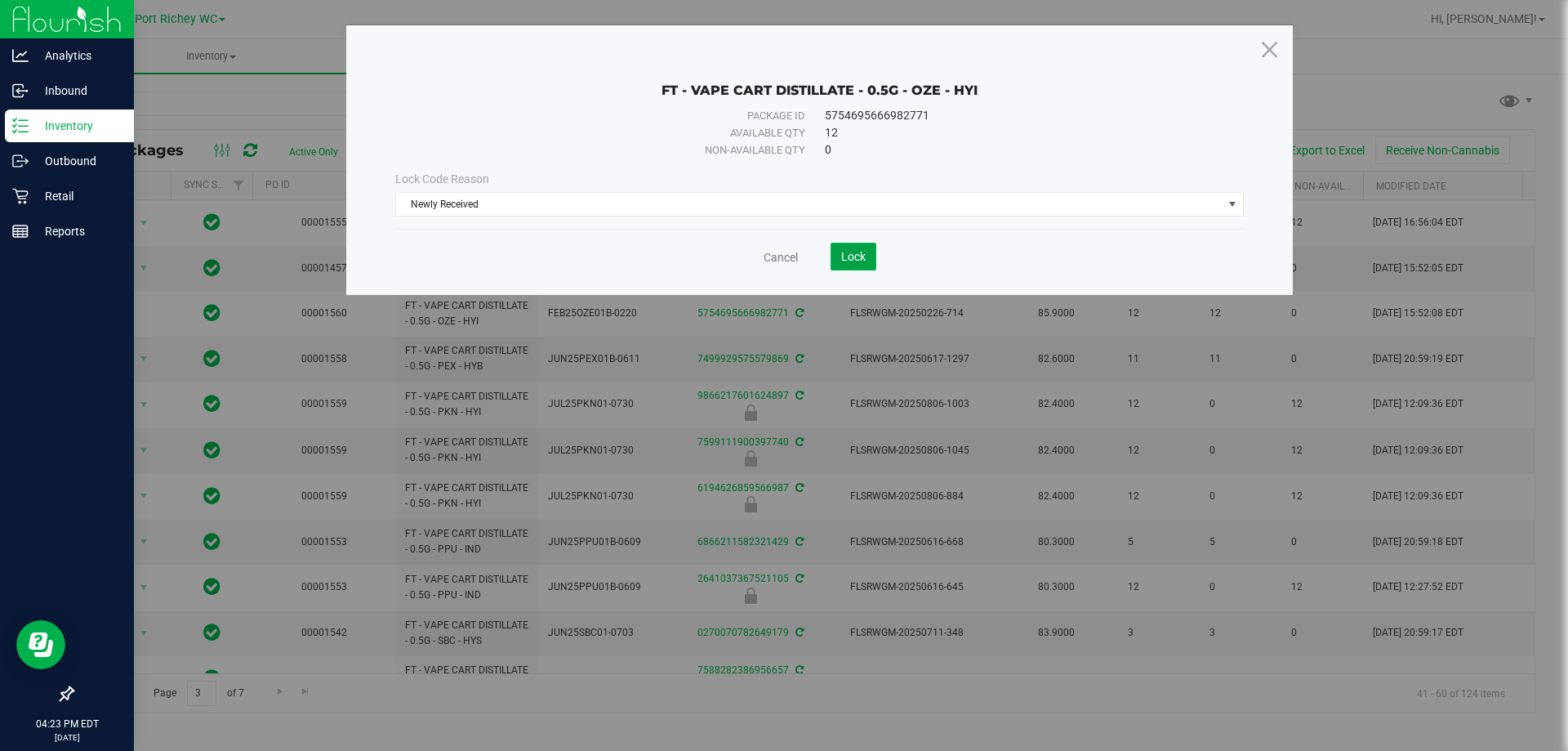
click at [845, 247] on button "Lock" at bounding box center [853, 256] width 45 height 28
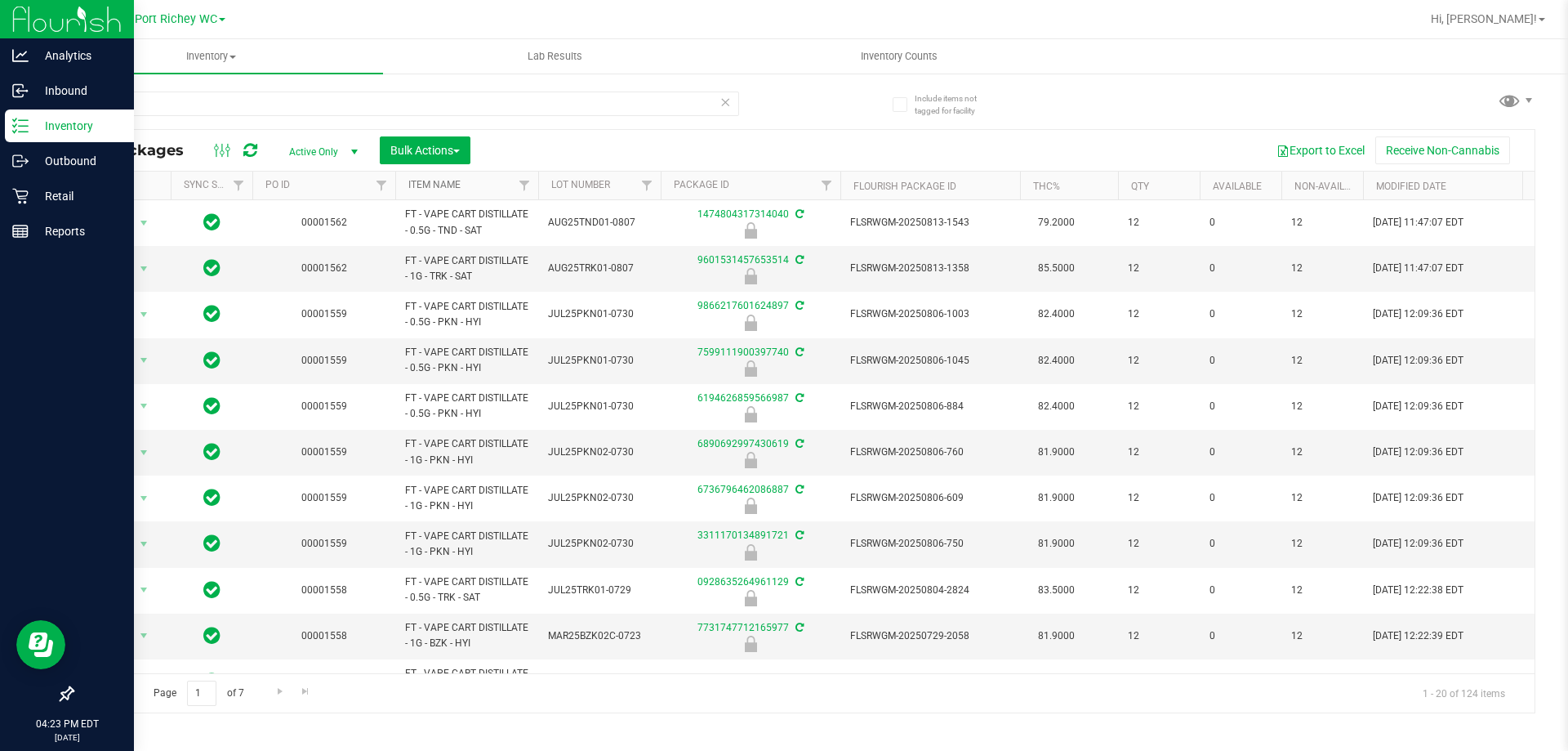
click at [433, 186] on link "Item Name" at bounding box center [435, 185] width 52 height 12
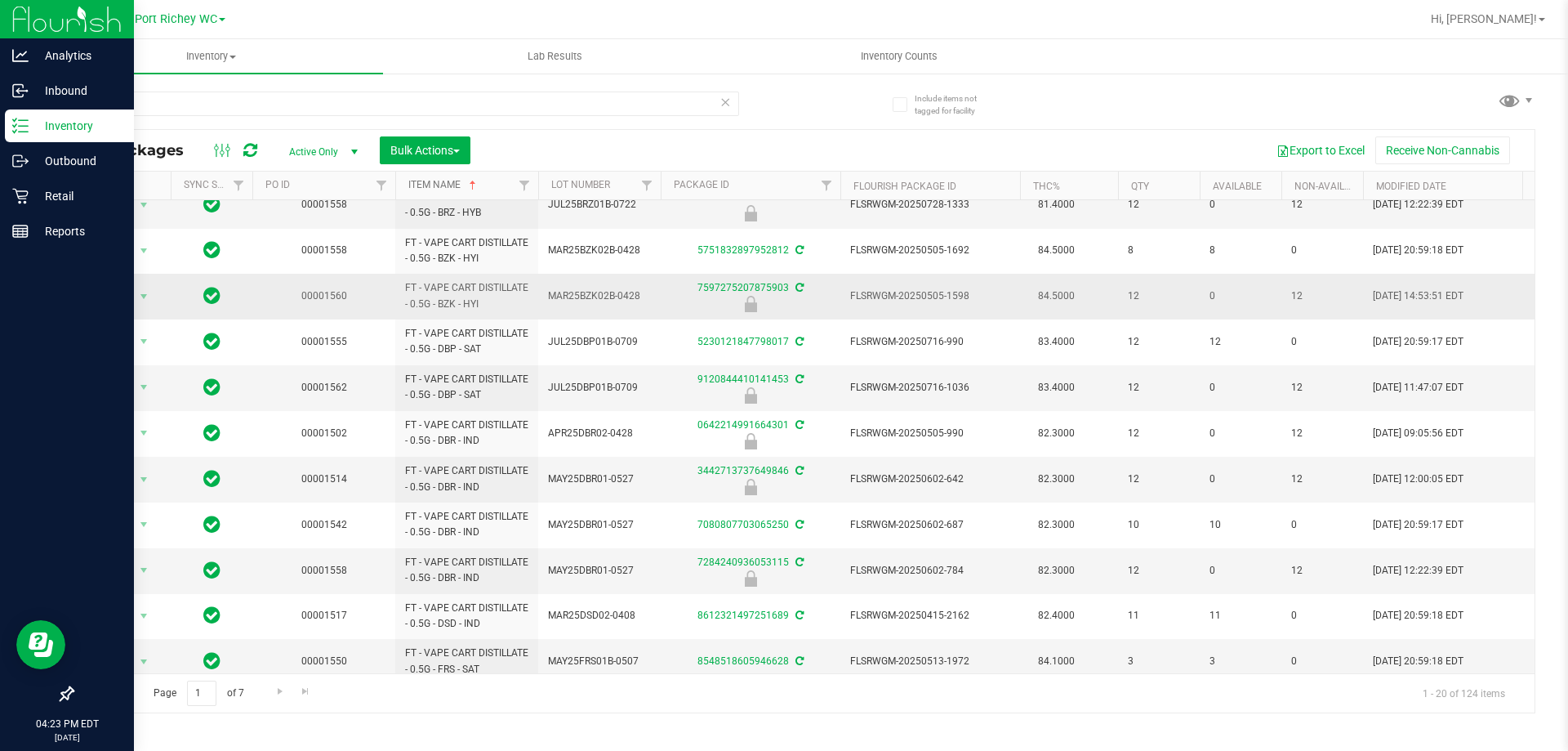
scroll to position [452, 0]
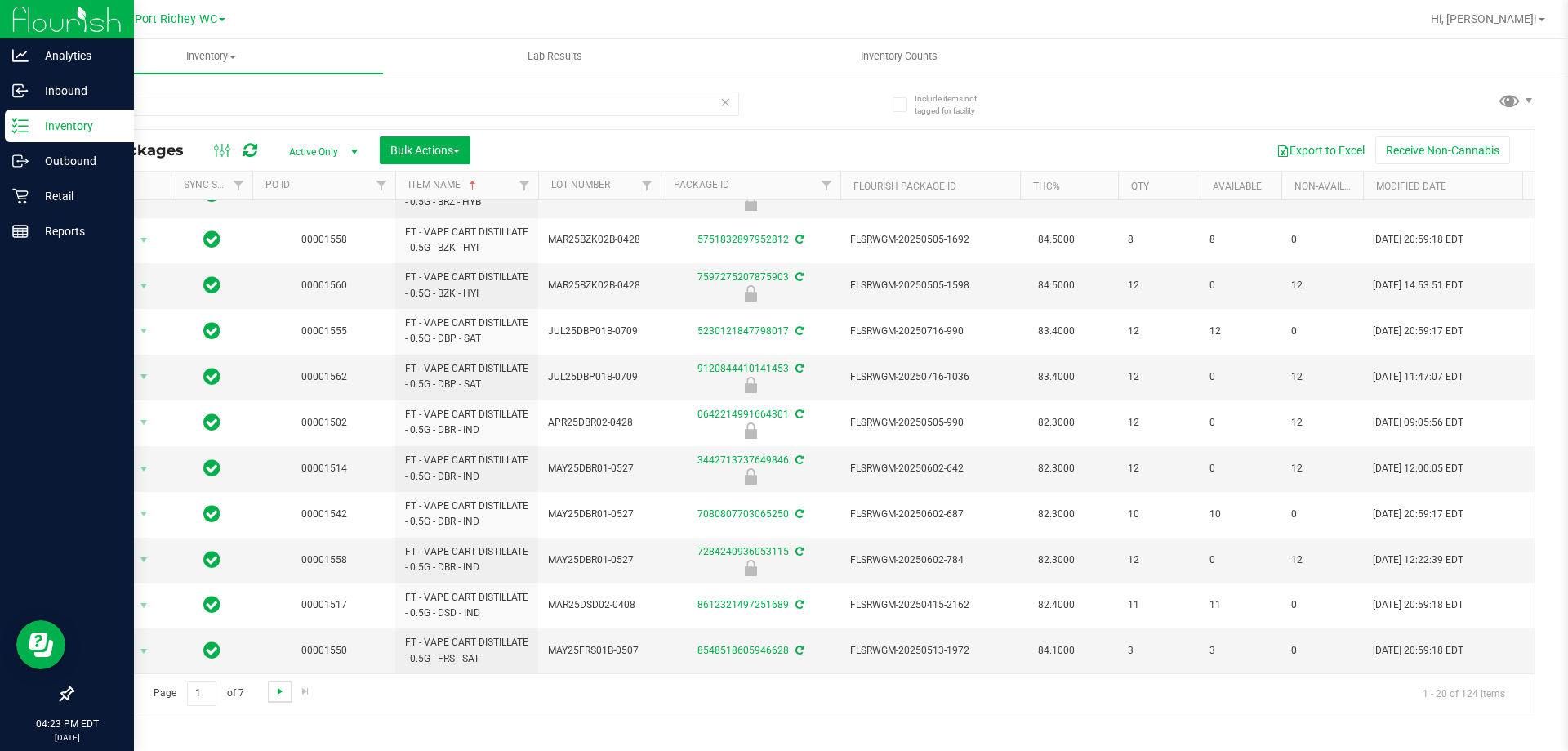
click at [275, 693] on span "Go to the next page" at bounding box center [281, 691] width 14 height 14
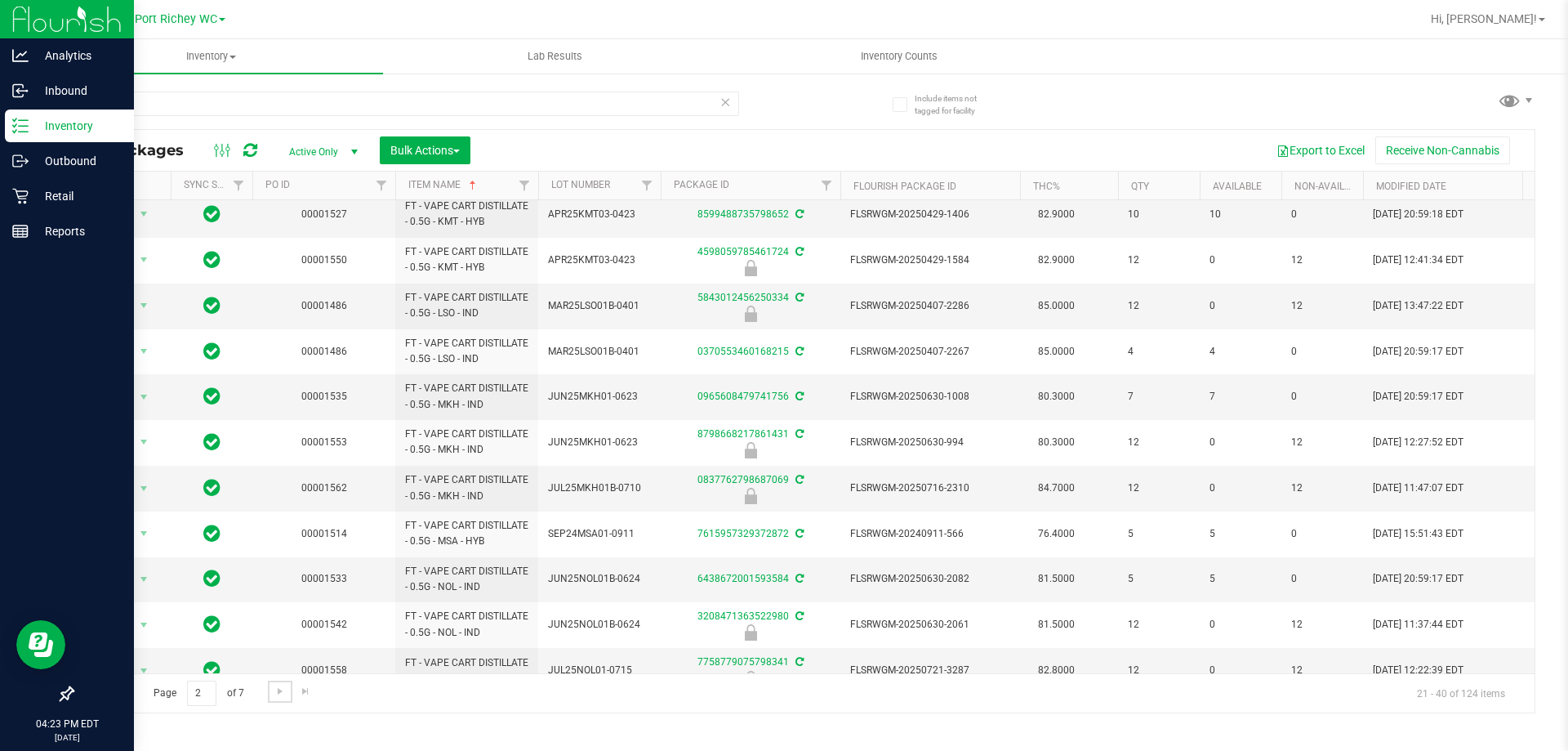
scroll to position [450, 0]
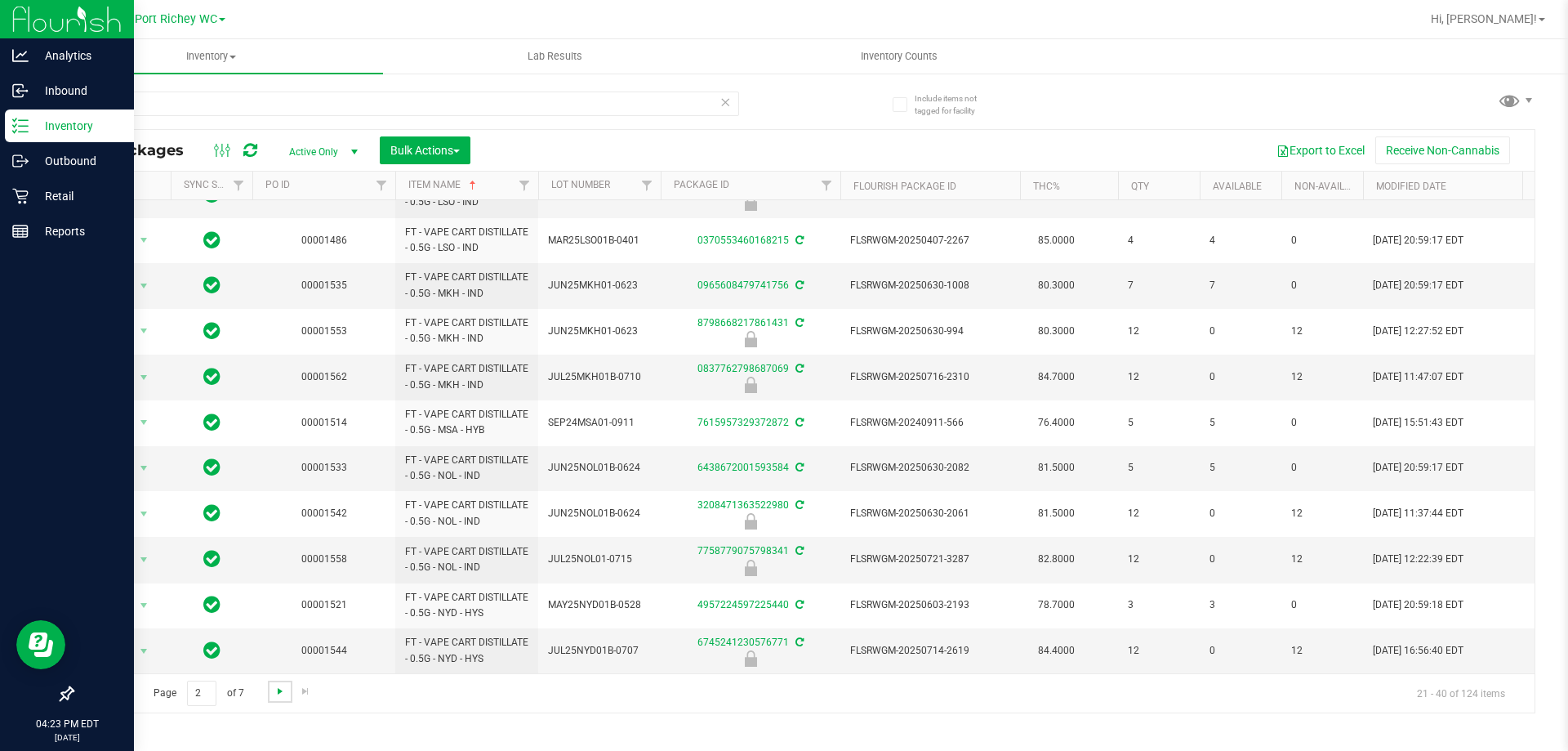
click at [278, 691] on span "Go to the next page" at bounding box center [281, 691] width 14 height 14
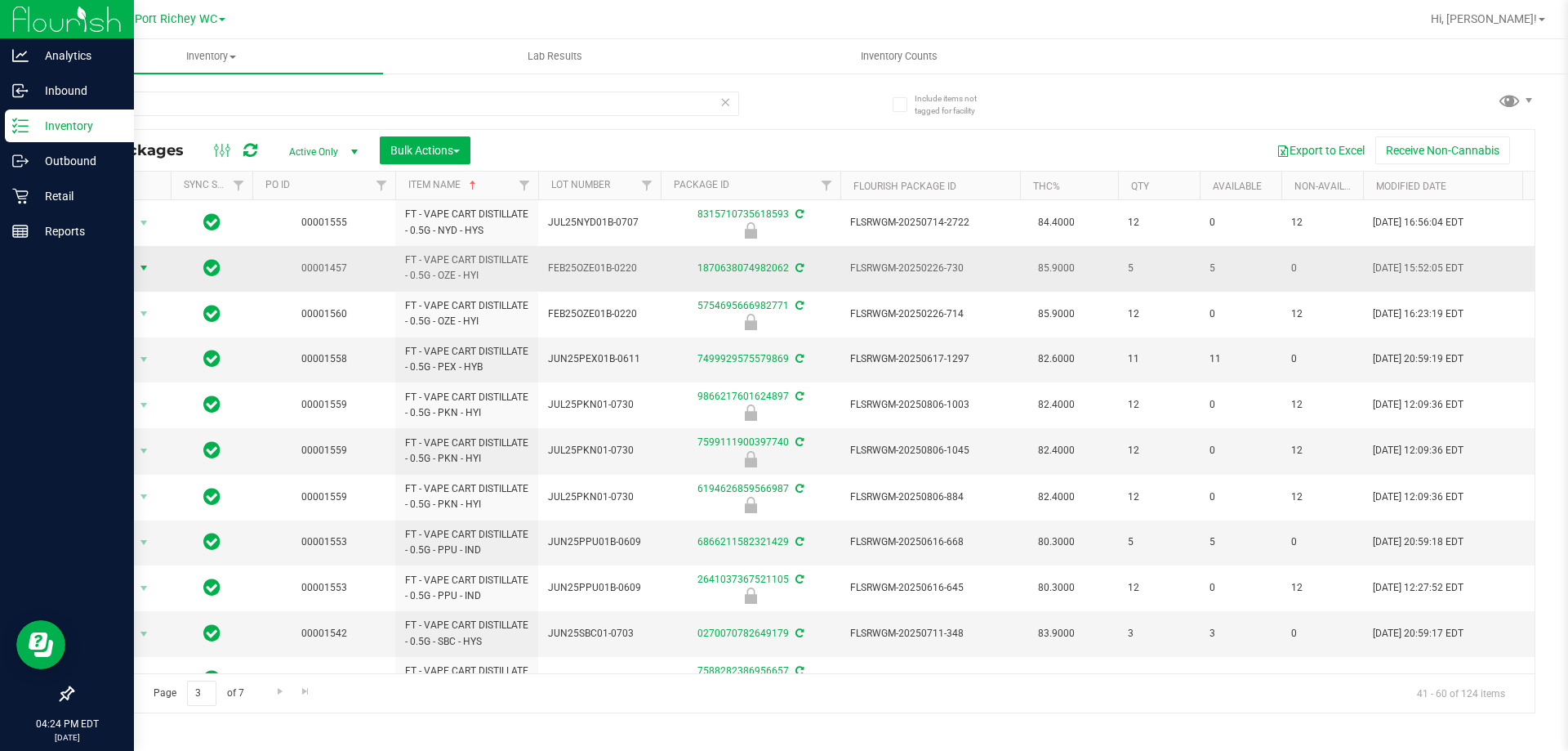
click at [138, 270] on span "select" at bounding box center [144, 268] width 14 height 14
click at [1141, 75] on div "bdt All Packages Active Only Active Only Lab Samples Locked All External Intern…" at bounding box center [803, 394] width 1463 height 637
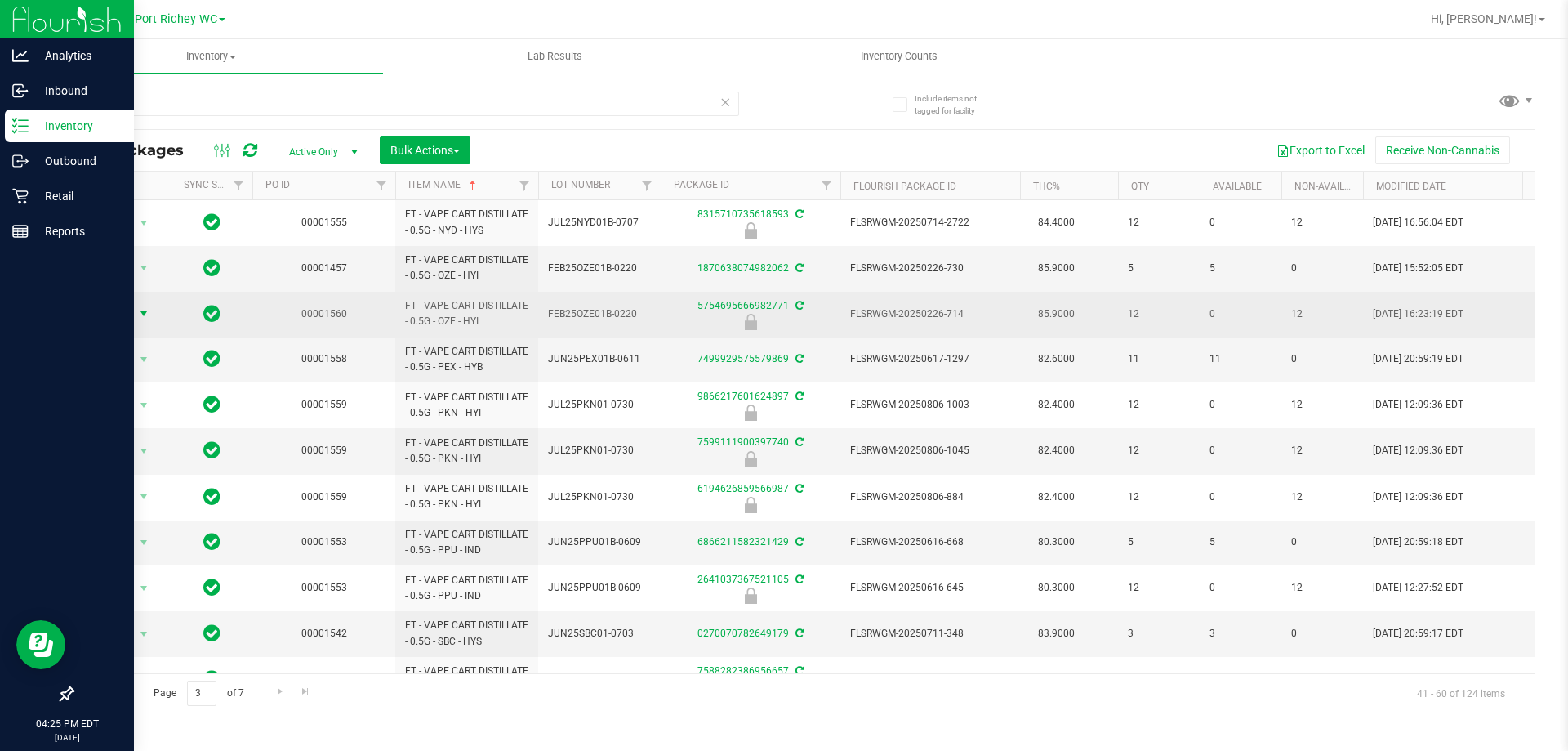
click at [140, 321] on span "select" at bounding box center [143, 314] width 20 height 23
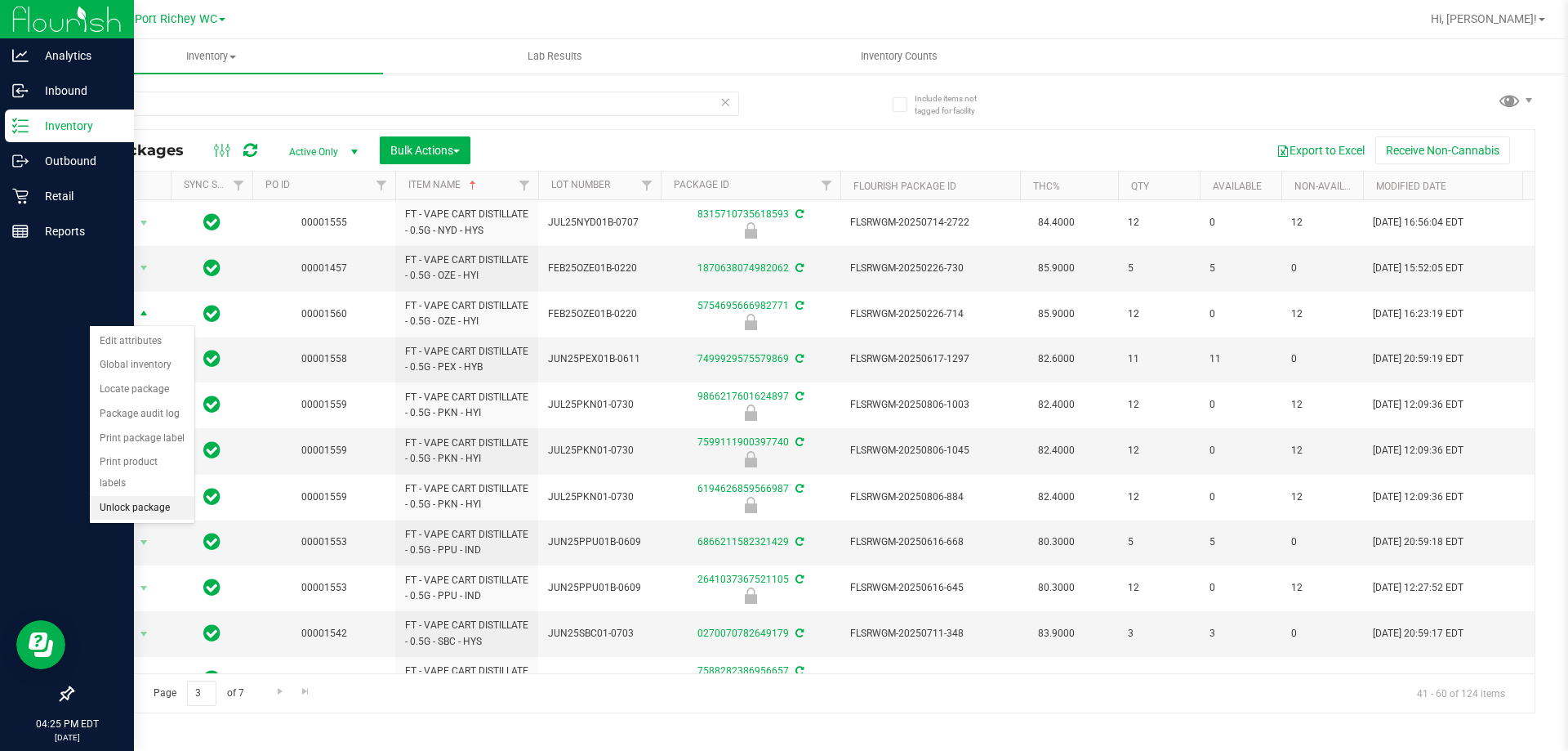
click at [147, 496] on li "Unlock package" at bounding box center [142, 507] width 105 height 24
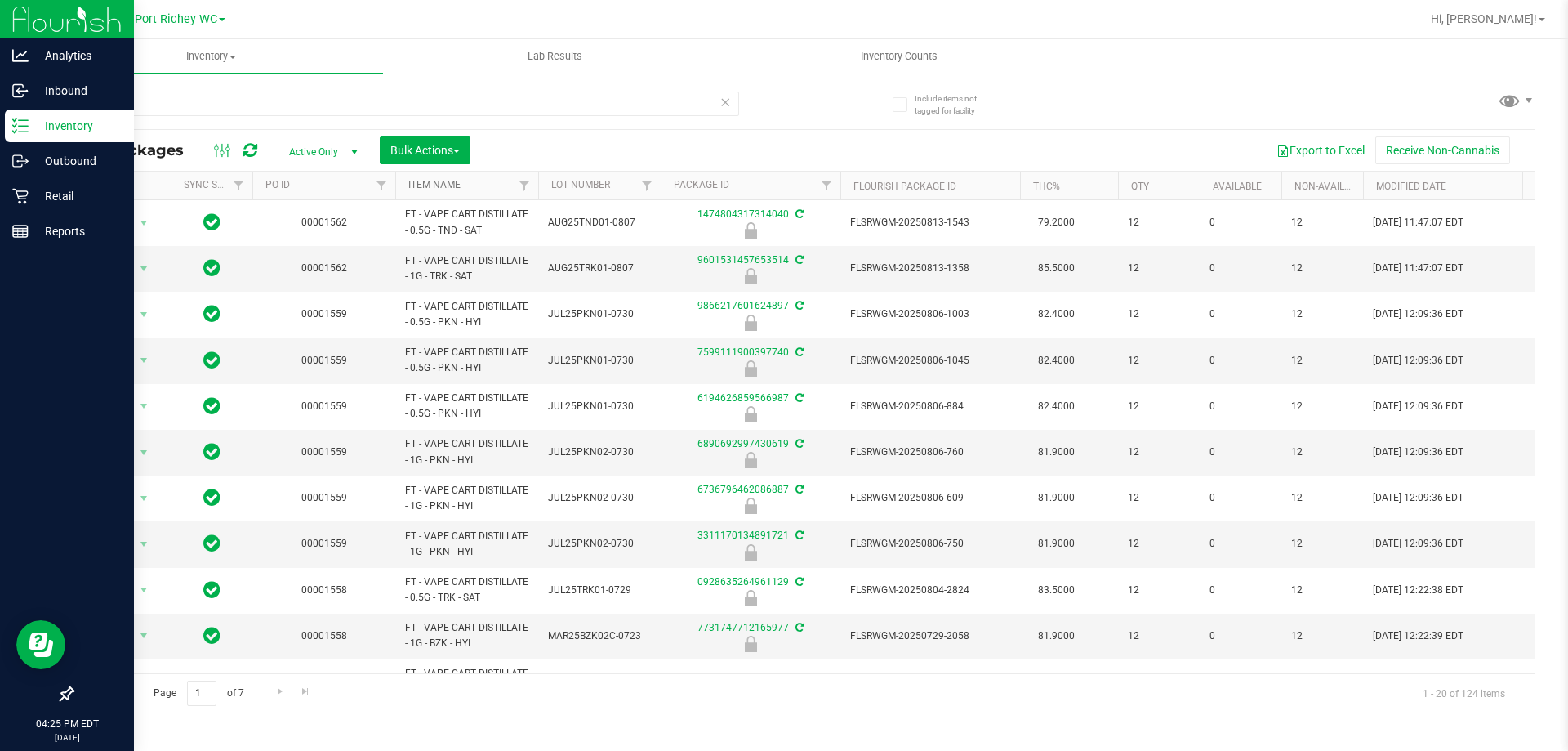
click at [444, 188] on link "Item Name" at bounding box center [435, 185] width 52 height 12
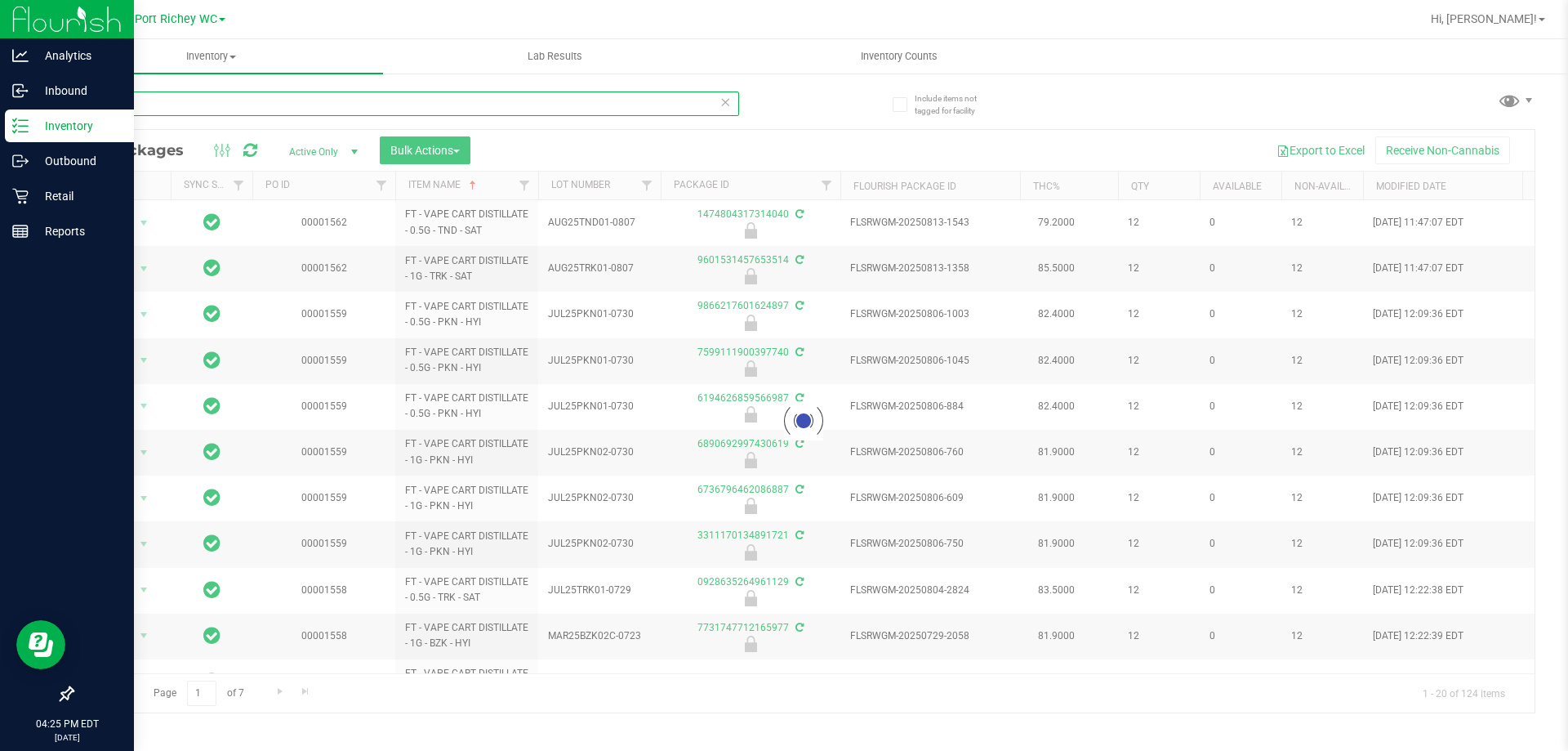
click at [205, 96] on input "bdt" at bounding box center [405, 104] width 667 height 24
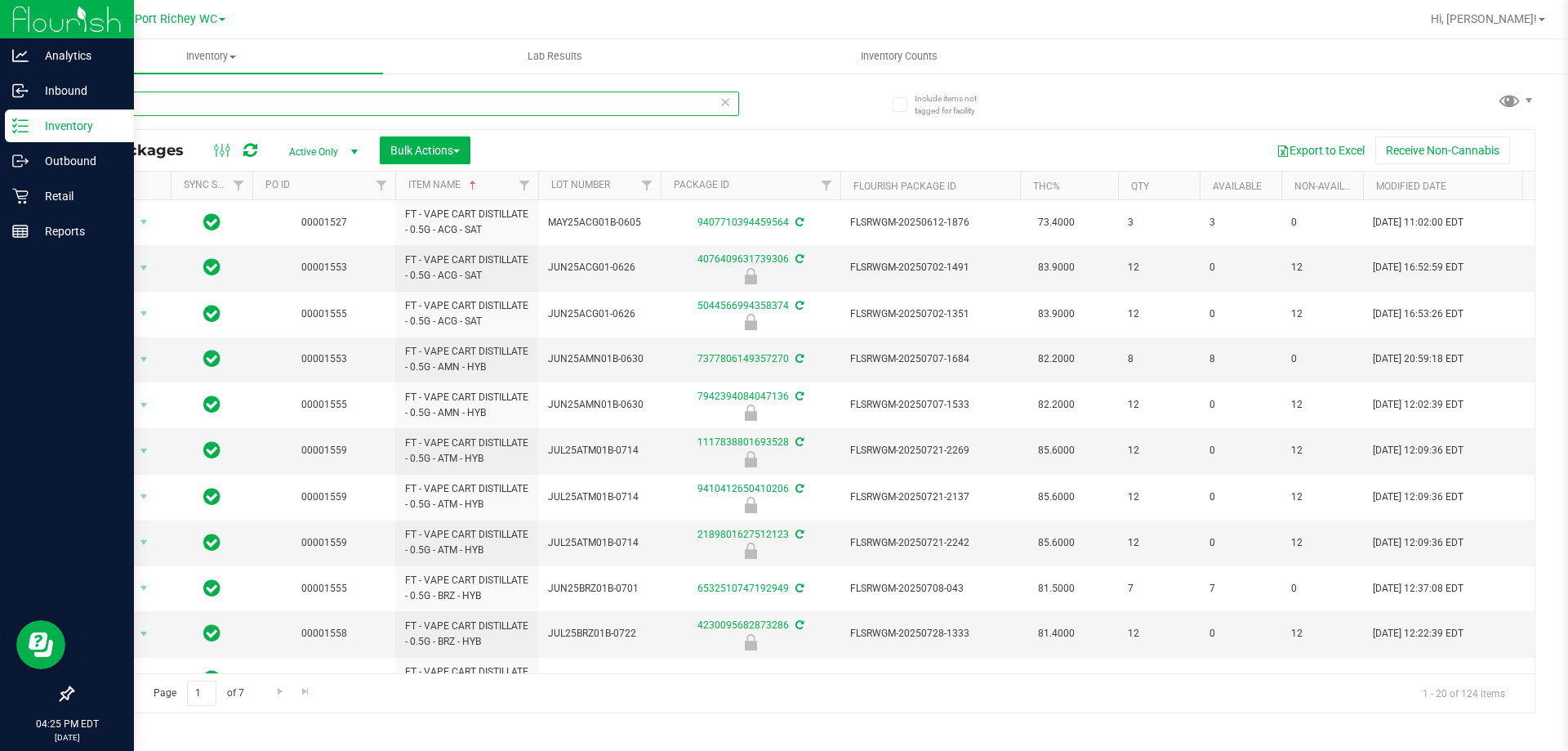
type input "b"
type input "oze"
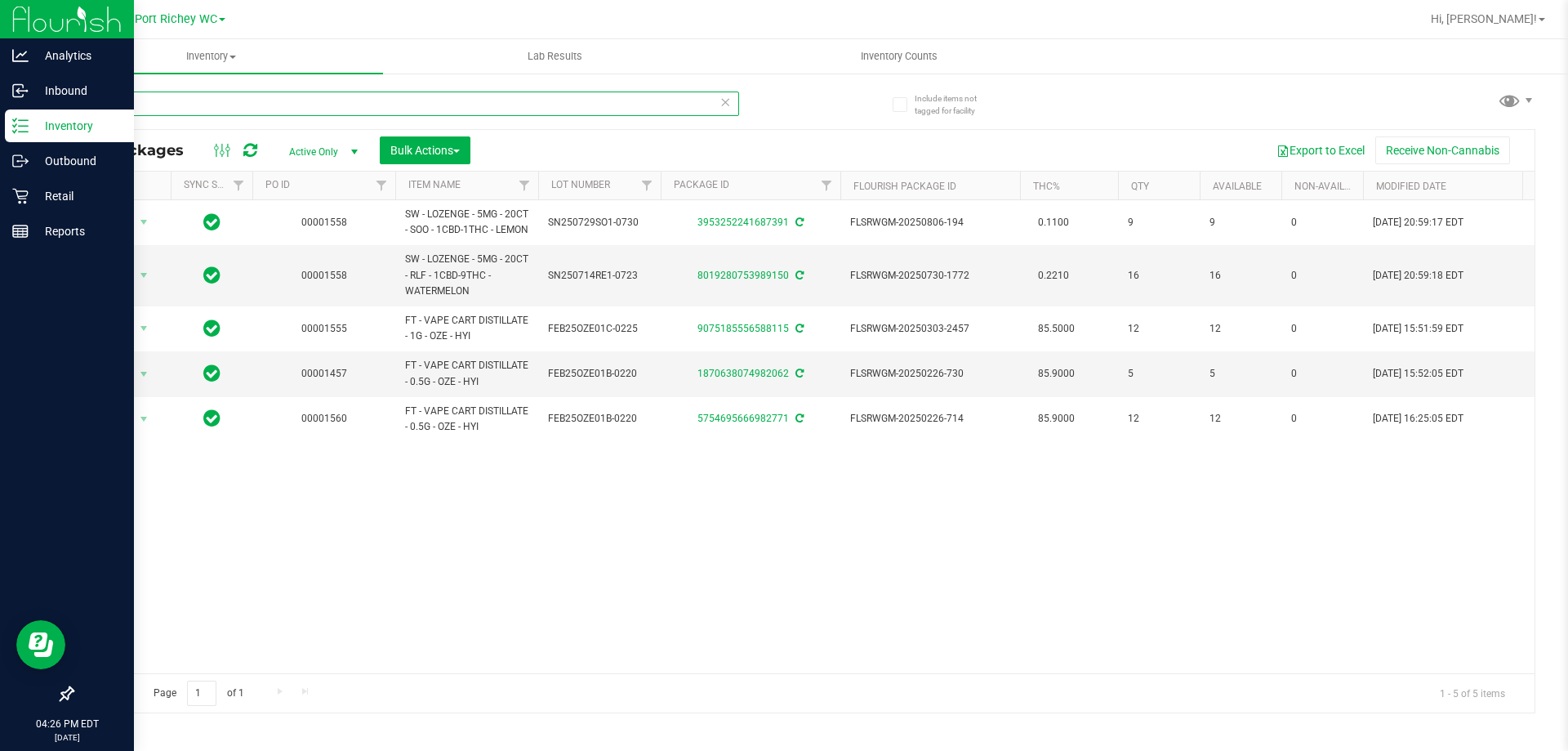
drag, startPoint x: 144, startPoint y: 104, endPoint x: 0, endPoint y: 141, distance: 148.7
click at [0, 141] on div "Analytics Inbound Inventory Outbound Retail Reports 04:26 PM EDT 08/19/2025 08/…" at bounding box center [784, 376] width 1568 height 751
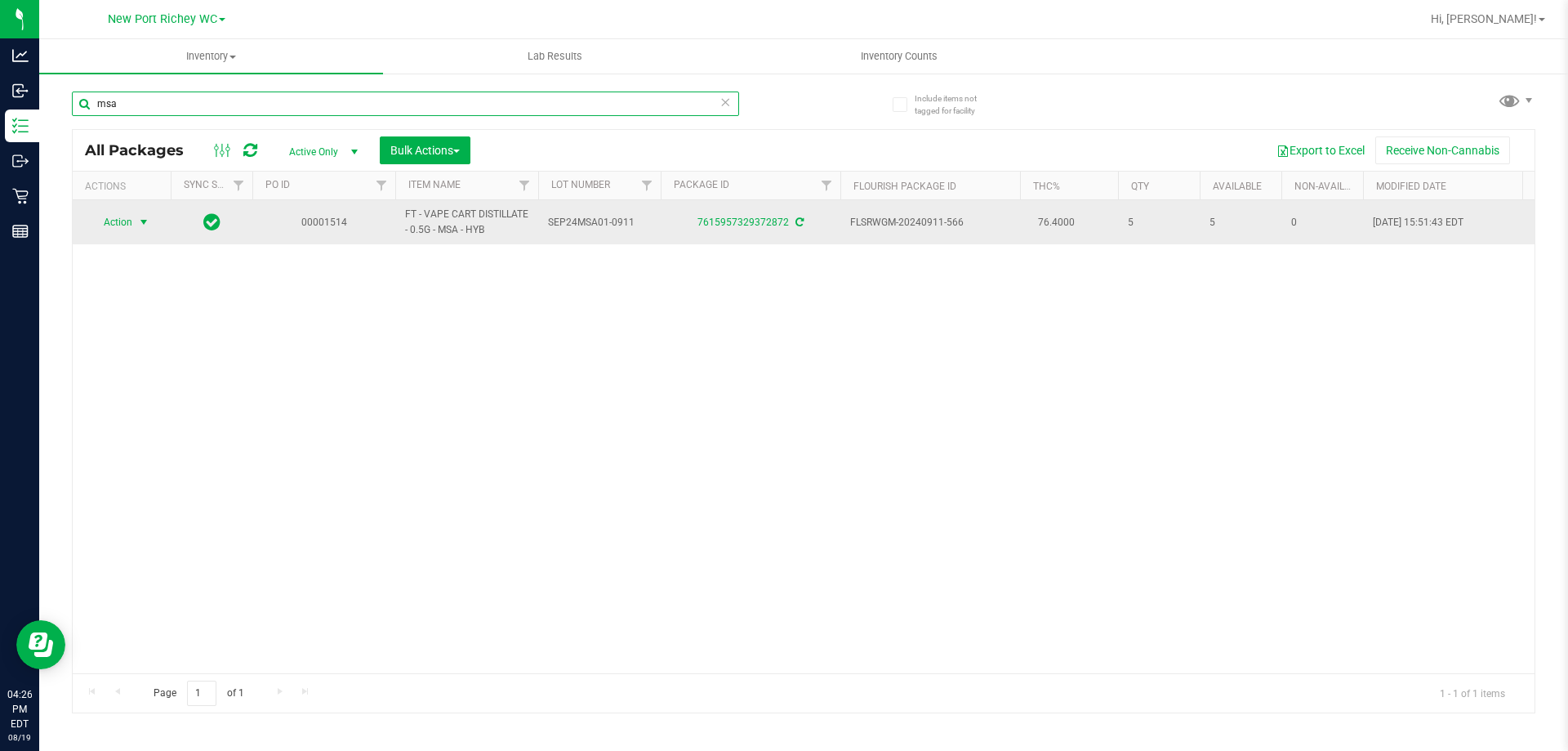
type input "msa"
click at [122, 225] on span "Action" at bounding box center [111, 223] width 45 height 23
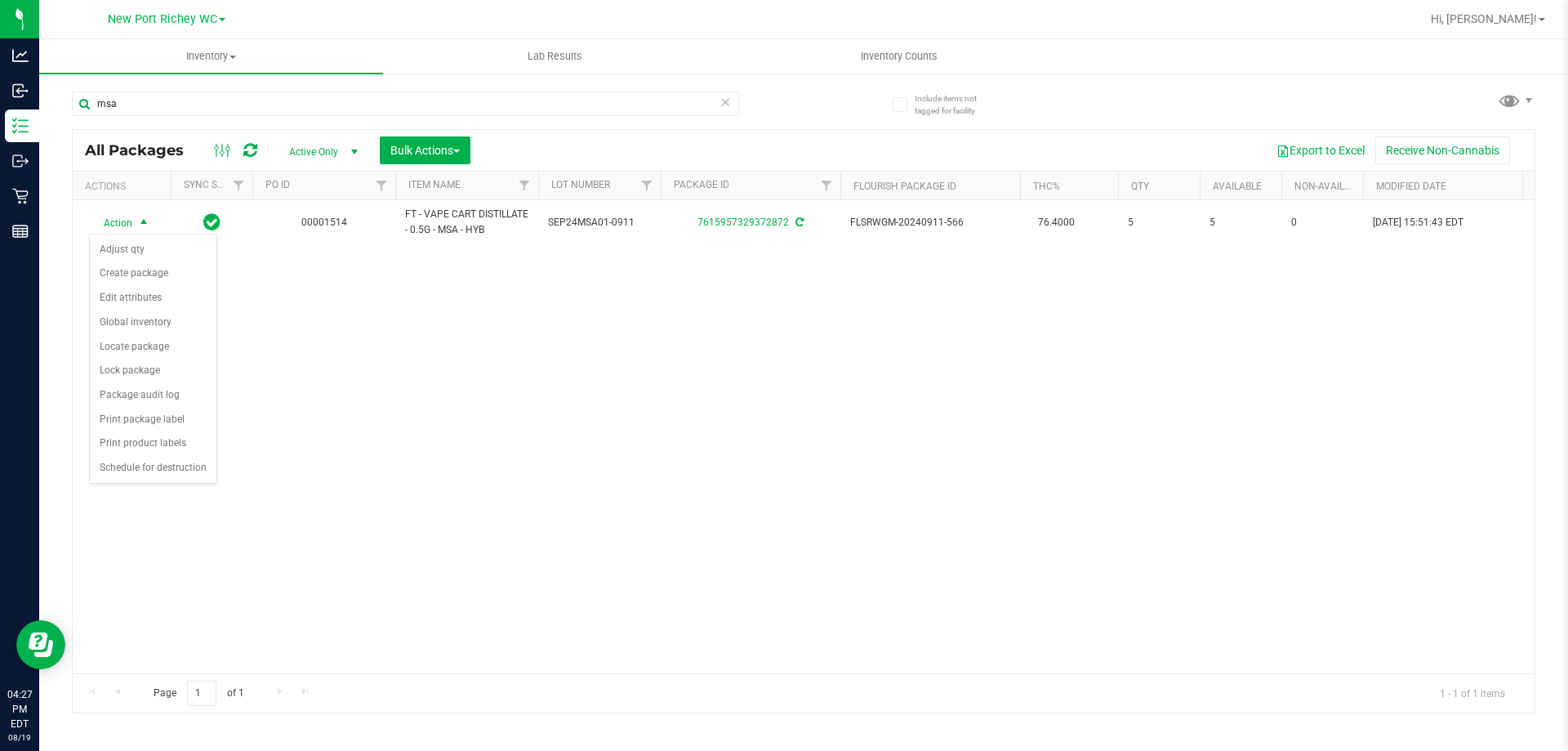
click at [452, 391] on div "Action Action Adjust qty Create package Edit attributes Global inventory Locate…" at bounding box center [803, 436] width 1462 height 473
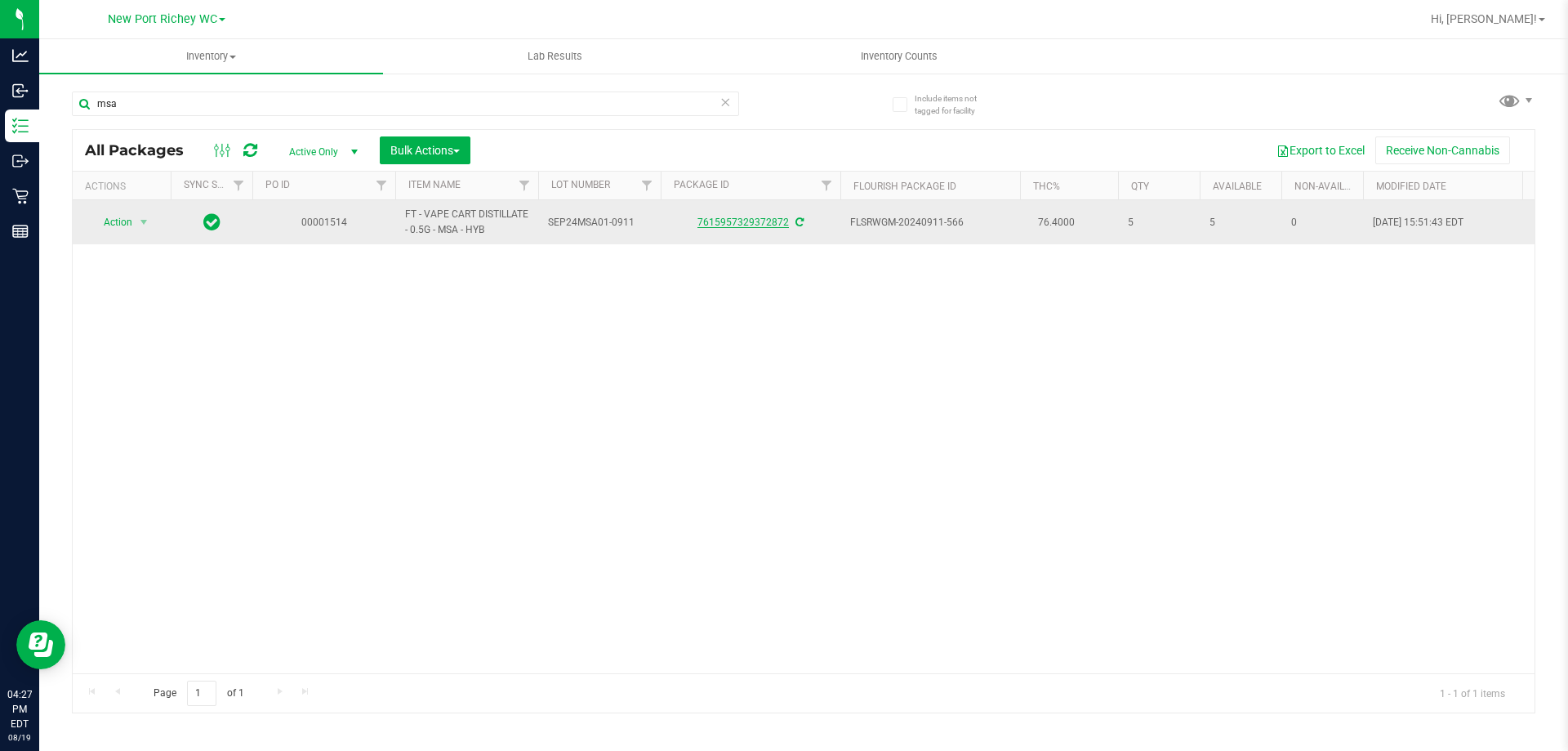
click at [744, 224] on link "7615957329372872" at bounding box center [743, 223] width 92 height 12
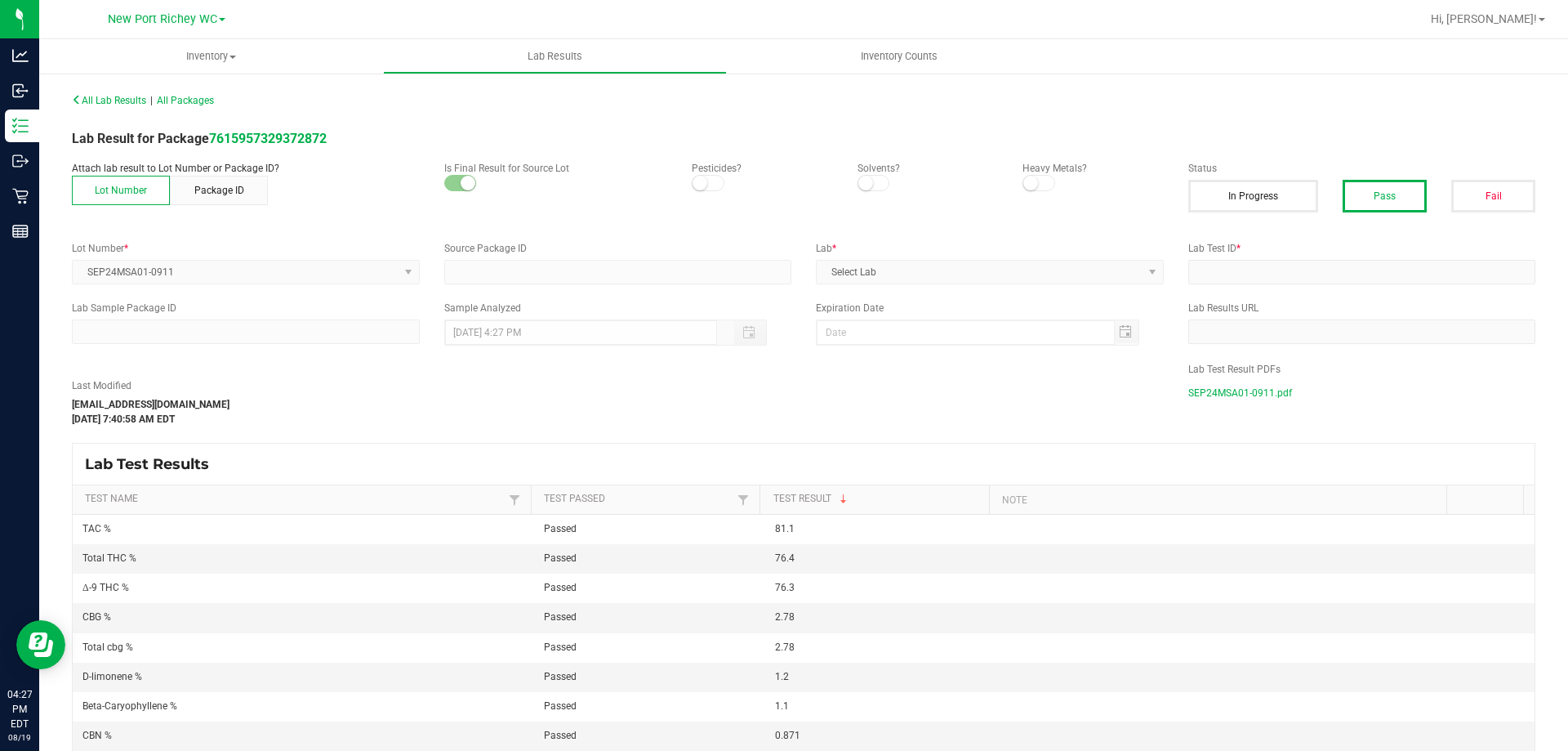
type input "7615957329372872"
type input "II12008-04"
type input "09/16/2024 9:48 AM"
click at [231, 134] on strong "7615957329372872" at bounding box center [268, 138] width 118 height 15
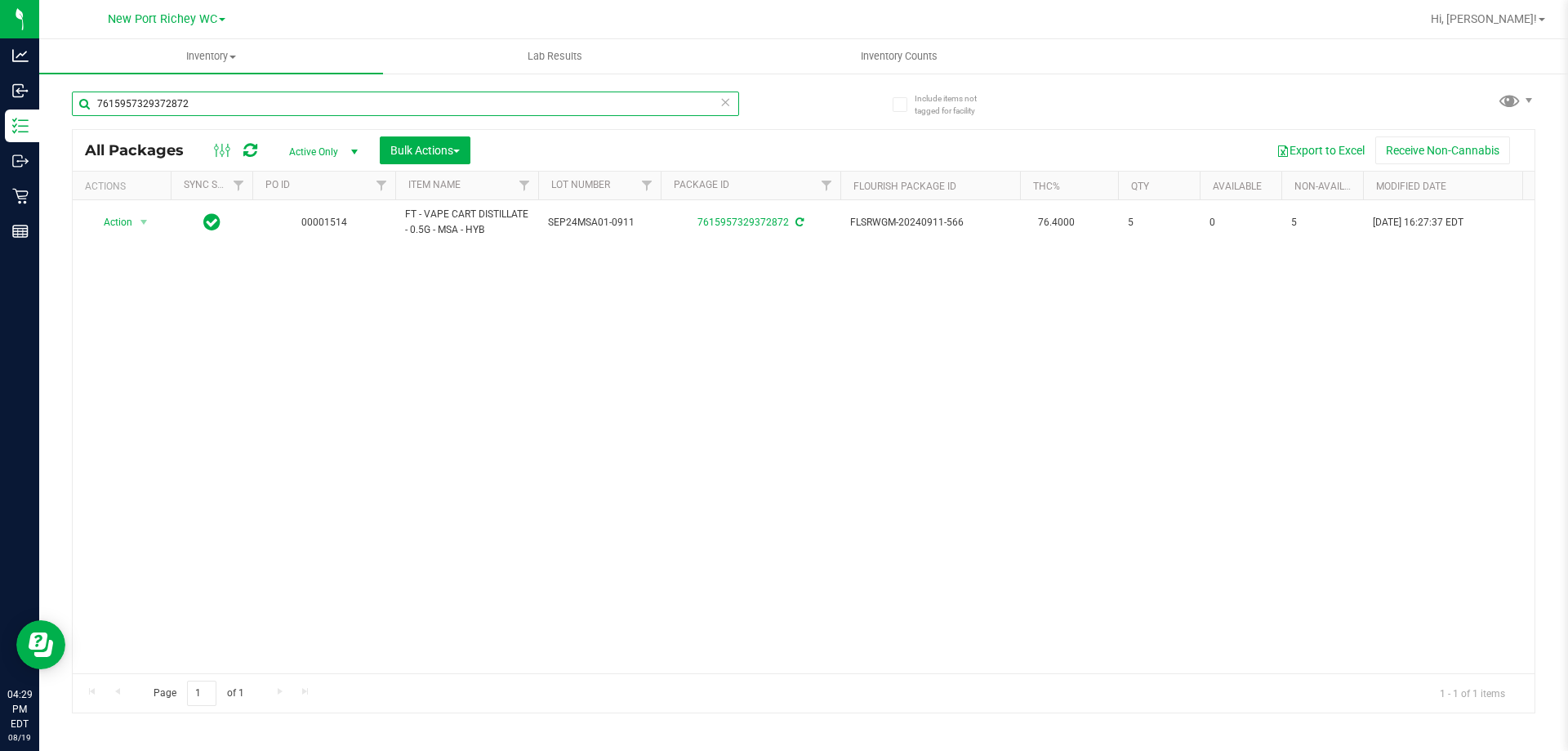
click at [339, 102] on input "7615957329372872" at bounding box center [405, 104] width 667 height 24
click at [337, 103] on input "7615957329372872" at bounding box center [405, 104] width 667 height 24
click at [255, 97] on input "7615957329372872" at bounding box center [405, 104] width 667 height 24
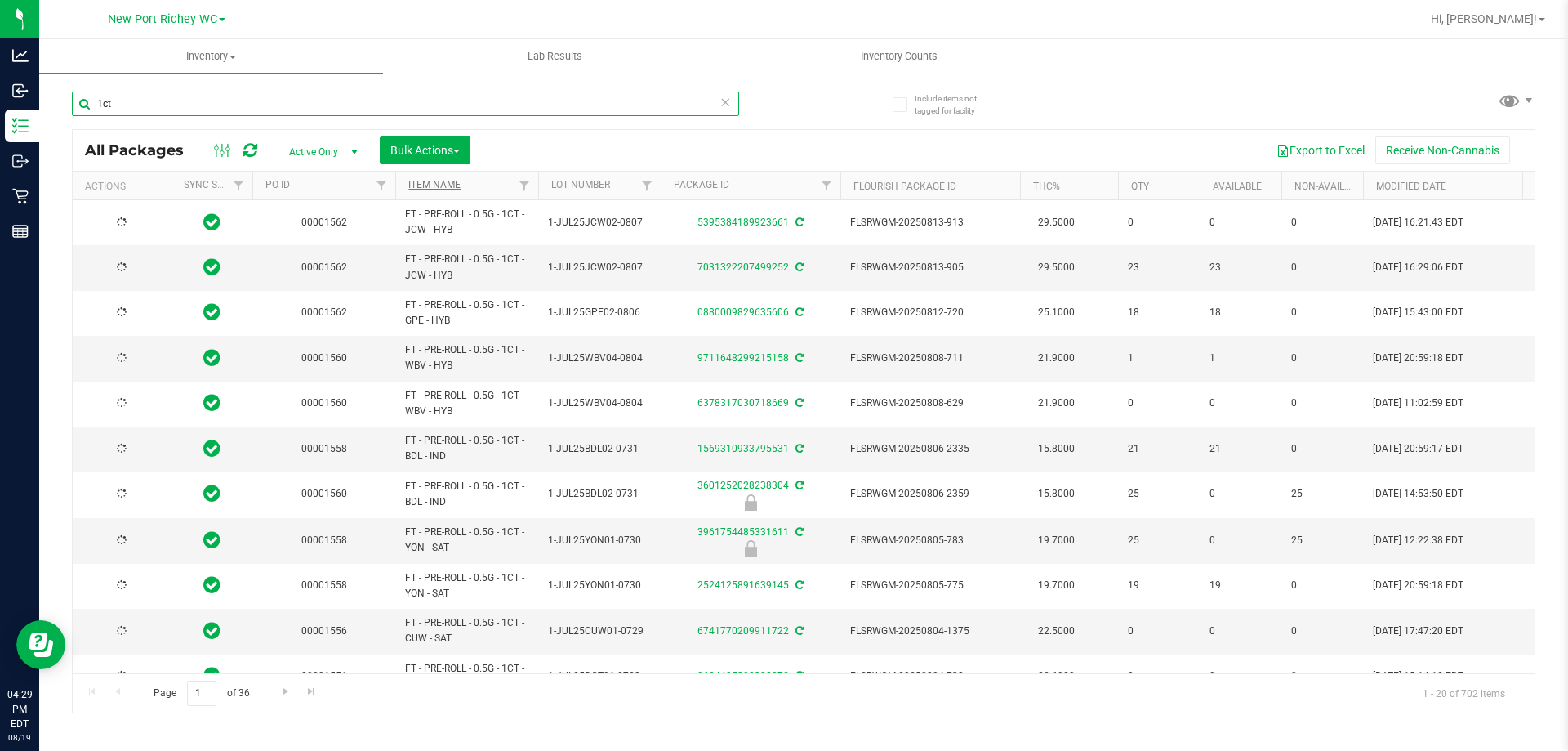
type input "1ct"
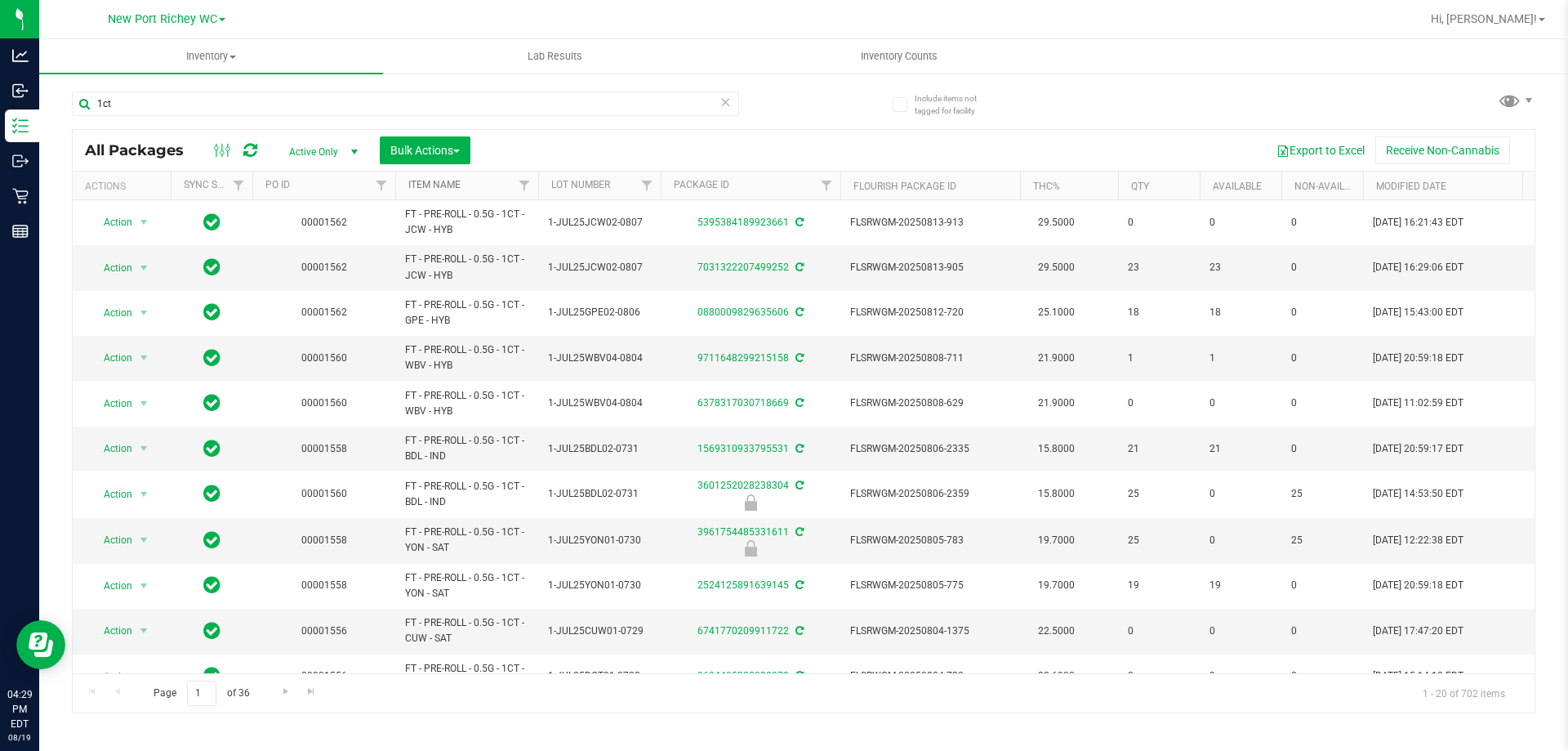
click at [423, 186] on link "Item Name" at bounding box center [435, 185] width 52 height 12
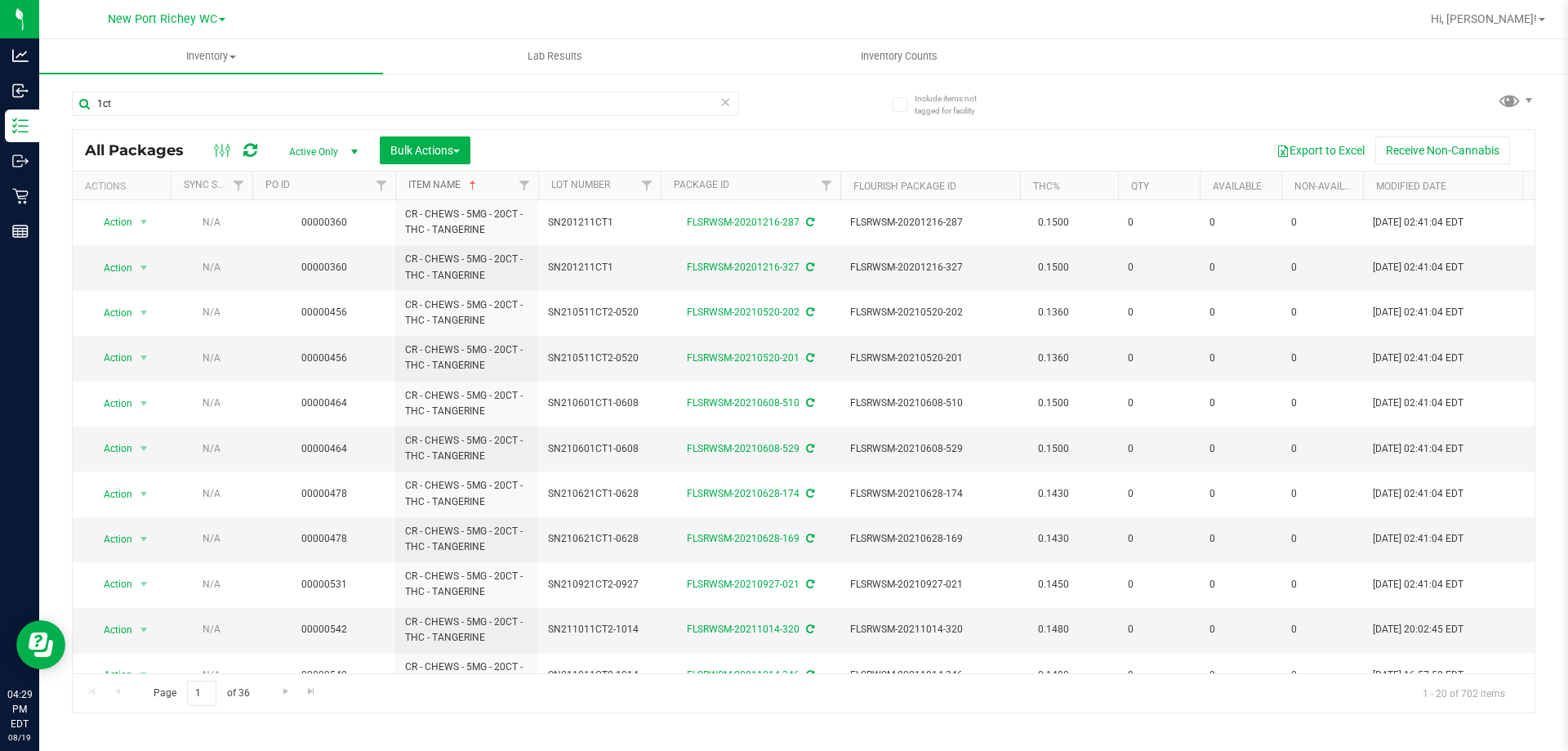
click at [424, 188] on link "Item Name" at bounding box center [443, 185] width 71 height 12
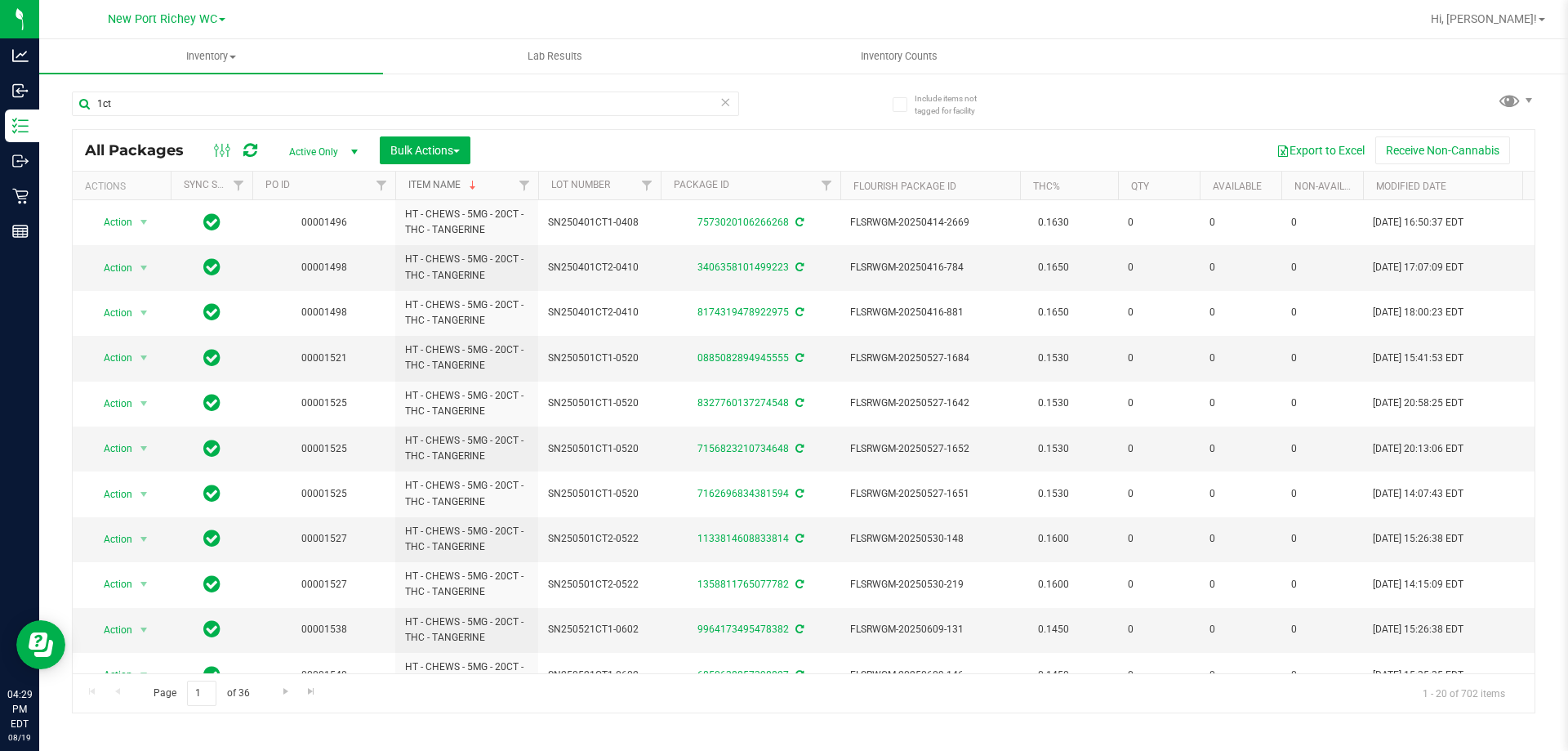
click at [413, 186] on link "Item Name" at bounding box center [443, 185] width 71 height 12
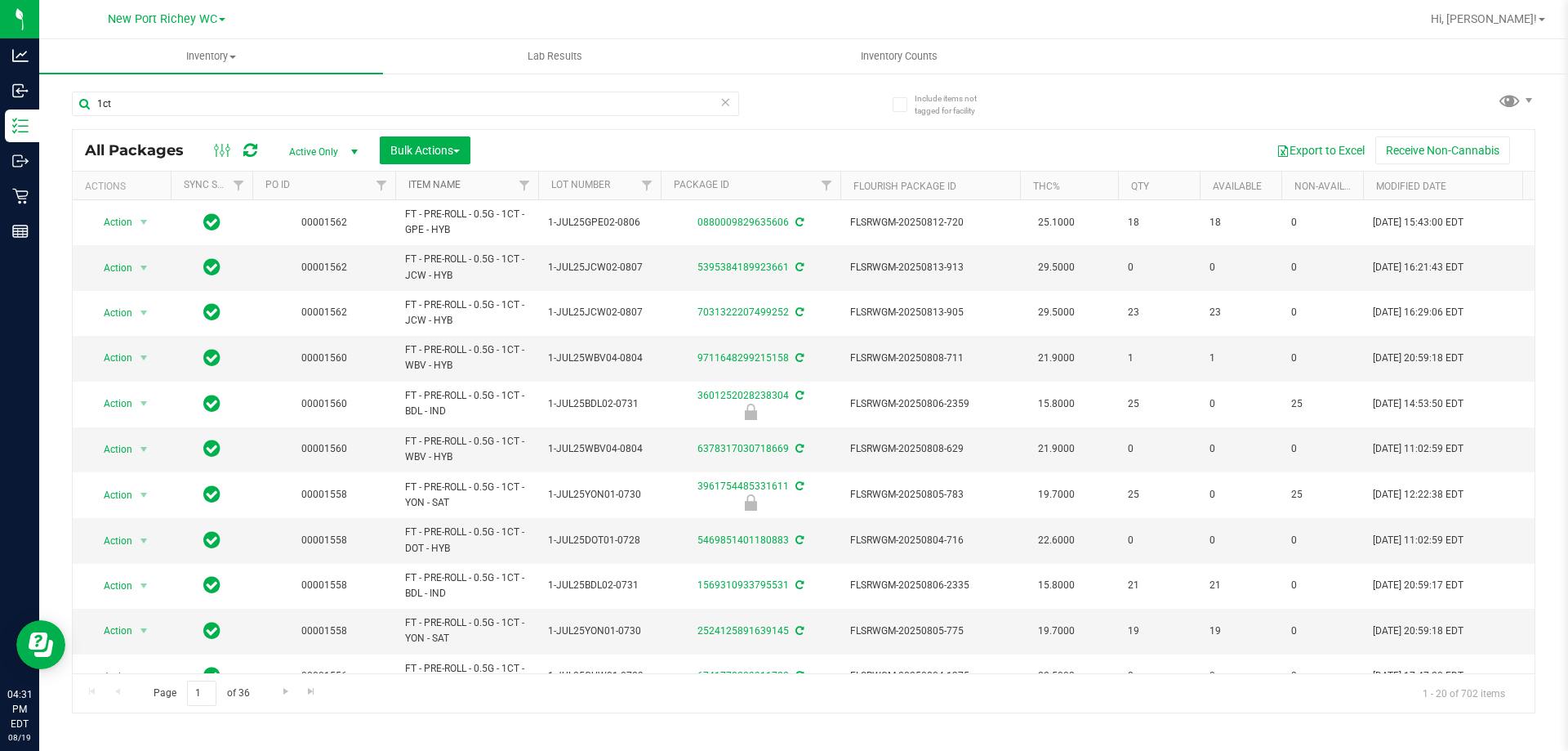
click at [437, 184] on link "Item Name" at bounding box center [435, 185] width 52 height 12
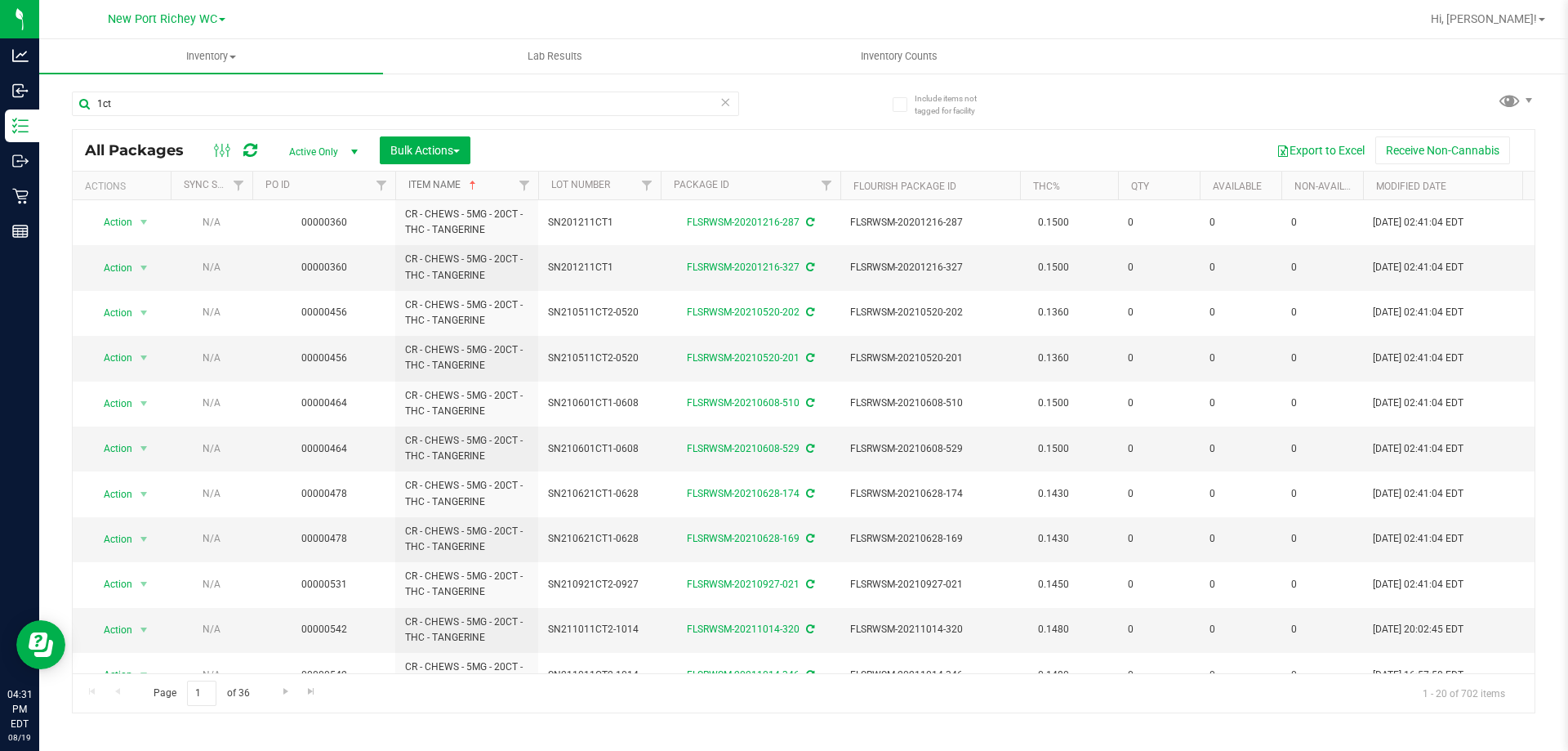
click at [445, 186] on link "Item Name" at bounding box center [443, 185] width 71 height 12
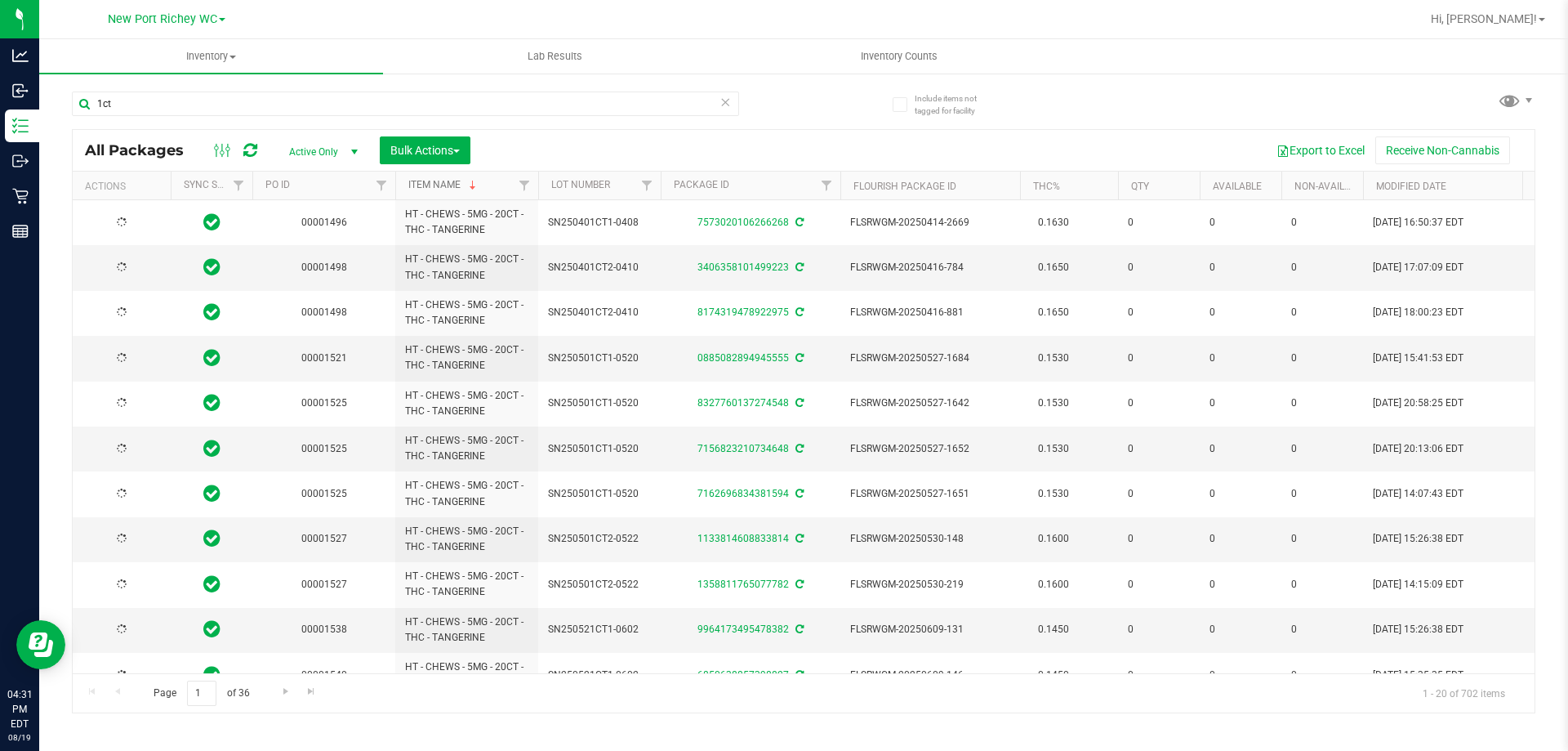
type input "[DATE]"
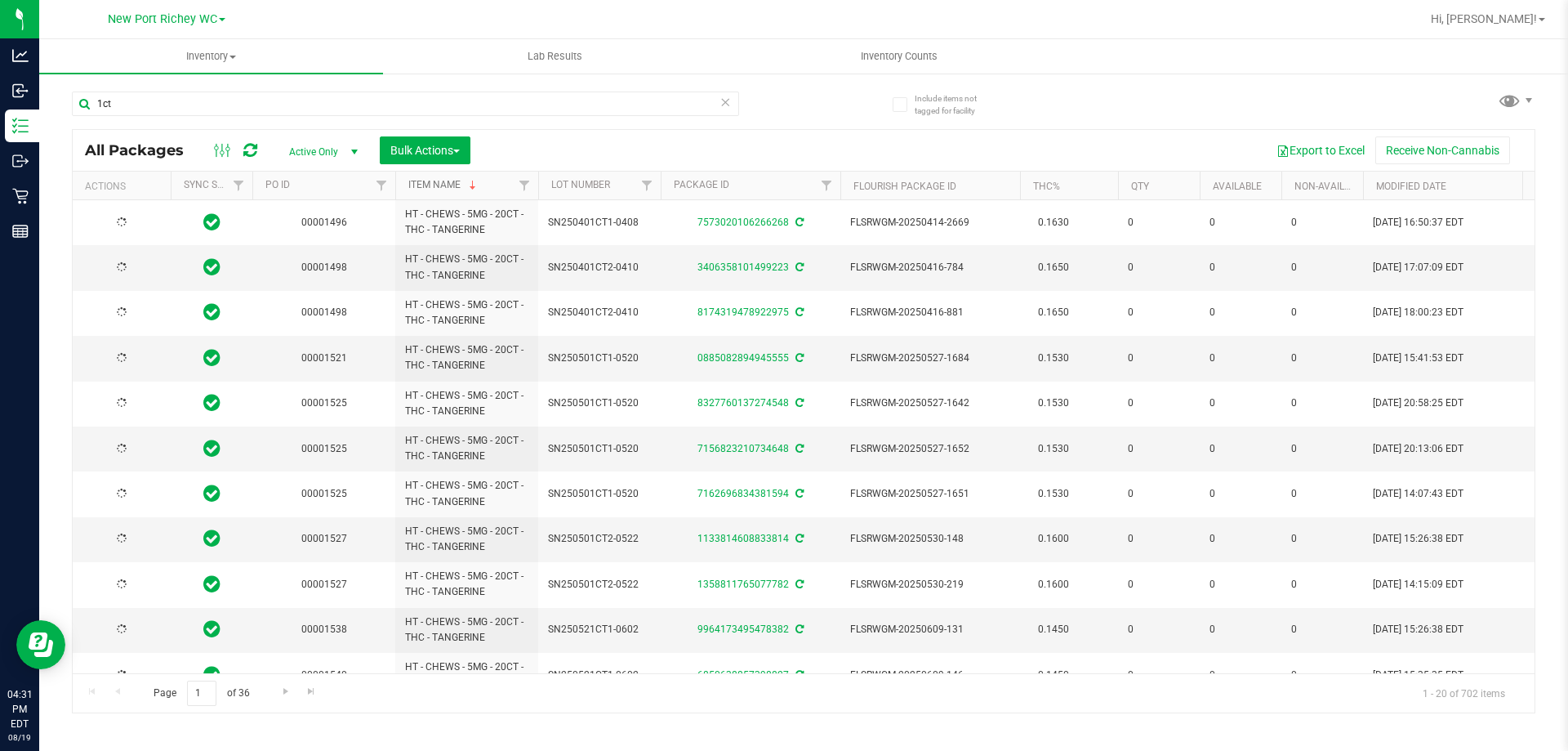
type input "[DATE]"
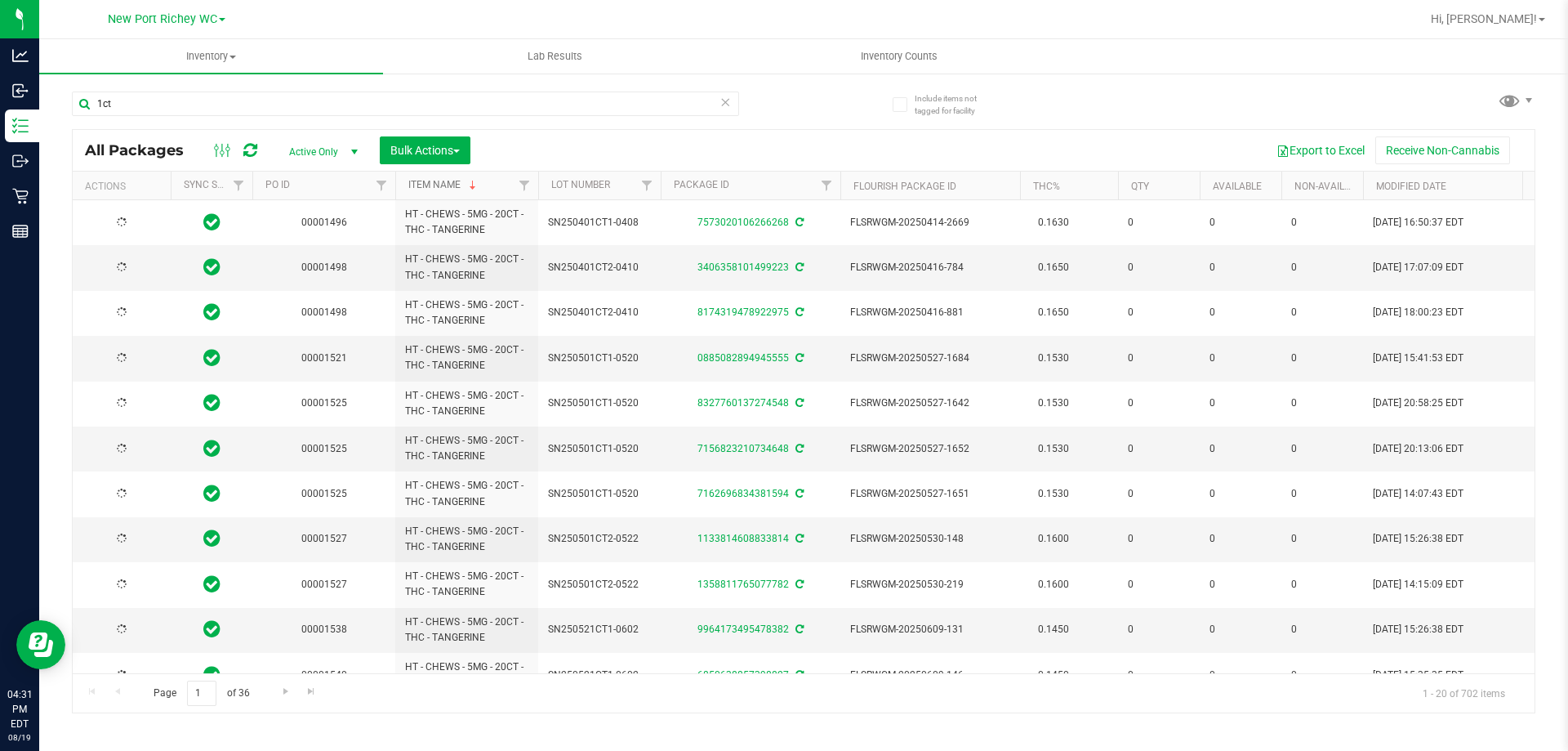
type input "[DATE]"
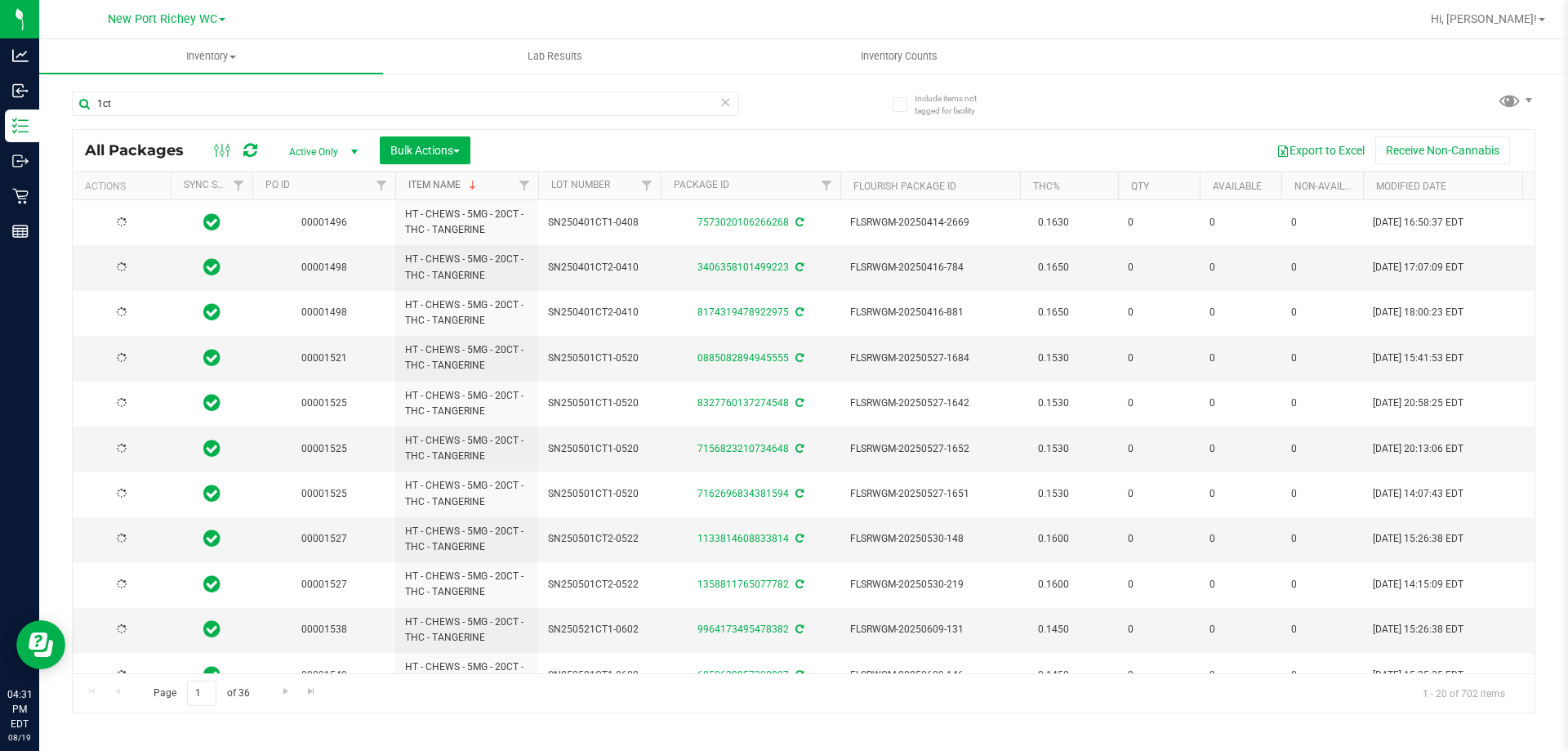
type input "[DATE]"
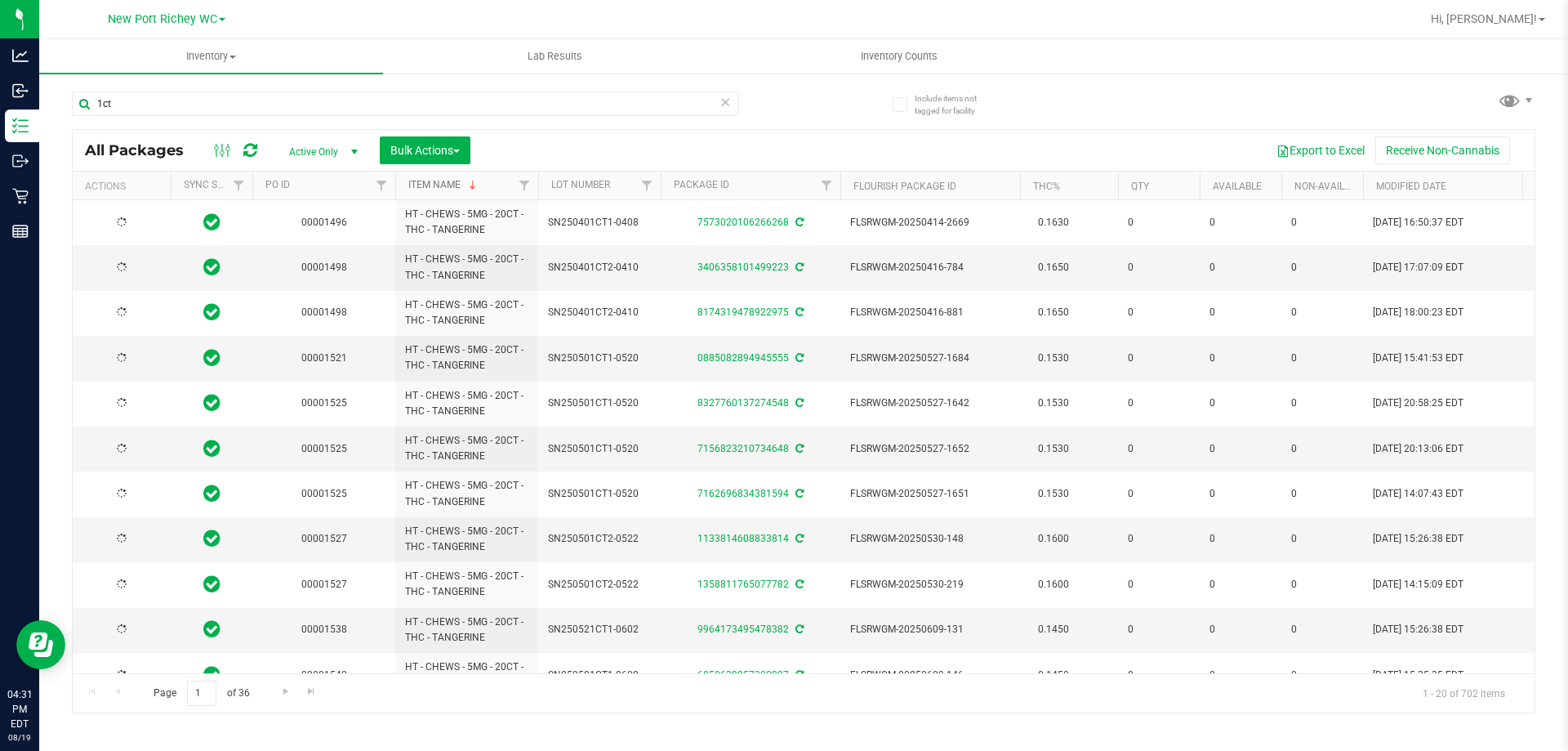
type input "[DATE]"
click at [432, 187] on link "Item Name" at bounding box center [443, 185] width 71 height 12
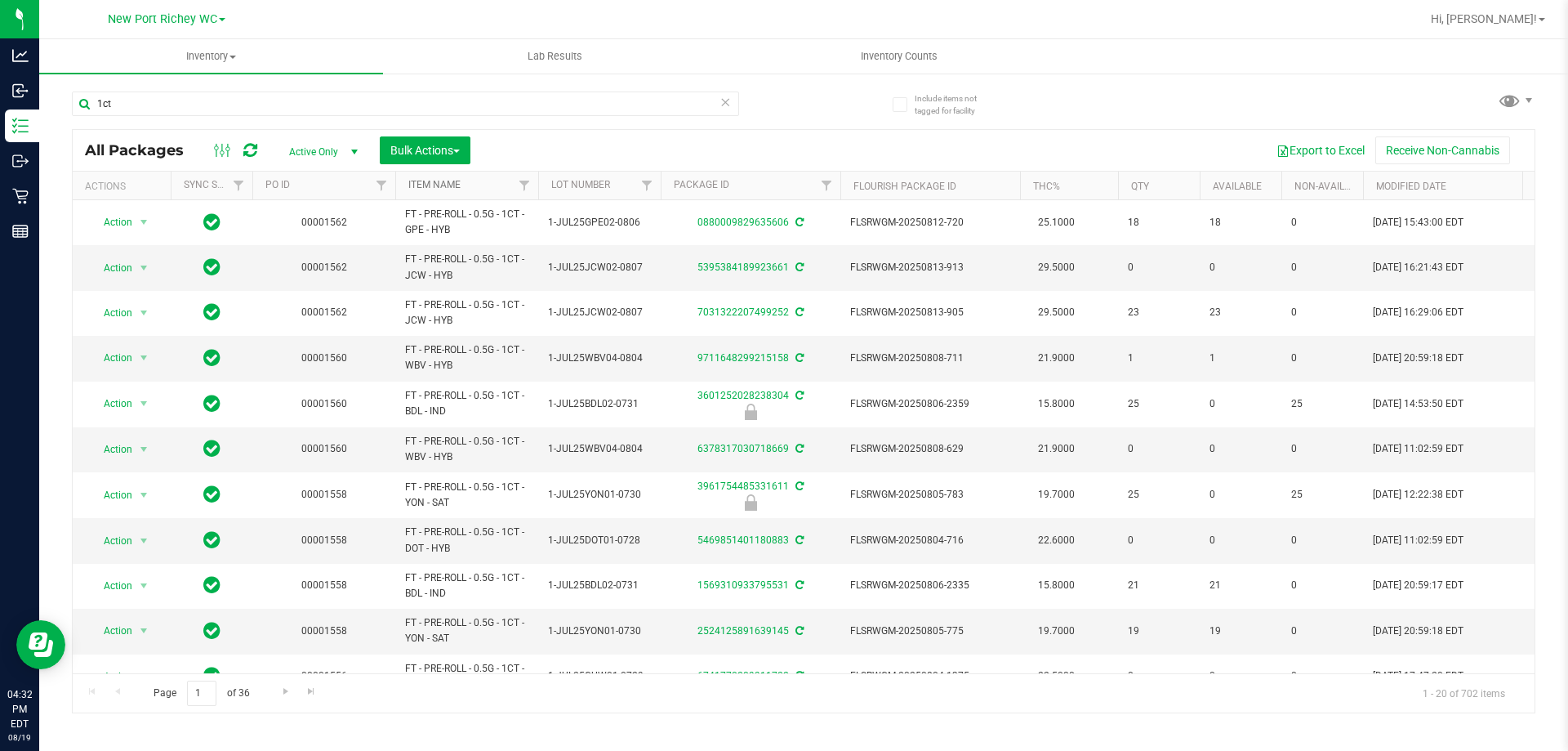
click at [450, 188] on link "Item Name" at bounding box center [435, 185] width 52 height 12
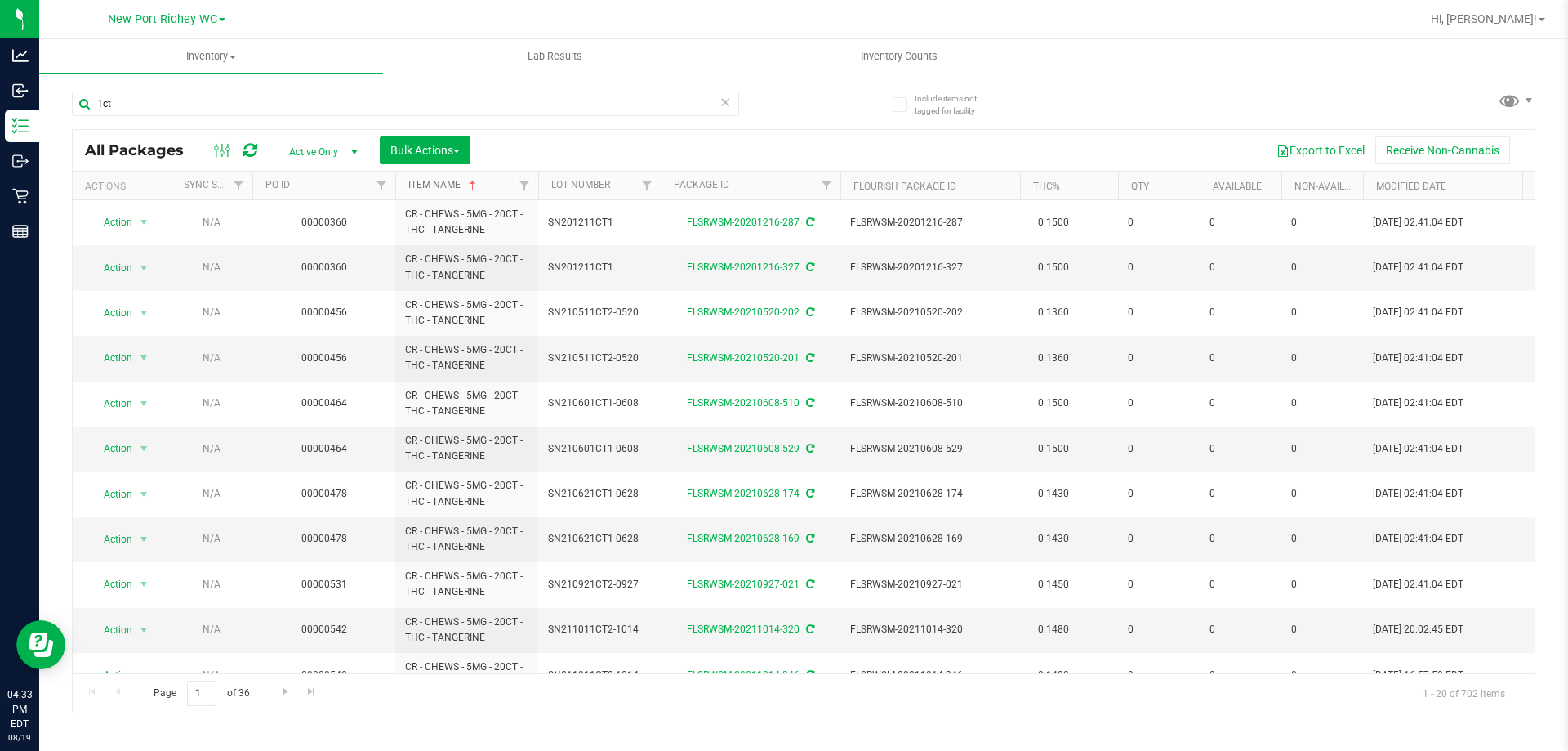
click at [451, 184] on link "Item Name" at bounding box center [443, 185] width 71 height 12
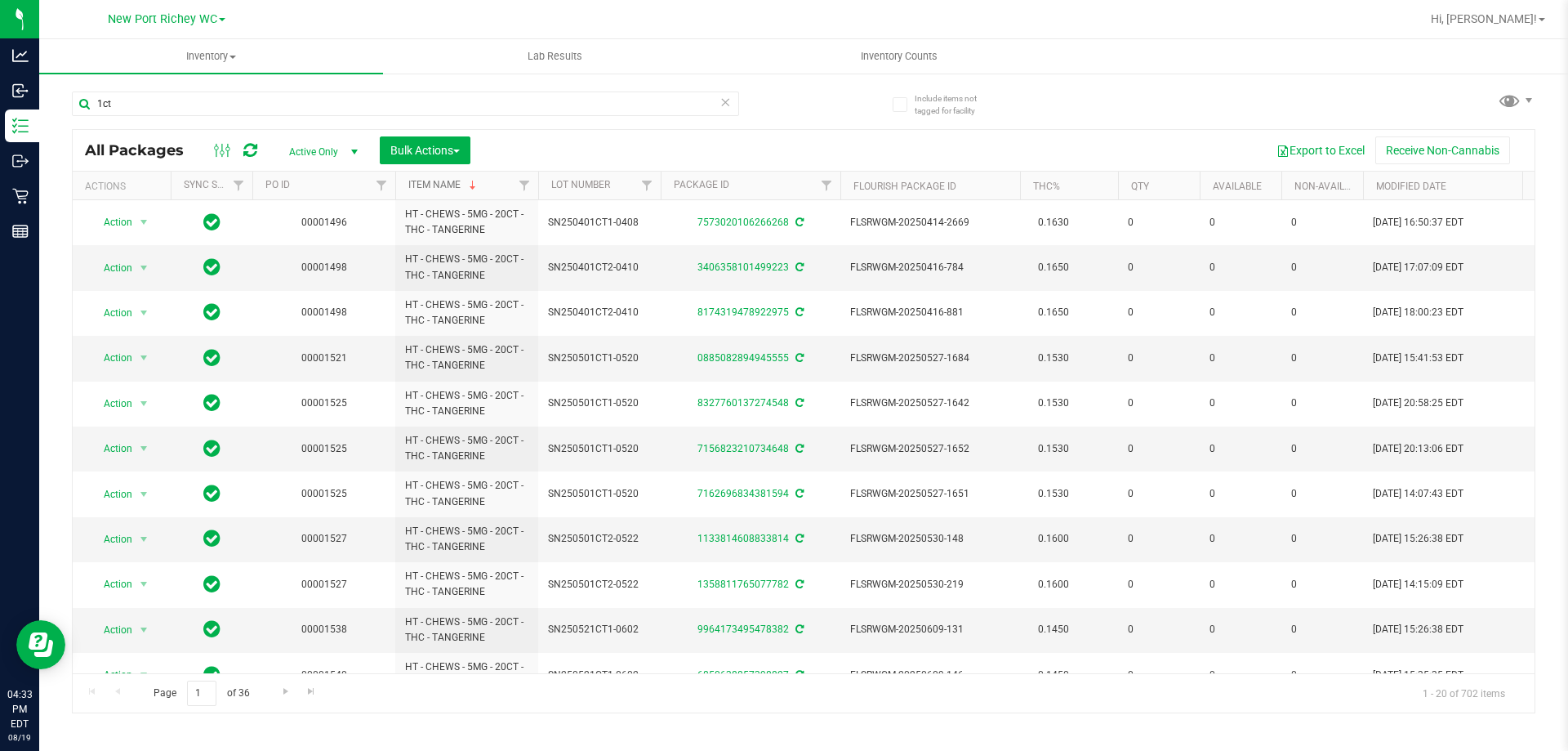
click at [441, 182] on link "Item Name" at bounding box center [443, 185] width 71 height 12
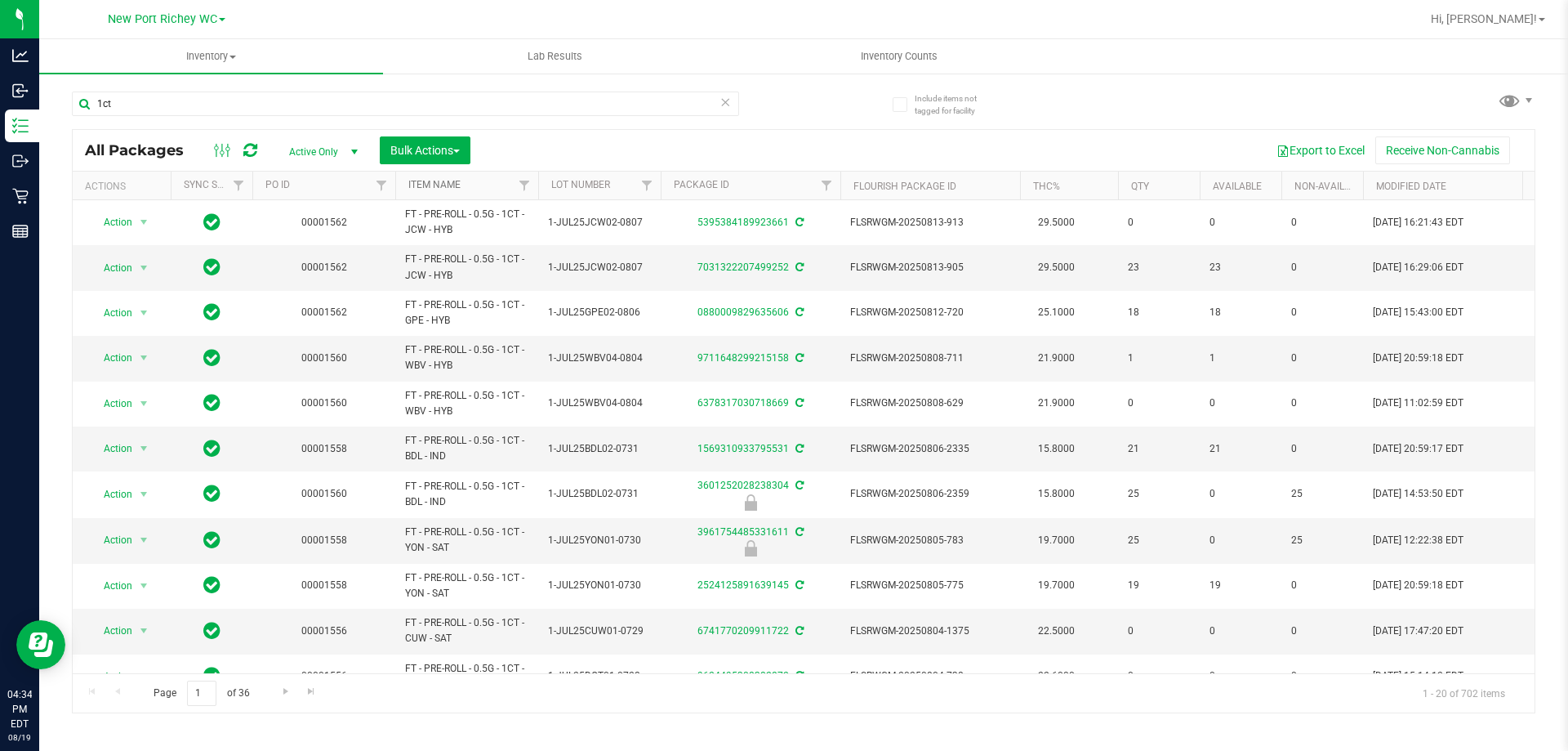
click at [426, 182] on link "Item Name" at bounding box center [435, 185] width 52 height 12
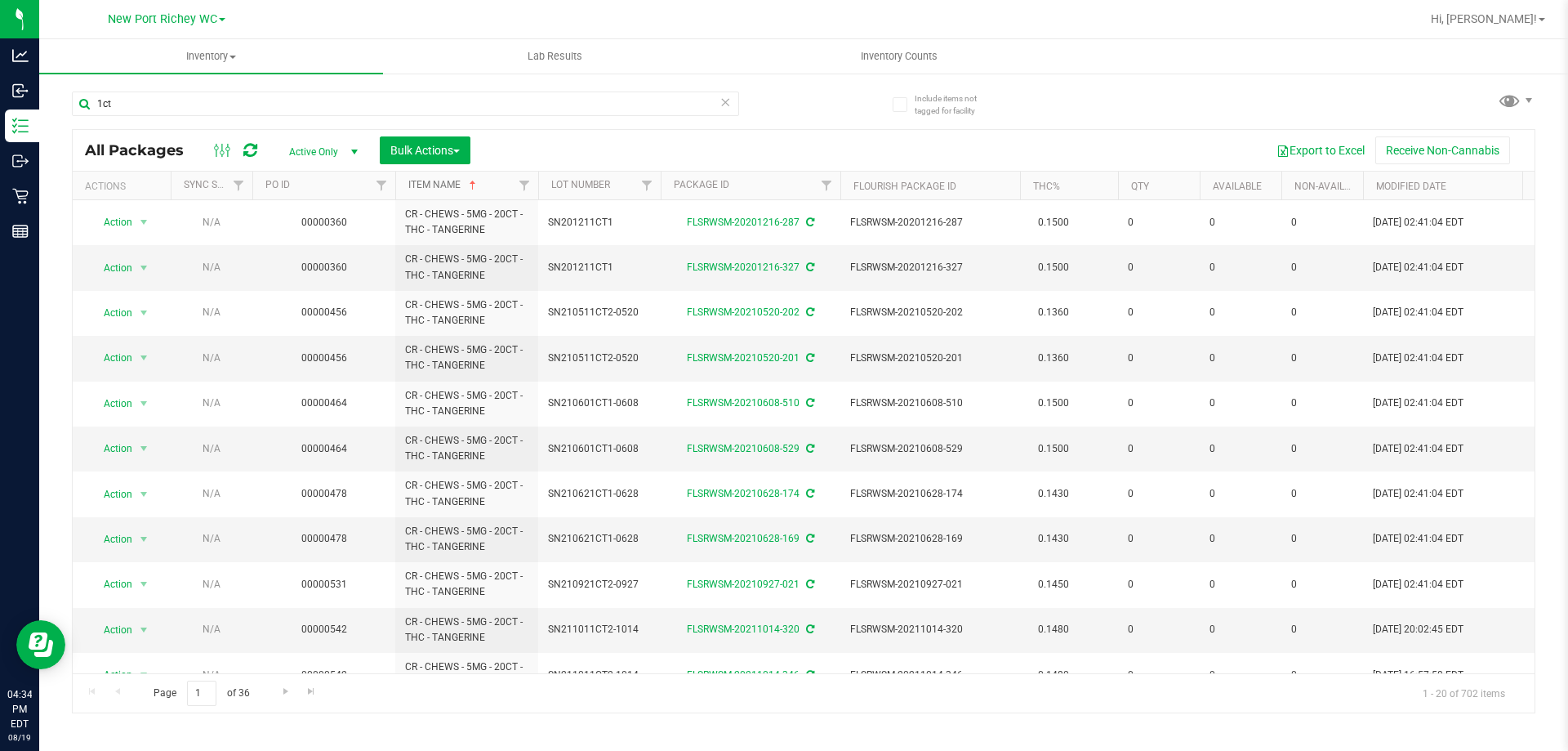
click at [451, 180] on link "Item Name" at bounding box center [443, 185] width 71 height 12
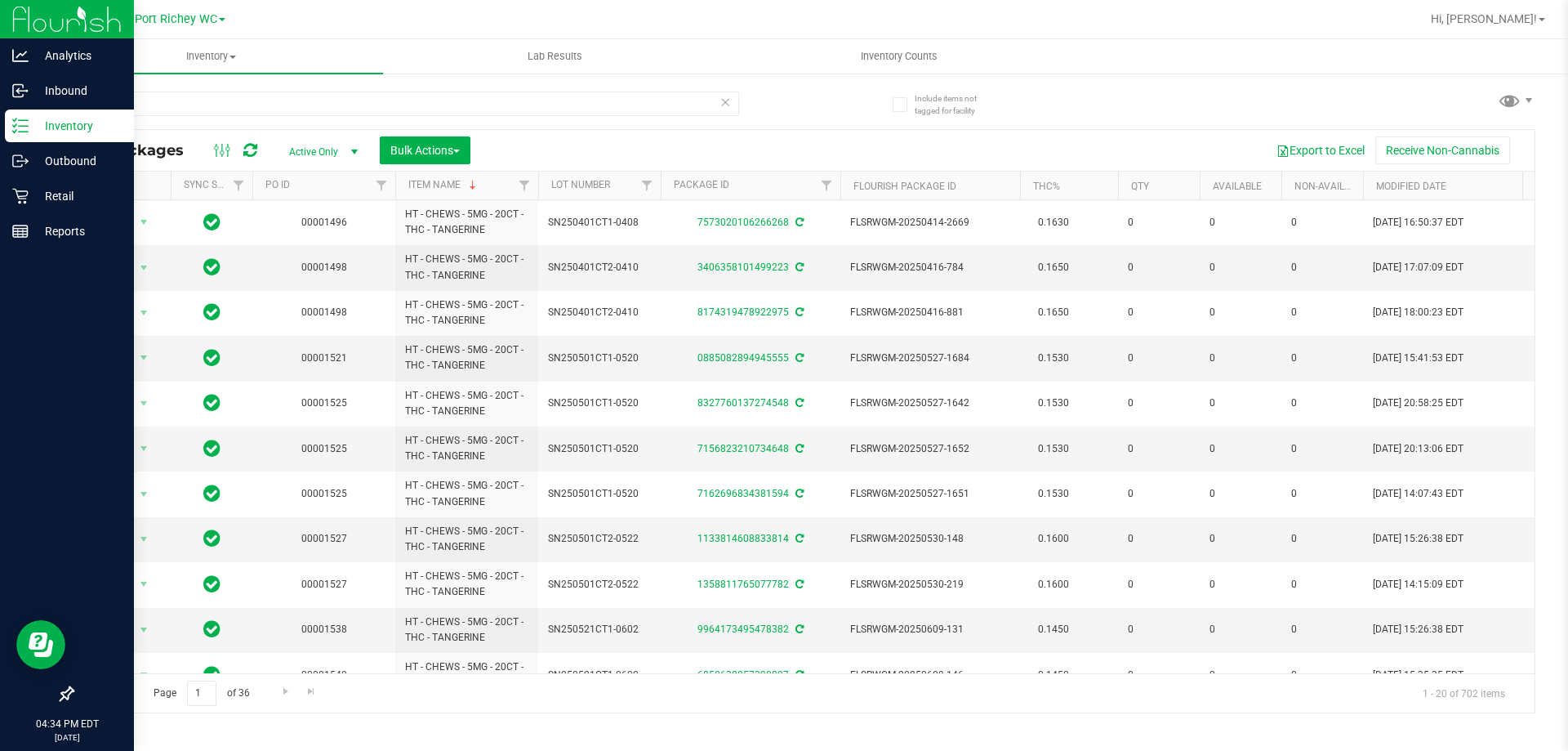
click at [25, 128] on icon at bounding box center [20, 126] width 16 height 16
click at [22, 198] on icon at bounding box center [20, 196] width 15 height 15
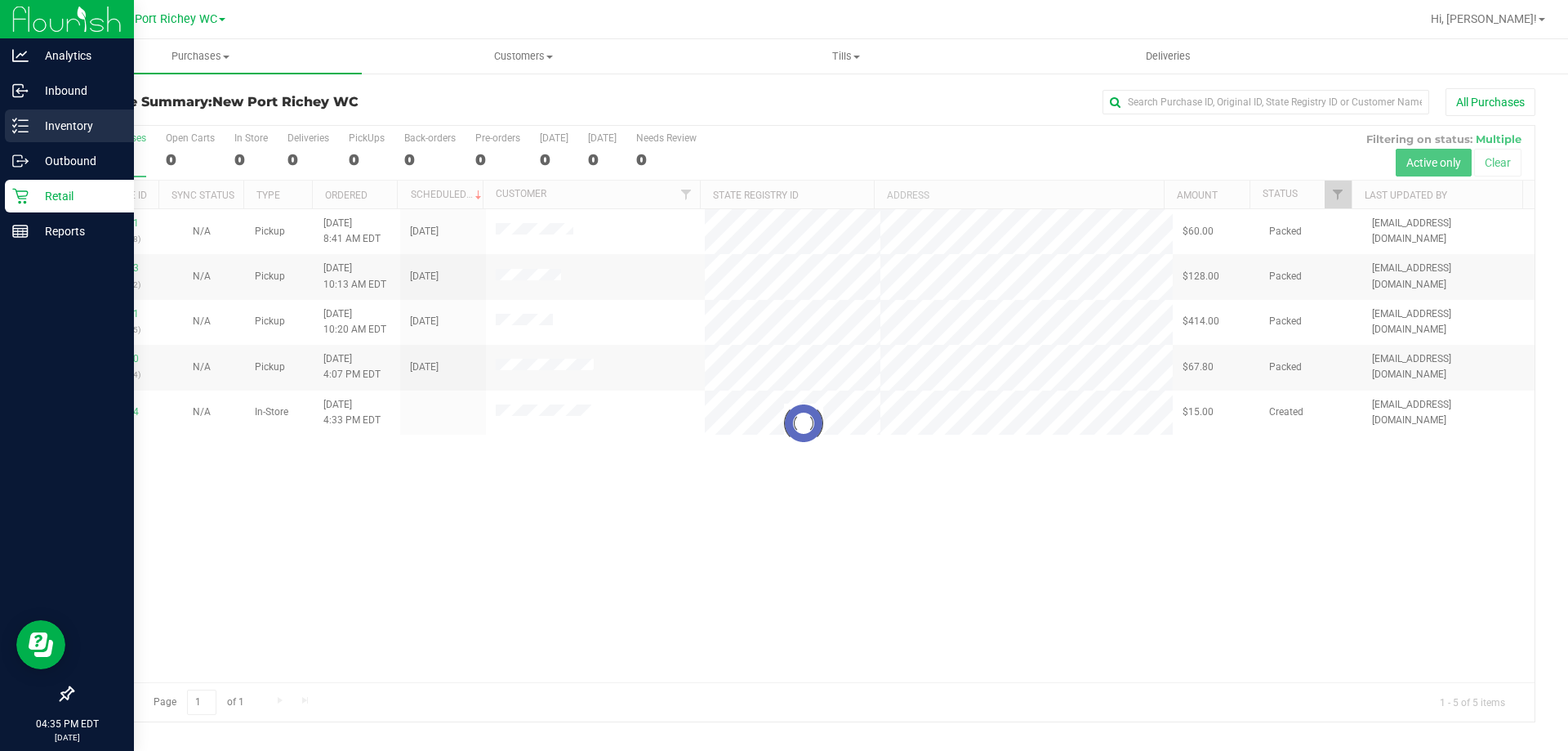
click at [37, 120] on p "Inventory" at bounding box center [77, 126] width 98 height 19
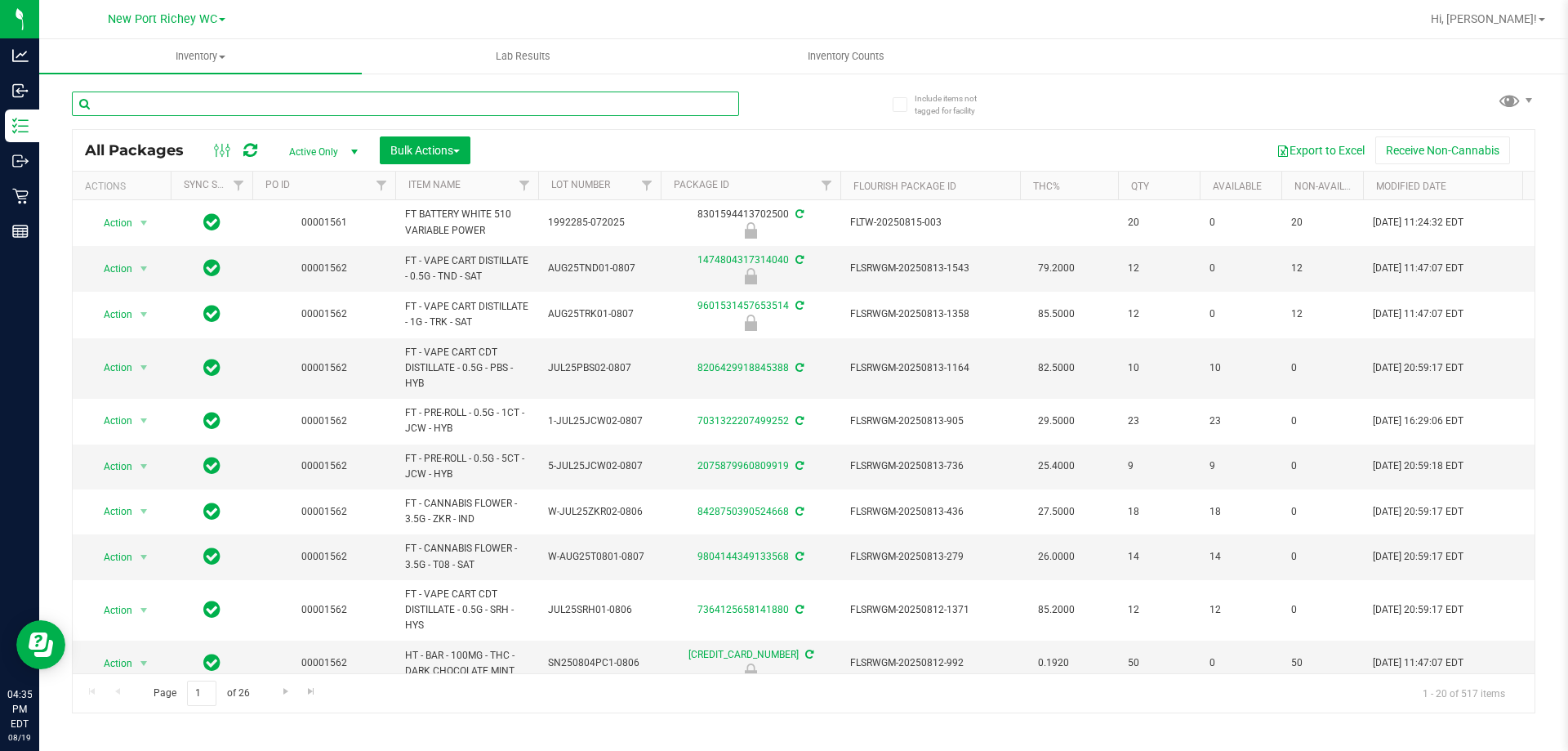
click at [209, 106] on input "text" at bounding box center [405, 104] width 667 height 24
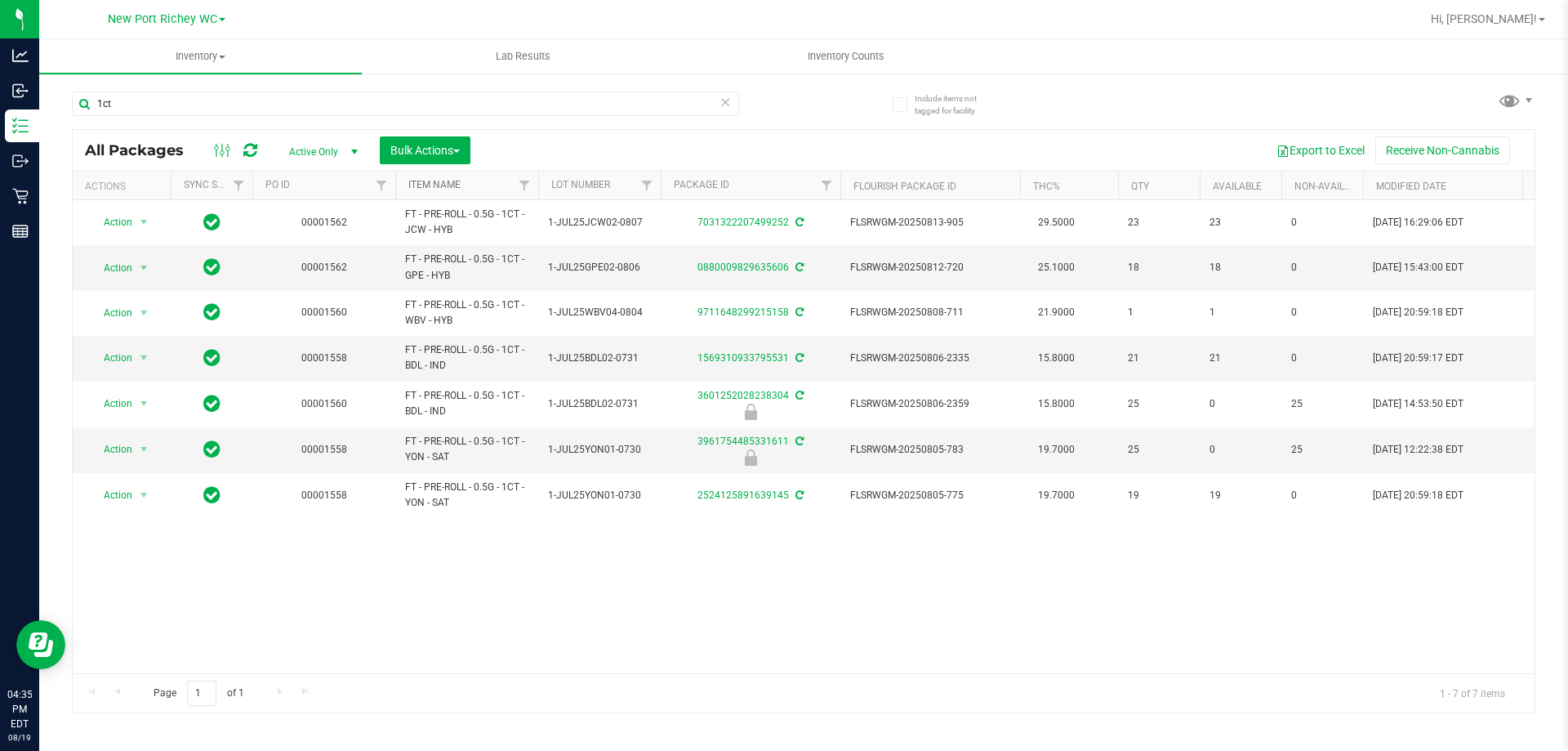
click at [444, 182] on link "Item Name" at bounding box center [435, 185] width 52 height 12
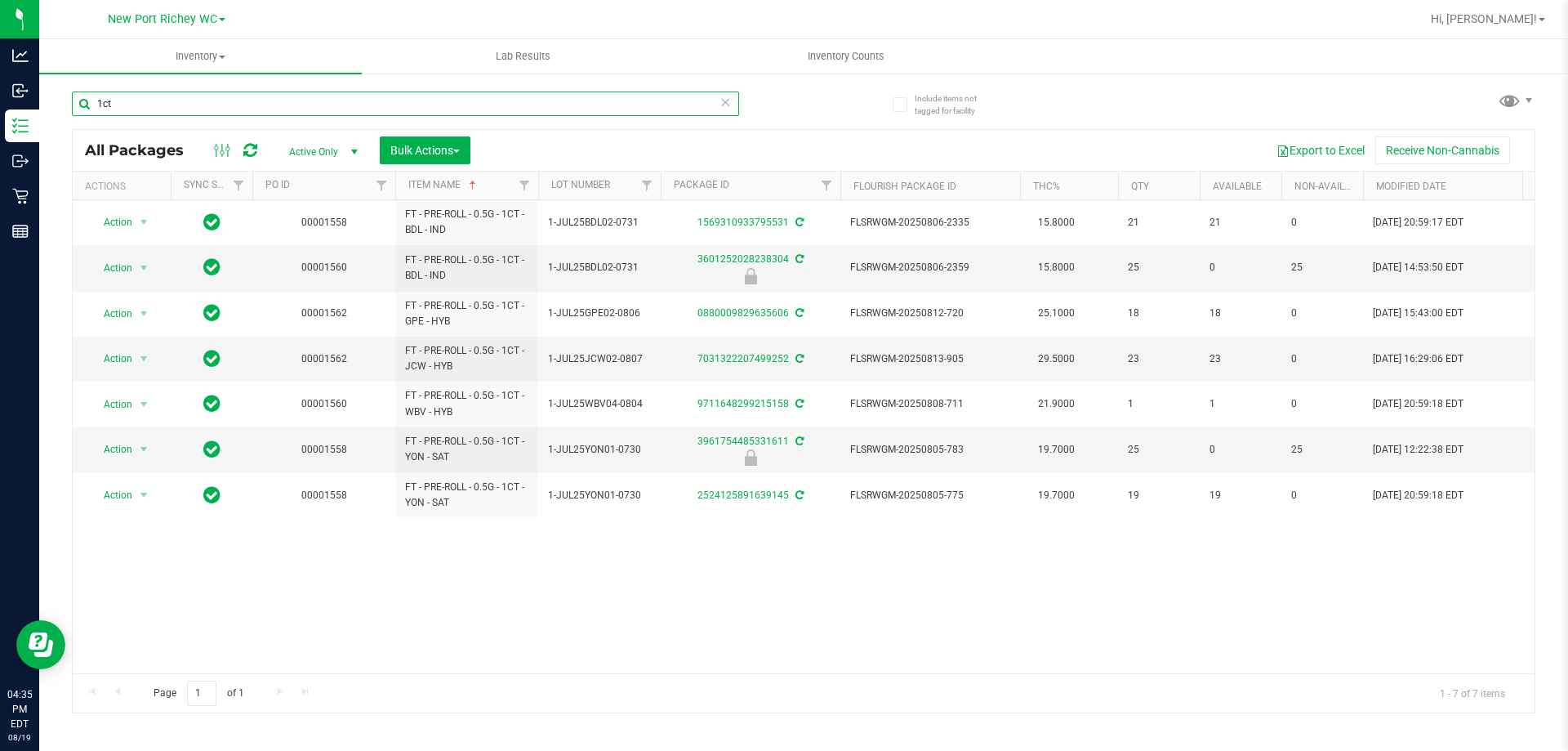
click at [224, 105] on input "1ct" at bounding box center [405, 104] width 667 height 24
type input "1"
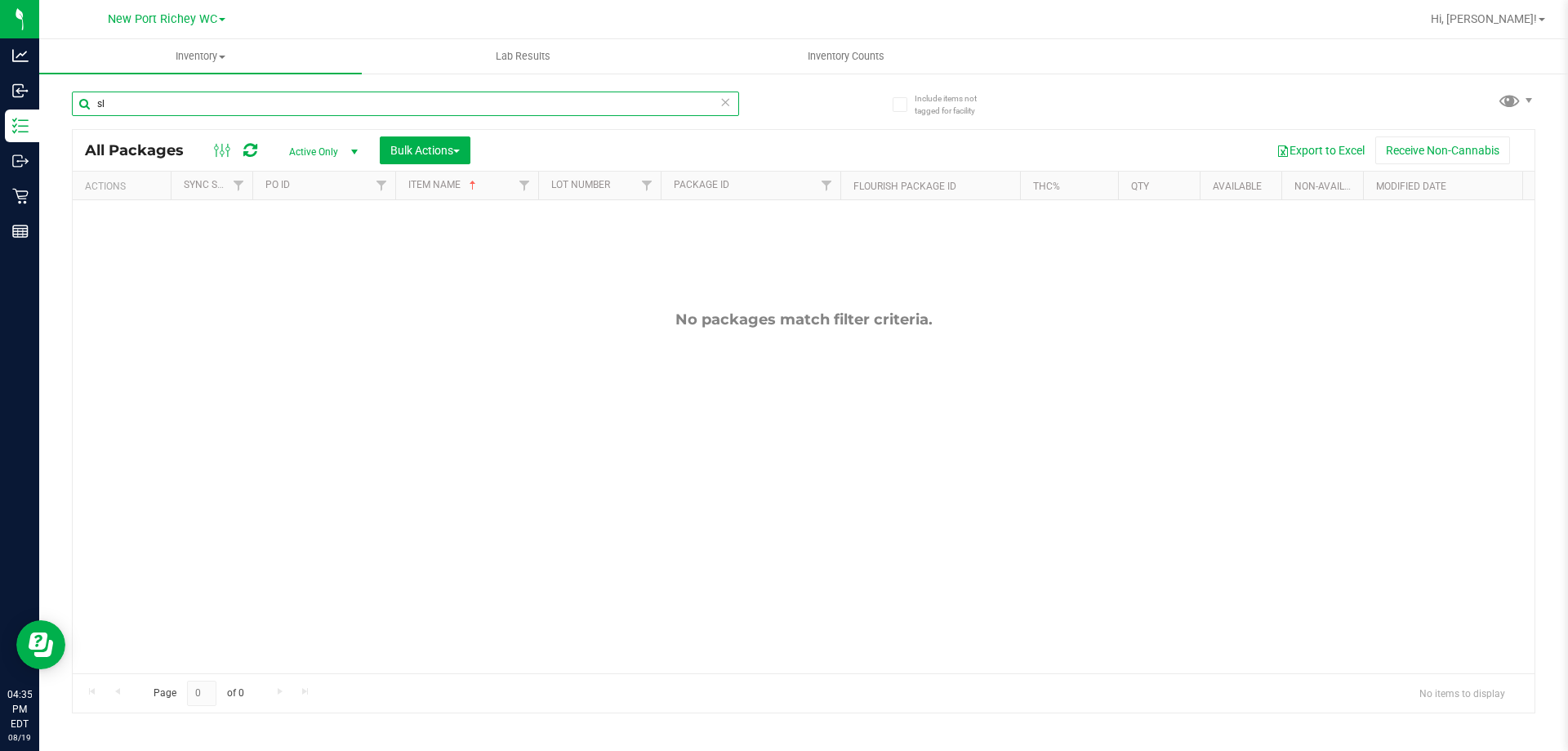
type input "s"
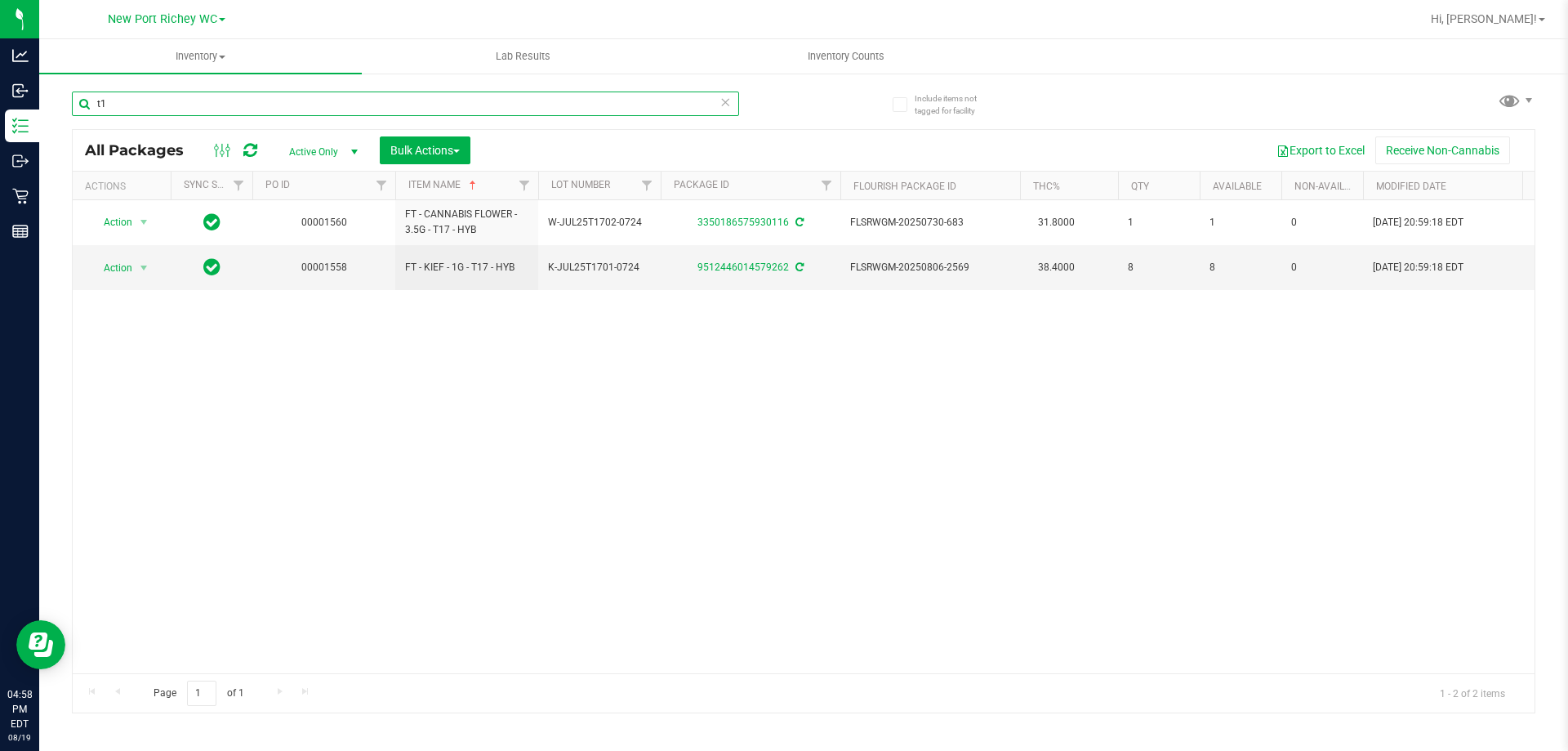
type input "t"
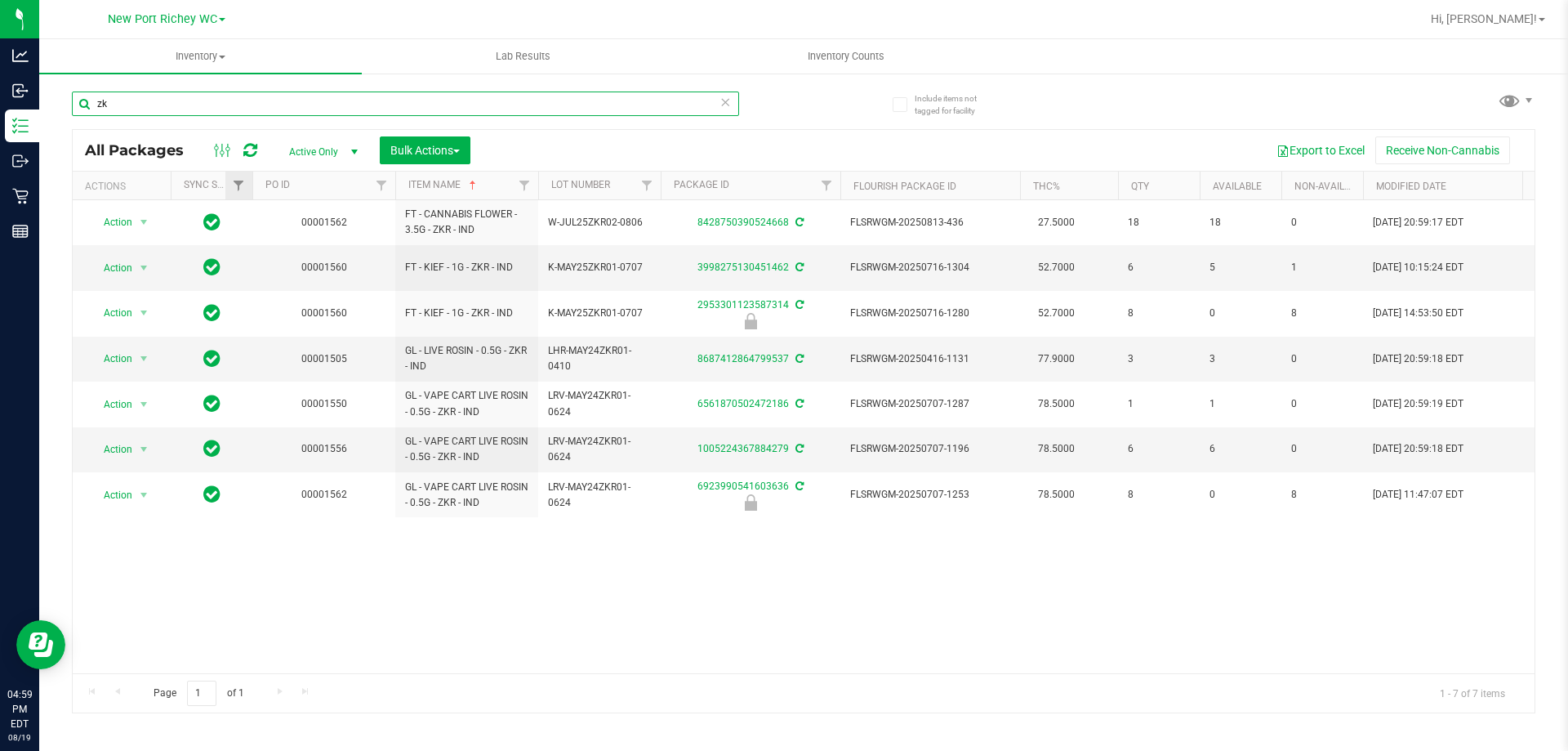
type input "z"
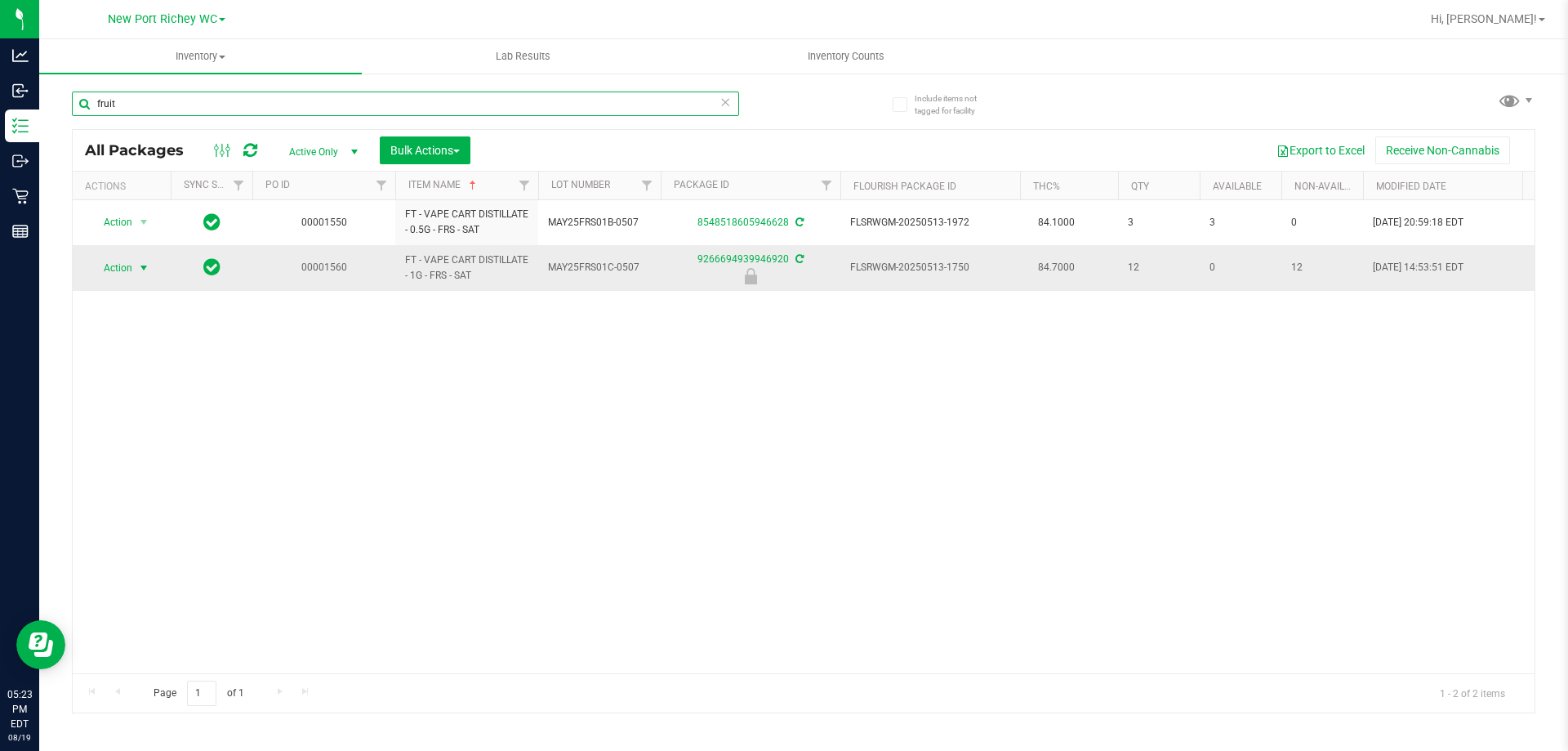
type input "fruit"
click at [140, 269] on span "select" at bounding box center [144, 268] width 14 height 14
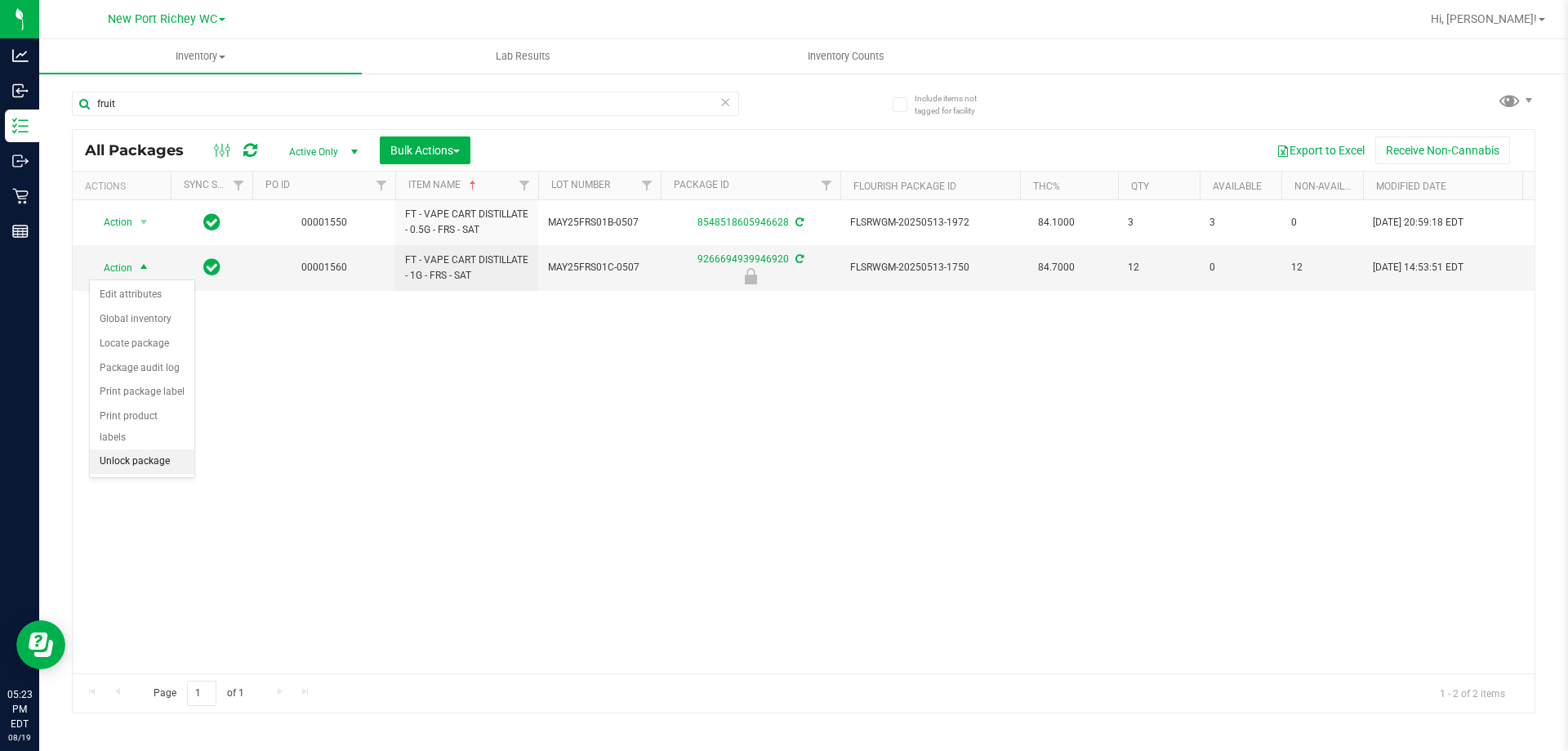
click at [142, 449] on li "Unlock package" at bounding box center [142, 461] width 105 height 24
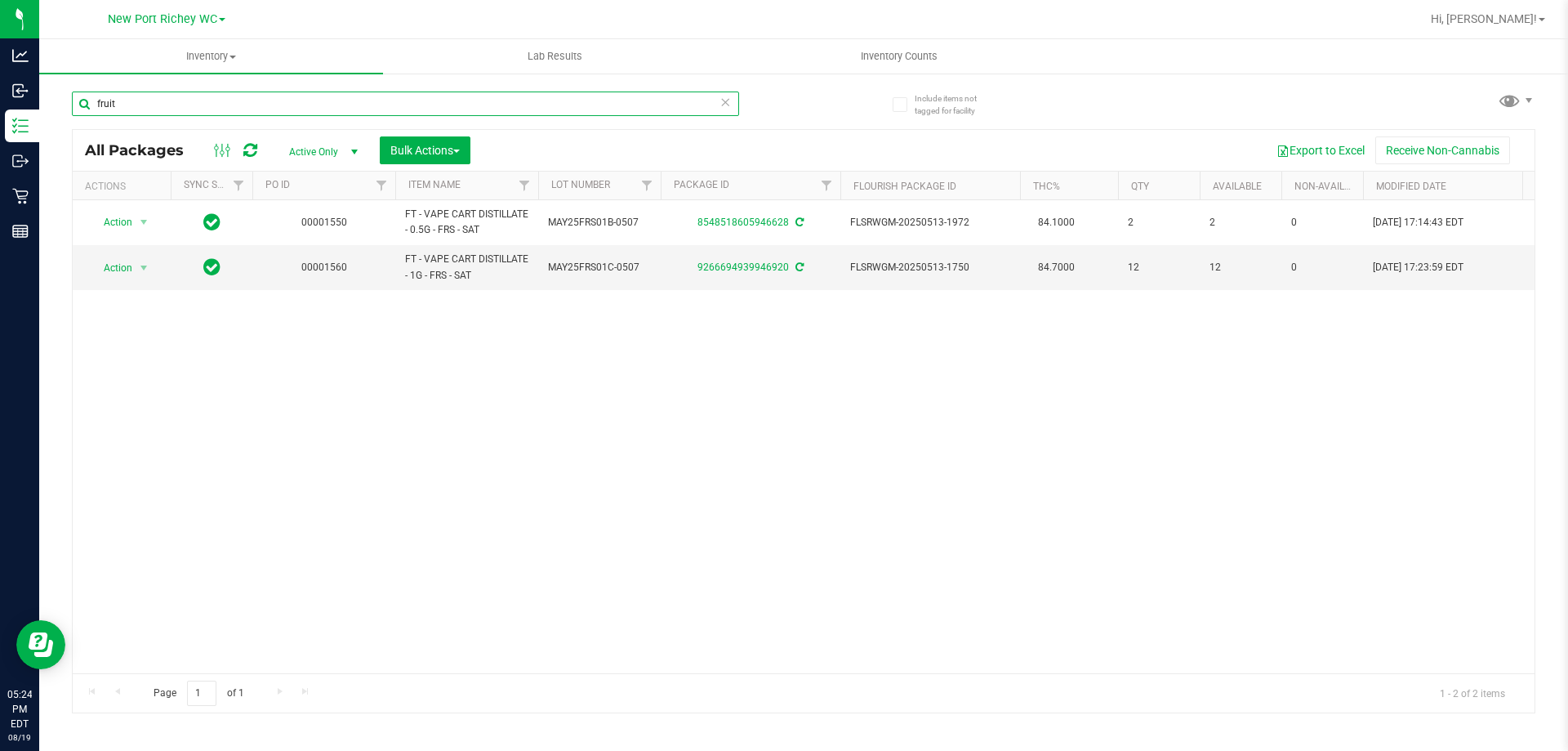
click at [202, 101] on input "fruit" at bounding box center [405, 104] width 667 height 24
type input "f"
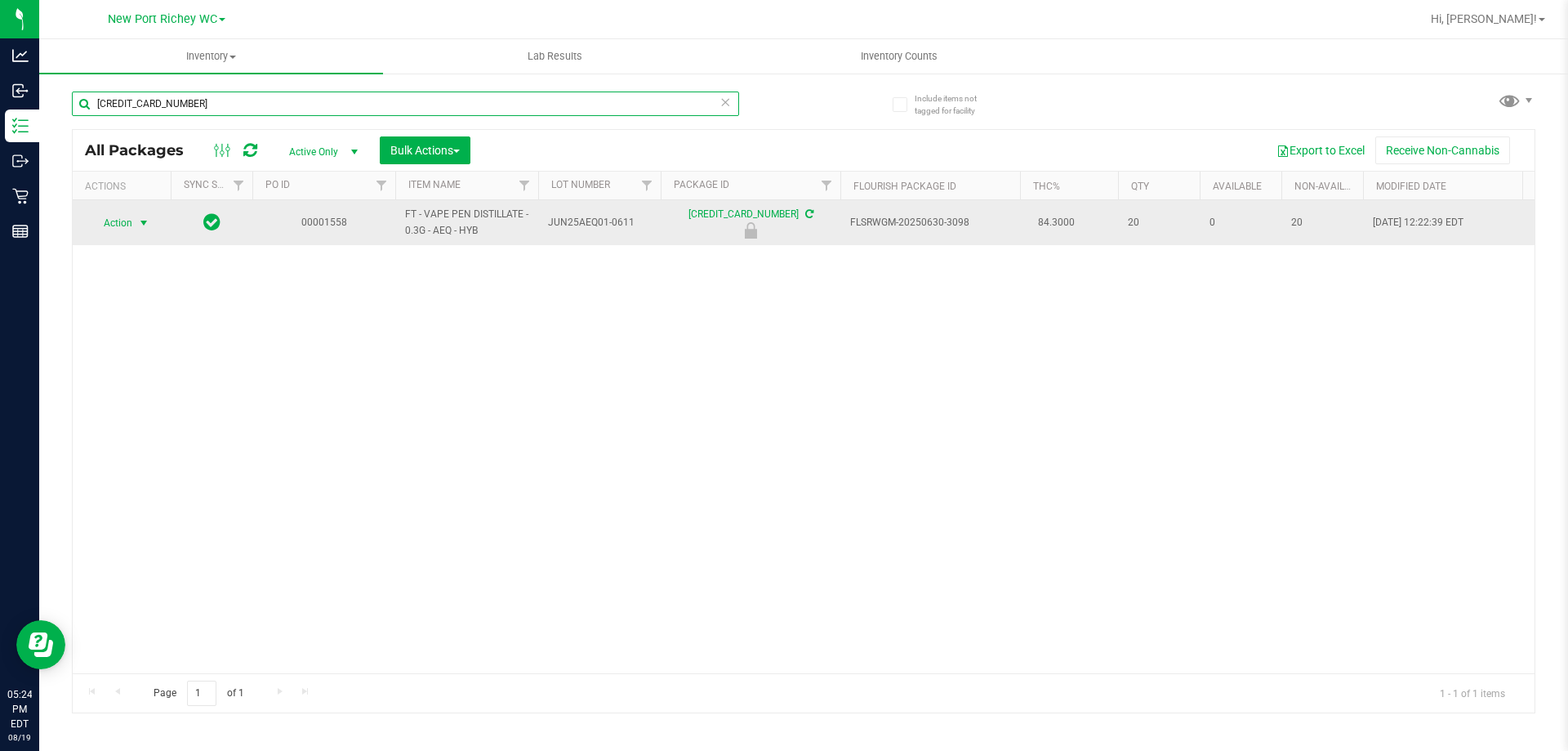
type input "[CREDIT_CARD_NUMBER]"
click at [147, 226] on span "select" at bounding box center [144, 224] width 14 height 14
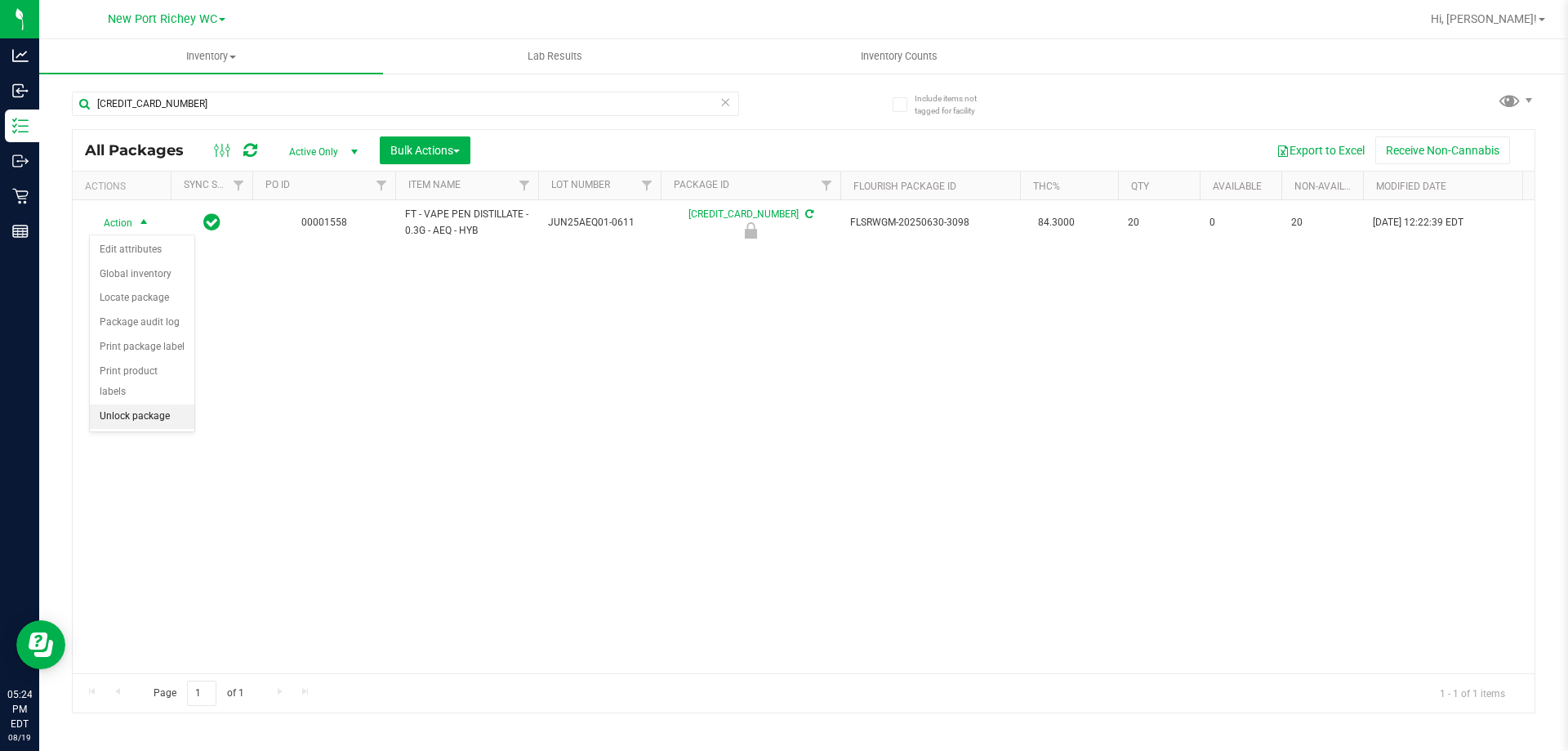
click at [134, 405] on li "Unlock package" at bounding box center [142, 416] width 105 height 24
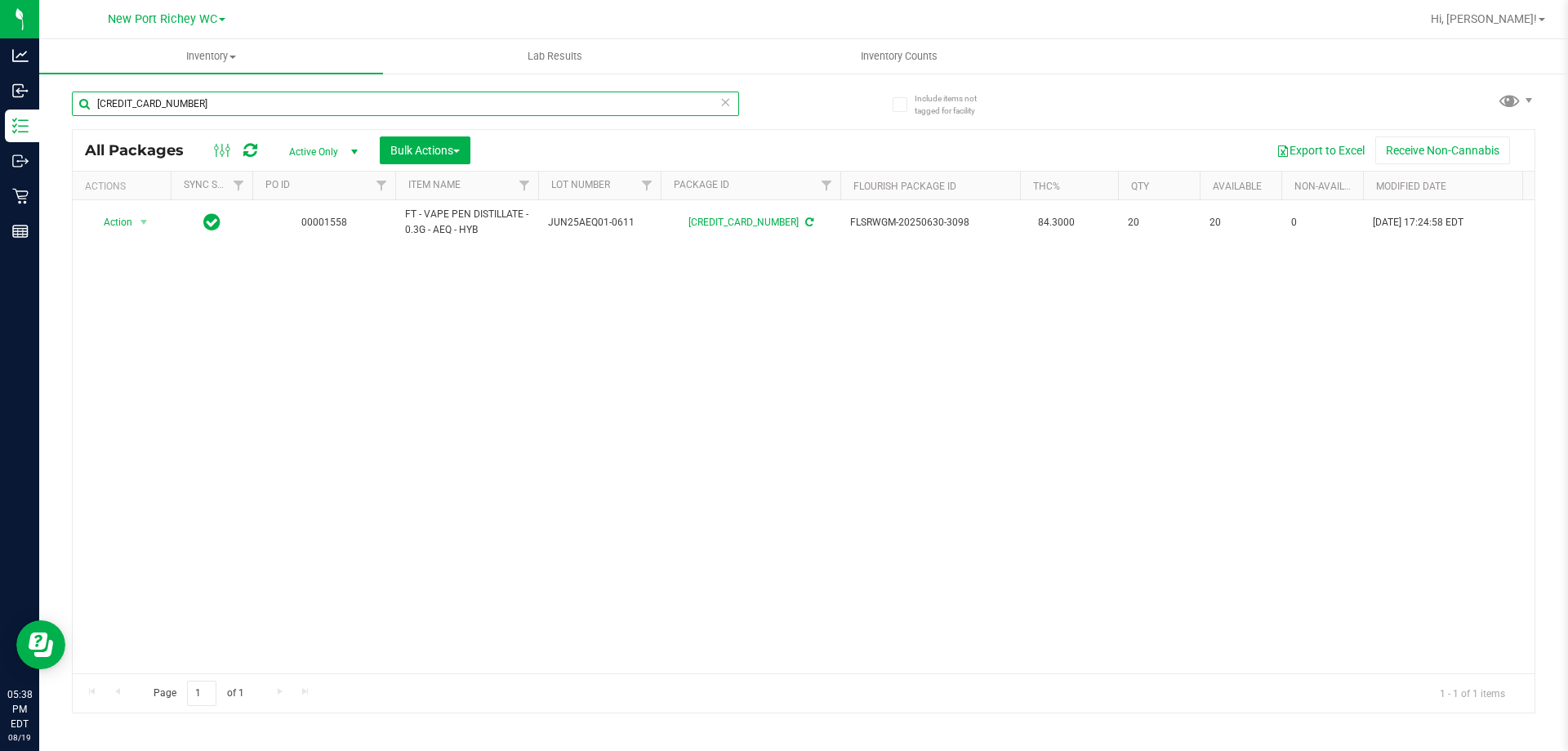
click at [201, 108] on input "[CREDIT_CARD_NUMBER]" at bounding box center [405, 104] width 667 height 24
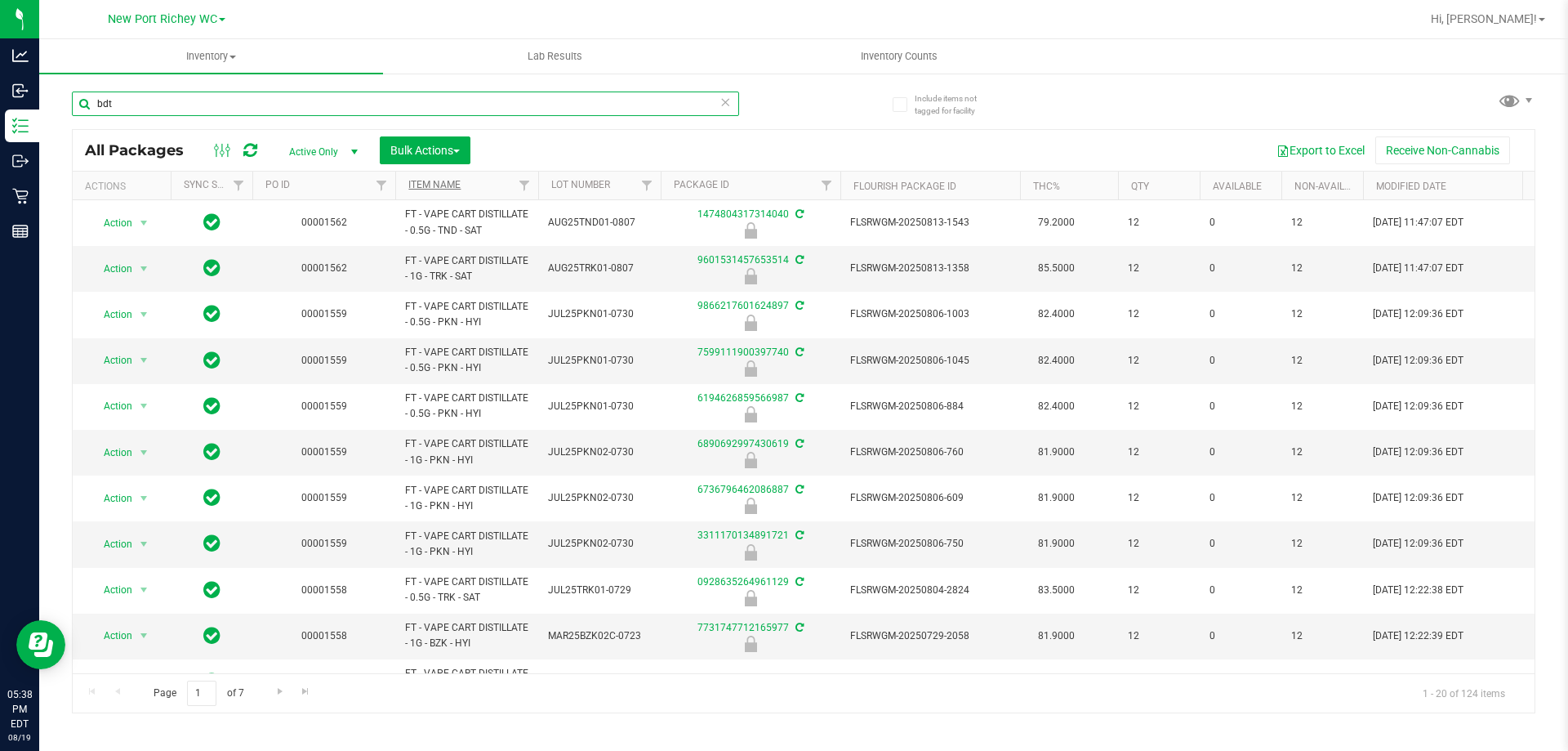
type input "bdt"
click at [444, 186] on link "Item Name" at bounding box center [435, 185] width 52 height 12
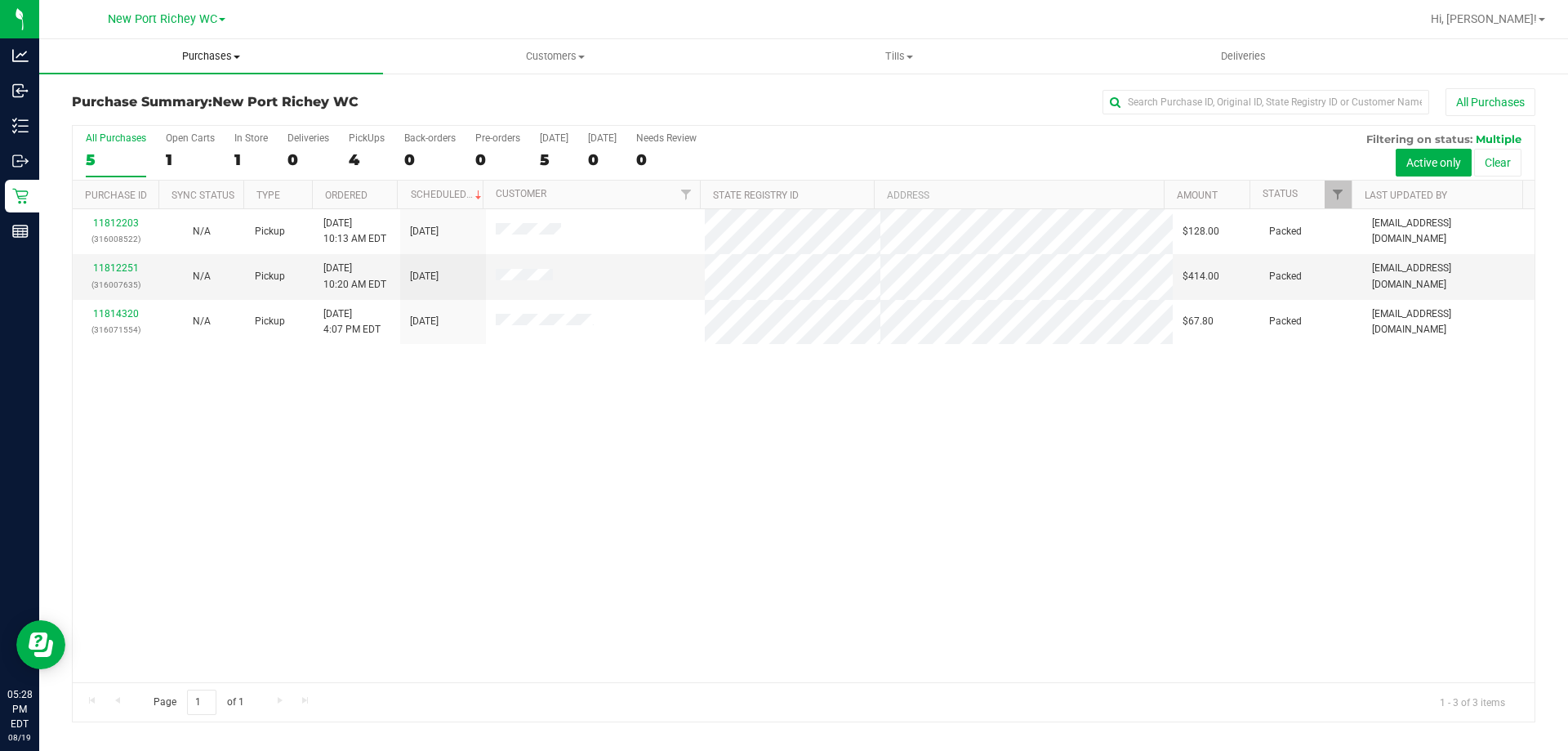
click at [226, 56] on span "Purchases" at bounding box center [211, 56] width 344 height 15
click at [167, 92] on span "Summary of purchases" at bounding box center [123, 99] width 167 height 14
